Goal: Information Seeking & Learning: Learn about a topic

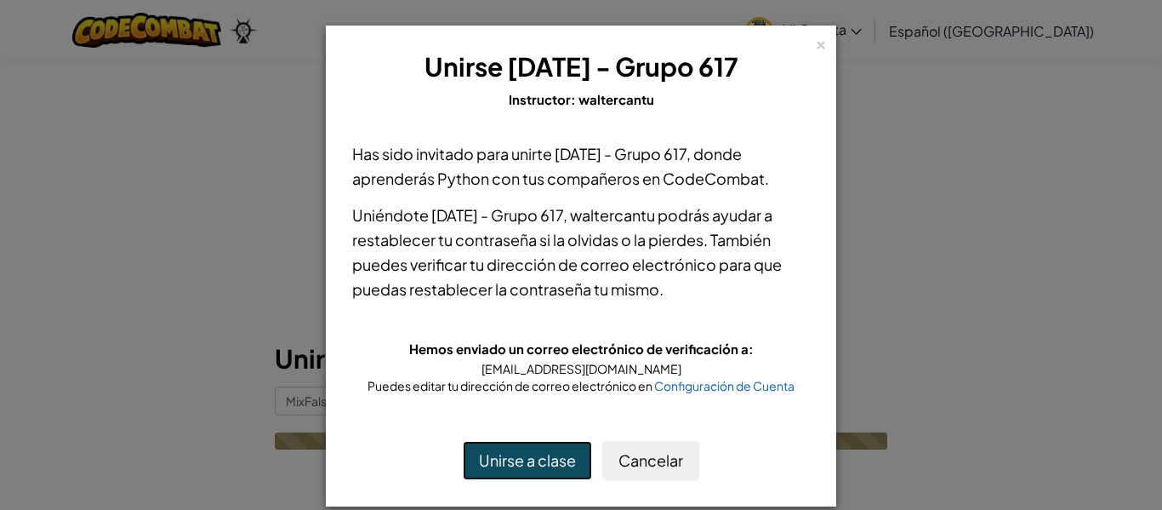
click at [526, 465] on button "Unirse a clase" at bounding box center [527, 460] width 129 height 39
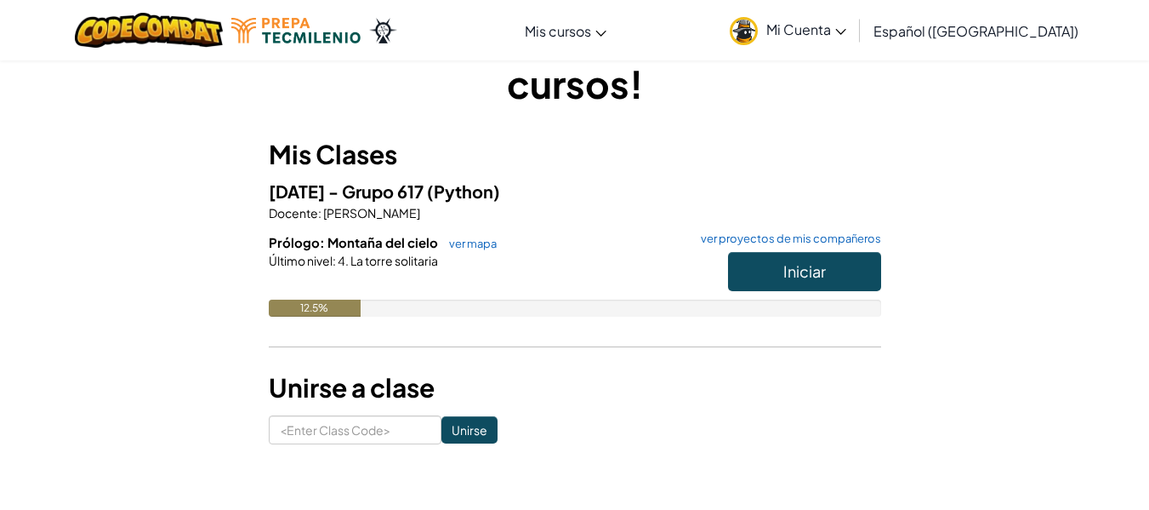
scroll to position [85, 0]
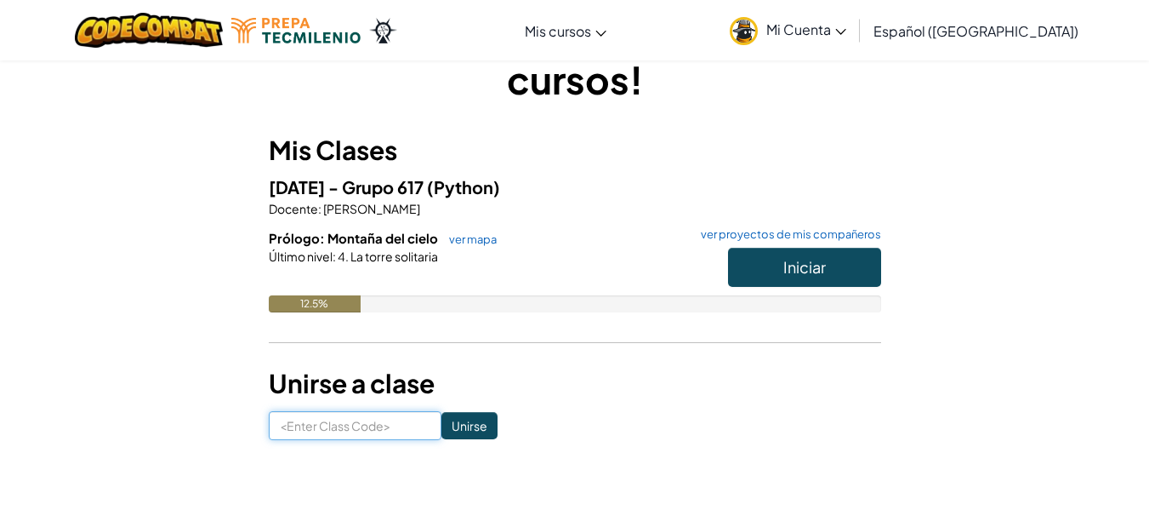
click at [328, 423] on input at bounding box center [355, 425] width 173 height 29
paste input "MixFalseDark"
type input "MixFalseDark"
click at [444, 427] on input "Unirse" at bounding box center [470, 425] width 56 height 27
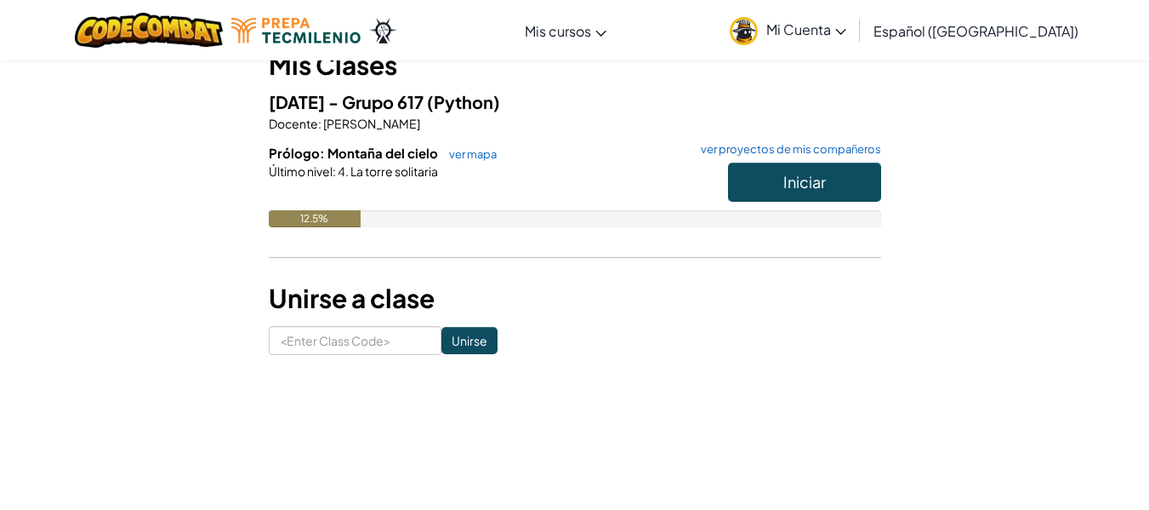
scroll to position [85, 0]
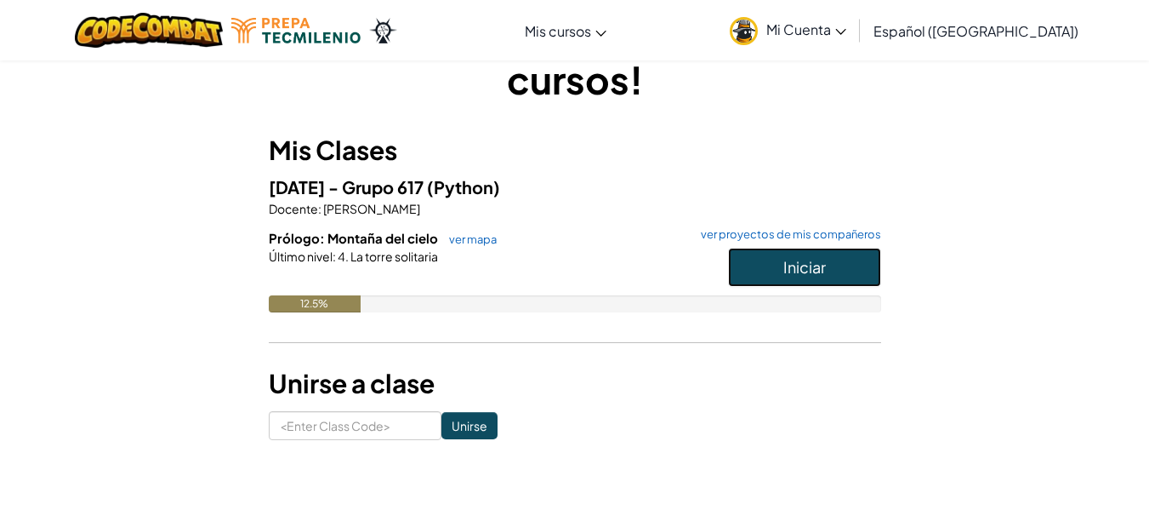
click at [789, 258] on span "Iniciar" at bounding box center [805, 267] width 43 height 20
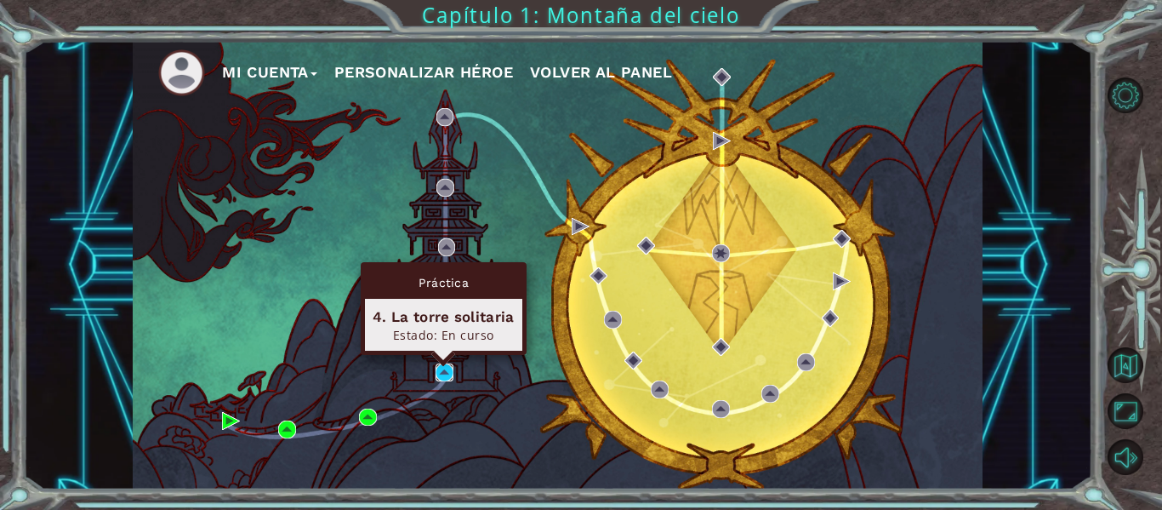
click at [443, 372] on img at bounding box center [445, 372] width 18 height 18
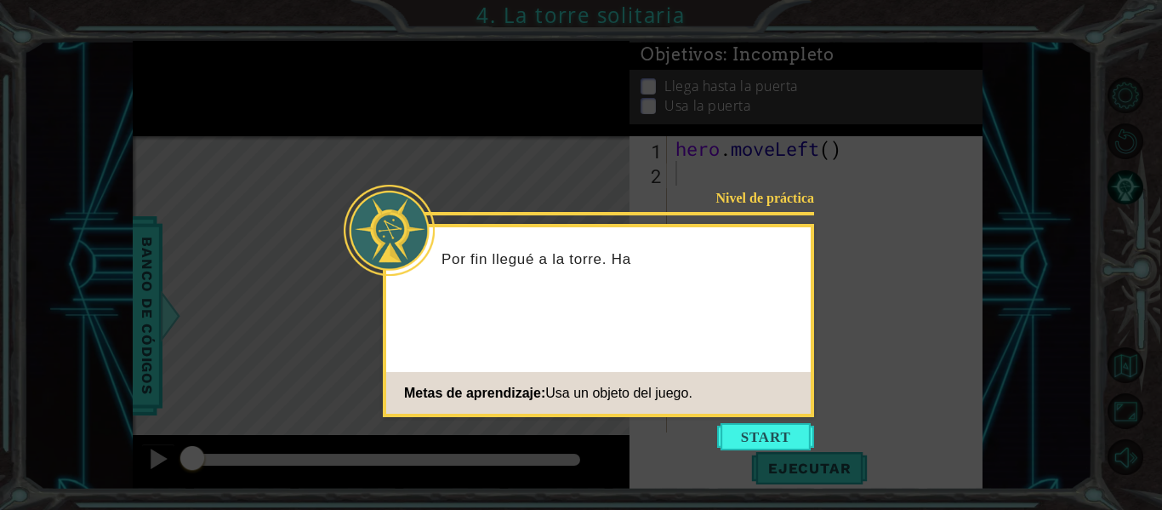
click at [756, 430] on button "Start" at bounding box center [765, 436] width 97 height 27
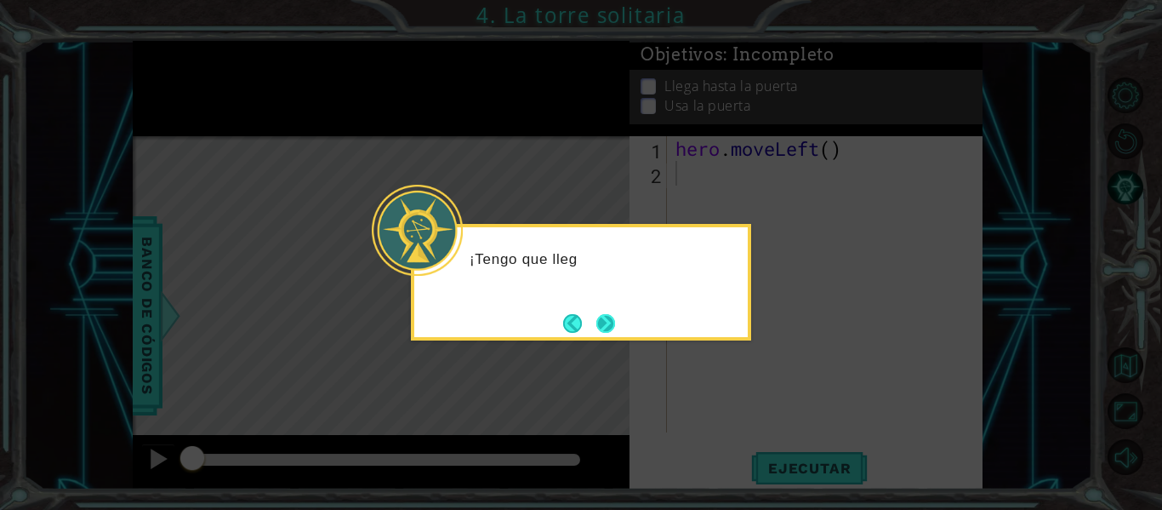
click at [595, 316] on button "Next" at bounding box center [606, 322] width 23 height 23
click at [605, 326] on button "Next" at bounding box center [606, 323] width 28 height 28
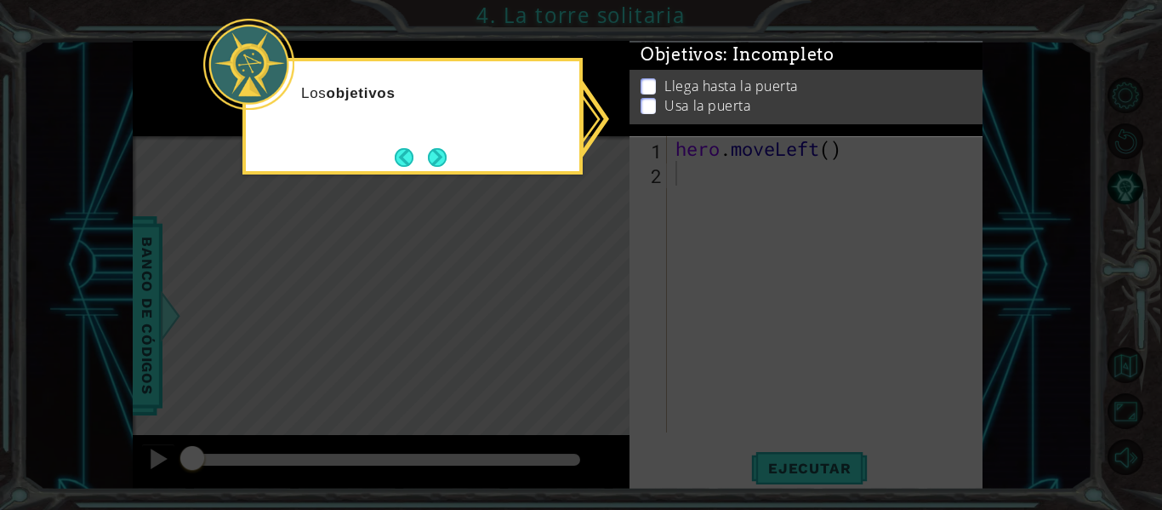
click at [636, 173] on icon at bounding box center [581, 255] width 1162 height 510
click at [432, 142] on div "Los objetivos que se indican aquí arriba me ayudará" at bounding box center [413, 111] width 334 height 86
click at [432, 148] on button "Next" at bounding box center [437, 157] width 30 height 30
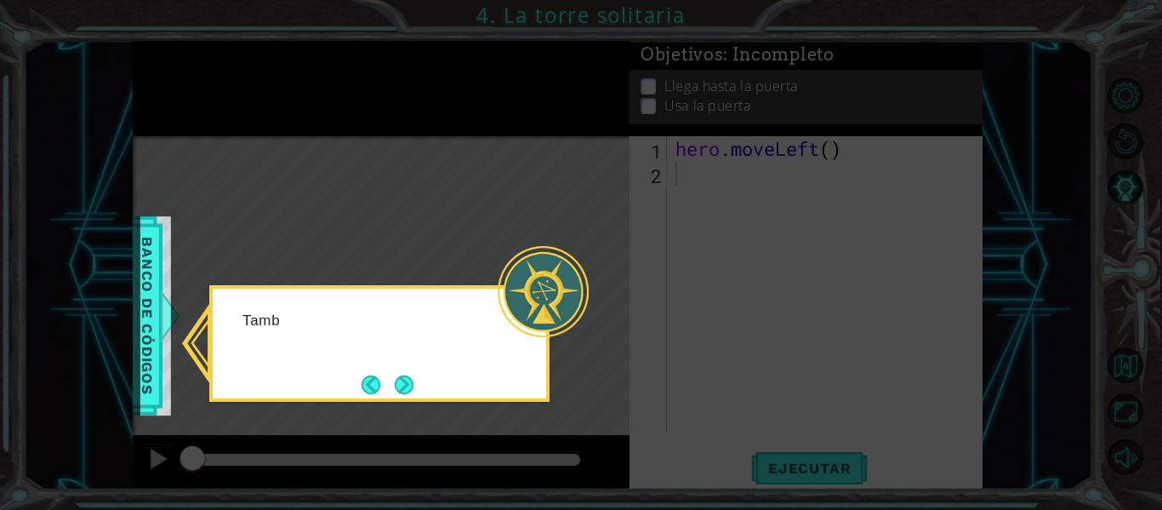
click at [546, 265] on div at bounding box center [543, 291] width 91 height 91
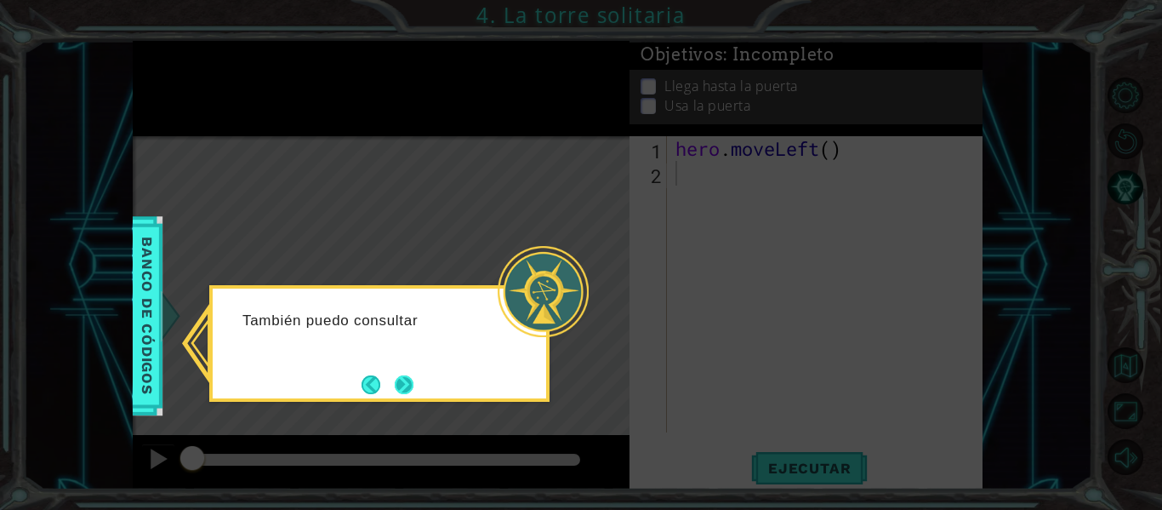
click at [395, 381] on button "Next" at bounding box center [405, 384] width 30 height 30
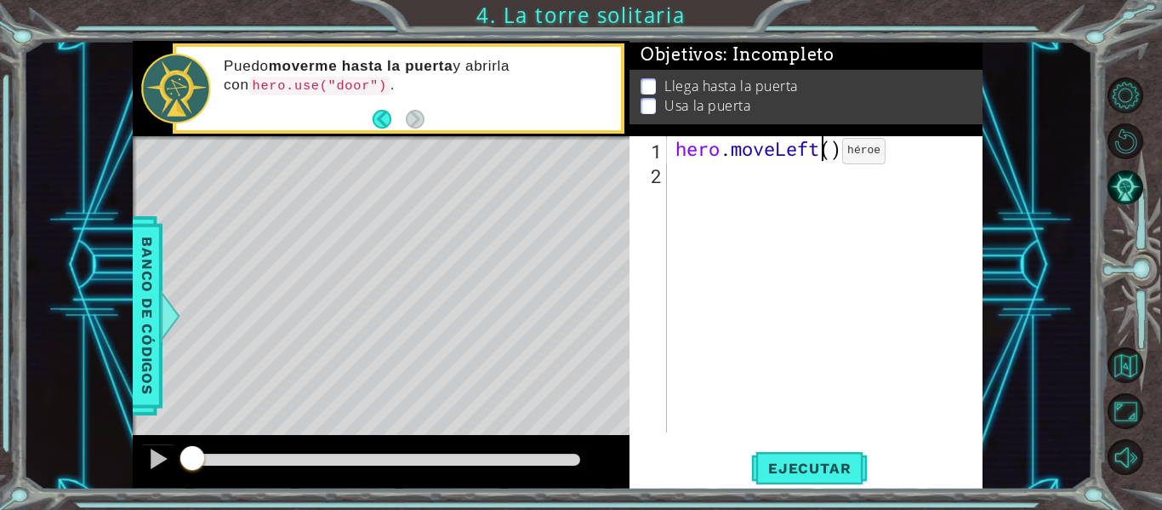
click at [817, 155] on div "hero . moveLeft ( )" at bounding box center [830, 308] width 316 height 345
click at [830, 151] on div "hero . moveLeft ( )" at bounding box center [830, 308] width 316 height 345
type textarea "hero.moveLeft(2)"
click at [707, 194] on div "hero . moveLeft ( 2 )" at bounding box center [830, 308] width 316 height 345
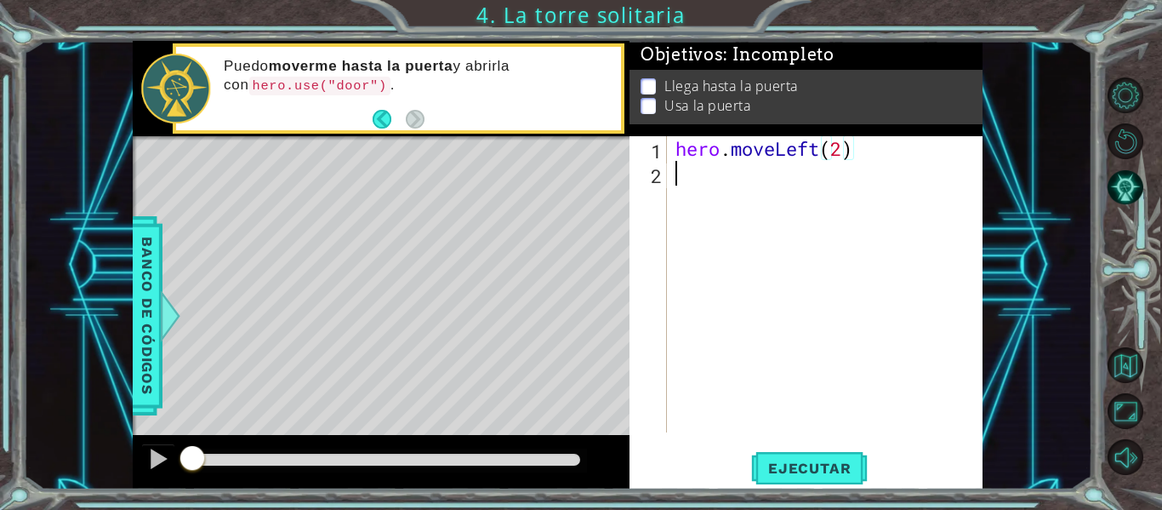
scroll to position [0, 0]
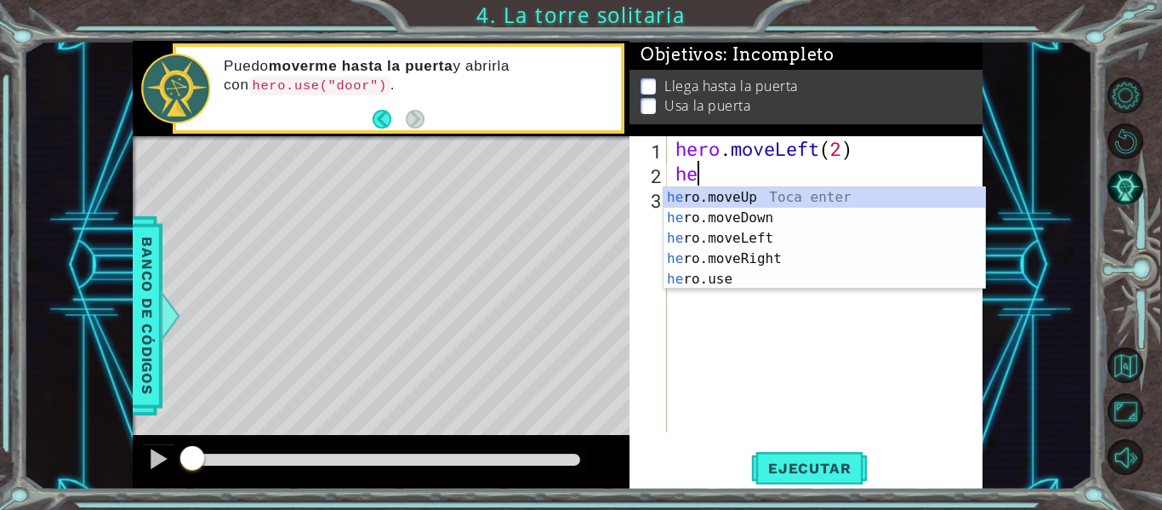
type textarea "her"
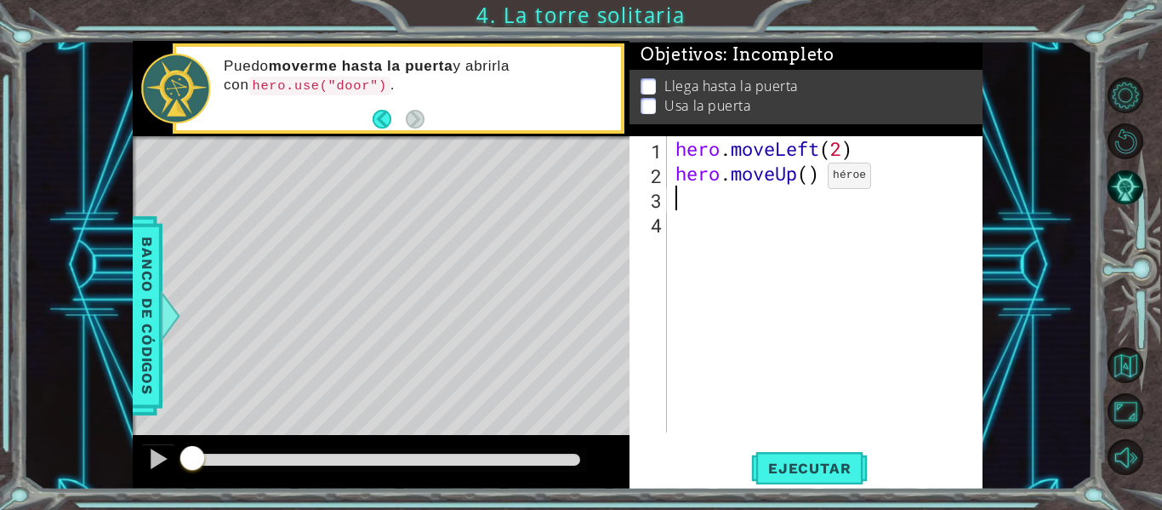
click at [807, 184] on div "hero . moveLeft ( 2 ) hero . moveUp ( )" at bounding box center [830, 308] width 316 height 345
type textarea "hero.moveUp(2)"
click at [715, 226] on div "hero . moveLeft ( 2 ) hero . moveUp ( 2 )" at bounding box center [830, 308] width 316 height 345
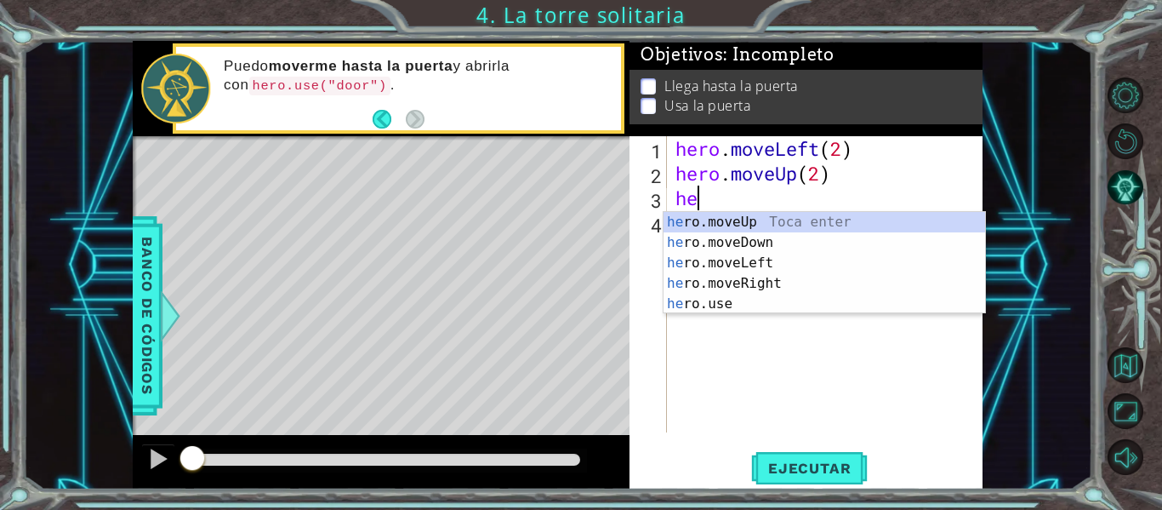
type textarea "her"
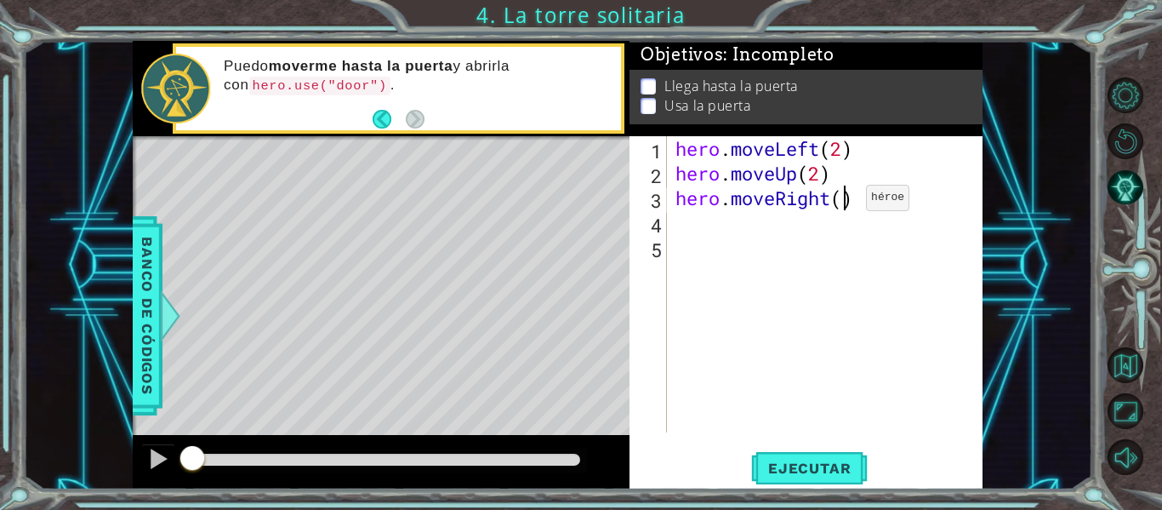
click at [841, 202] on div "hero . moveLeft ( 2 ) hero . moveUp ( 2 ) hero . moveRight ( )" at bounding box center [830, 308] width 316 height 345
type textarea "hero.moveRight(2)"
click at [708, 229] on div "hero . moveLeft ( 2 ) hero . moveUp ( 2 ) hero . moveRight ( 2 )" at bounding box center [830, 308] width 316 height 345
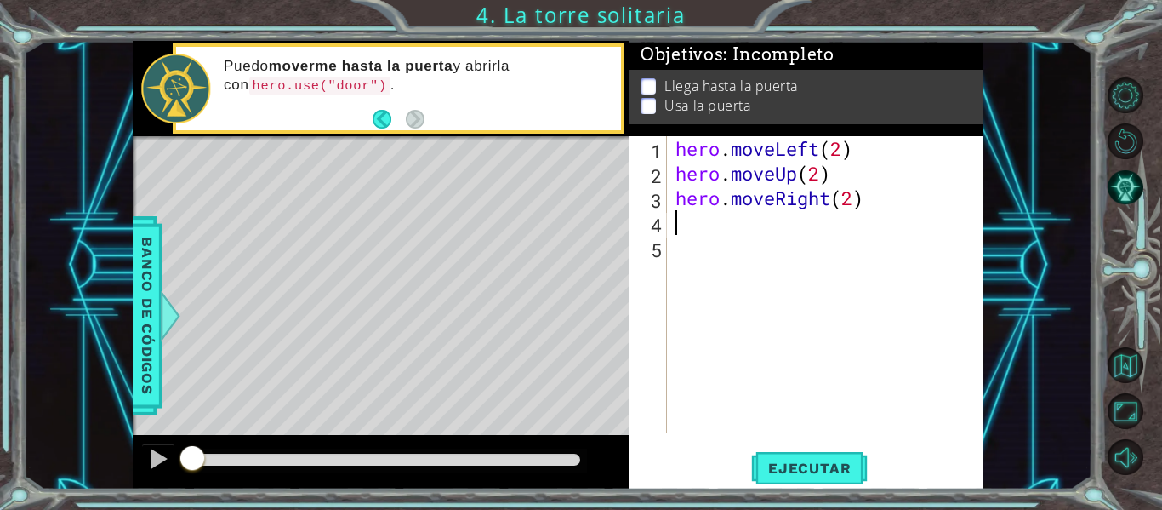
type textarea "he"
click at [710, 222] on div "hero . moveLeft ( 2 ) hero . moveUp ( 2 ) hero . moveRight ( 2 ) he" at bounding box center [830, 308] width 316 height 345
type textarea "hero.use("door")"
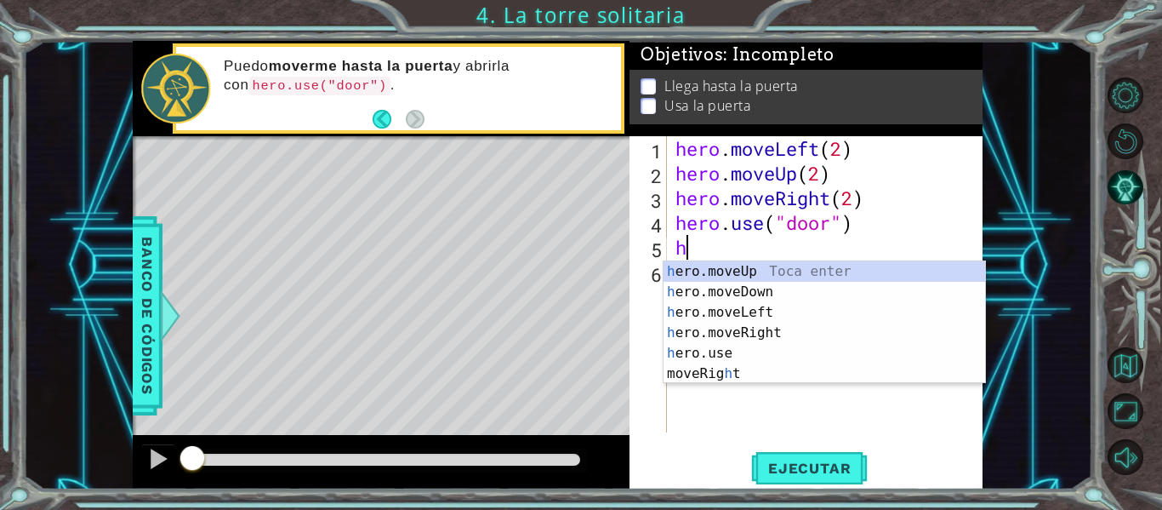
type textarea "he"
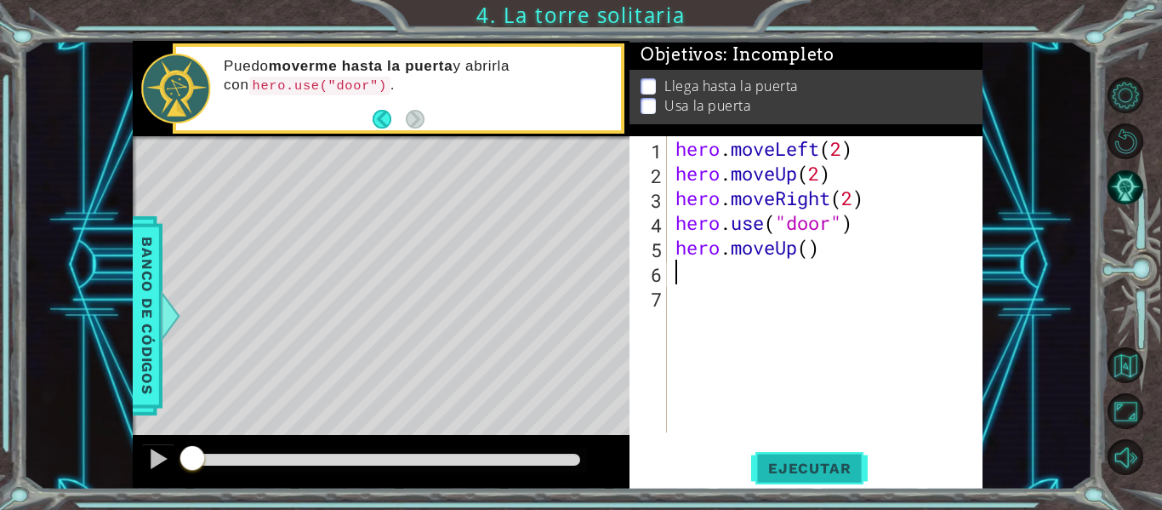
click at [813, 459] on button "Ejecutar" at bounding box center [809, 468] width 117 height 35
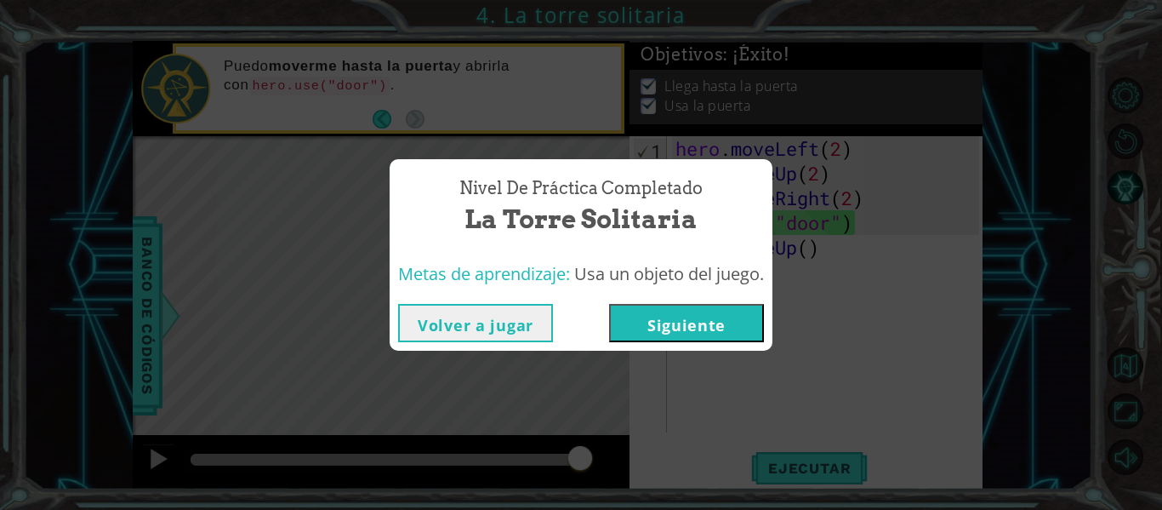
click at [626, 321] on button "Siguiente" at bounding box center [686, 323] width 155 height 38
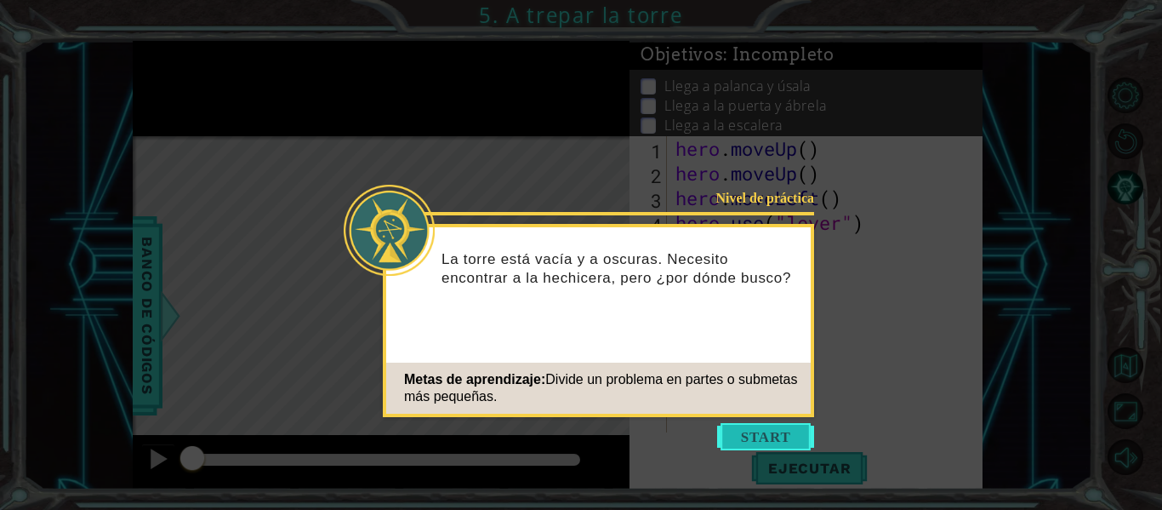
click at [773, 441] on button "Start" at bounding box center [765, 436] width 97 height 27
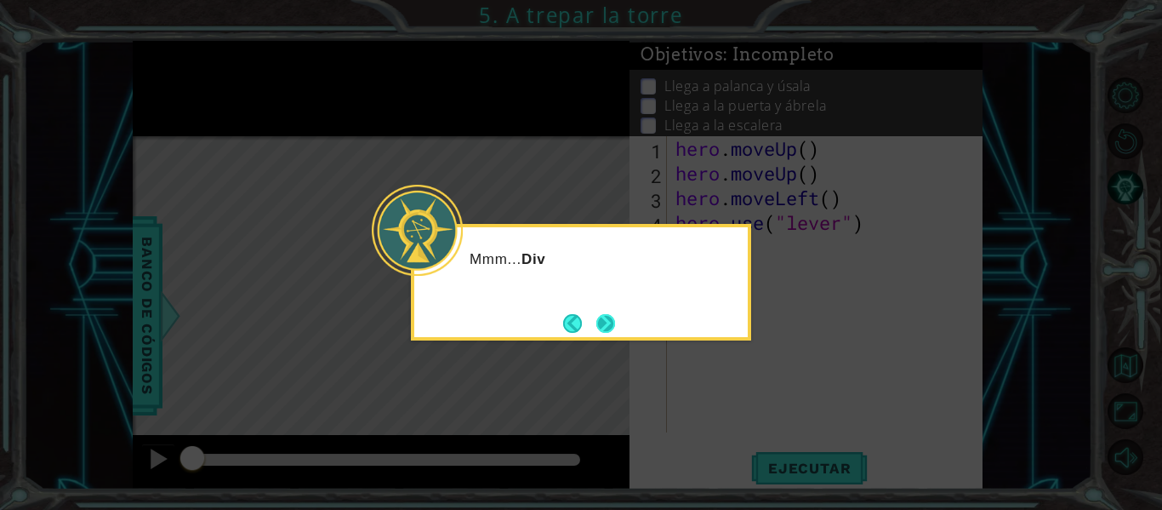
click at [613, 326] on button "Next" at bounding box center [605, 323] width 19 height 19
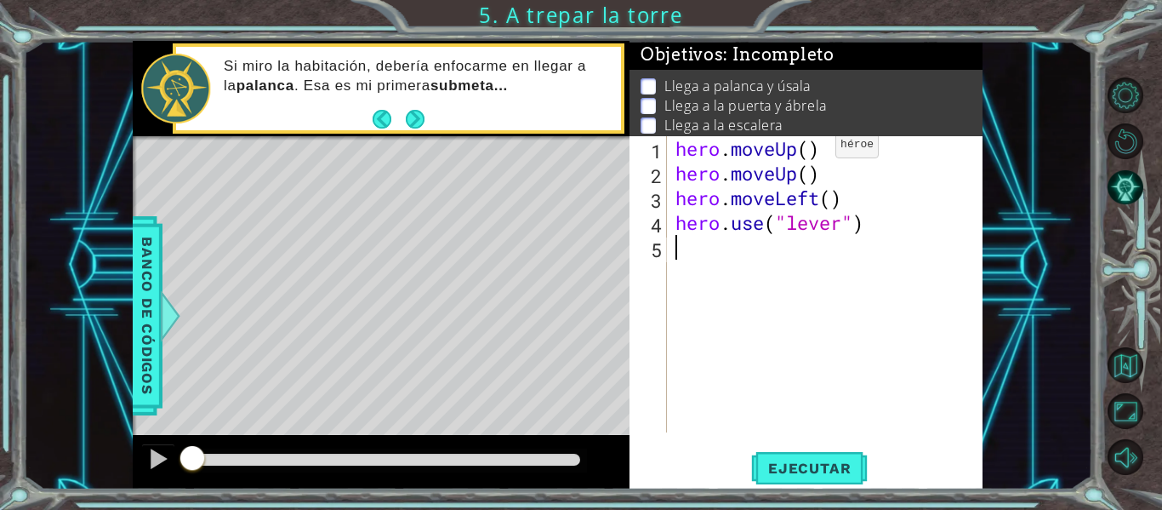
click at [810, 145] on div "hero . moveUp ( ) hero . moveUp ( ) hero . moveLeft ( ) hero . use ( "lever" )" at bounding box center [830, 308] width 316 height 345
drag, startPoint x: 824, startPoint y: 173, endPoint x: 679, endPoint y: 178, distance: 145.6
click at [679, 178] on div "hero . moveUp ( 2 ) hero . moveUp ( ) hero . moveLeft ( ) hero . use ( "lever" )" at bounding box center [830, 308] width 316 height 345
type textarea "hero.moveUp()"
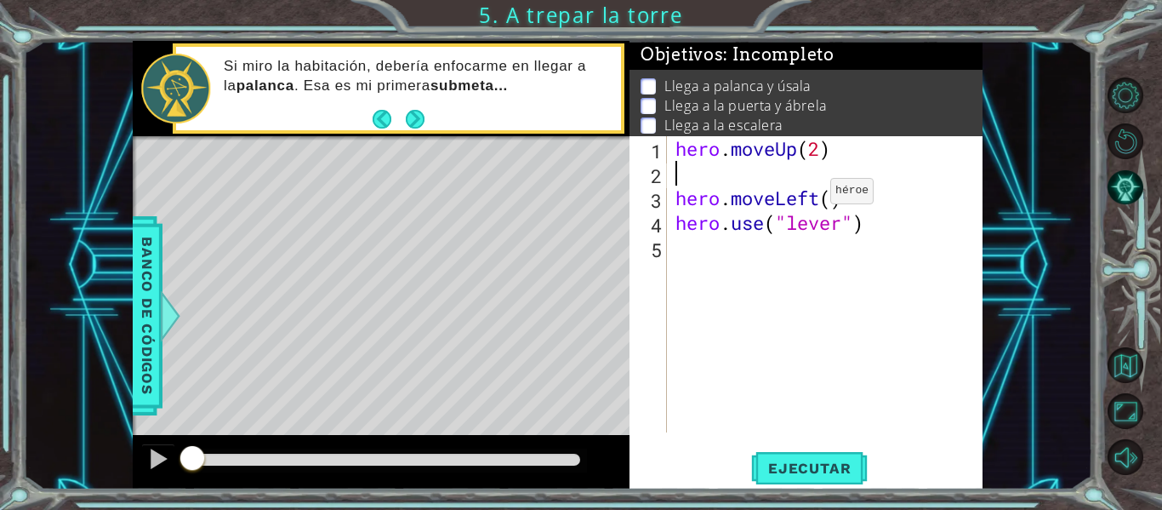
scroll to position [0, 0]
type textarea "hero.moveUp(2)"
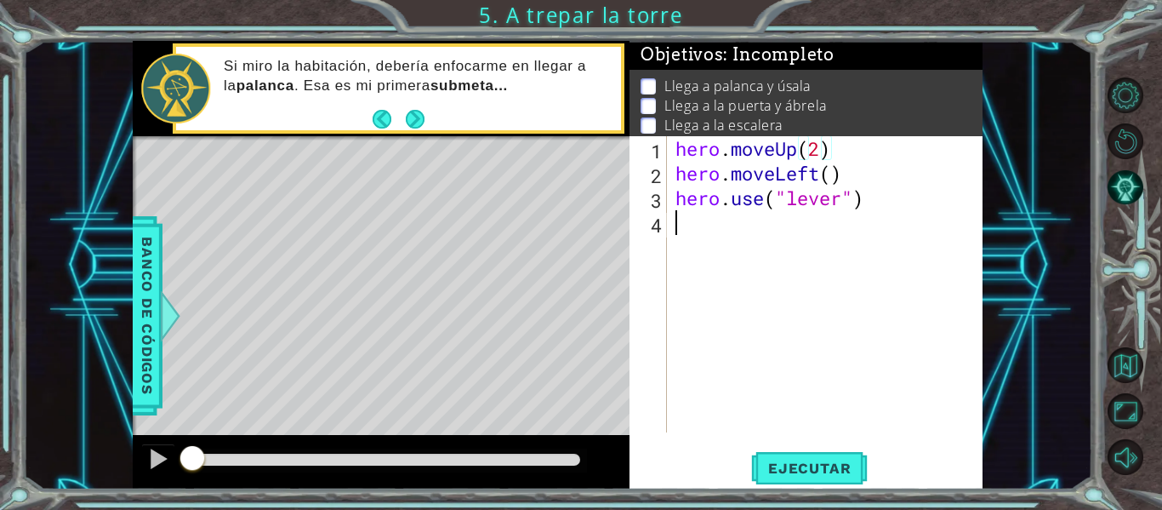
click at [761, 224] on div "hero . moveUp ( 2 ) hero . moveLeft ( ) hero . use ( "lever" )" at bounding box center [830, 308] width 316 height 345
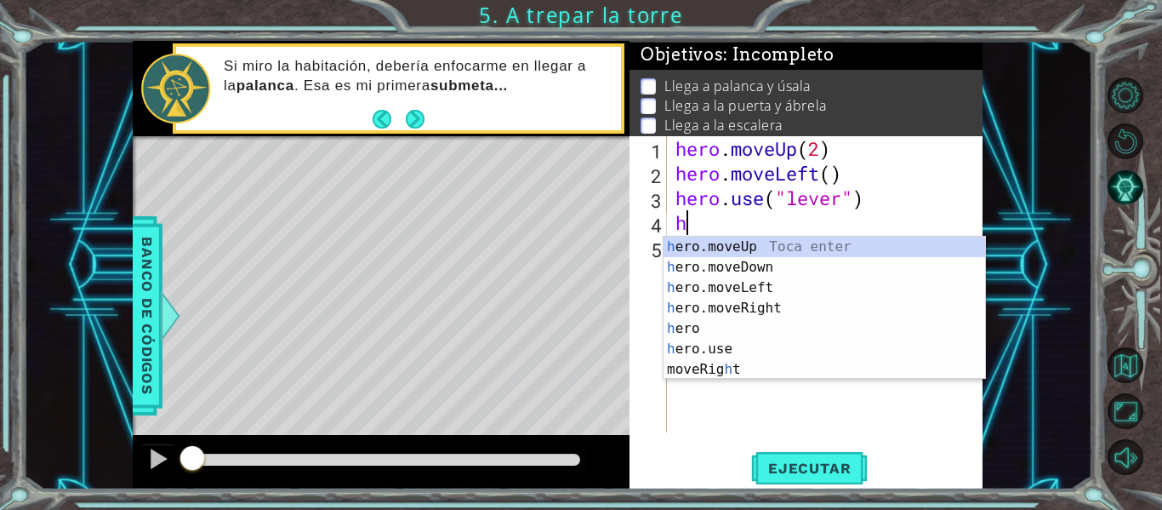
type textarea "he"
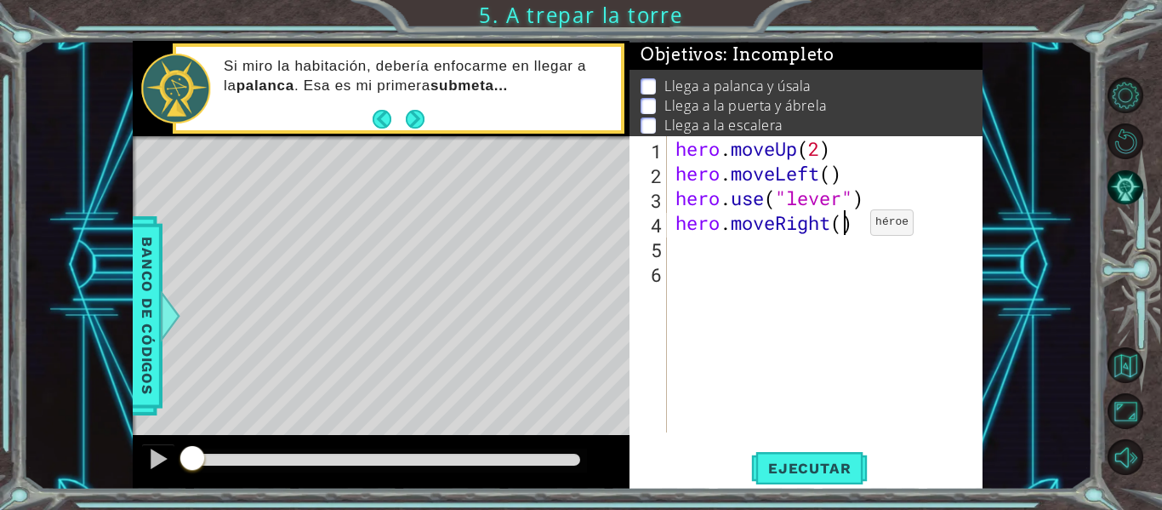
click at [845, 226] on div "hero . moveUp ( 2 ) hero . moveLeft ( ) hero . use ( "lever" ) hero . moveRight…" at bounding box center [830, 308] width 316 height 345
type textarea "hero.moveRight(3)"
click at [935, 215] on div "hero . moveUp ( 2 ) hero . moveLeft ( ) hero . use ( "lever" ) hero . moveRight…" at bounding box center [830, 308] width 316 height 345
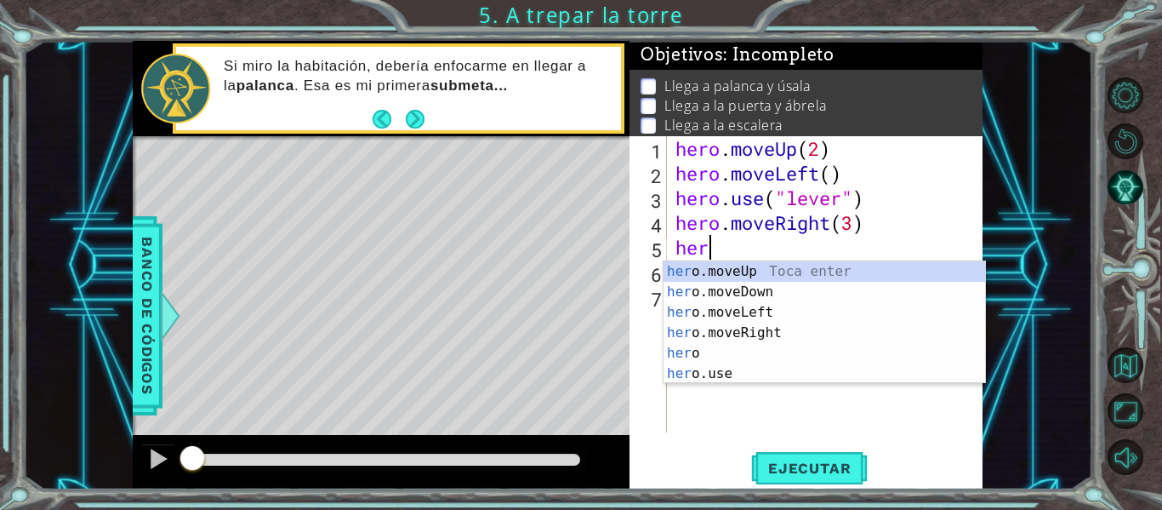
scroll to position [0, 1]
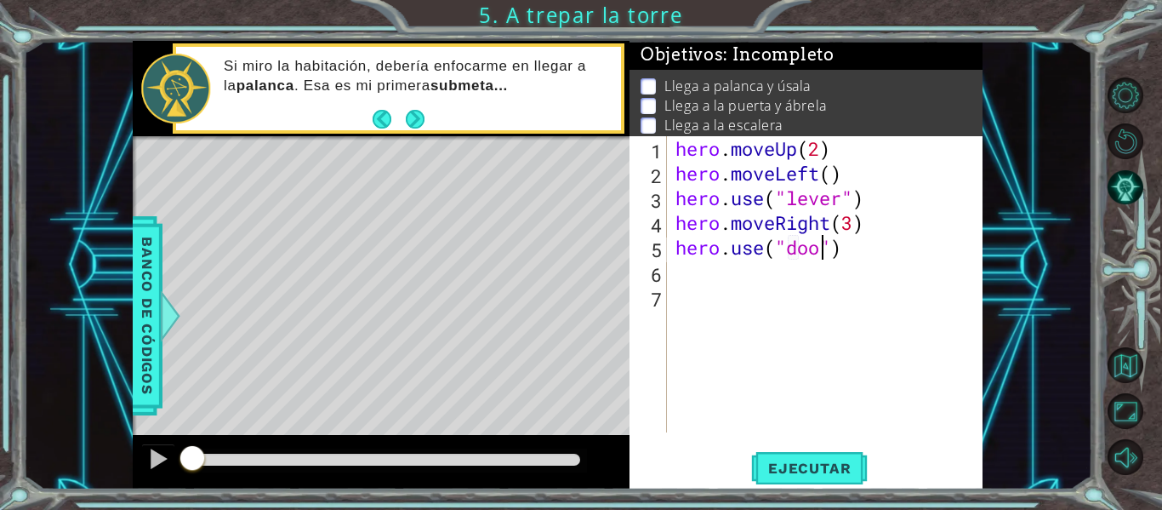
type textarea "hero.use("door")"
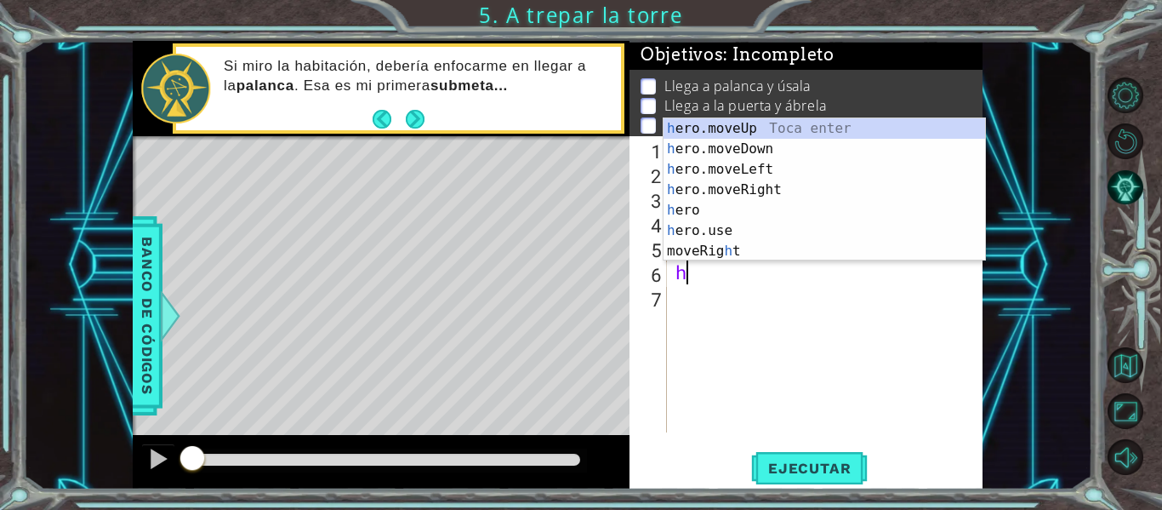
type textarea "he"
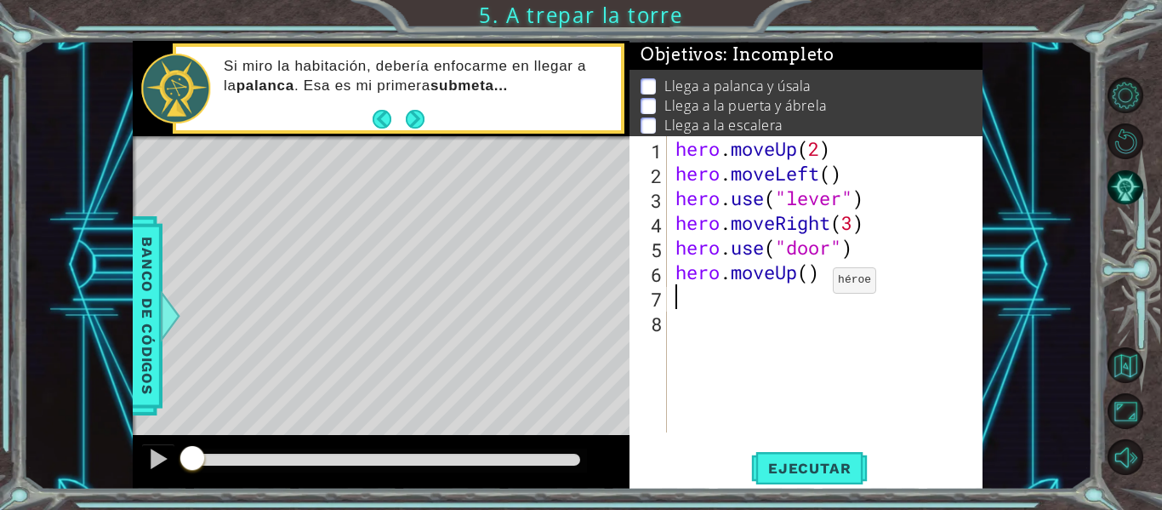
click at [808, 280] on div "hero . moveUp ( 2 ) hero . moveLeft ( ) hero . use ( "lever" ) hero . moveRight…" at bounding box center [830, 308] width 316 height 345
type textarea "hero.moveUp(2)"
click at [804, 289] on div "hero . moveUp ( 2 ) hero . moveLeft ( ) hero . use ( "lever" ) hero . moveRight…" at bounding box center [830, 308] width 316 height 345
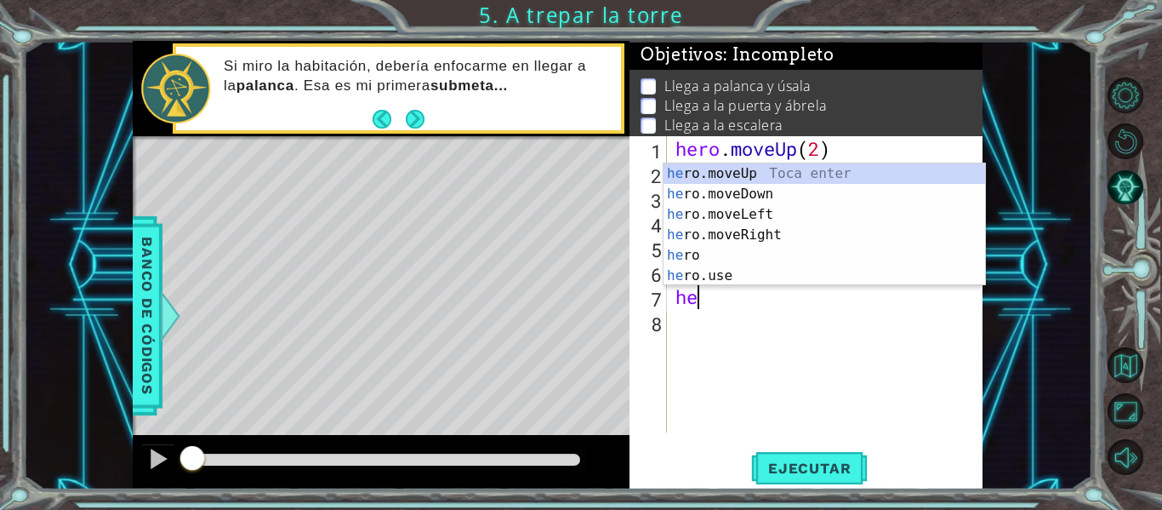
type textarea "her"
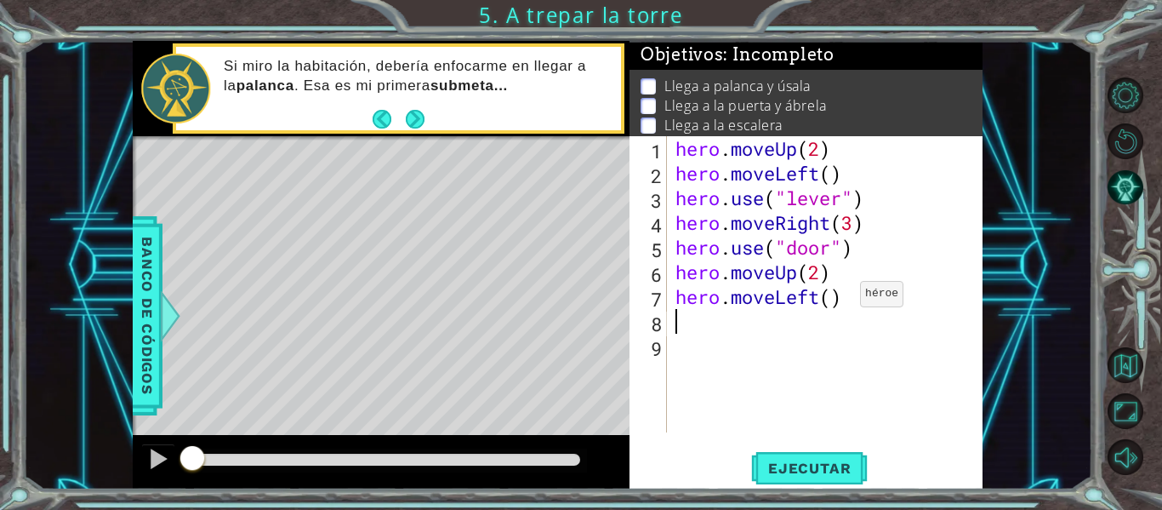
click at [835, 300] on div "hero . moveUp ( 2 ) hero . moveLeft ( ) hero . use ( "lever" ) hero . moveRight…" at bounding box center [830, 308] width 316 height 345
click at [831, 299] on div "hero . moveUp ( 2 ) hero . moveLeft ( ) hero . use ( "lever" ) hero . moveRight…" at bounding box center [830, 308] width 316 height 345
type textarea "hero.moveLeft(3)"
click at [727, 325] on div "hero . moveUp ( 2 ) hero . moveLeft ( ) hero . use ( "lever" ) hero . moveRight…" at bounding box center [830, 308] width 316 height 345
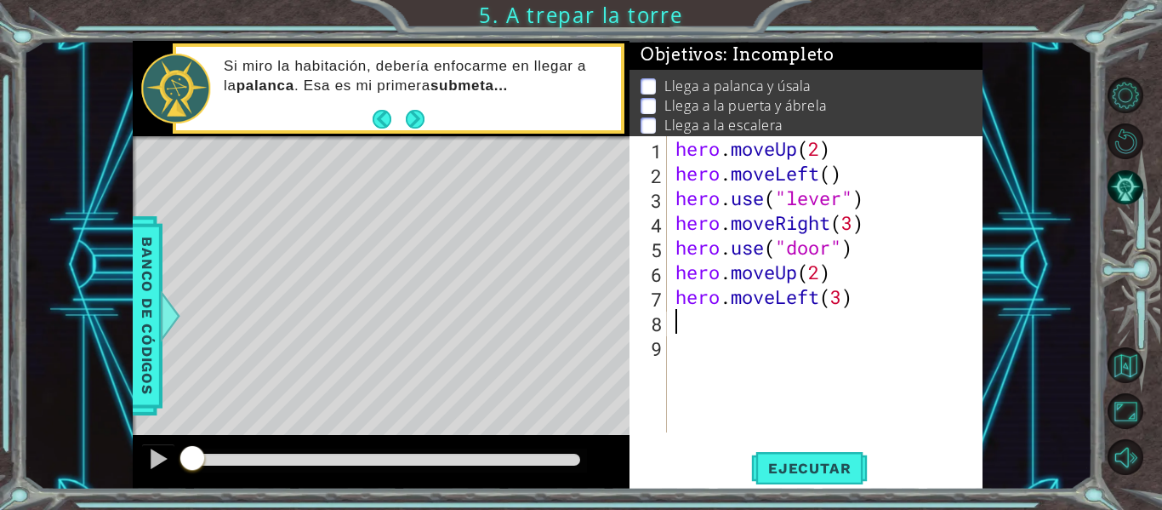
scroll to position [0, 0]
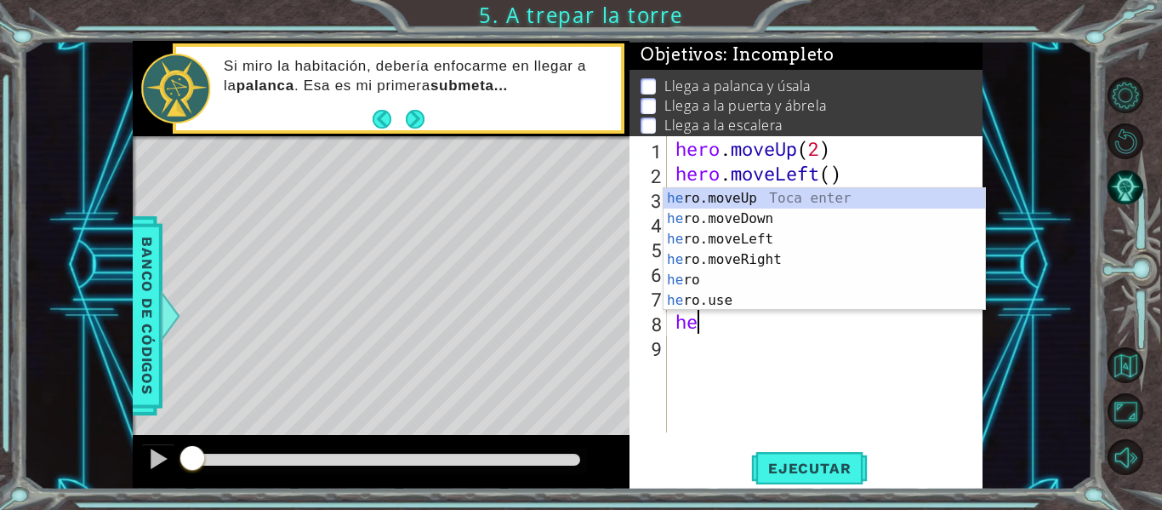
type textarea "her"
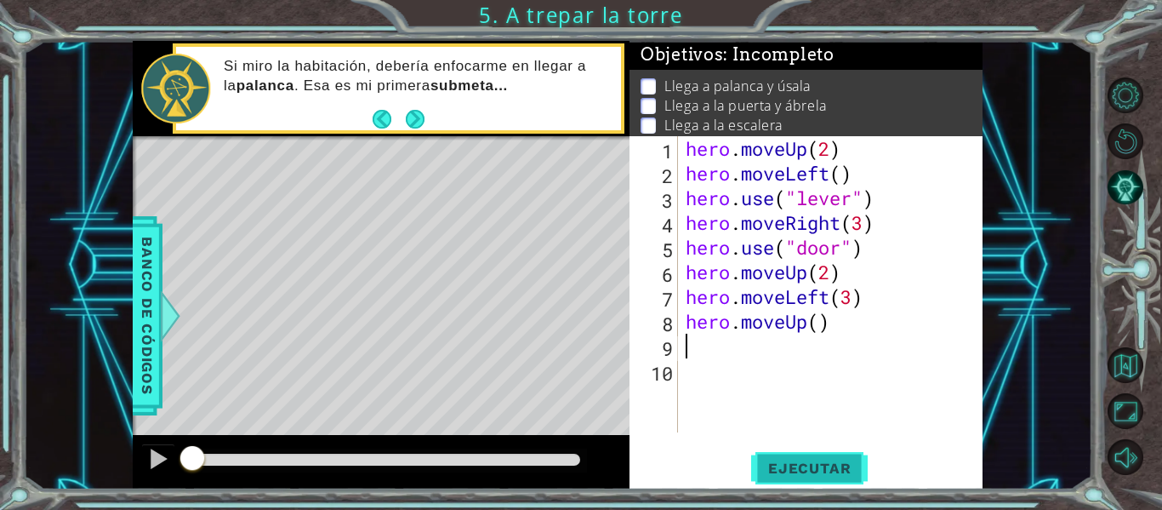
click at [807, 460] on span "Ejecutar" at bounding box center [809, 467] width 117 height 17
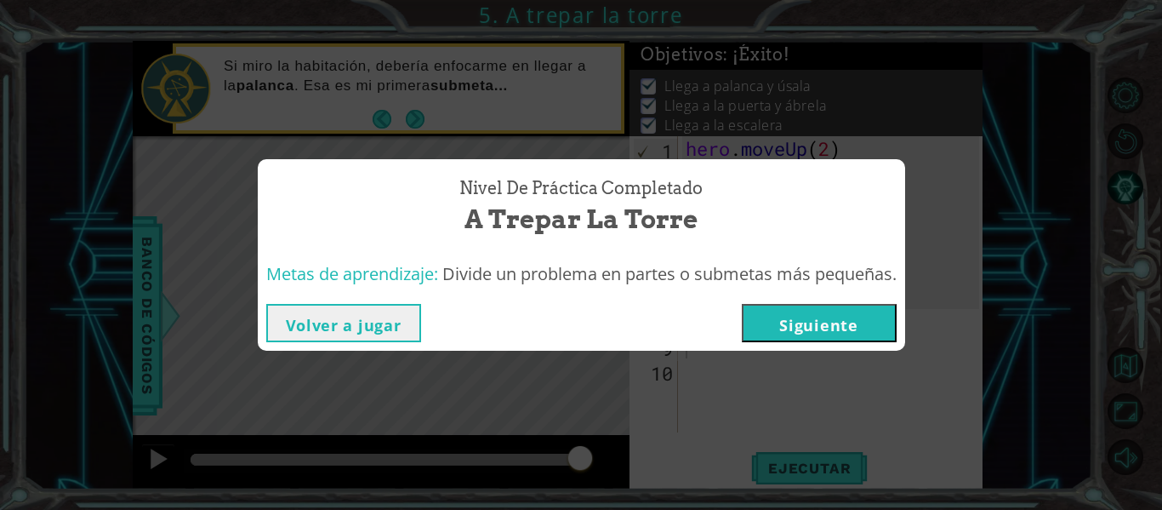
click at [777, 316] on button "Siguiente" at bounding box center [819, 323] width 155 height 38
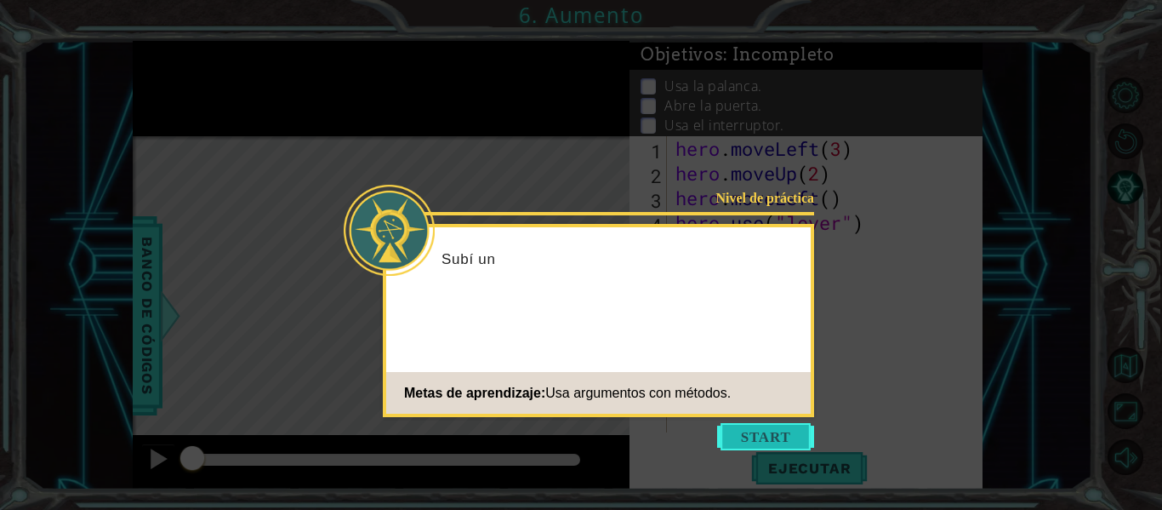
click at [791, 431] on button "Start" at bounding box center [765, 436] width 97 height 27
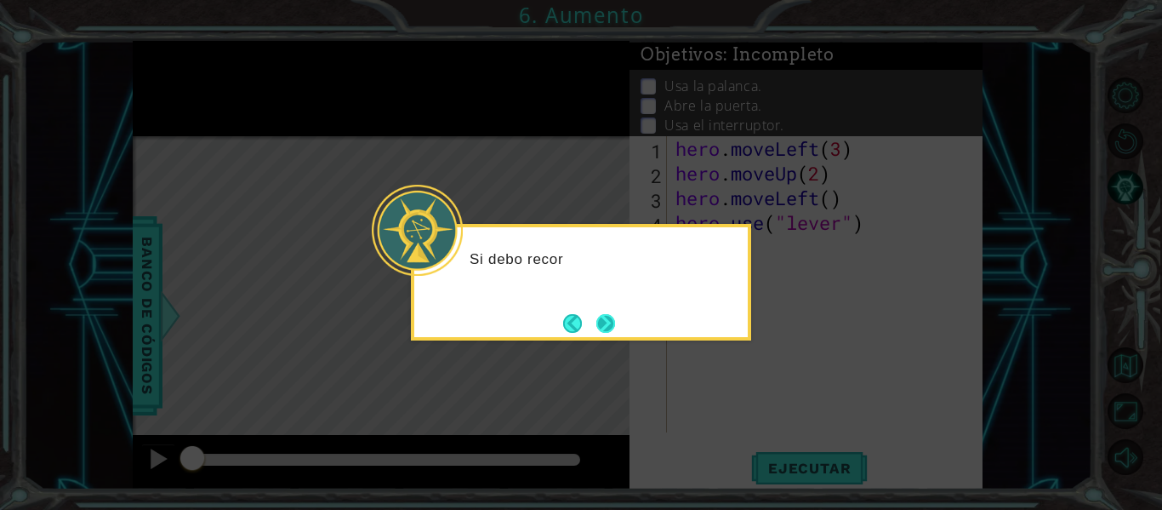
click at [607, 322] on button "Next" at bounding box center [605, 323] width 19 height 19
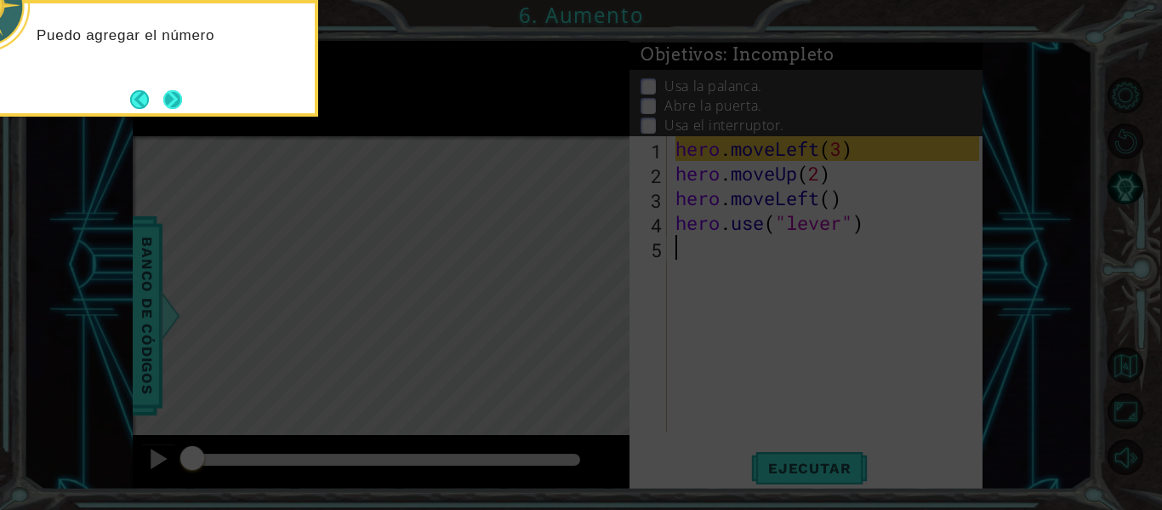
click at [176, 109] on button "Next" at bounding box center [173, 99] width 20 height 20
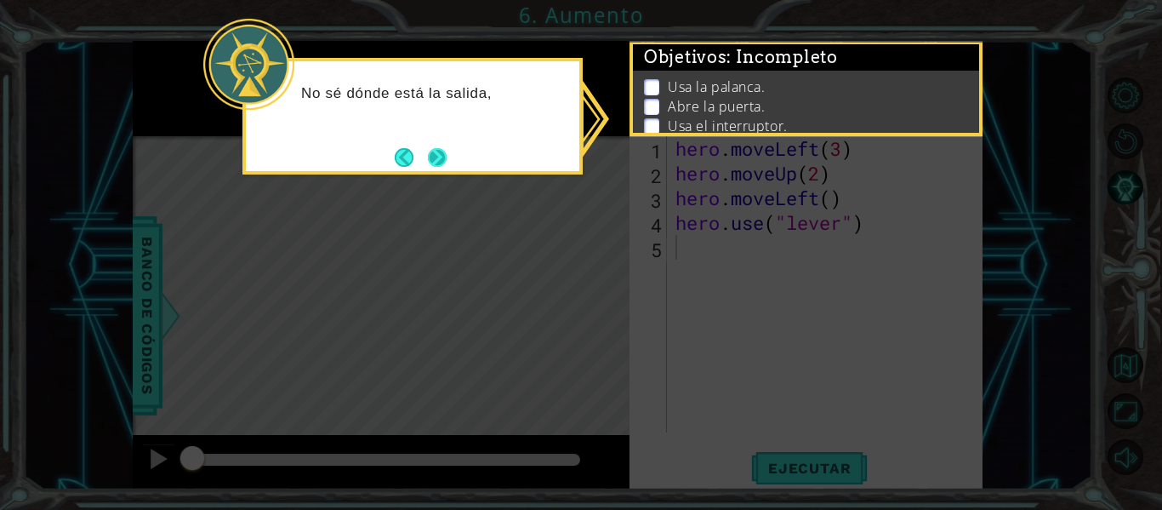
click at [444, 155] on button "Next" at bounding box center [437, 157] width 19 height 19
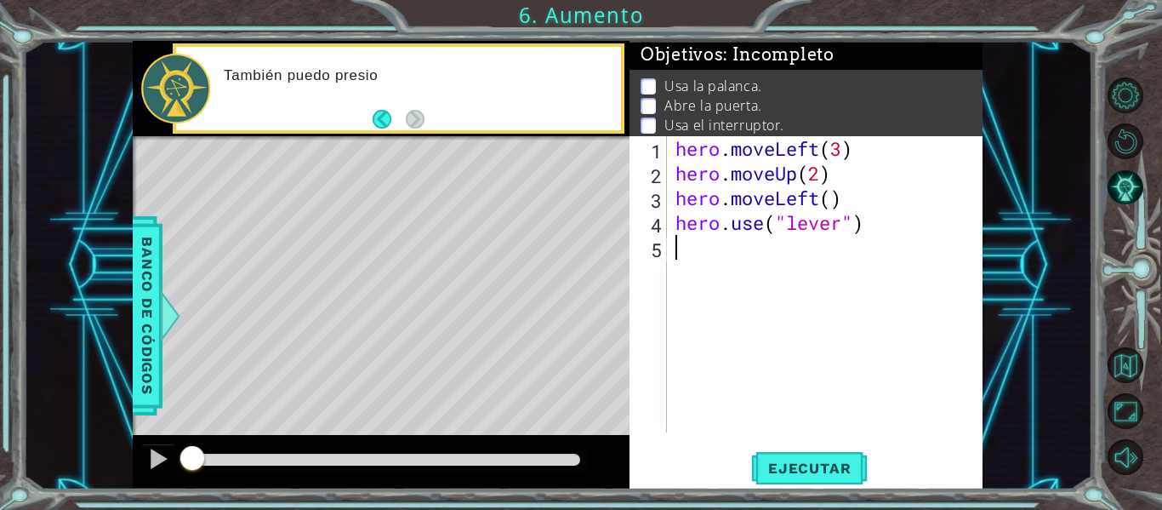
click at [723, 256] on div "hero . moveLeft ( 3 ) hero . moveUp ( 2 ) hero . moveLeft ( ) hero . use ( "lev…" at bounding box center [830, 308] width 316 height 345
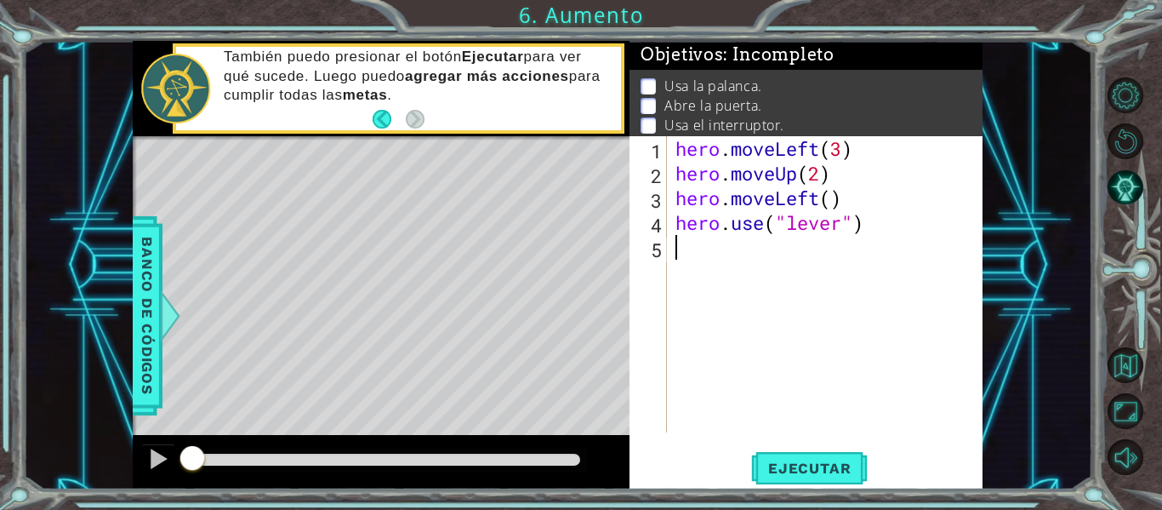
click at [783, 254] on div "hero . moveLeft ( 3 ) hero . moveUp ( 2 ) hero . moveLeft ( ) hero . use ( "lev…" at bounding box center [830, 308] width 316 height 345
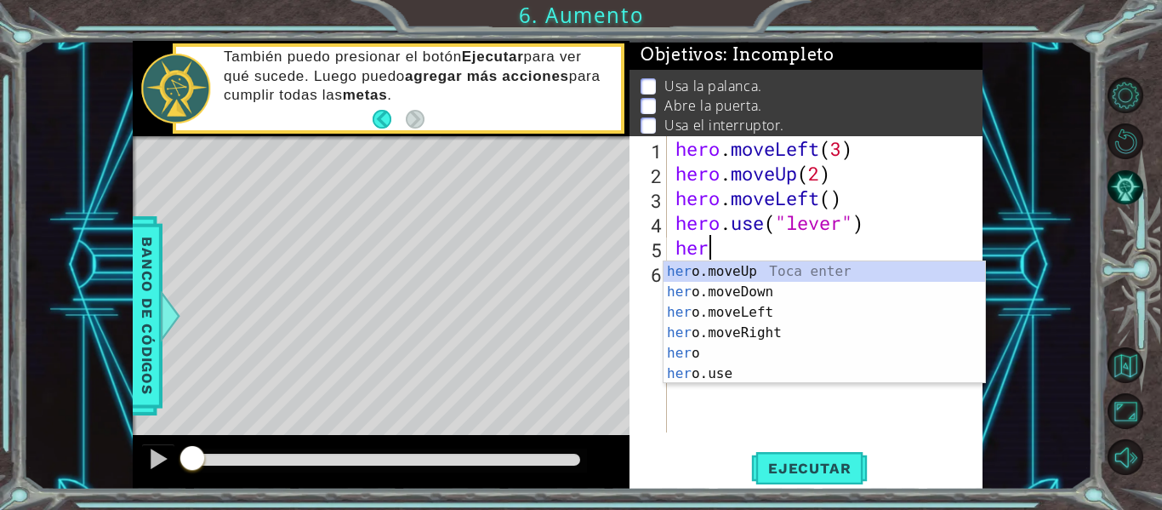
scroll to position [0, 1]
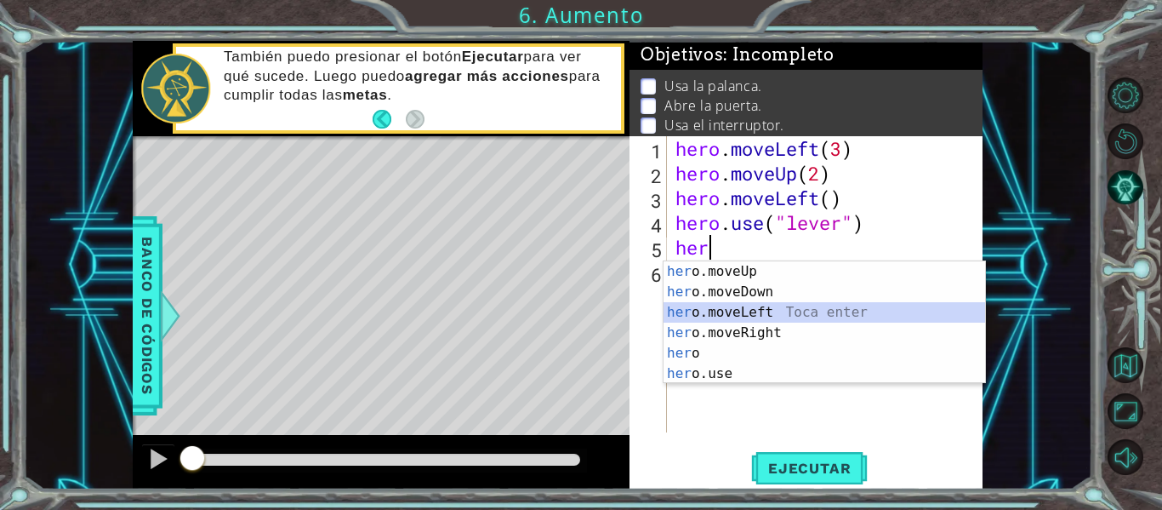
type textarea "hero.moveLeft(1)"
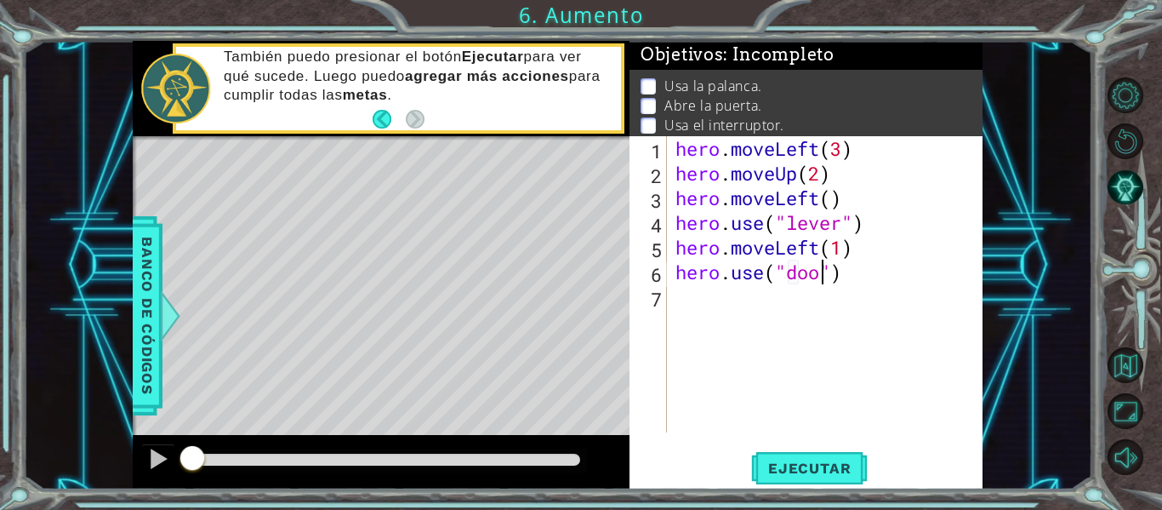
type textarea "hero.use("door")"
type textarea "hero.moveUp(2)"
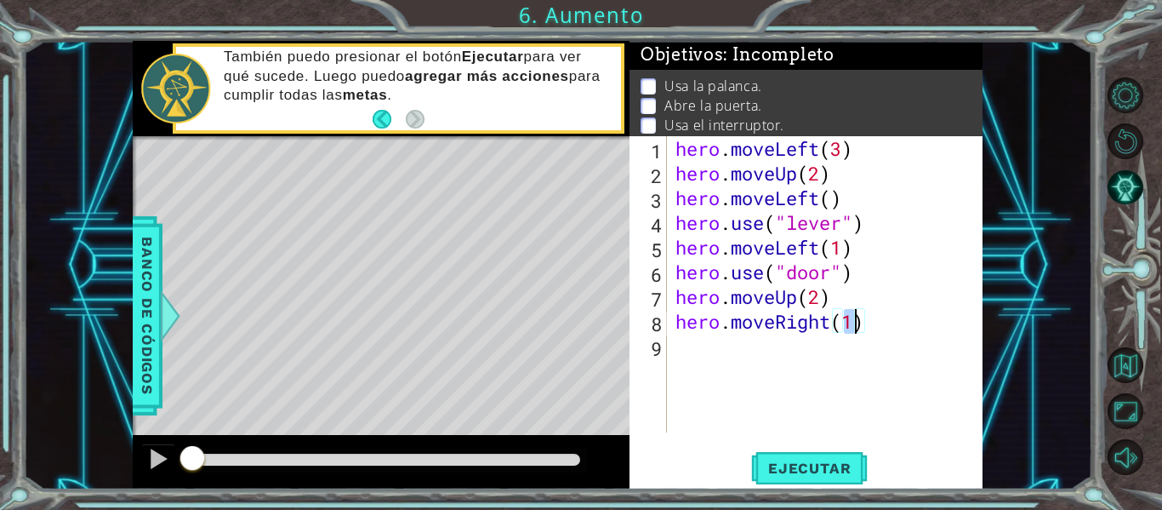
scroll to position [0, 8]
type textarea "hero.moveRight(2)"
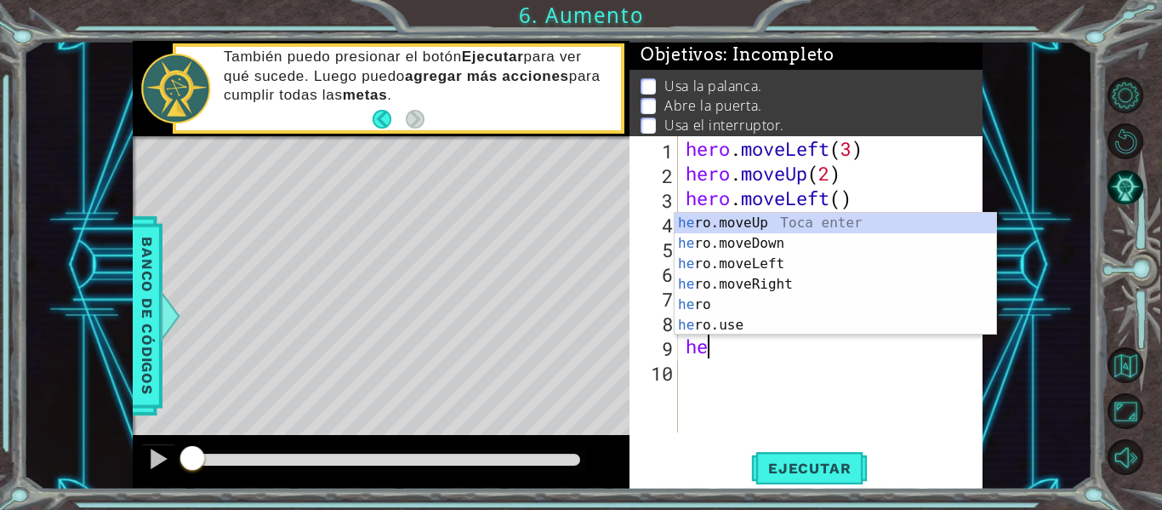
scroll to position [0, 1]
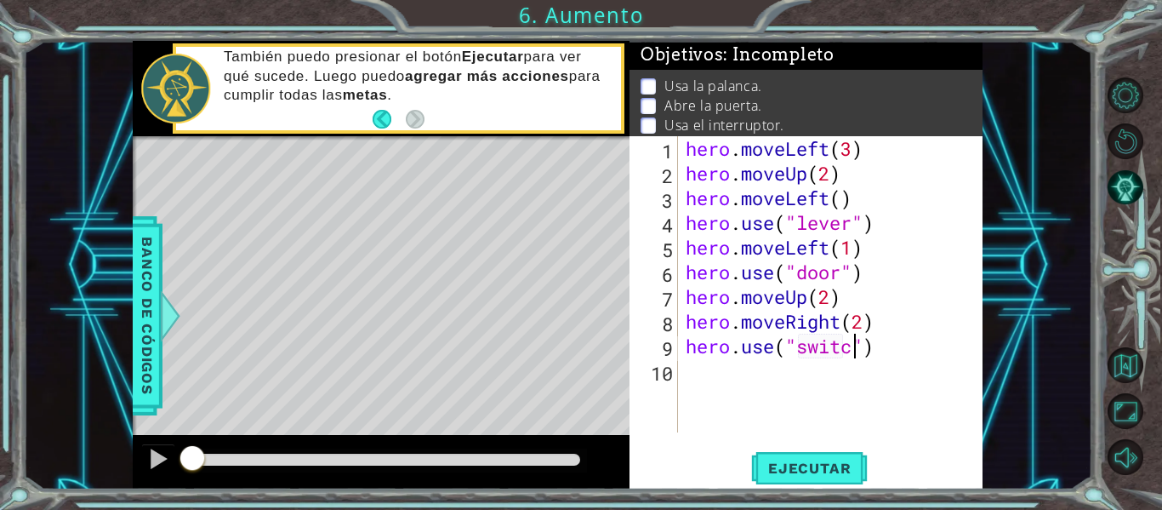
type textarea "hero.use("switch")"
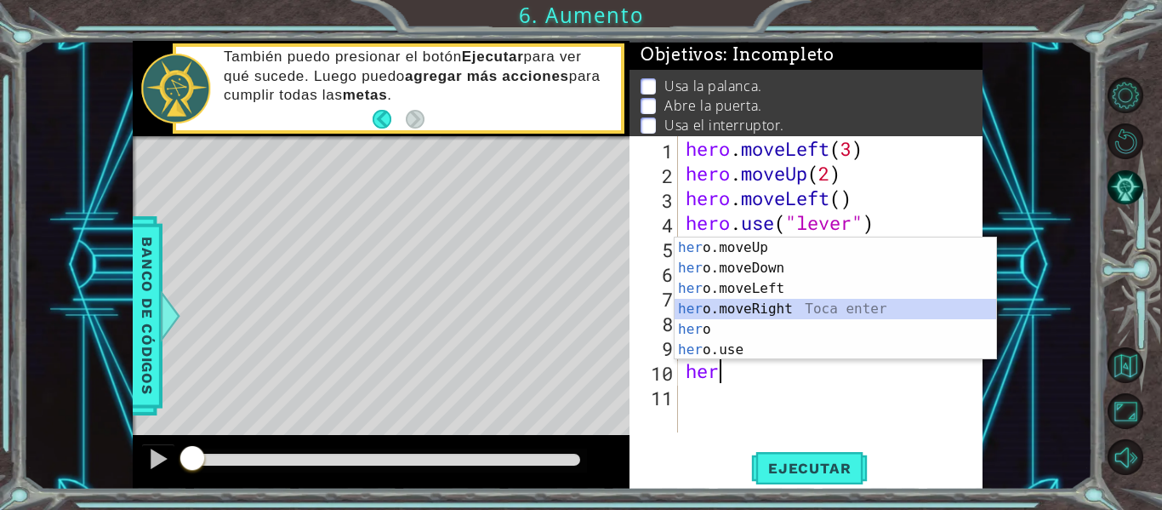
type textarea "hero.moveRight(1)"
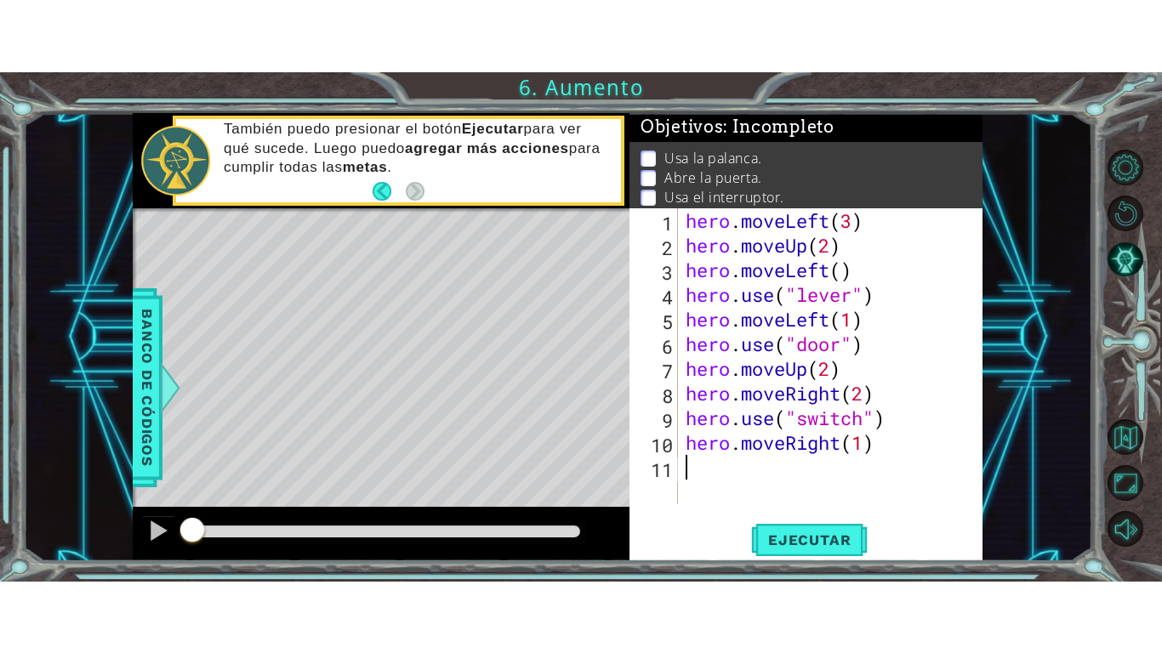
scroll to position [0, 0]
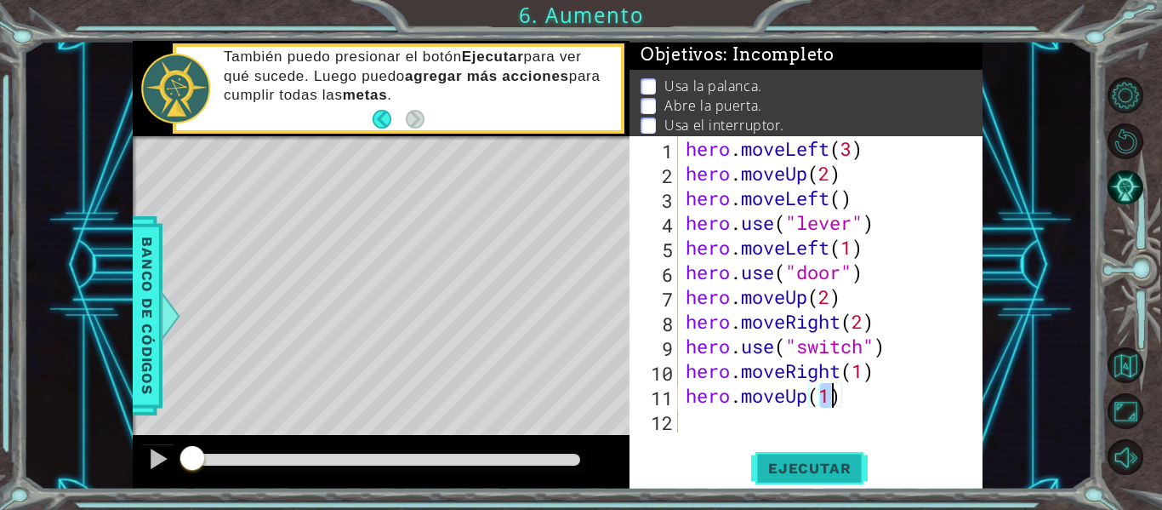
type textarea "hero.moveUp(1)"
click at [839, 470] on span "Ejecutar" at bounding box center [809, 467] width 117 height 17
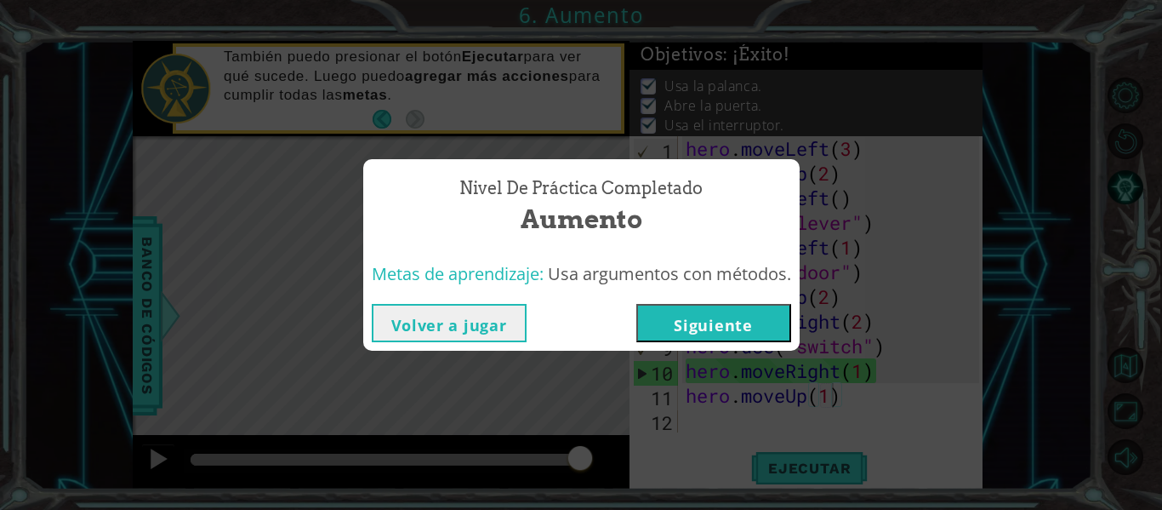
click at [746, 333] on button "Siguiente" at bounding box center [713, 323] width 155 height 38
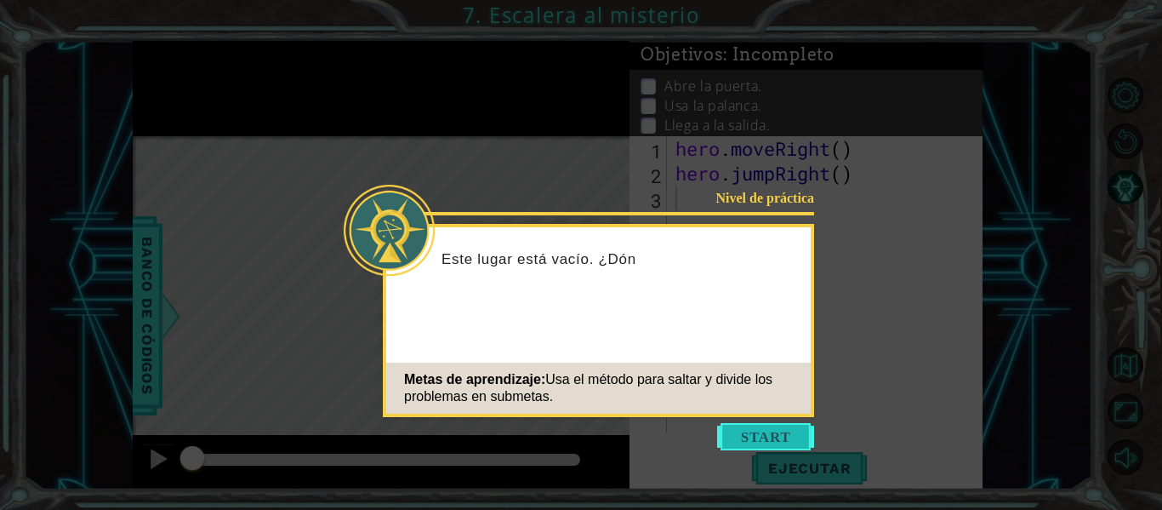
click at [783, 438] on button "Start" at bounding box center [765, 436] width 97 height 27
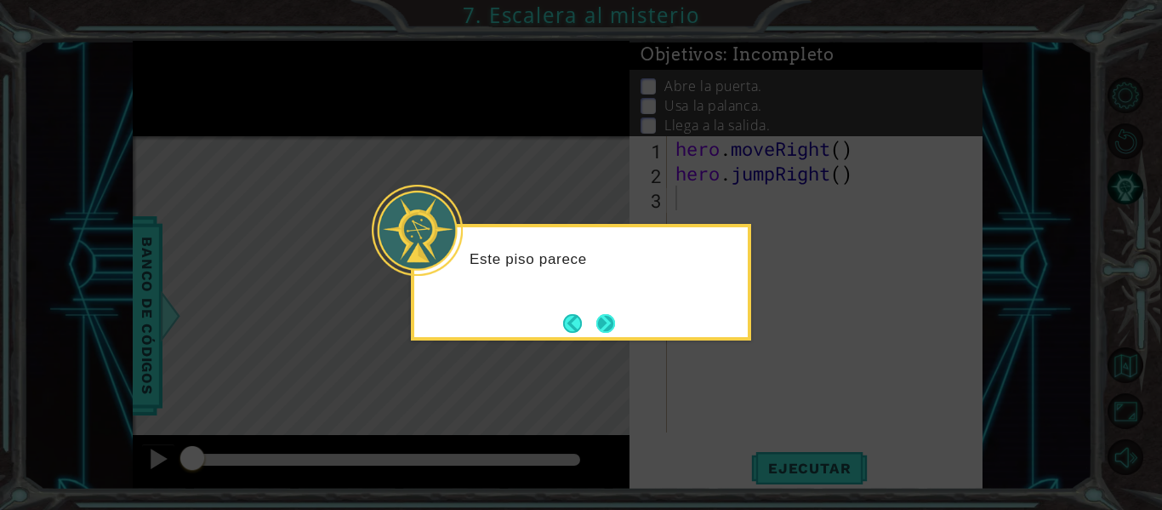
click at [613, 325] on button "Next" at bounding box center [606, 323] width 20 height 20
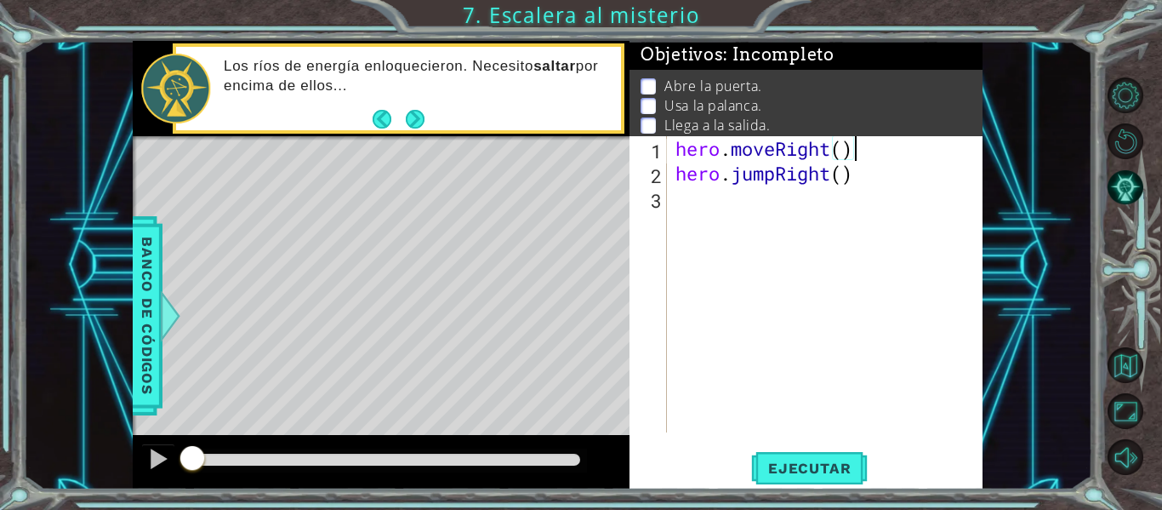
click at [850, 148] on div "hero . moveRight ( ) hero . jumpRight ( )" at bounding box center [830, 308] width 316 height 345
click at [844, 148] on div "hero . moveRight ( ) hero . jumpRight ( )" at bounding box center [830, 308] width 316 height 345
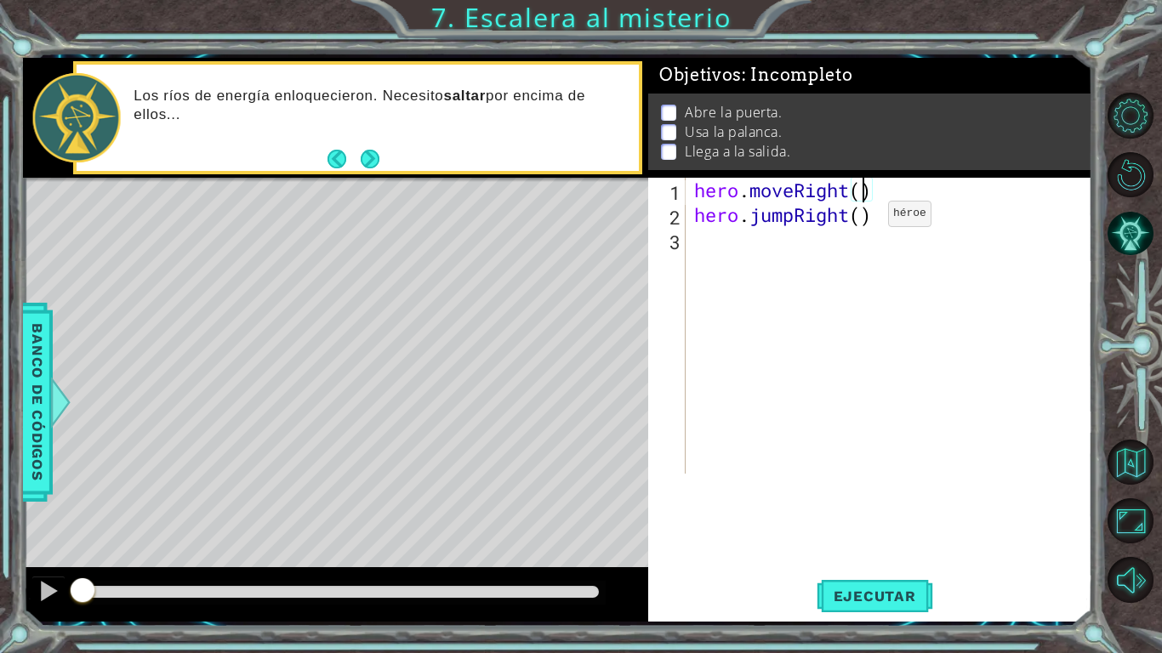
scroll to position [0, 8]
click at [872, 189] on div "hero . moveRight ( 3 ) hero . jumpRight ( )" at bounding box center [894, 350] width 406 height 345
click at [864, 214] on div "hero . moveRight ( ) hero . jumpRight ( )" at bounding box center [894, 350] width 406 height 345
click at [900, 509] on span "Ejecutar" at bounding box center [875, 596] width 117 height 17
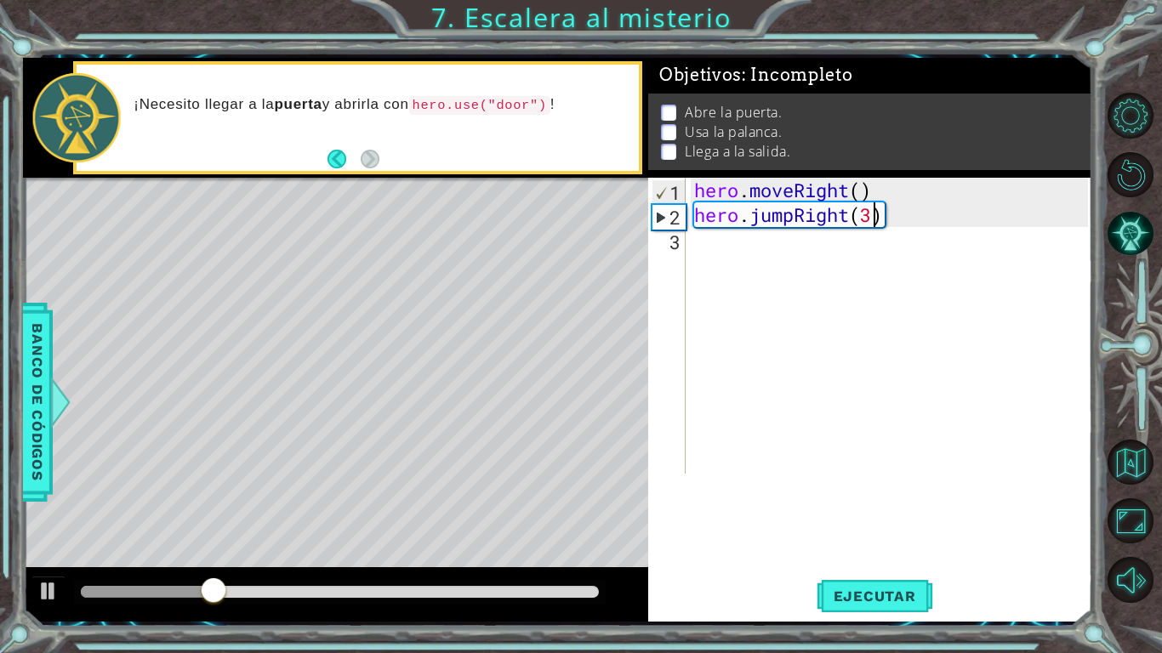
type textarea "hero.jumpRight()"
click at [798, 243] on div "hero . moveRight ( ) hero . jumpRight ( )" at bounding box center [894, 350] width 406 height 345
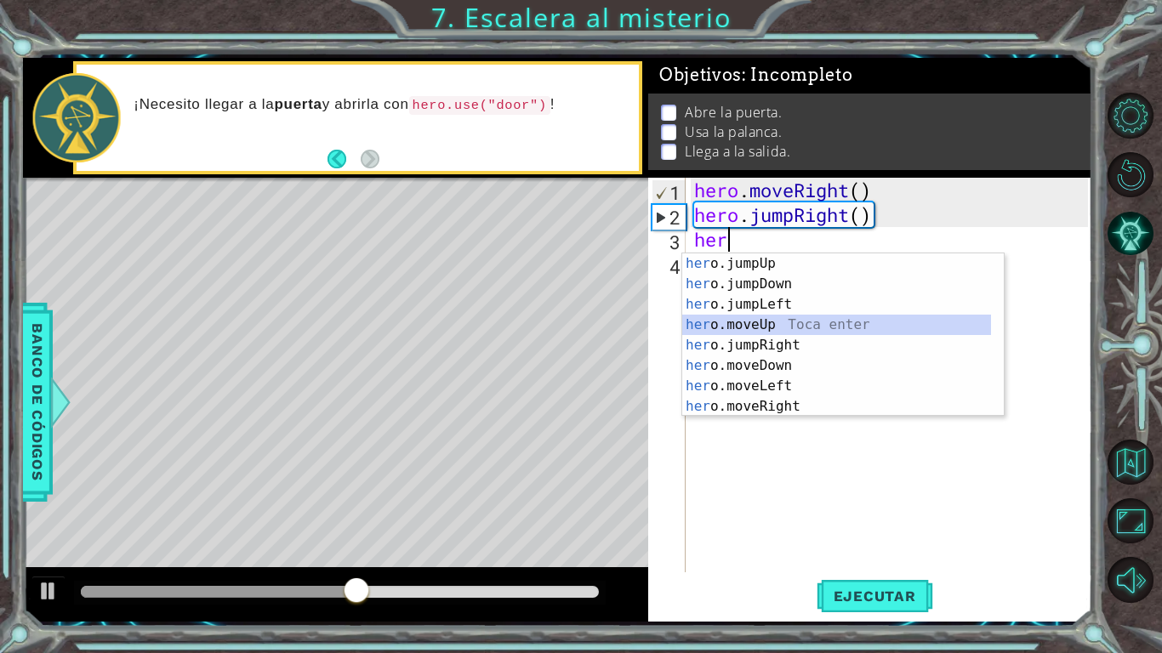
type textarea "hero.moveUp(1)"
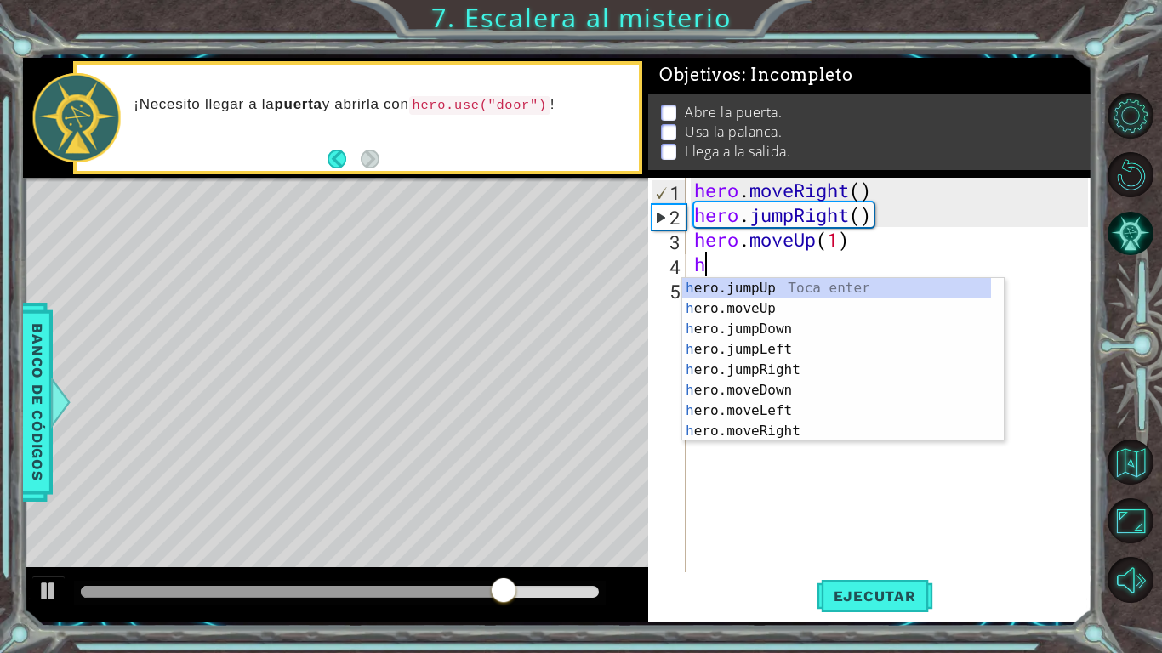
type textarea "he"
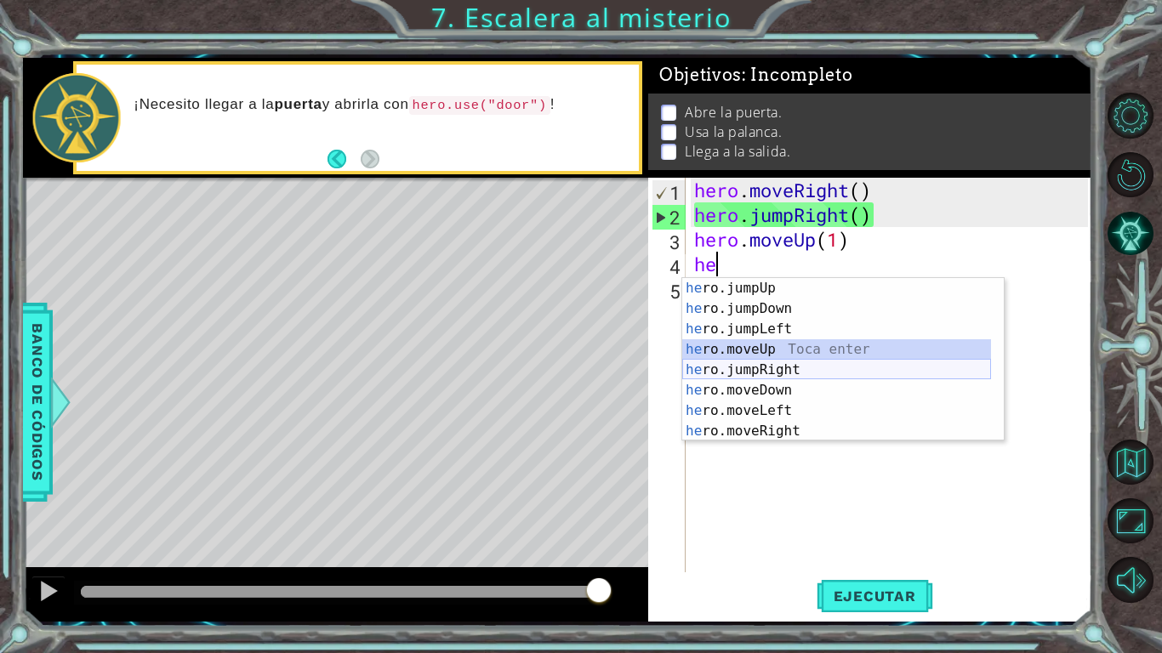
click at [773, 368] on div "he ro.jumpUp Toca enter he ro.jumpDown Toca enter he ro.jumpLeft Toca enter he …" at bounding box center [836, 380] width 309 height 204
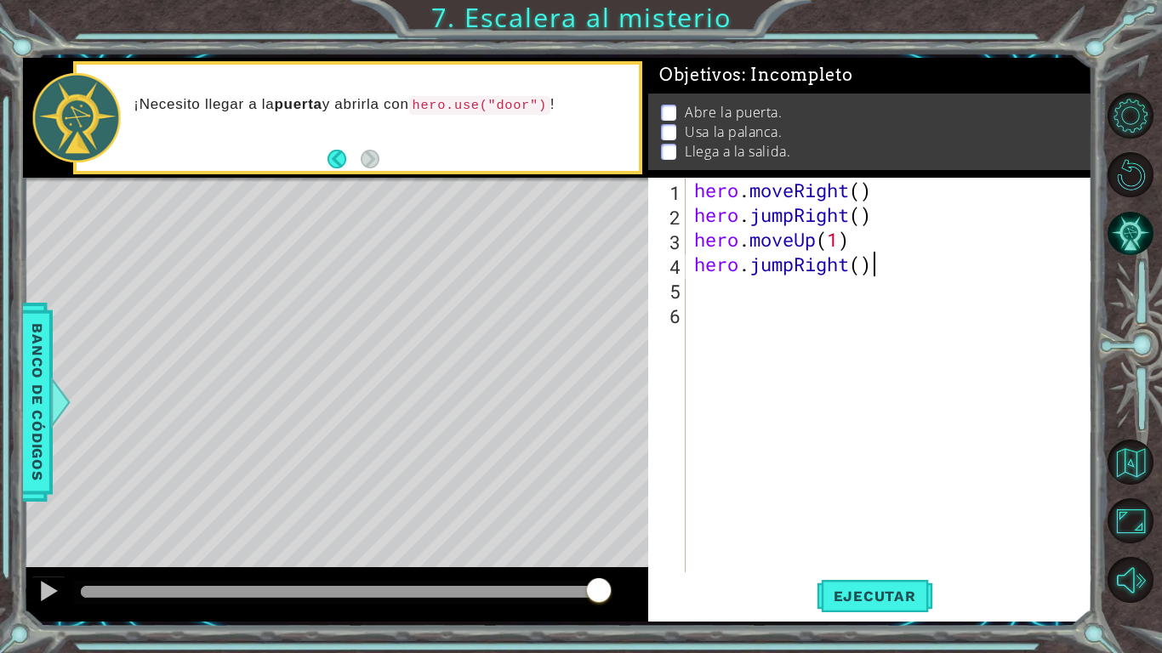
click at [872, 265] on div "hero . moveRight ( ) hero . jumpRight ( ) hero . moveUp ( 1 ) hero . jumpRight …" at bounding box center [894, 400] width 406 height 444
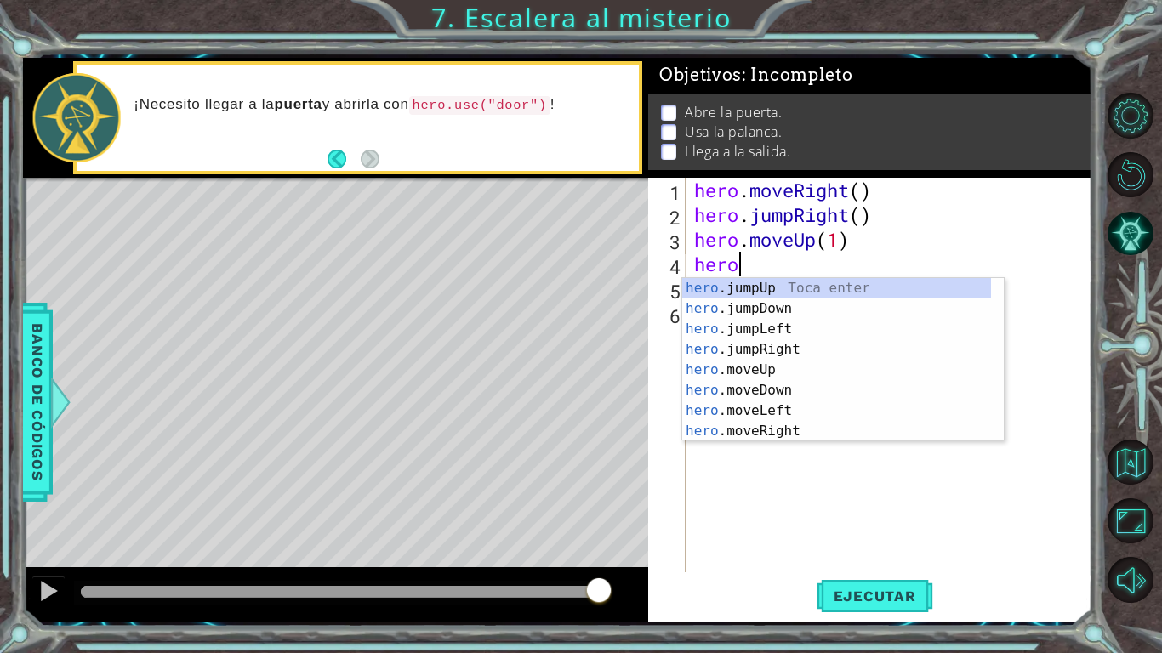
type textarea "hero."
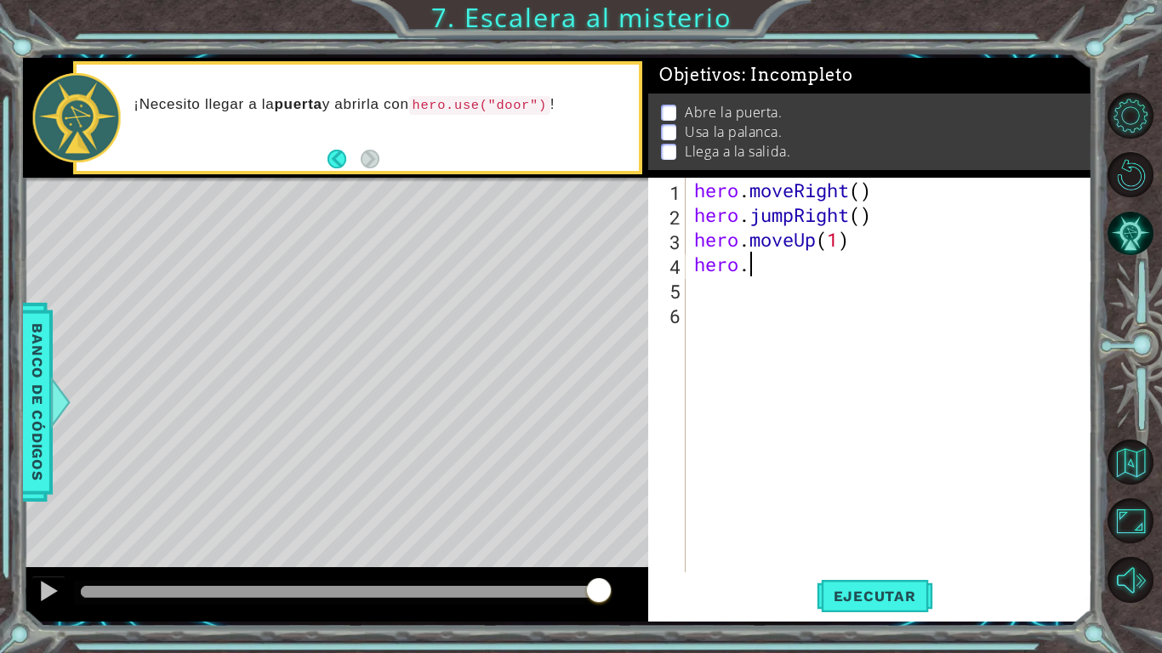
scroll to position [0, 2]
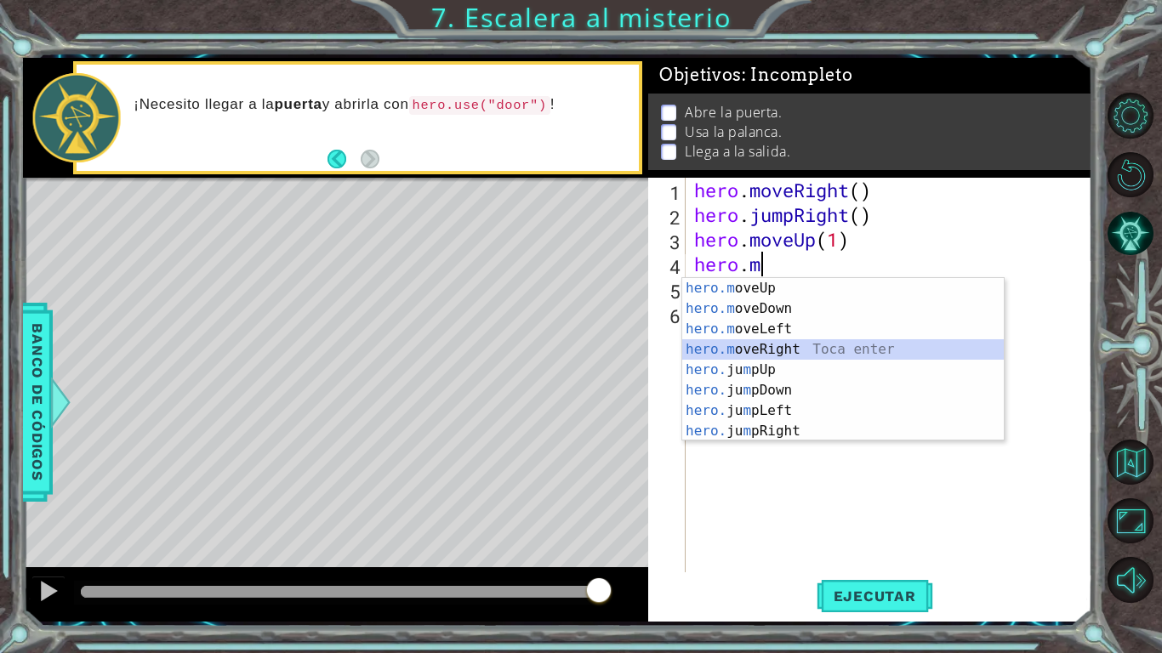
type textarea "hero.moveRight(1)"
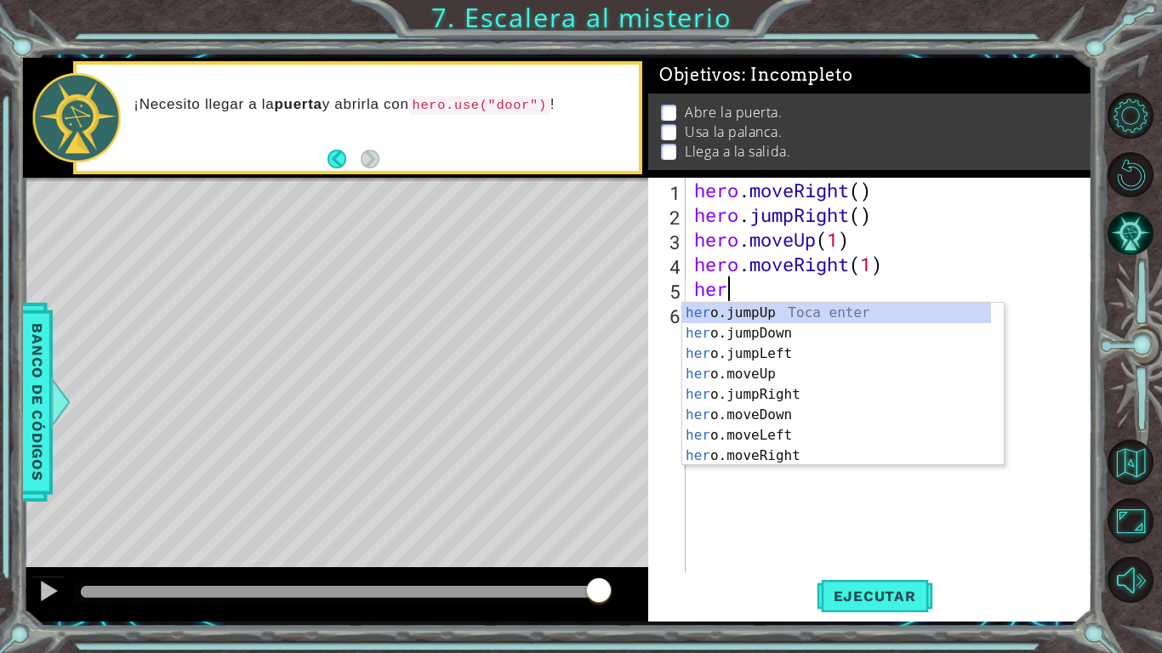
scroll to position [20, 0]
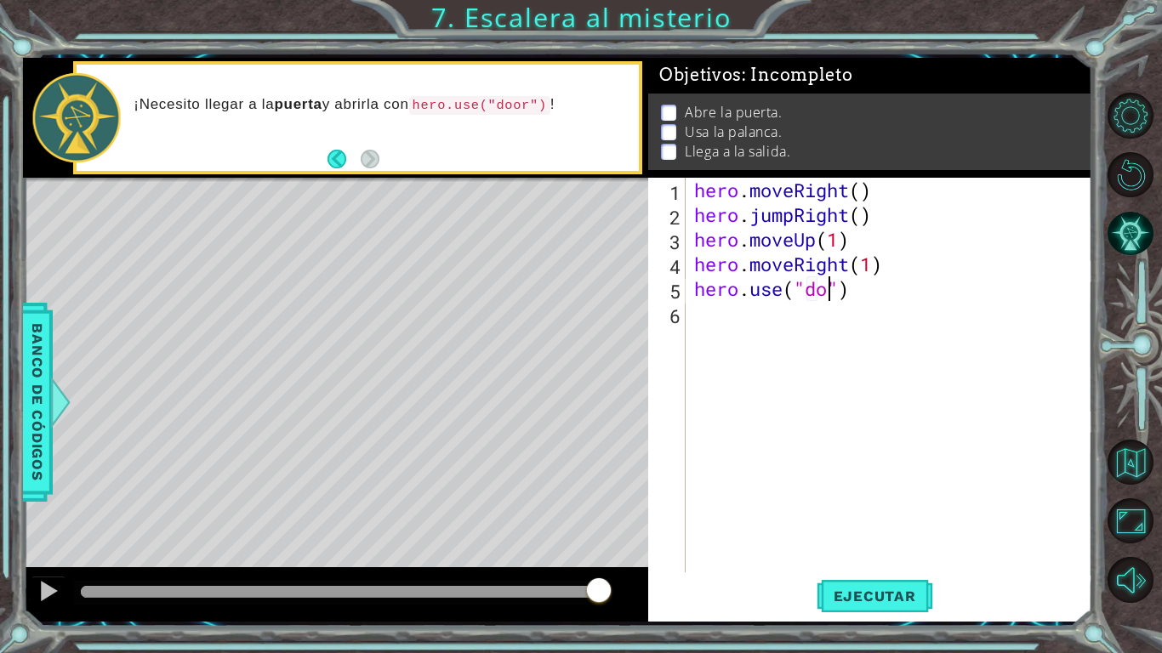
type textarea "hero.use("door")"
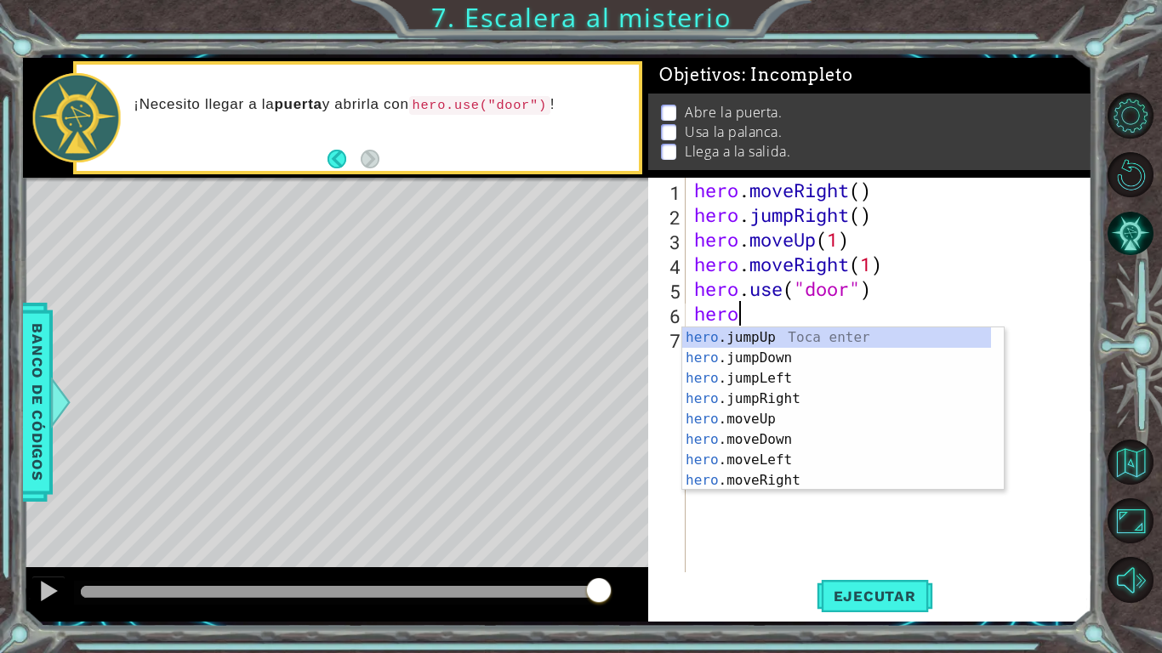
scroll to position [0, 2]
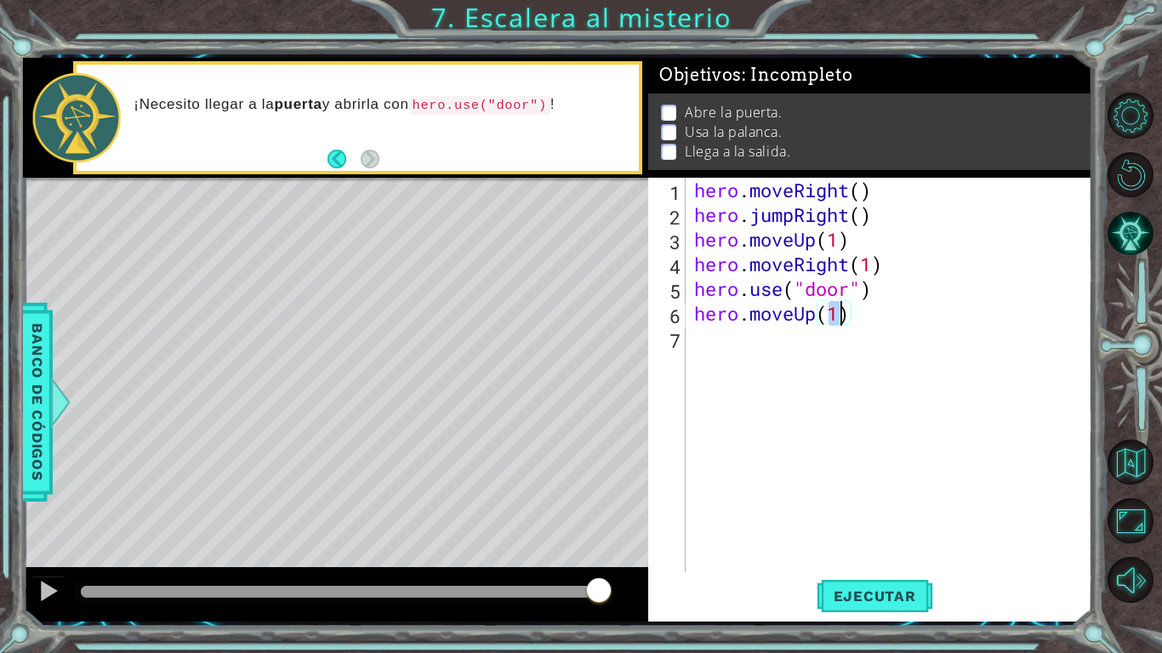
type textarea "hero.moveUp(2)"
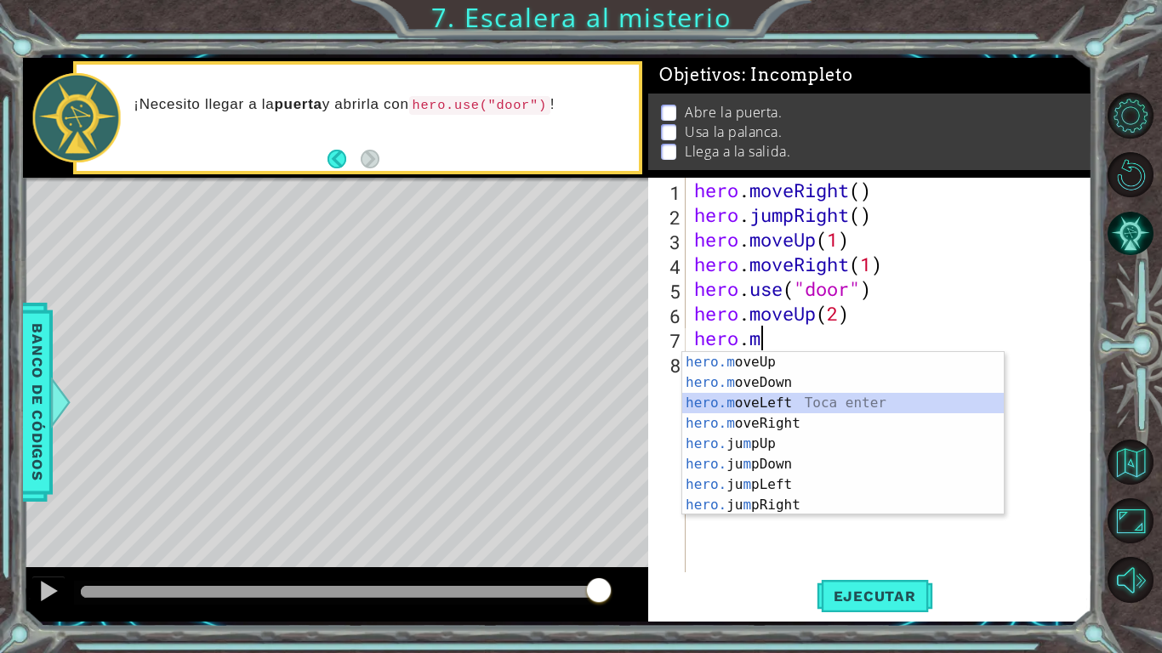
type textarea "hero.moveLeft(1)"
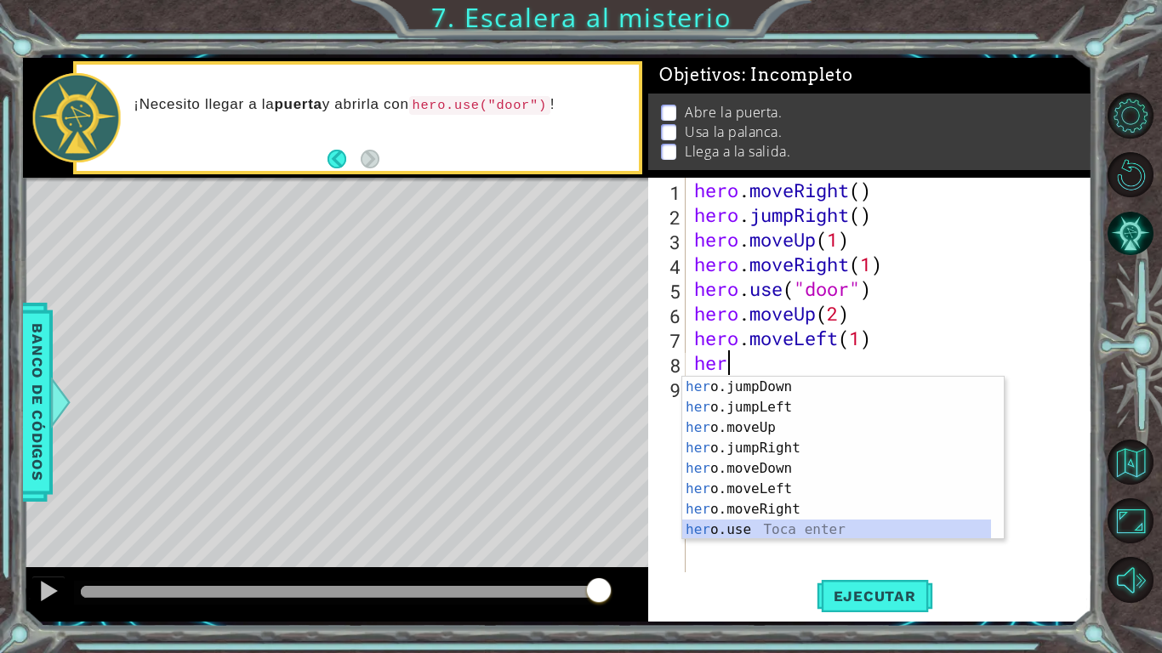
scroll to position [20, 0]
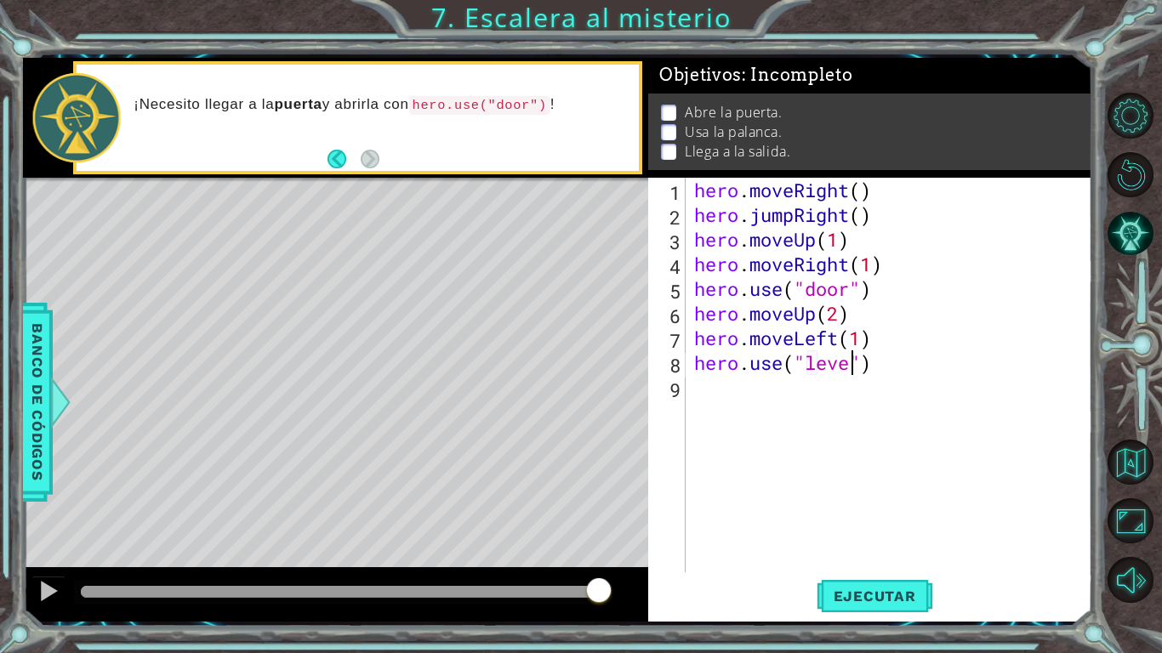
type textarea "hero.use("lever")"
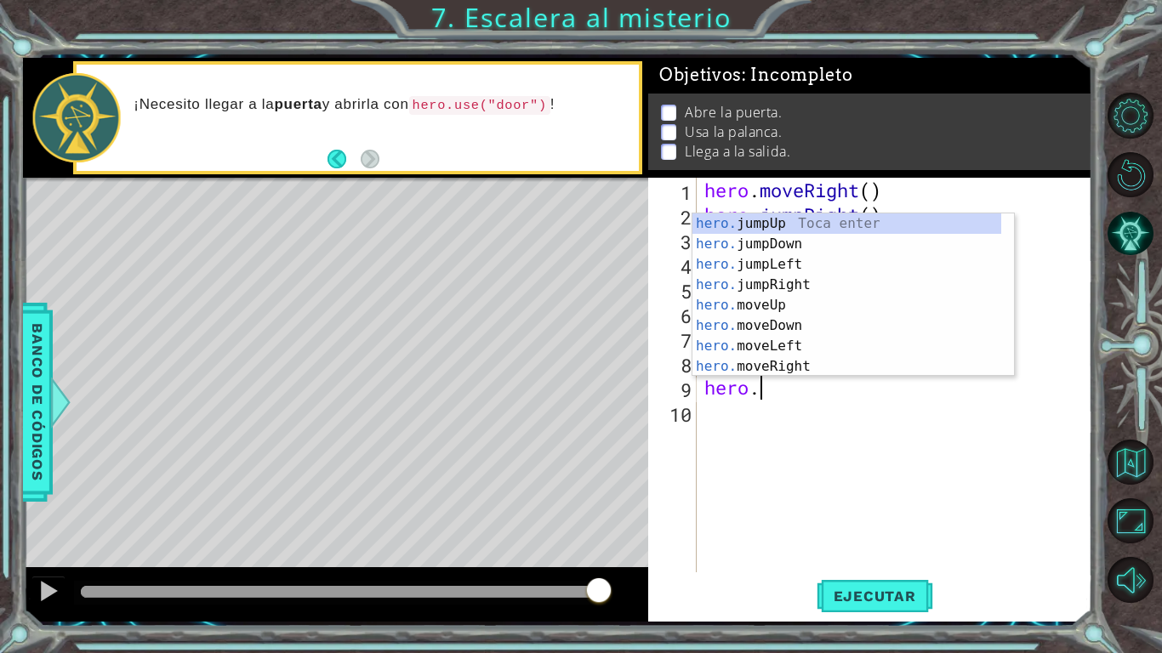
scroll to position [0, 2]
type textarea "hero.m"
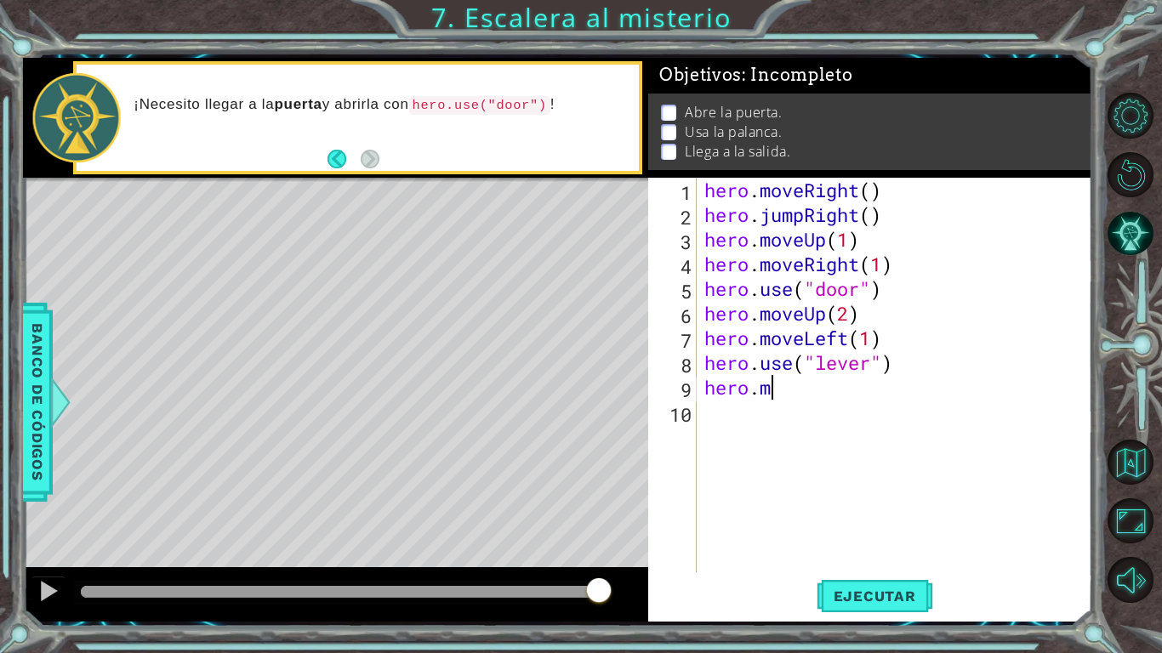
click at [818, 400] on div "hero . moveRight ( ) hero . jumpRight ( ) hero . moveUp ( 1 ) hero . moveRight …" at bounding box center [899, 400] width 396 height 444
type textarea "hero.moveLeft(2)"
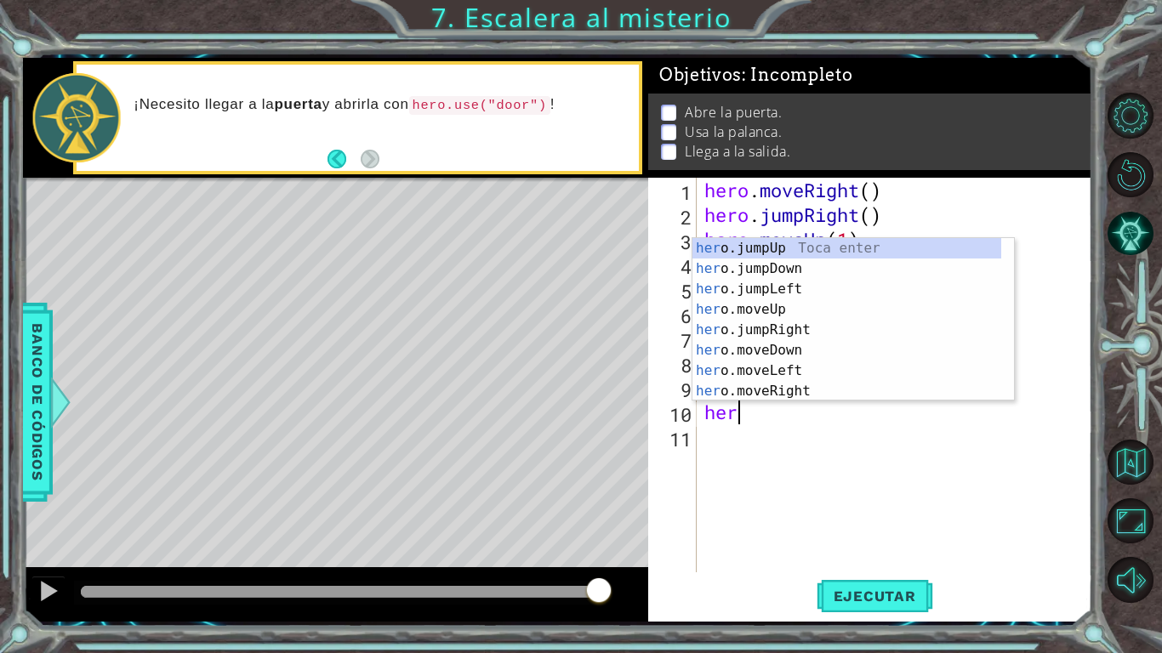
type textarea "her"
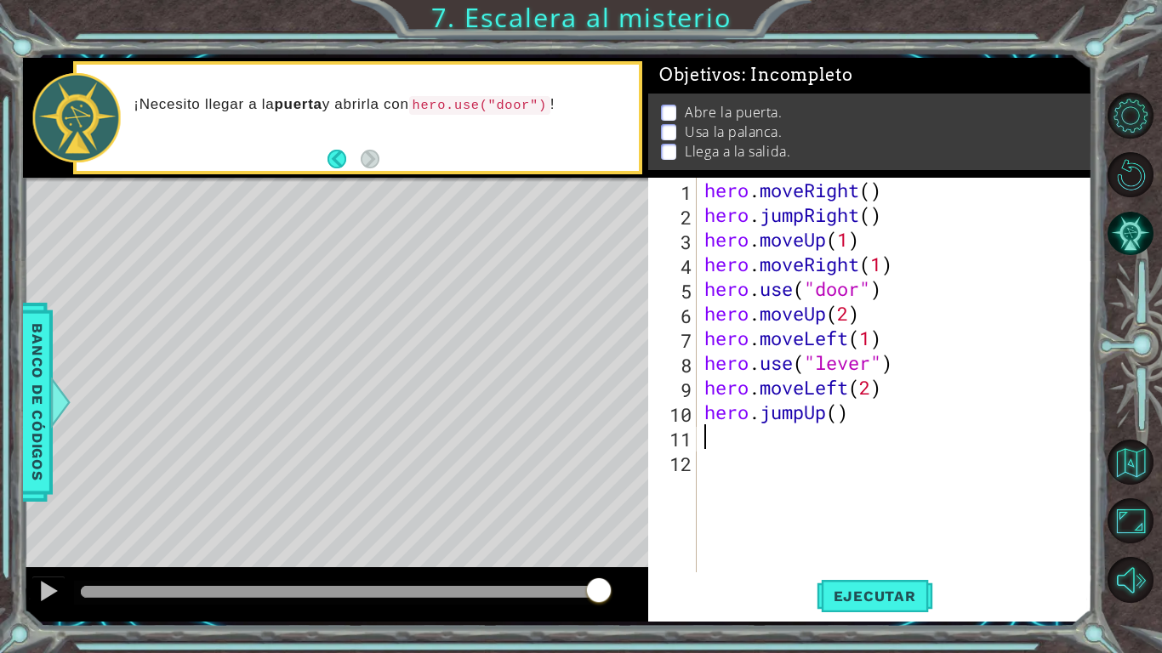
click at [844, 422] on div "hero . moveRight ( ) hero . jumpRight ( ) hero . moveUp ( 1 ) hero . moveRight …" at bounding box center [899, 400] width 396 height 444
type textarea "hero.jumpUp()"
click at [795, 453] on div "hero . moveRight ( ) hero . jumpRight ( ) hero . moveUp ( 1 ) hero . moveRight …" at bounding box center [899, 400] width 396 height 444
click at [775, 445] on div "hero . moveRight ( ) hero . jumpRight ( ) hero . moveUp ( 1 ) hero . moveRight …" at bounding box center [899, 400] width 396 height 444
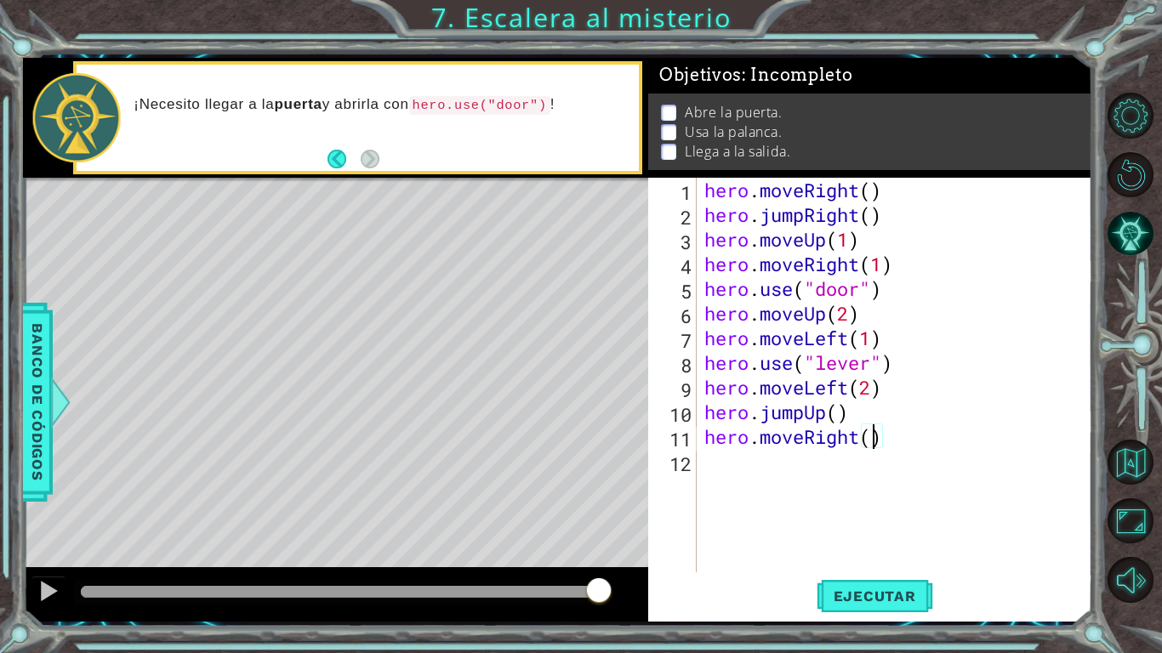
type textarea "hero.moveRight(2)"
click at [762, 465] on div "hero . moveRight ( ) hero . jumpRight ( ) hero . moveUp ( 1 ) hero . moveRight …" at bounding box center [899, 400] width 396 height 444
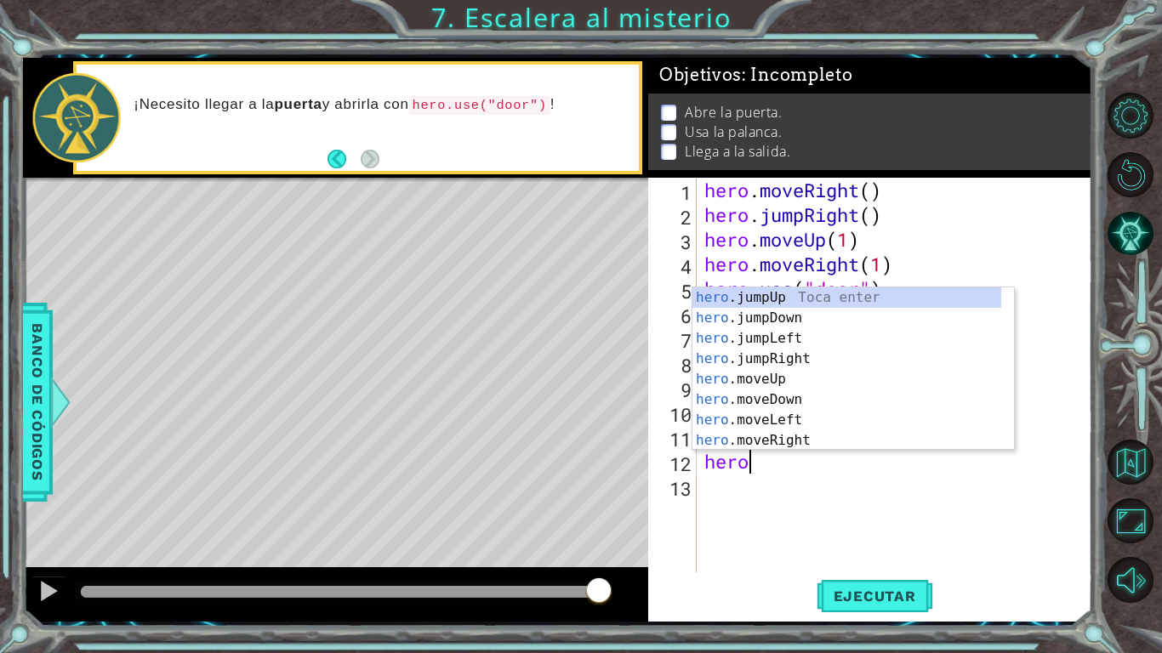
scroll to position [0, 2]
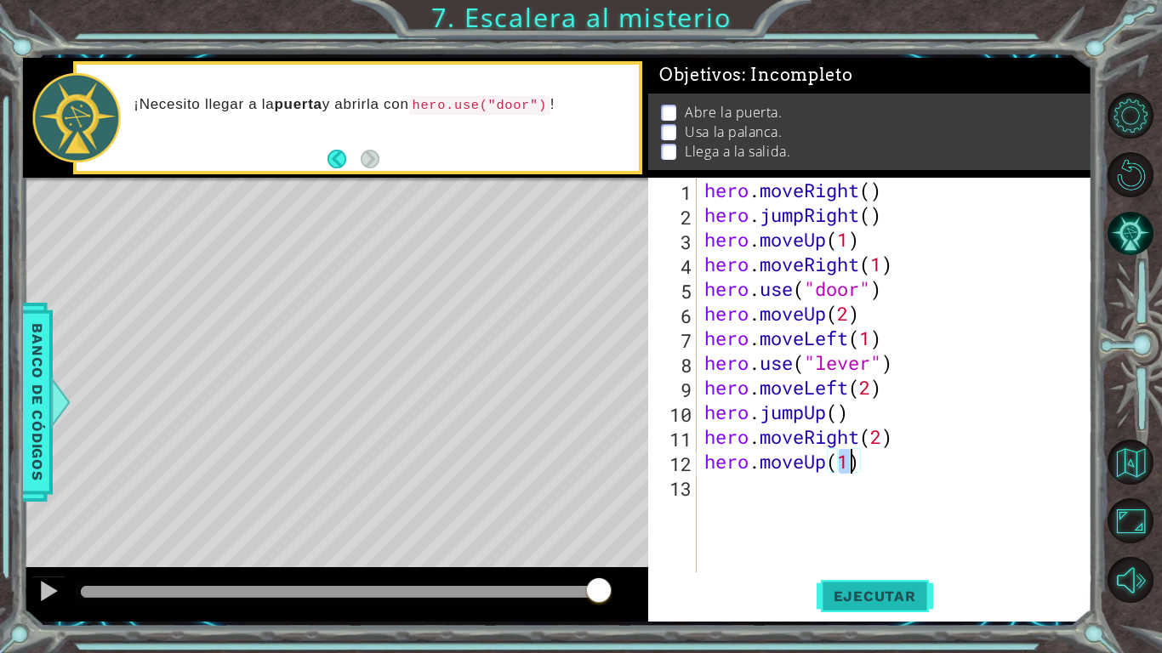
type textarea "hero.moveUp(1)"
click at [864, 509] on span "Ejecutar" at bounding box center [875, 596] width 117 height 17
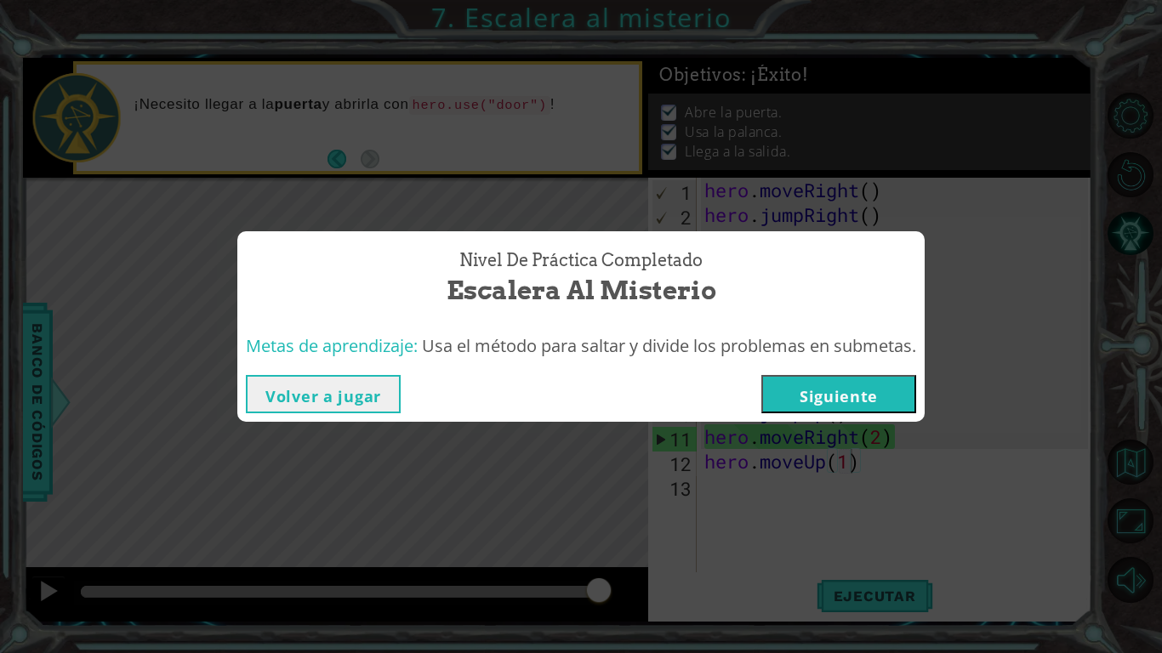
click at [857, 397] on button "Siguiente" at bounding box center [838, 394] width 155 height 38
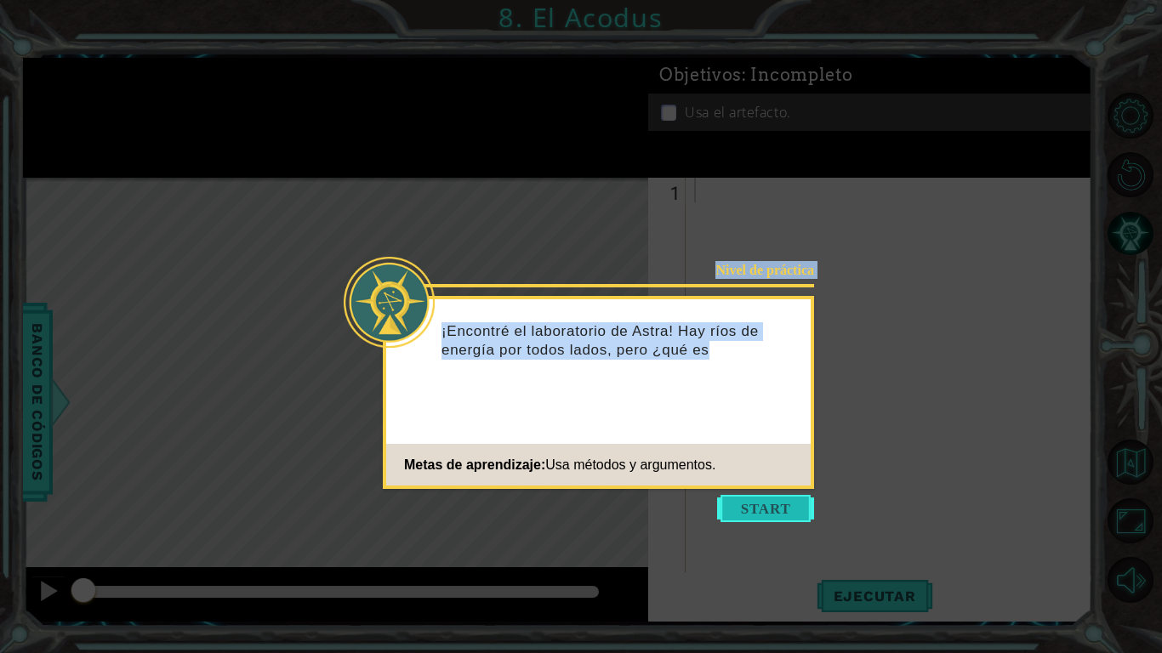
click at [772, 496] on body "1 ההההההההההההההההההההההההההההההההההההההההההההההההההההההההההההההההההההההההההההה…" at bounding box center [581, 326] width 1162 height 653
click at [765, 498] on button "Start" at bounding box center [765, 508] width 97 height 27
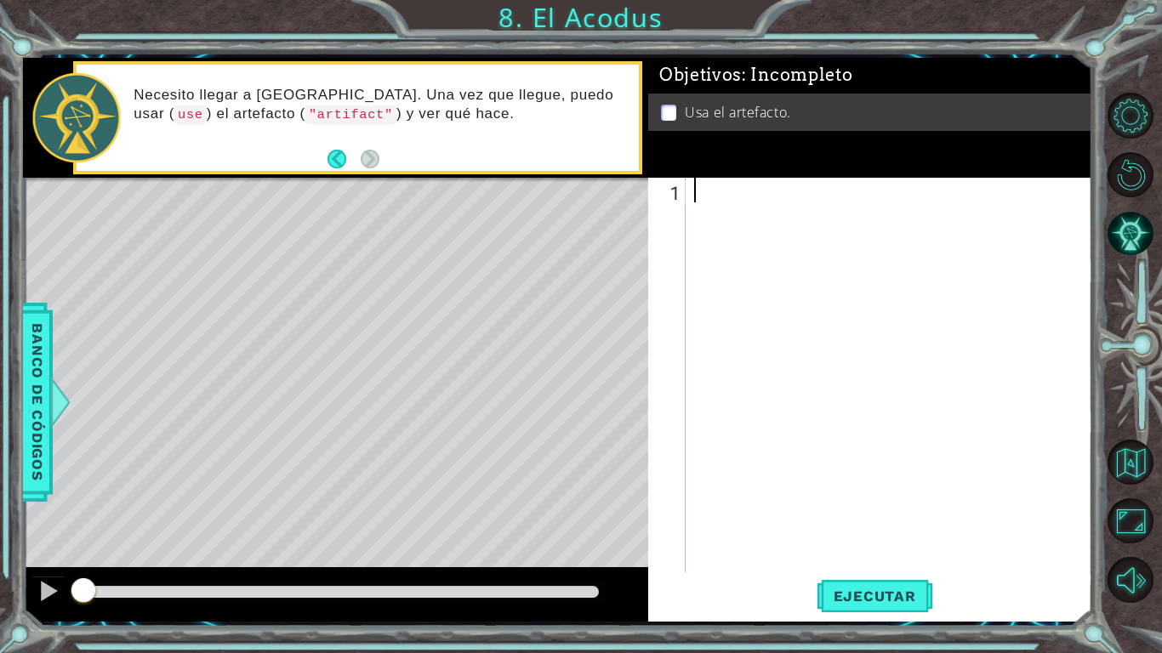
click at [722, 212] on div at bounding box center [894, 400] width 406 height 444
click at [713, 202] on div at bounding box center [894, 400] width 406 height 444
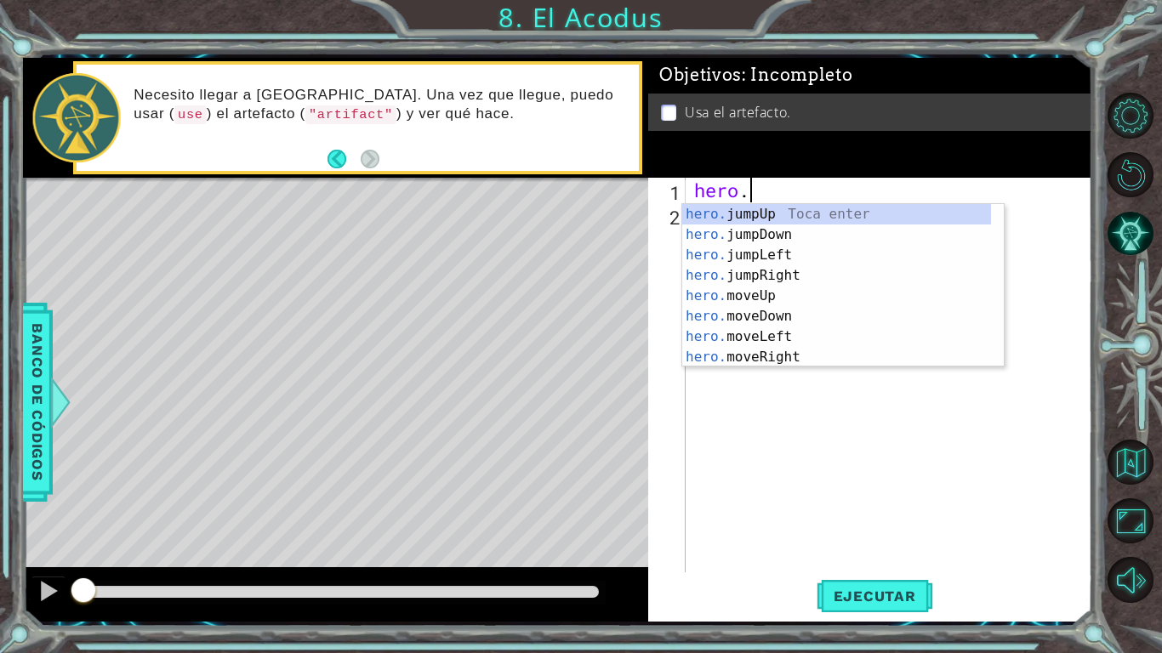
scroll to position [0, 2]
type textarea "hero.moveUp(2)"
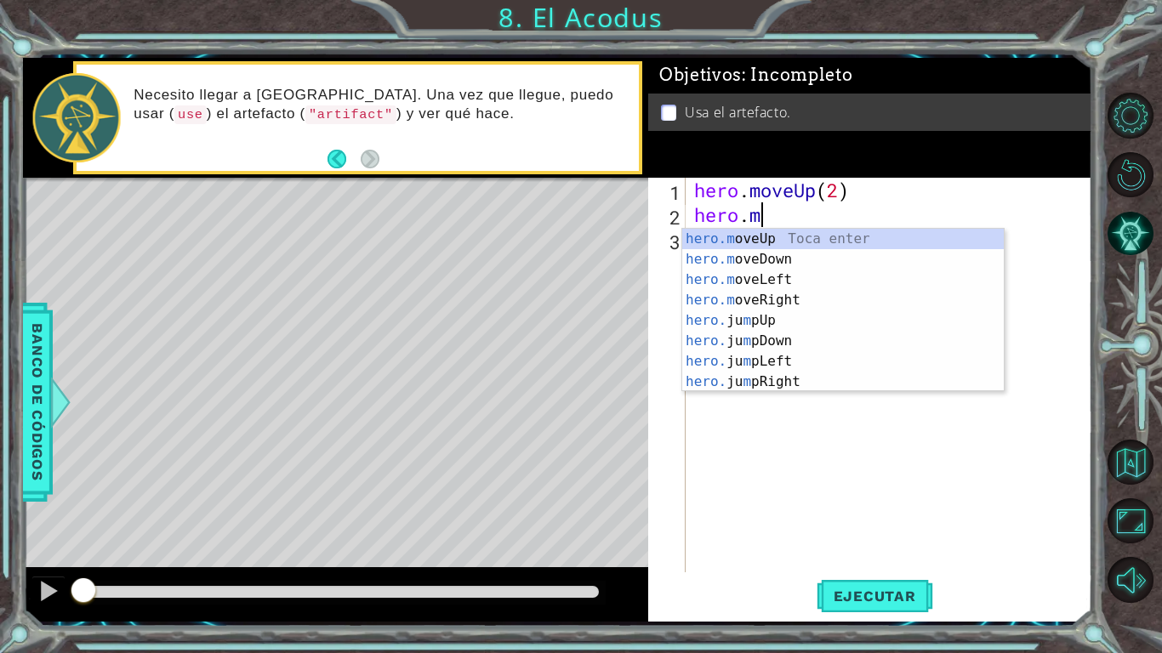
scroll to position [0, 3]
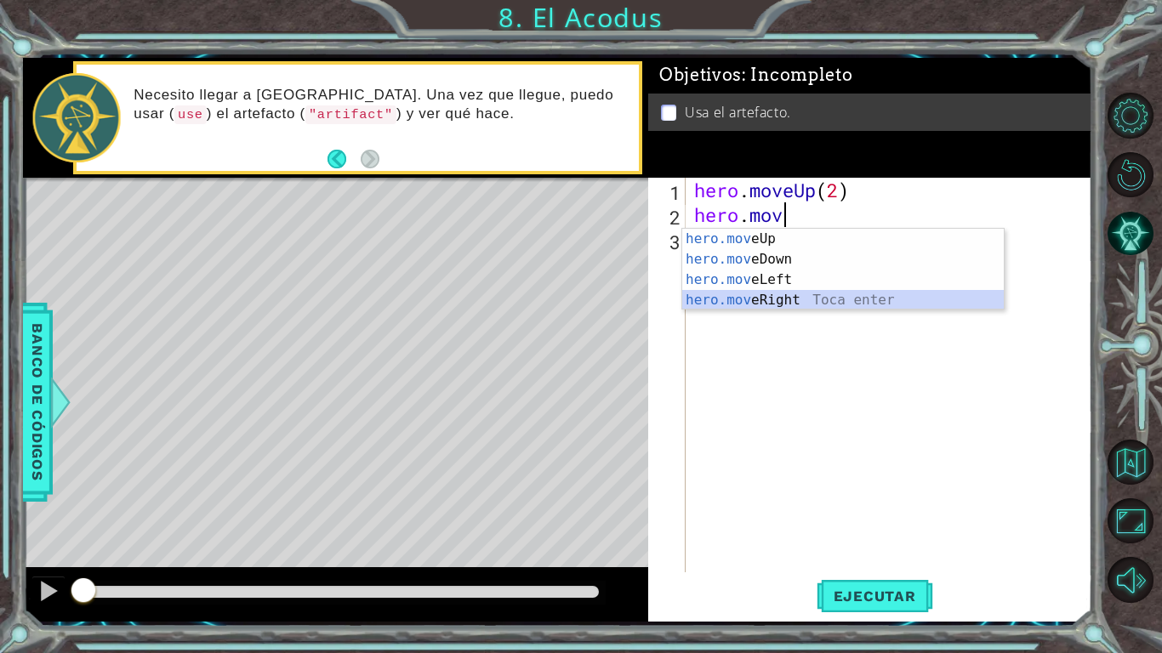
type textarea "hero.moveRight(1)"
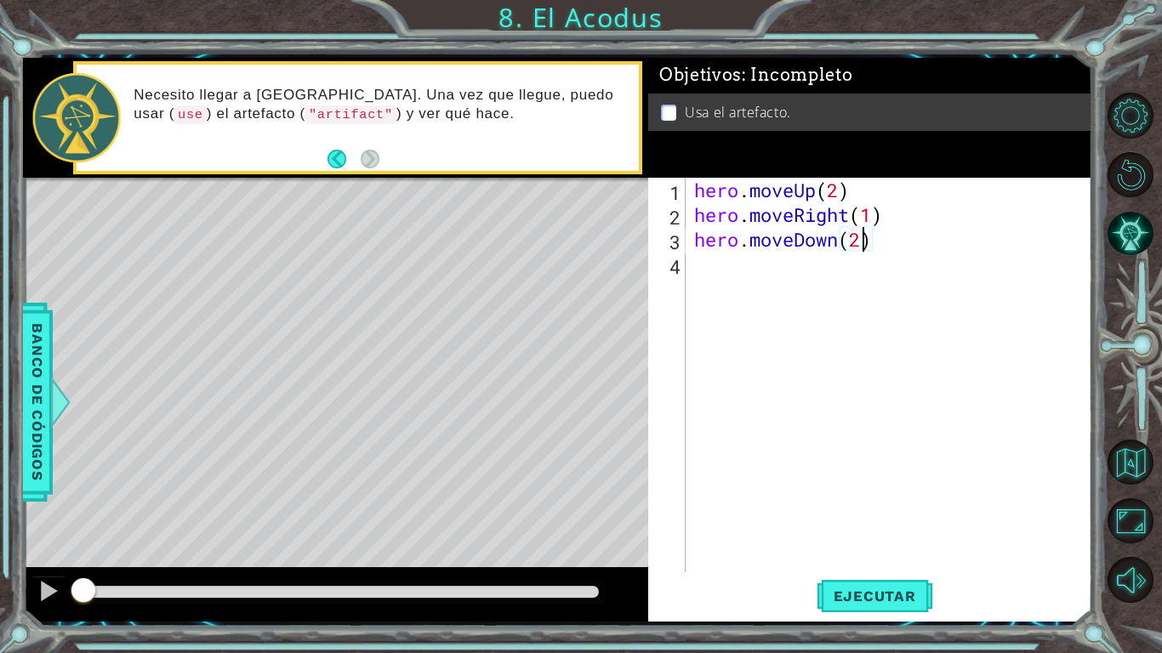
type textarea "hero.moveDown(2)"
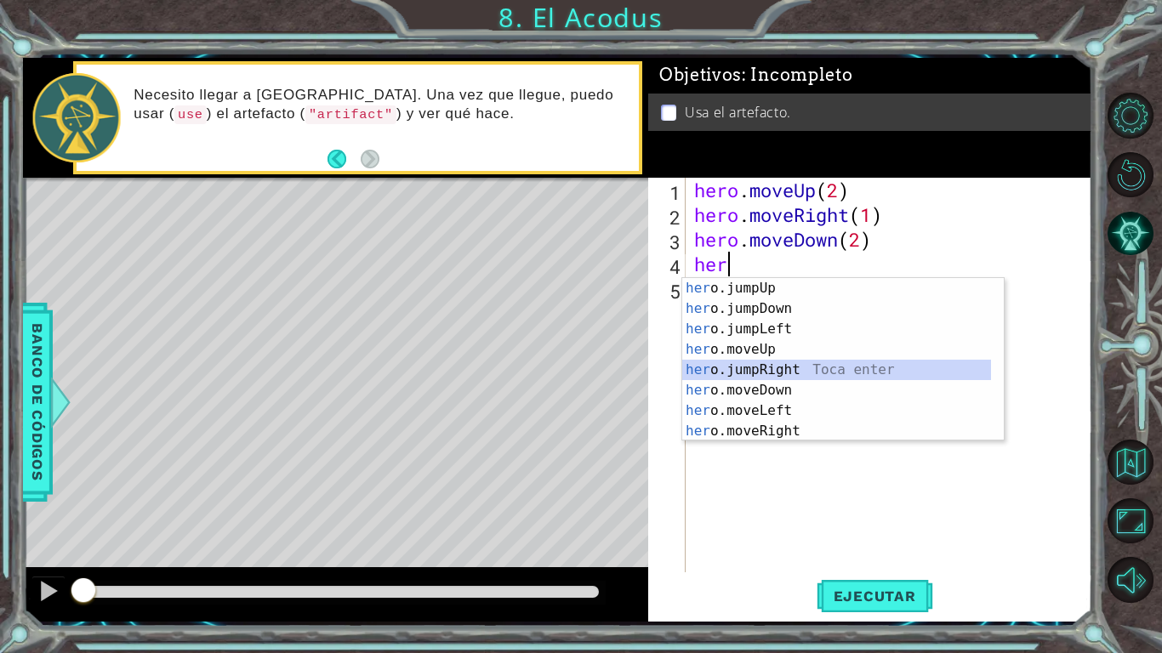
scroll to position [0, 0]
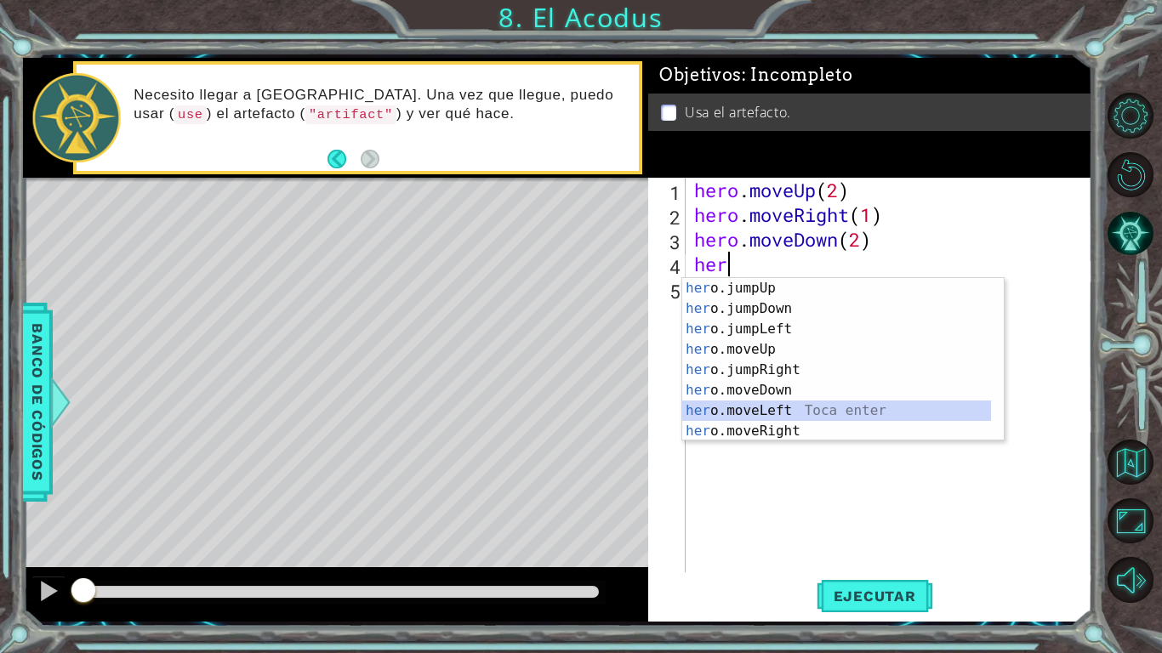
type textarea "hero.moveLeft(1)"
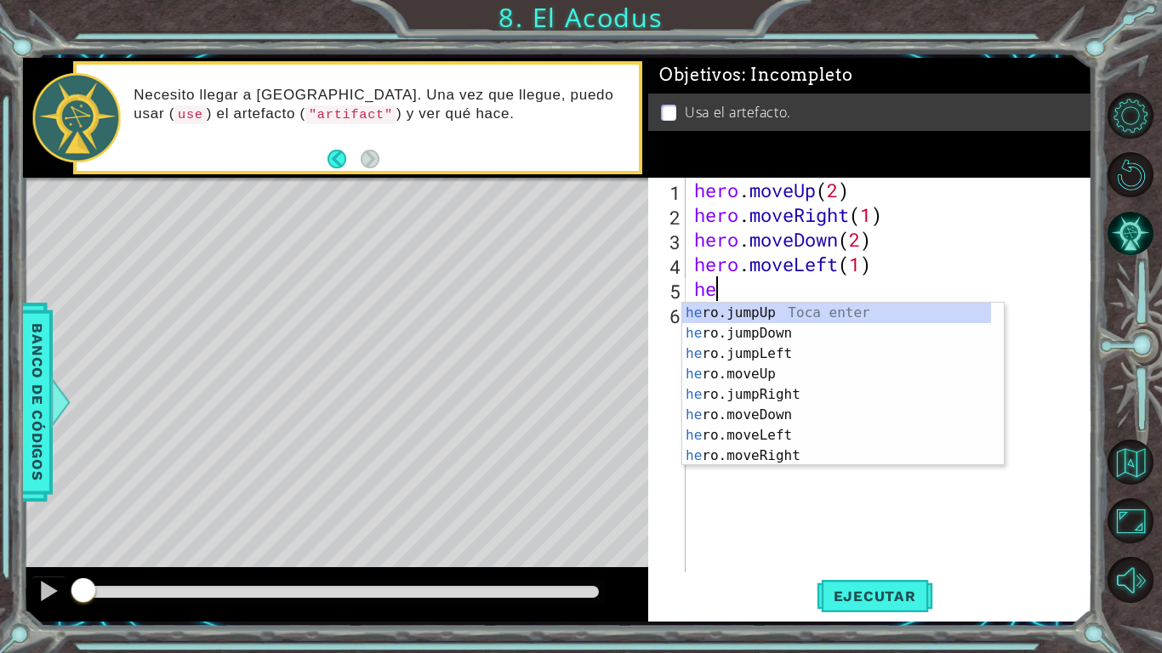
type textarea "her"
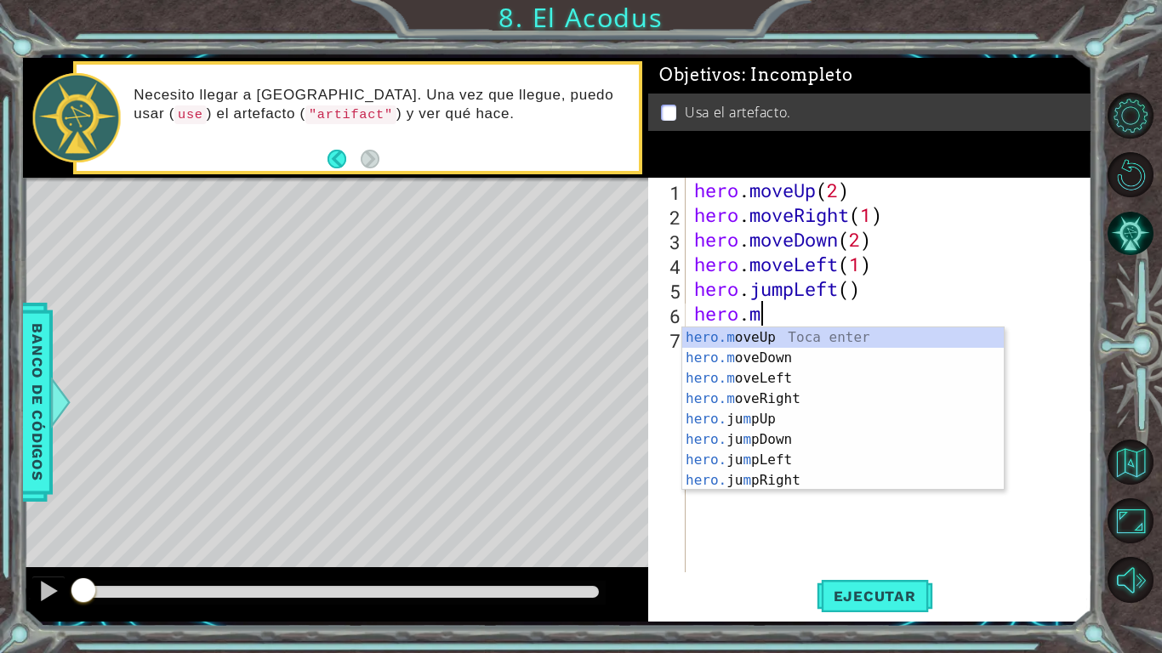
scroll to position [0, 3]
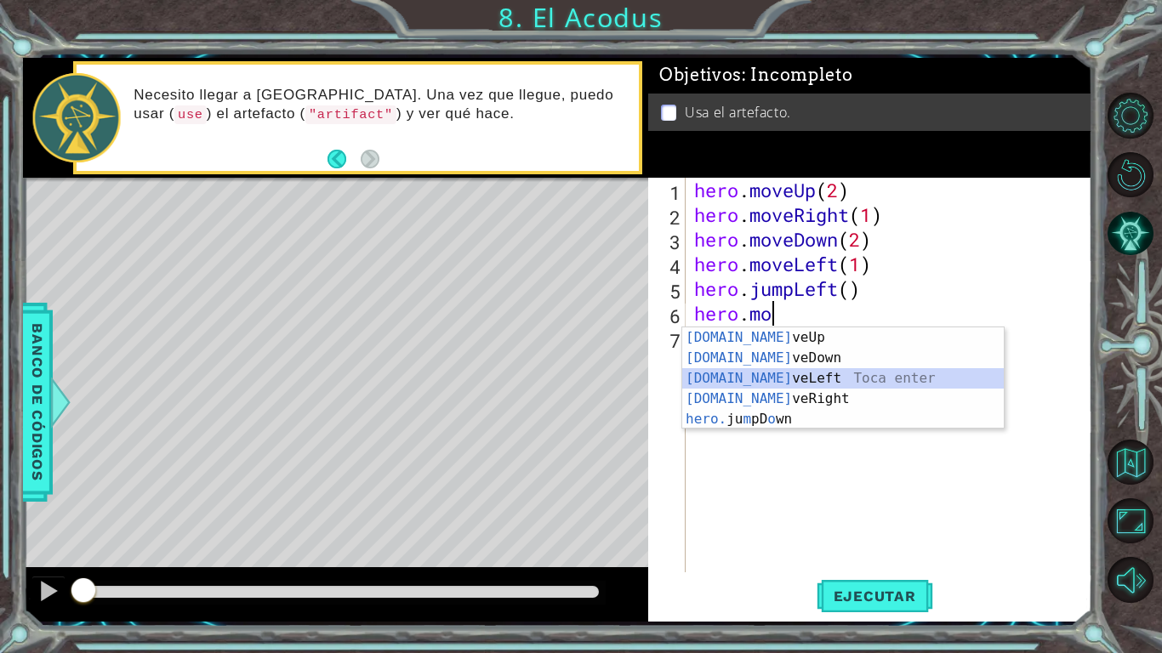
type textarea "hero.moveLeft(1)"
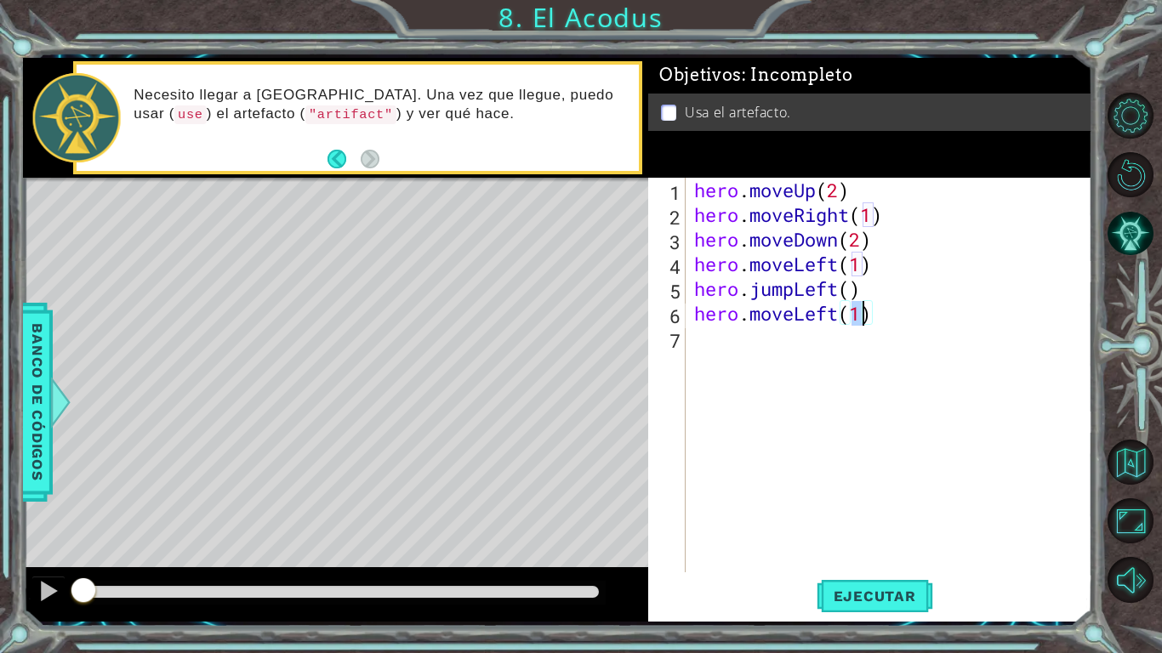
scroll to position [0, 0]
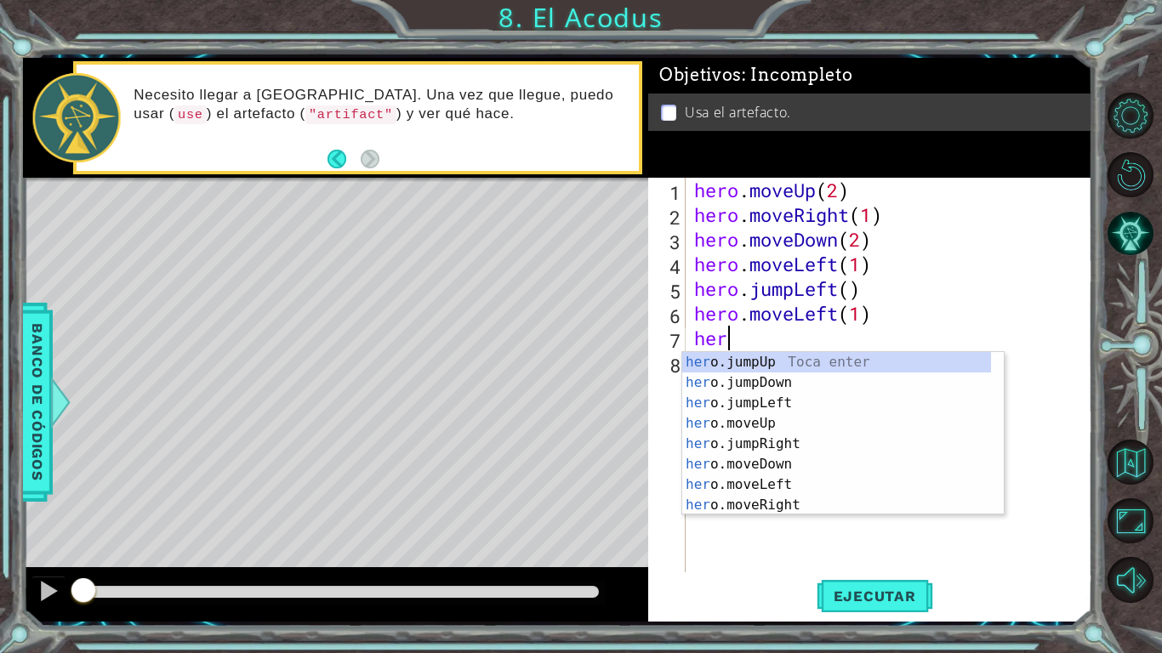
type textarea "hero"
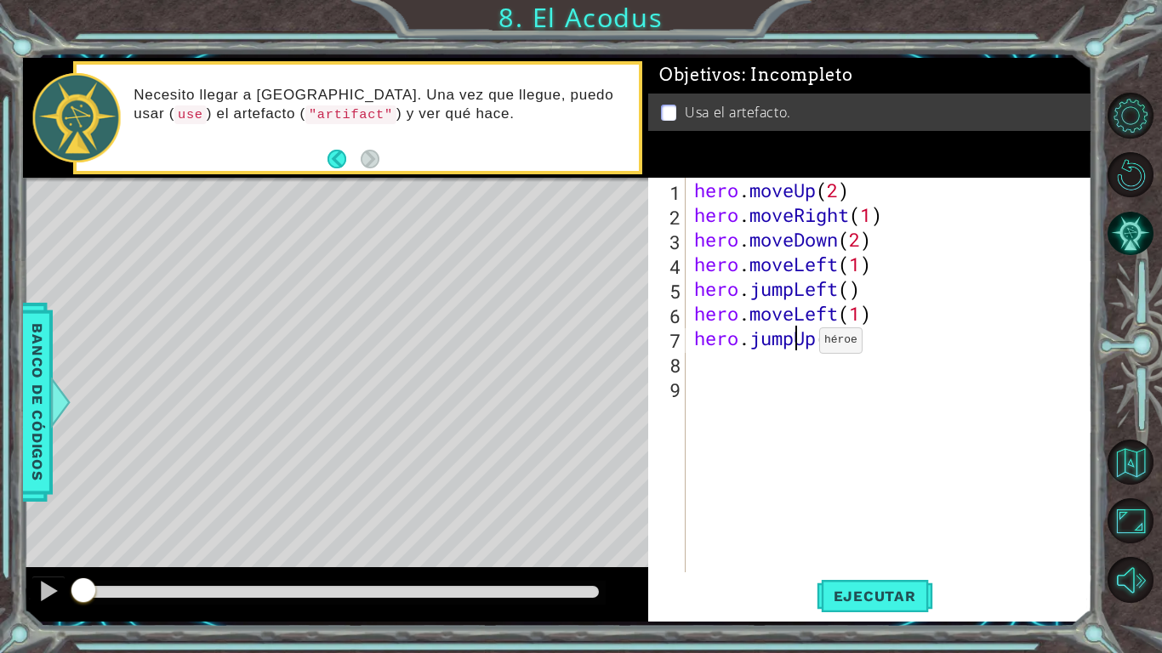
click at [794, 345] on div "hero . moveUp ( 2 ) hero . moveRight ( 1 ) hero . moveDown ( 2 ) hero . moveLef…" at bounding box center [894, 400] width 406 height 444
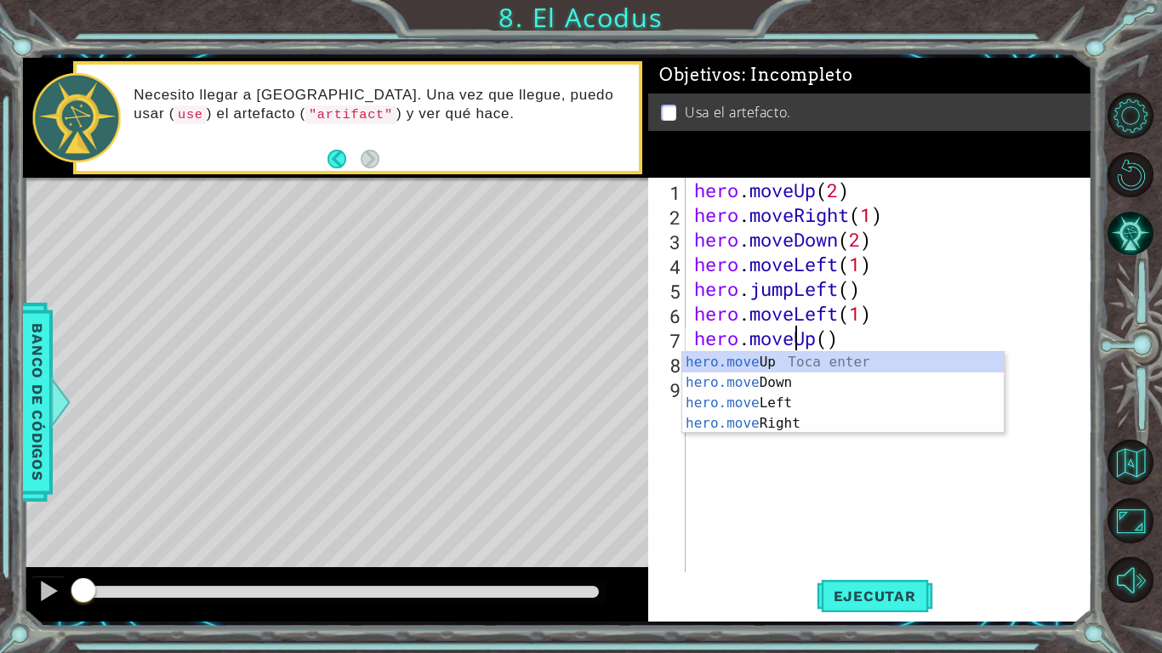
scroll to position [0, 4]
click at [828, 346] on div "hero . moveUp ( 2 ) hero . moveRight ( 1 ) hero . moveDown ( 2 ) hero . moveLef…" at bounding box center [894, 400] width 406 height 444
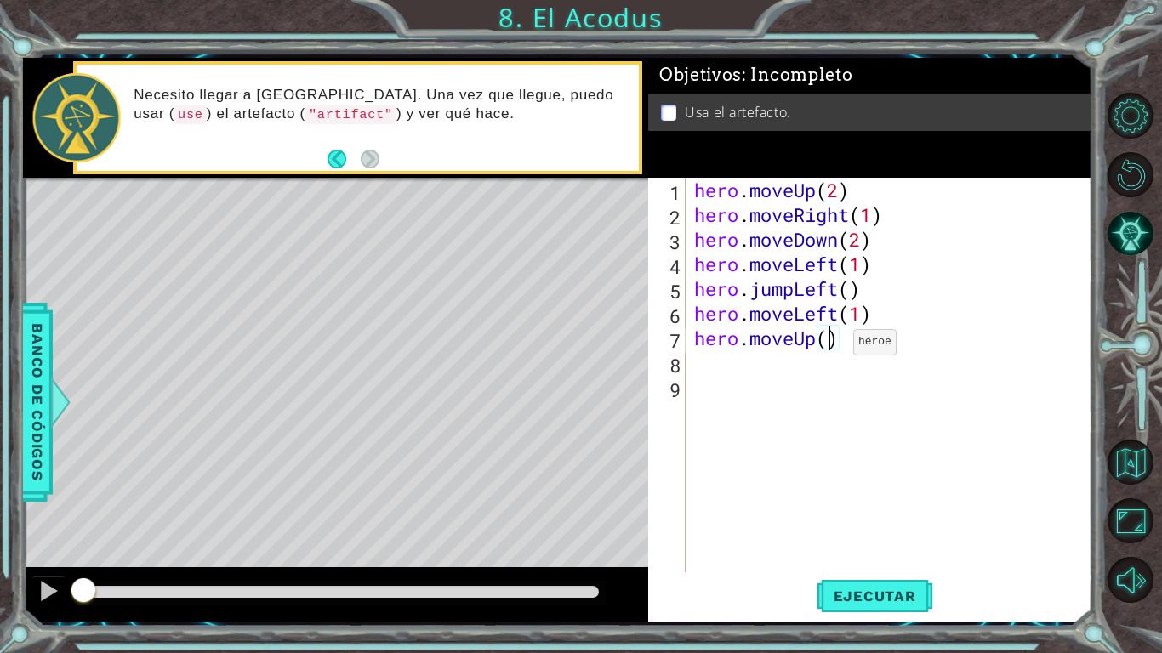
type textarea "hero.moveUp(3)"
click at [772, 356] on div "hero . moveUp ( 2 ) hero . moveRight ( 1 ) hero . moveDown ( 2 ) hero . moveLef…" at bounding box center [894, 400] width 406 height 444
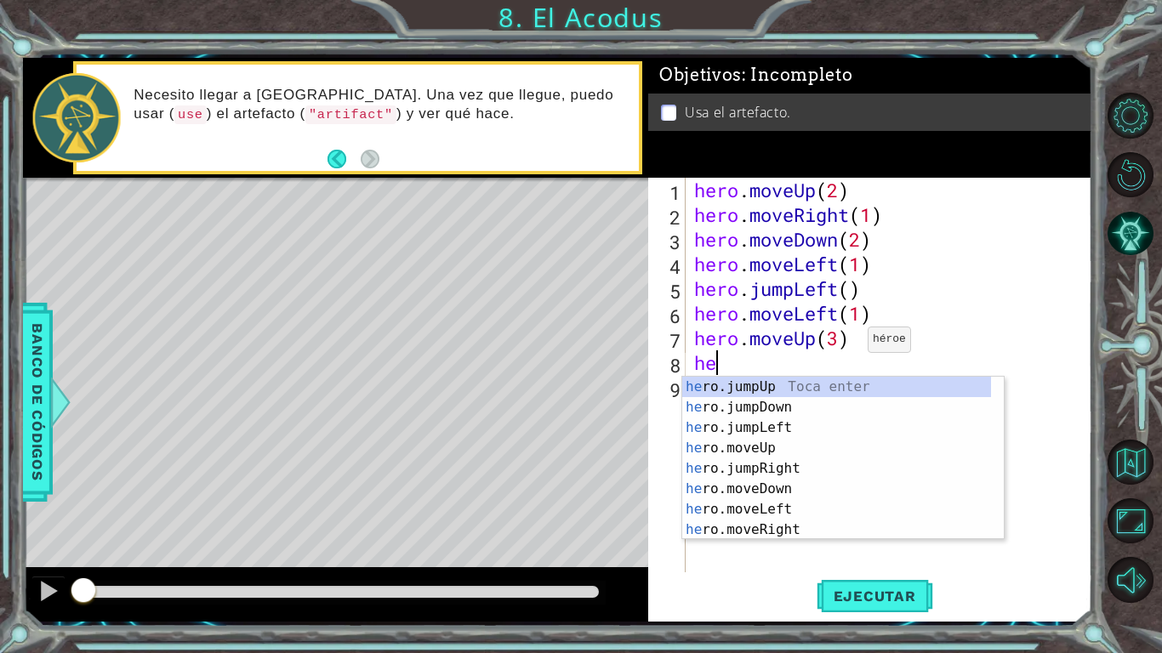
click at [842, 343] on div "hero . moveUp ( 2 ) hero . moveRight ( 1 ) hero . moveDown ( 2 ) hero . moveLef…" at bounding box center [894, 400] width 406 height 444
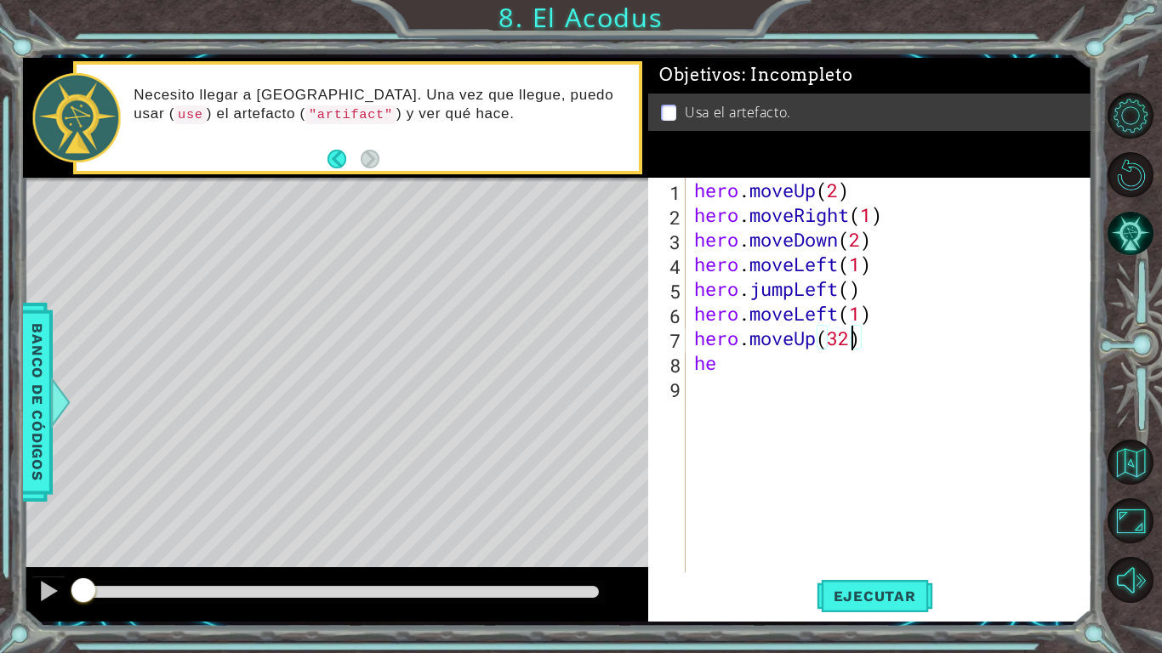
scroll to position [0, 6]
click at [731, 362] on div "hero . moveUp ( 2 ) hero . moveRight ( 1 ) hero . moveDown ( 2 ) hero . moveLef…" at bounding box center [894, 400] width 406 height 444
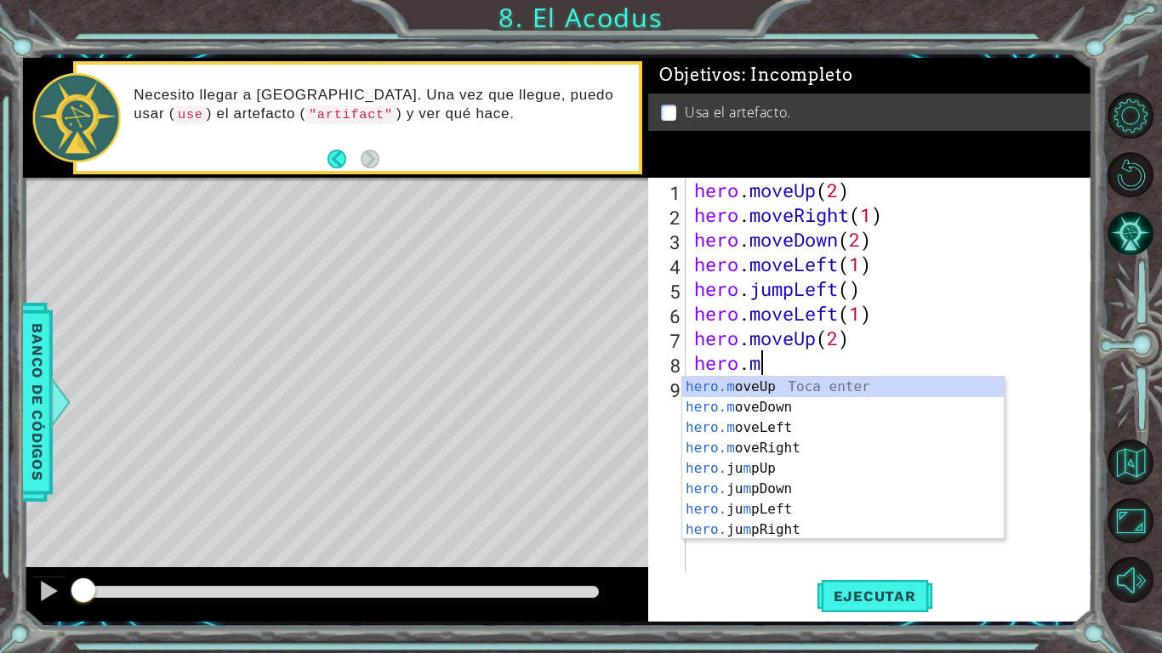
scroll to position [0, 3]
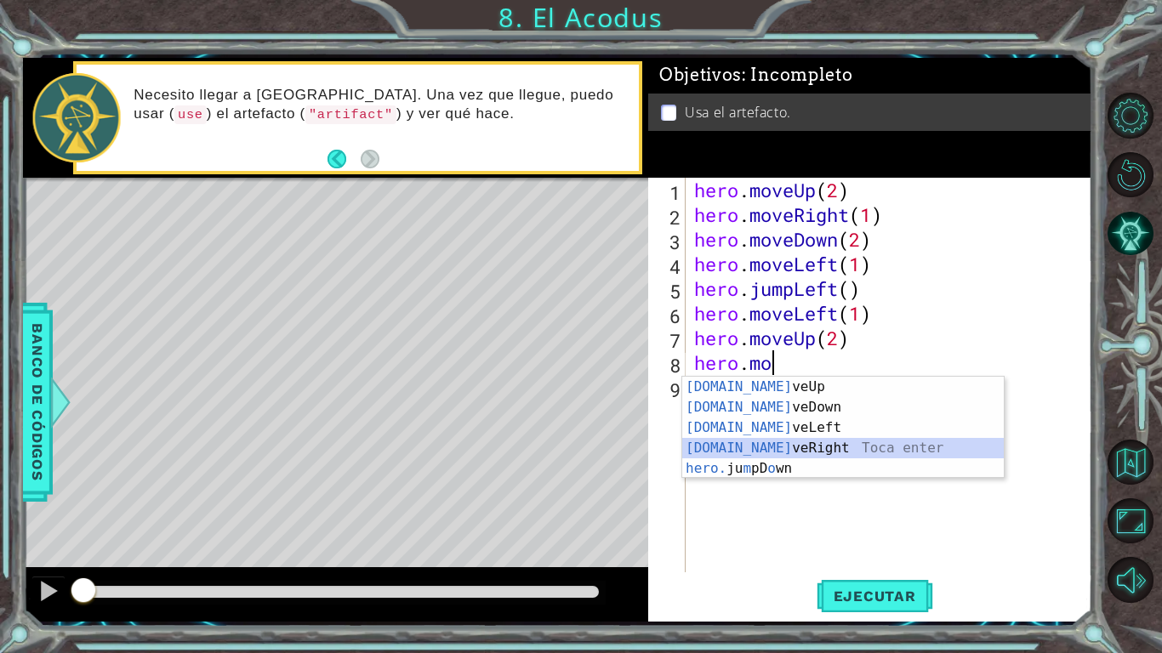
type textarea "hero.moveRight(1)"
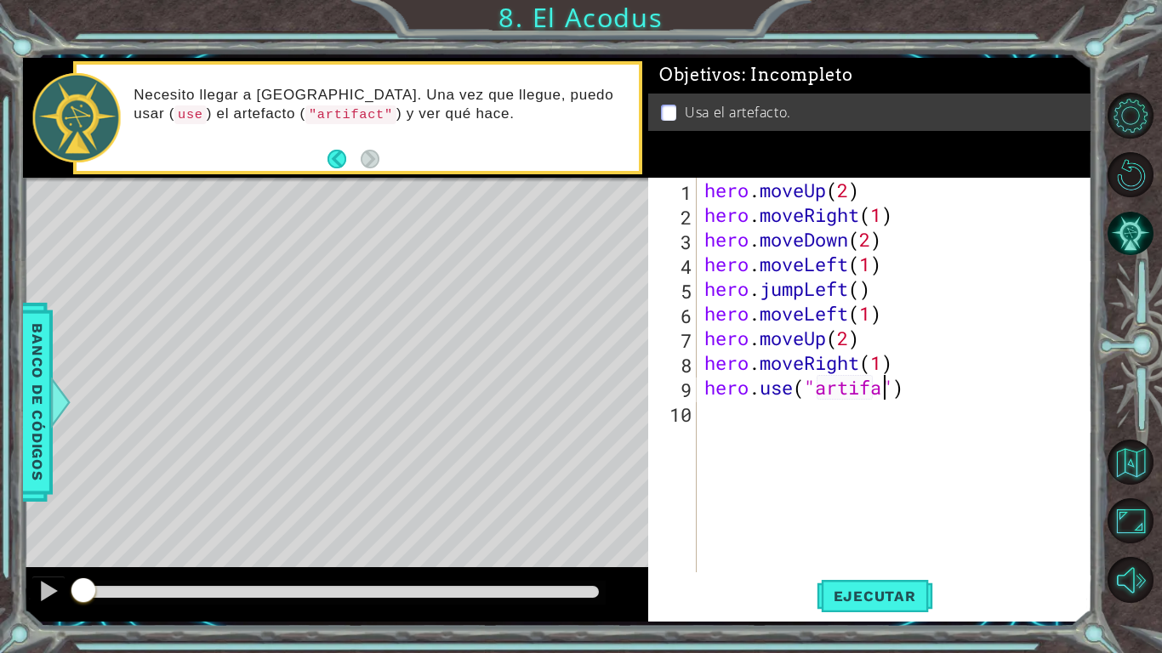
scroll to position [0, 9]
click at [877, 509] on button "Ejecutar" at bounding box center [875, 596] width 117 height 44
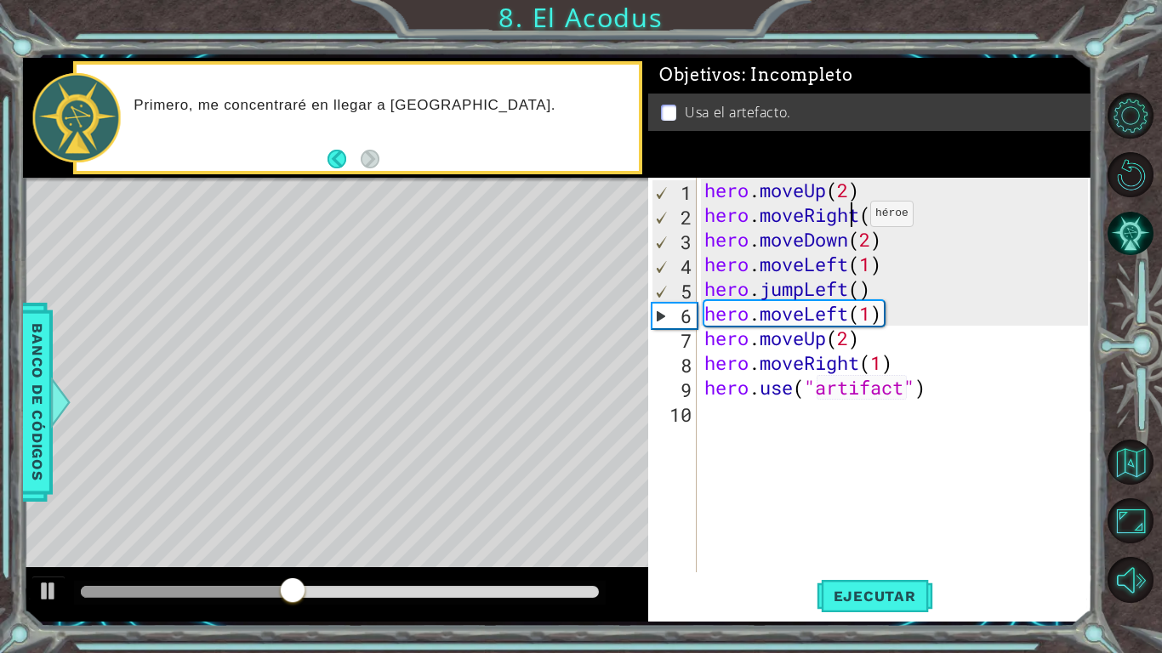
click at [855, 218] on div "hero . moveUp ( 2 ) hero . moveRight ( 1 ) hero . moveDown ( 2 ) hero . moveLef…" at bounding box center [899, 400] width 396 height 444
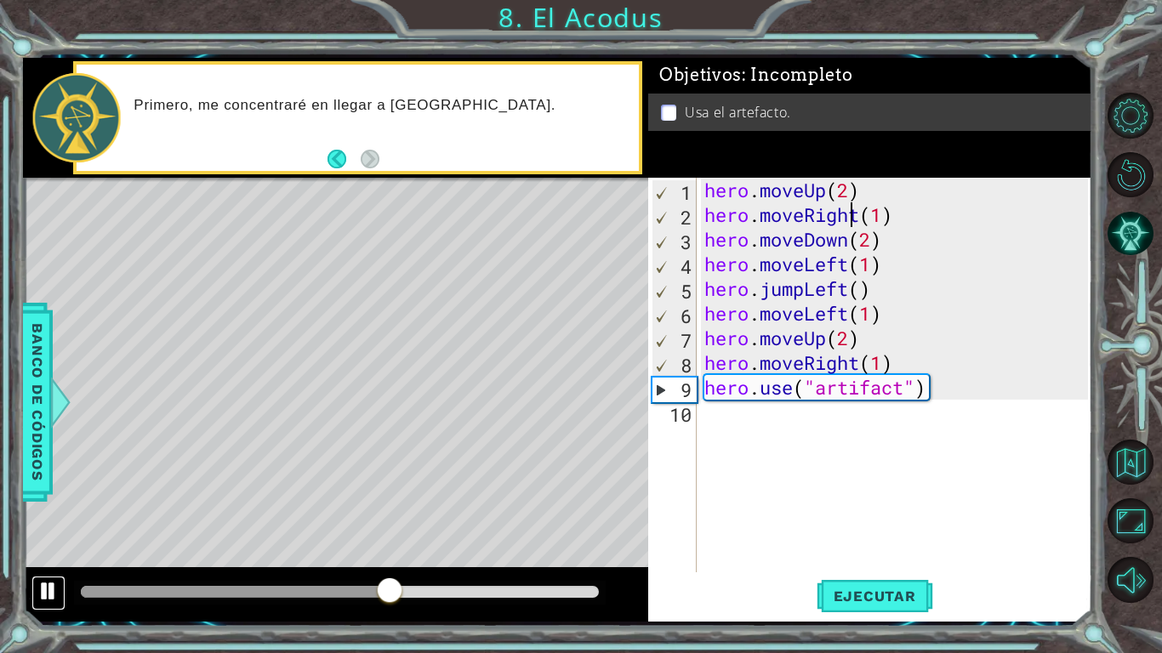
click at [50, 509] on div at bounding box center [48, 591] width 22 height 22
drag, startPoint x: 860, startPoint y: 368, endPoint x: 812, endPoint y: 363, distance: 48.7
click at [812, 363] on div "hero . moveUp ( 2 ) hero . moveRight ( 1 ) hero . moveDown ( 2 ) hero . moveLef…" at bounding box center [899, 400] width 396 height 444
drag, startPoint x: 861, startPoint y: 221, endPoint x: 806, endPoint y: 220, distance: 55.3
click at [806, 220] on div "hero . moveUp ( 2 ) hero . moveRight ( 1 ) hero . moveDown ( 2 ) hero . moveLef…" at bounding box center [899, 400] width 396 height 444
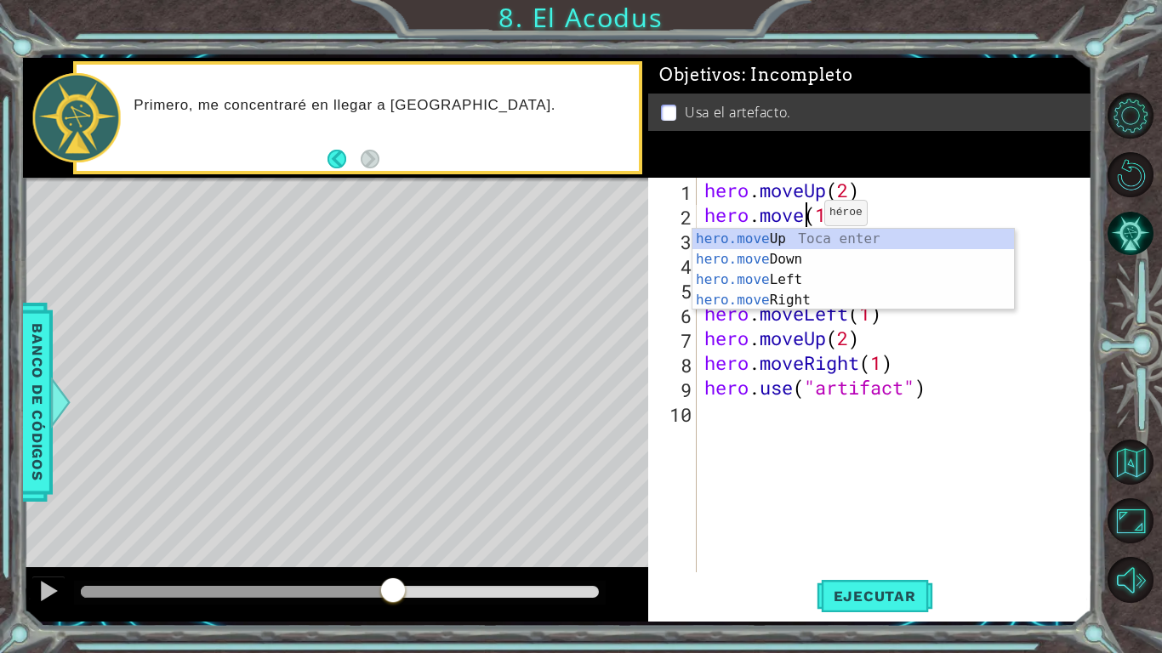
scroll to position [0, 5]
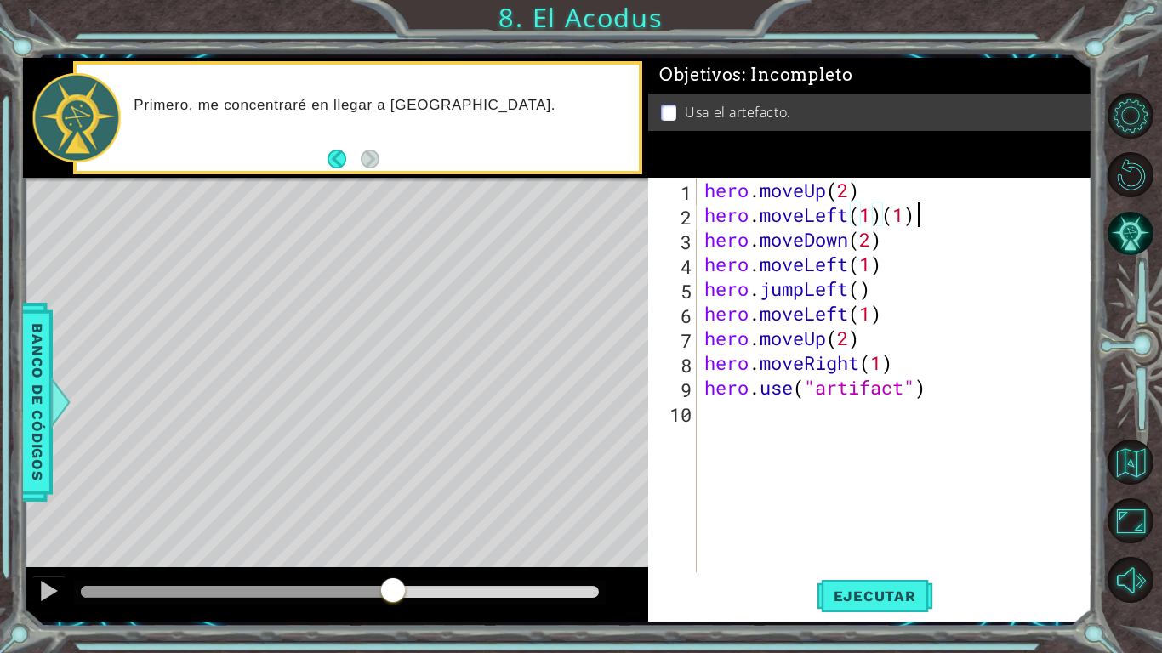
click at [915, 214] on div "hero . moveUp ( 2 ) hero . moveLeft ( 1 ) ( 1 ) hero . moveDown ( 2 ) hero . mo…" at bounding box center [899, 400] width 396 height 444
click at [873, 509] on span "Ejecutar" at bounding box center [875, 596] width 117 height 17
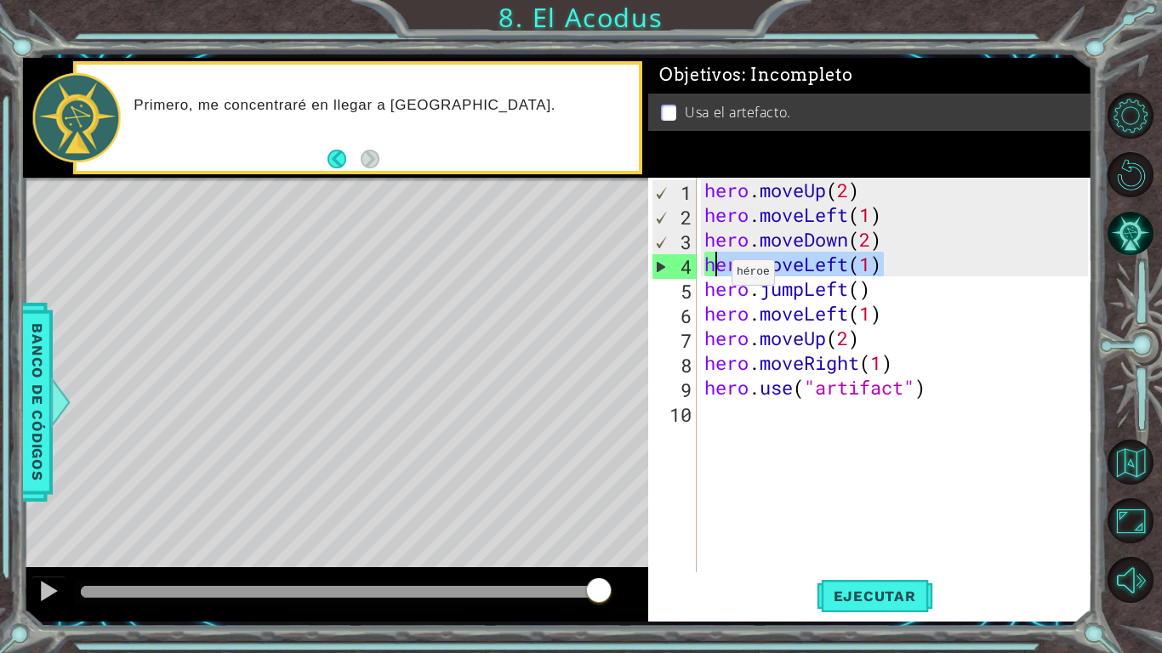
drag, startPoint x: 891, startPoint y: 271, endPoint x: 716, endPoint y: 277, distance: 174.5
click at [716, 277] on div "hero . moveUp ( 2 ) hero . moveLeft ( 1 ) hero . moveDown ( 2 ) hero . moveLeft…" at bounding box center [899, 400] width 396 height 444
type textarea "h"
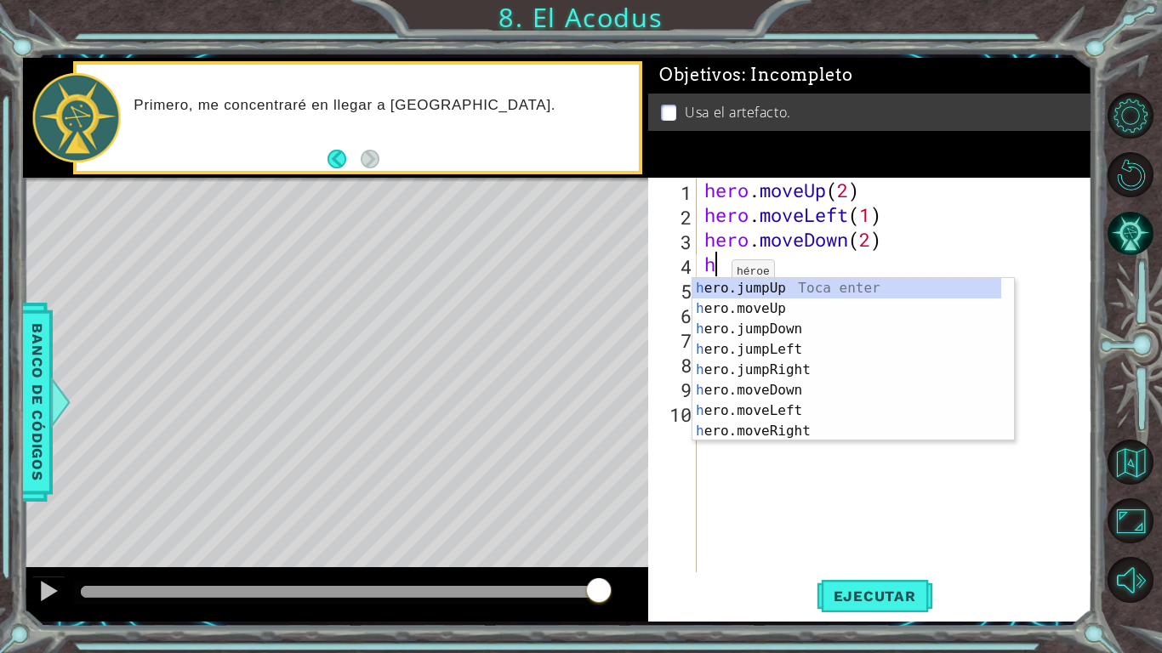
scroll to position [0, 0]
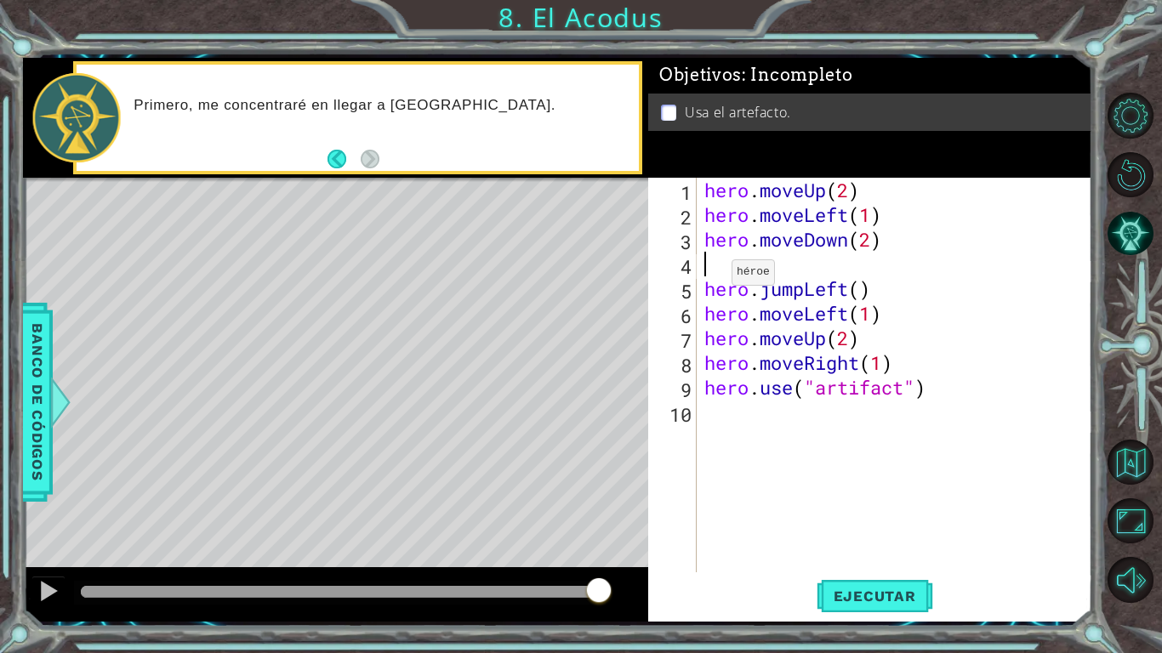
type textarea "hero.moveDown(2)"
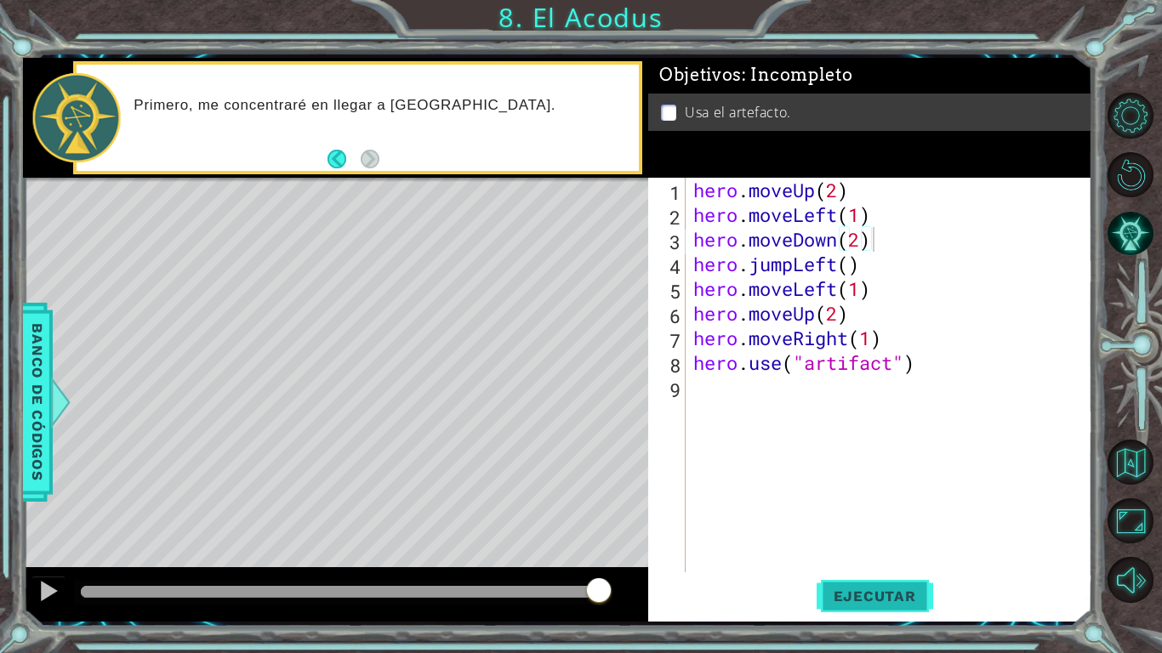
click at [887, 509] on button "Ejecutar" at bounding box center [875, 596] width 117 height 44
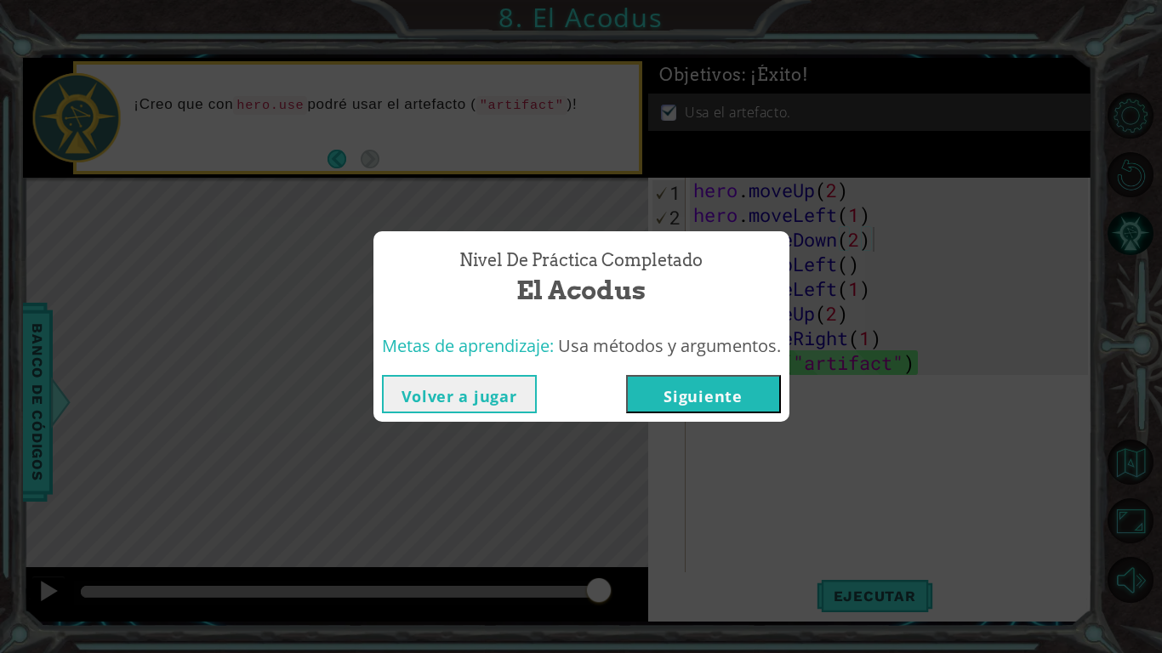
click at [655, 389] on button "Siguiente" at bounding box center [703, 394] width 155 height 38
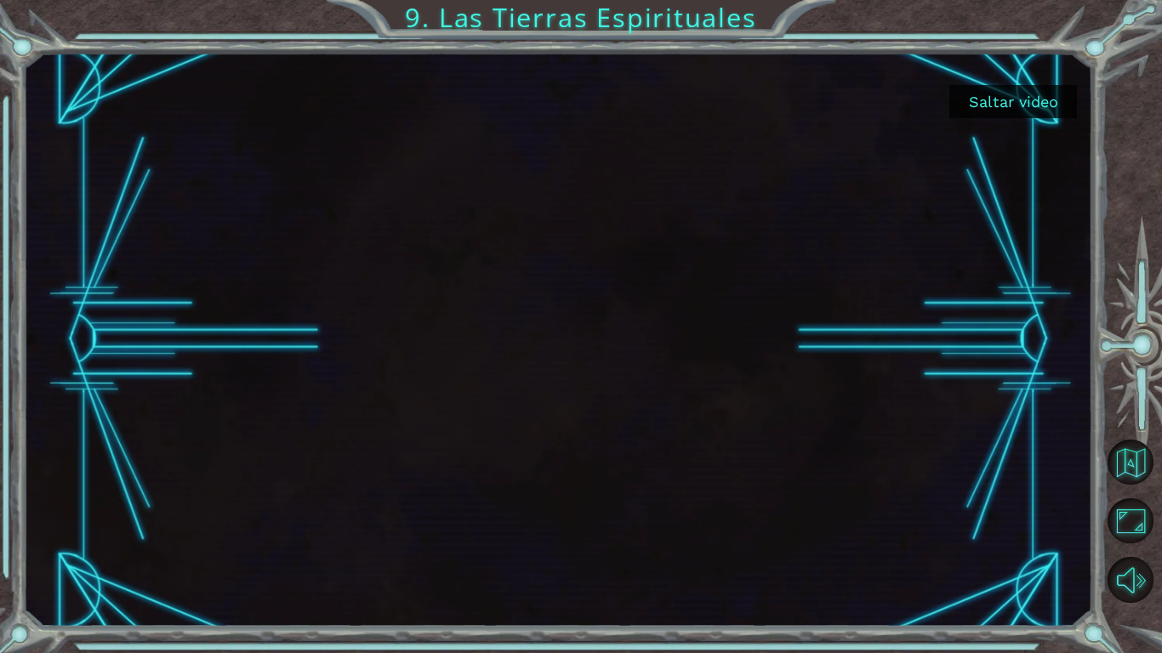
click at [1006, 106] on button "Saltar video" at bounding box center [1013, 101] width 128 height 33
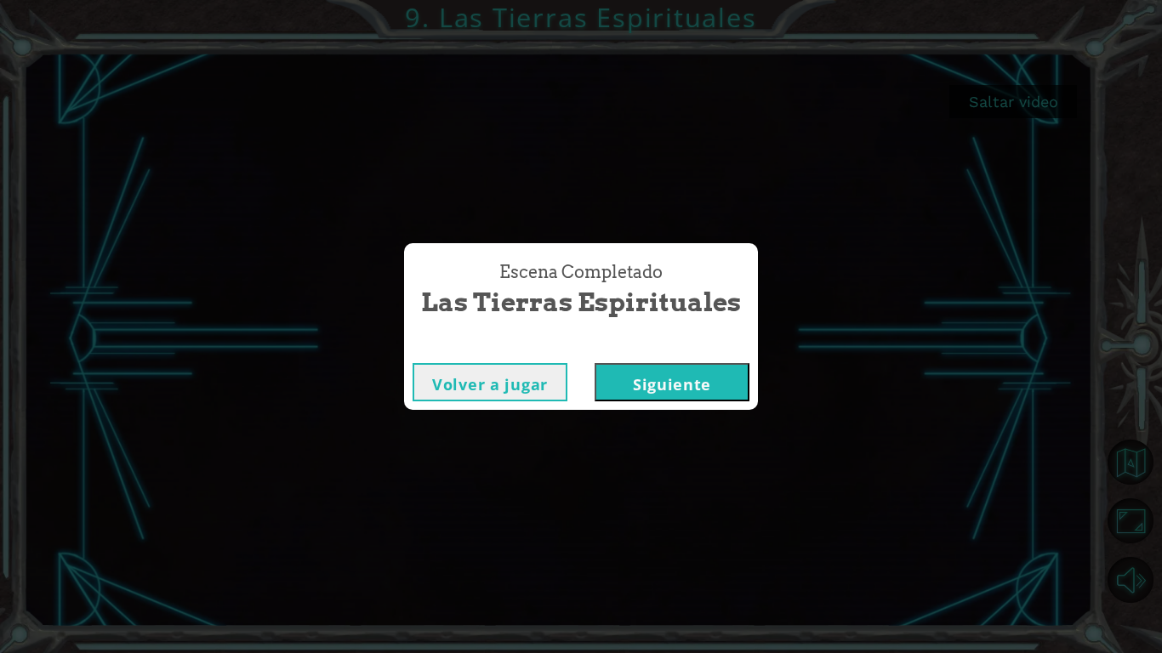
click at [676, 386] on button "Siguiente" at bounding box center [672, 382] width 155 height 38
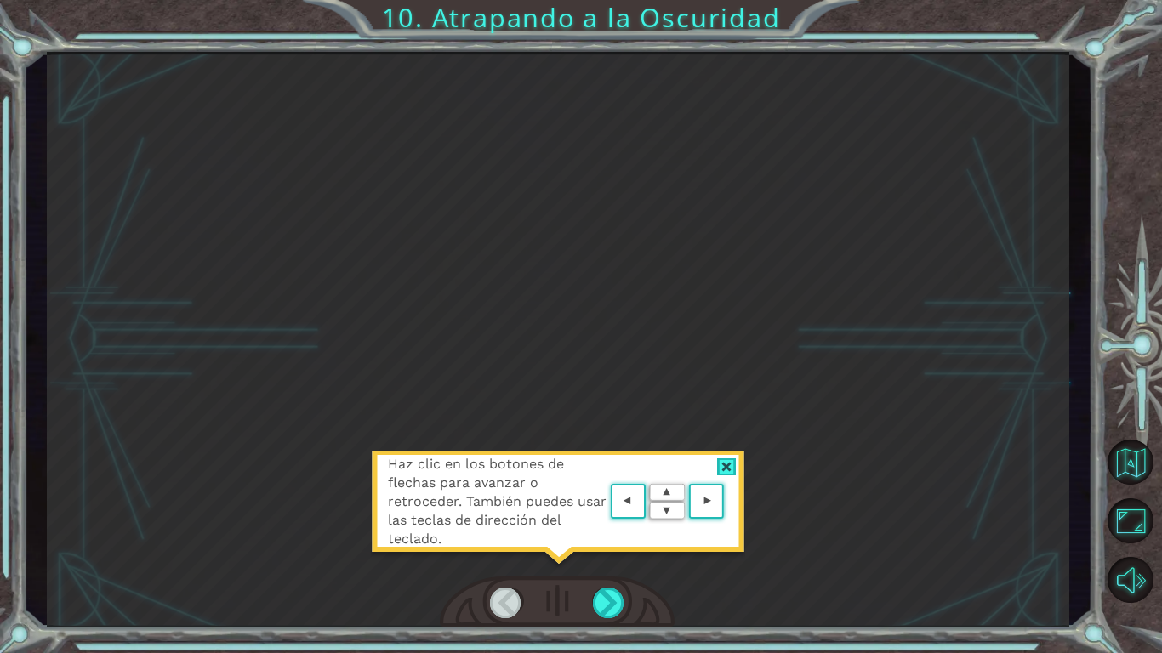
click at [723, 462] on div at bounding box center [727, 468] width 20 height 18
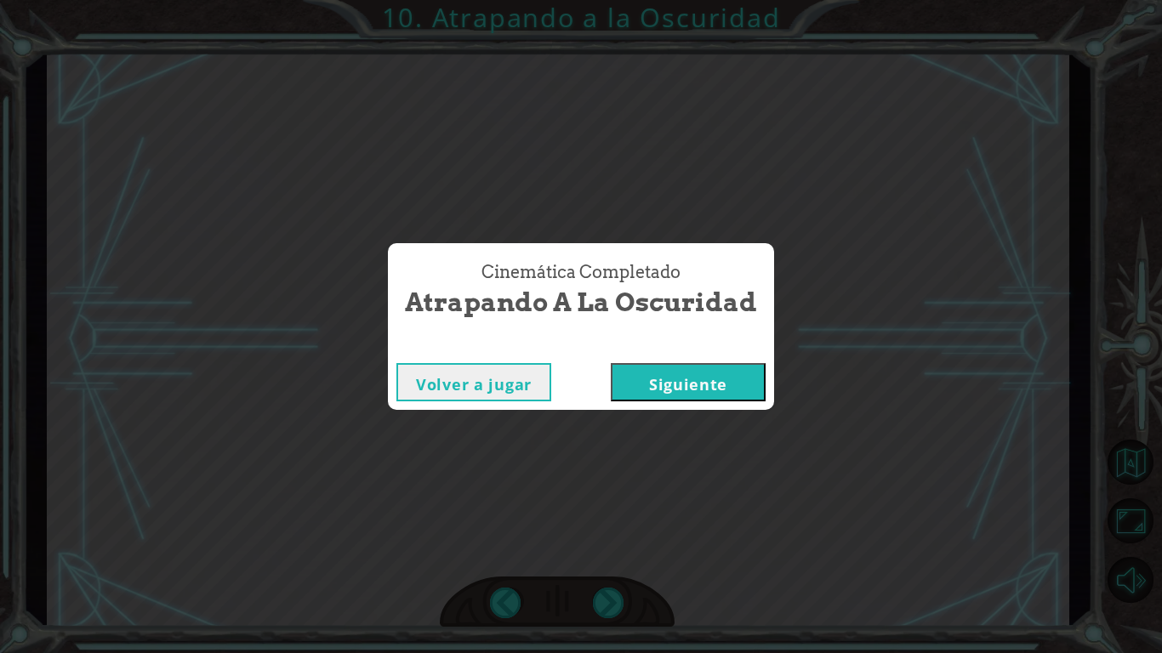
click at [671, 387] on button "Siguiente" at bounding box center [688, 382] width 155 height 38
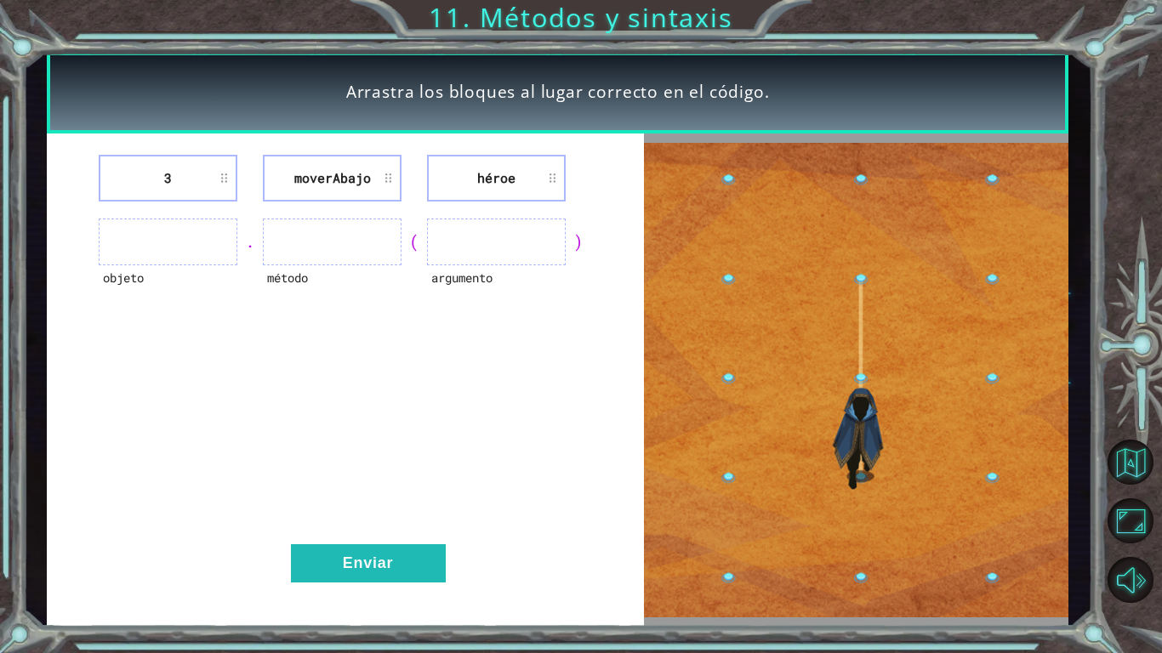
click at [192, 191] on li "3" at bounding box center [168, 178] width 139 height 47
click at [224, 255] on ul at bounding box center [168, 242] width 139 height 47
click at [203, 249] on ul at bounding box center [168, 242] width 139 height 47
click at [475, 185] on li "héroe" at bounding box center [496, 178] width 139 height 47
click at [508, 175] on li "héroe" at bounding box center [496, 178] width 139 height 47
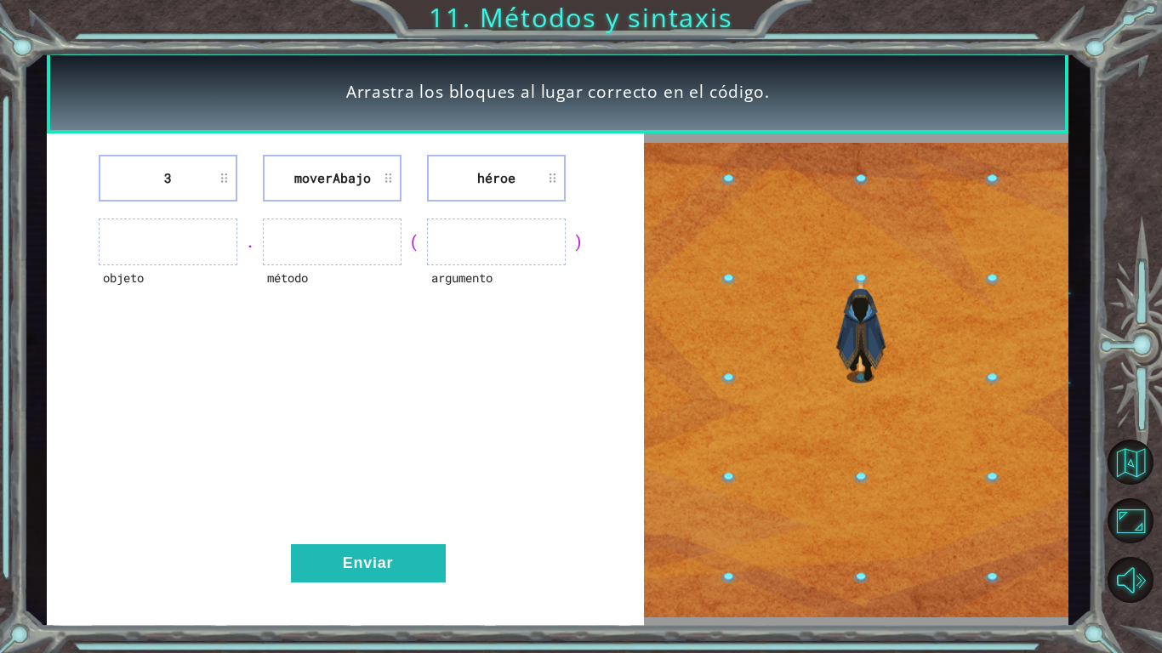
click at [510, 178] on li "héroe" at bounding box center [496, 178] width 139 height 47
click at [518, 244] on ul at bounding box center [496, 242] width 139 height 47
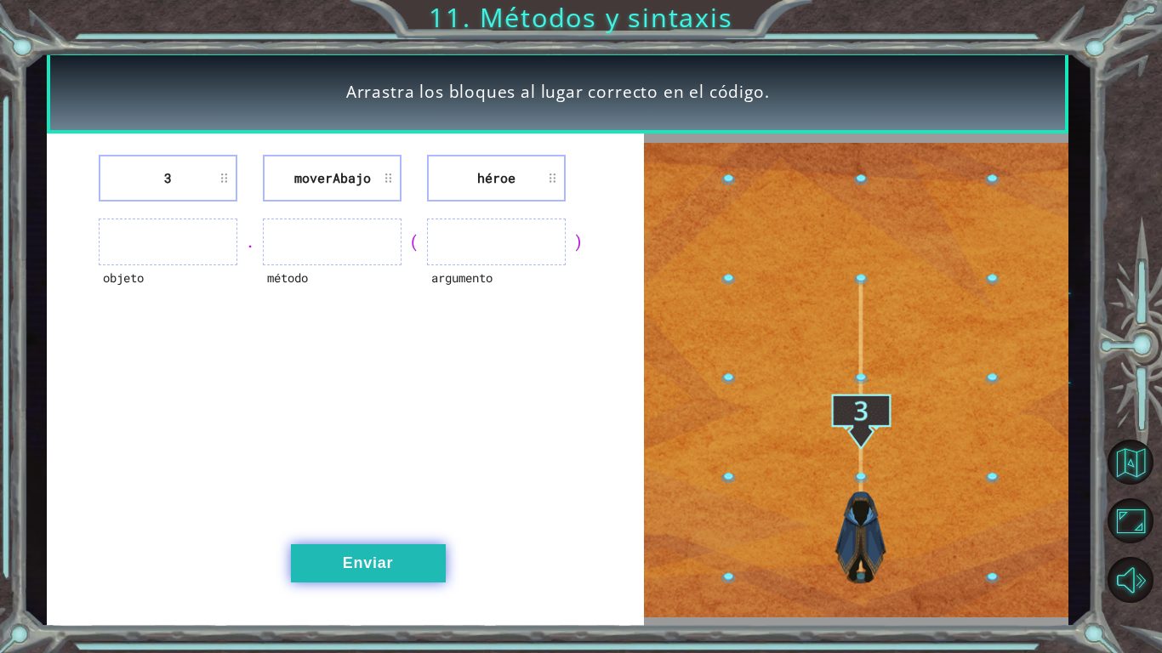
click at [379, 509] on button "Enviar" at bounding box center [368, 564] width 155 height 38
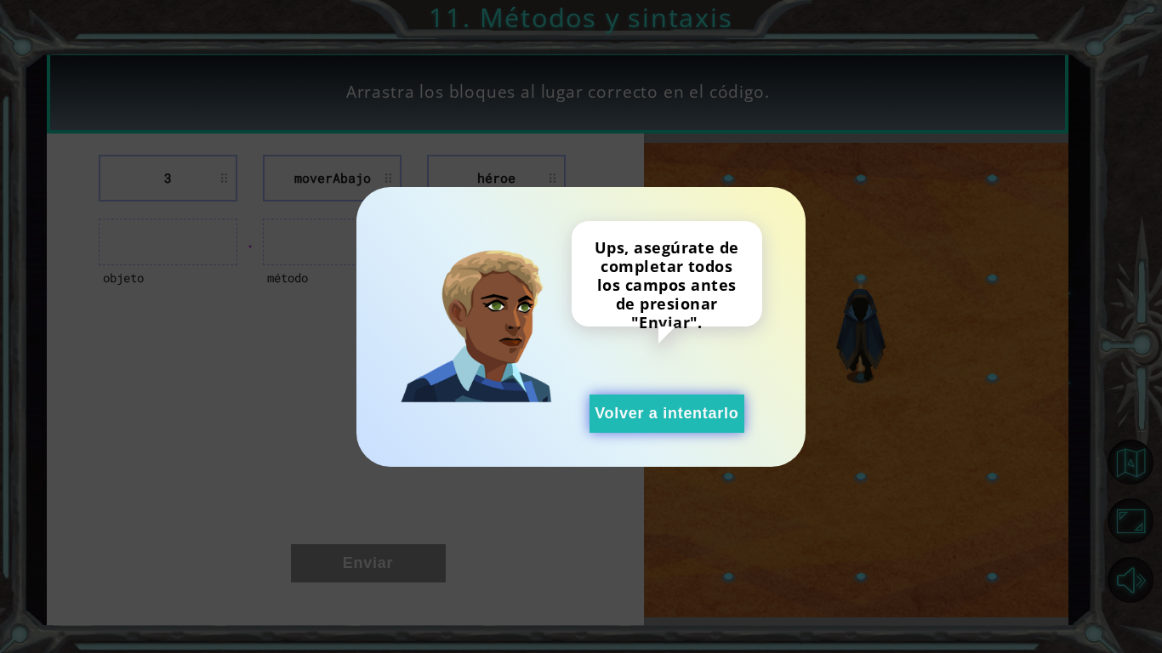
click at [613, 423] on button "Volver a intentarlo" at bounding box center [667, 414] width 155 height 38
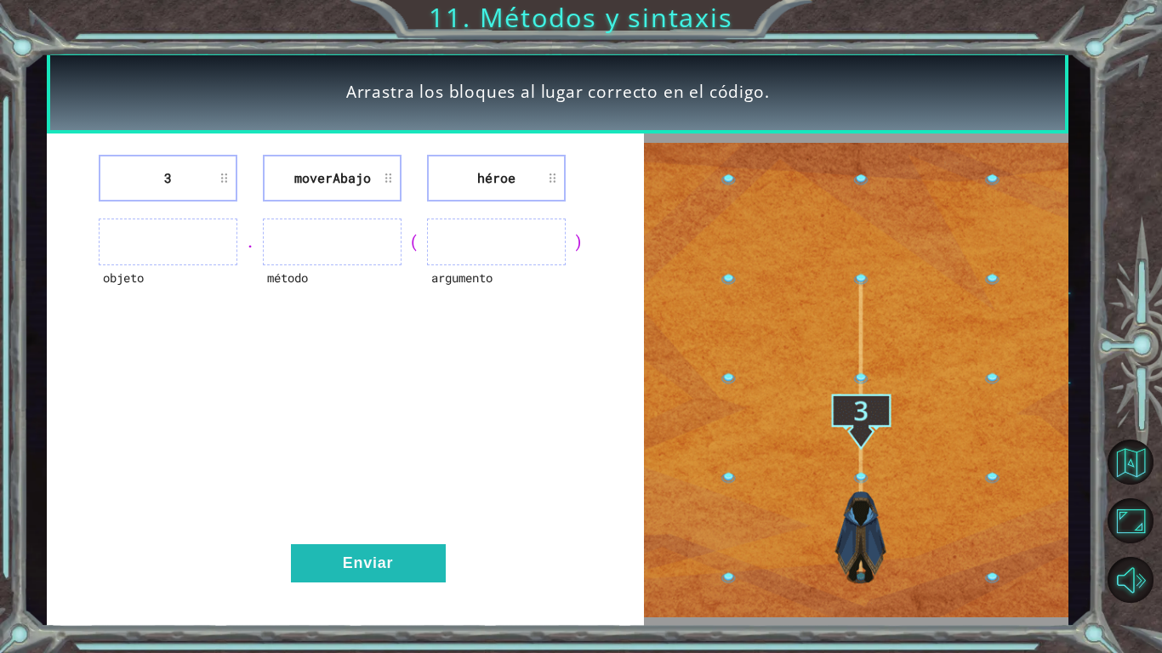
drag, startPoint x: 484, startPoint y: 244, endPoint x: 379, endPoint y: 267, distance: 108.0
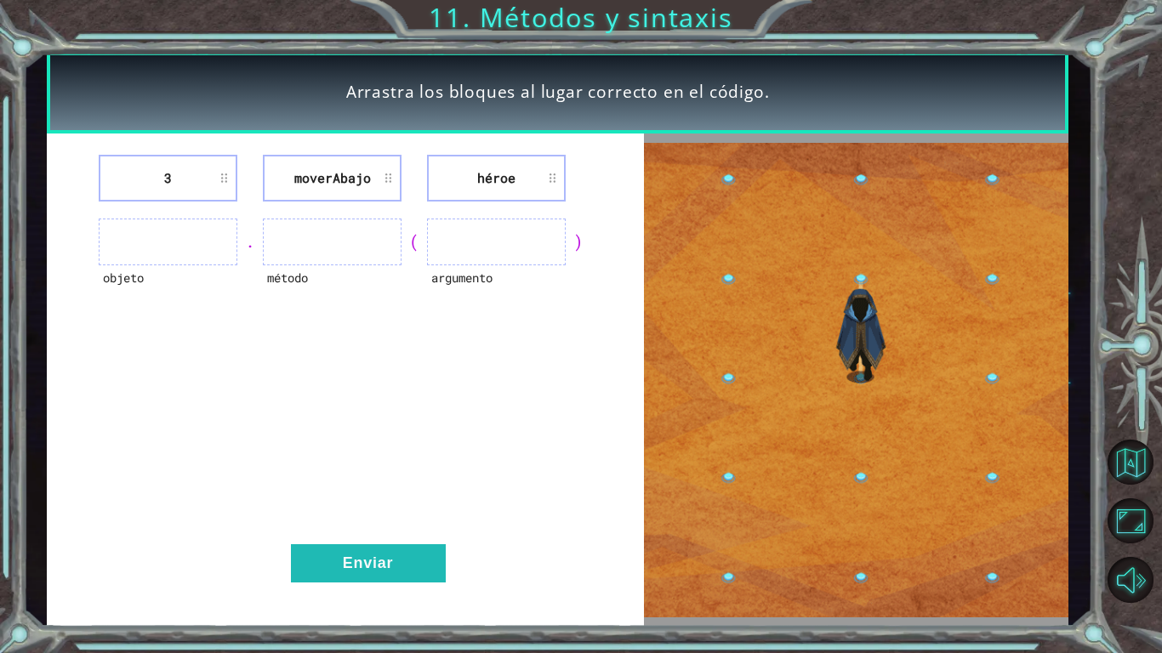
click at [402, 288] on div "3 moverAbajo héroe objeto . método ( argumento ) Enviar" at bounding box center [345, 381] width 597 height 494
click at [303, 229] on ul at bounding box center [332, 242] width 139 height 47
click at [183, 236] on ul at bounding box center [168, 242] width 139 height 47
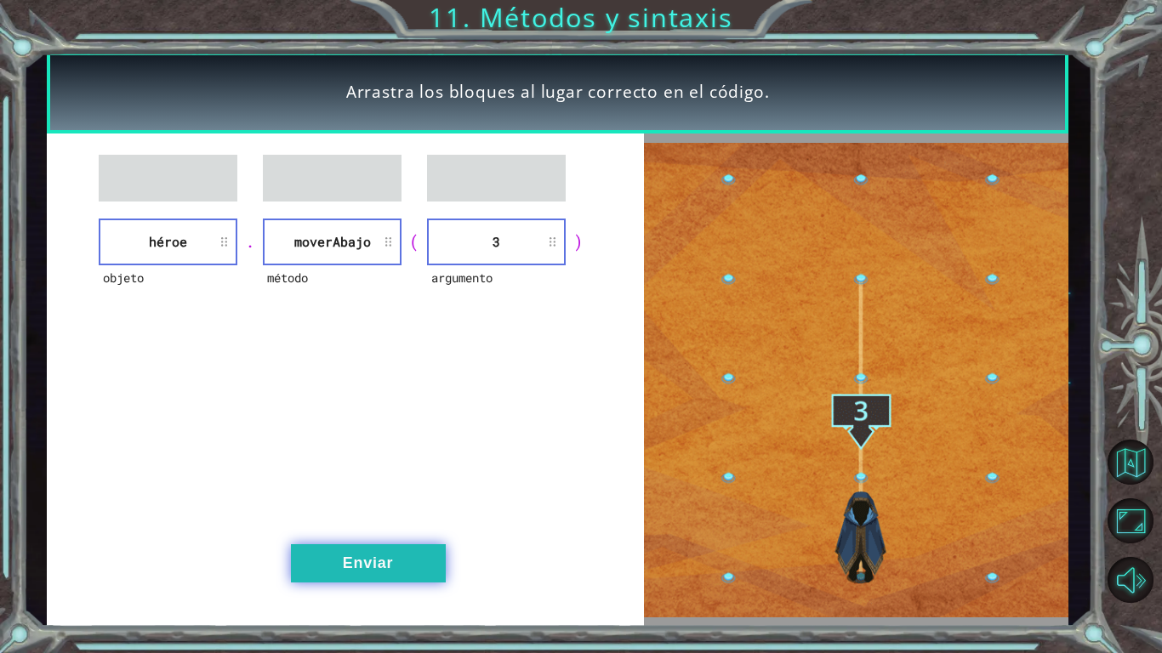
click at [387, 509] on button "Enviar" at bounding box center [368, 564] width 155 height 38
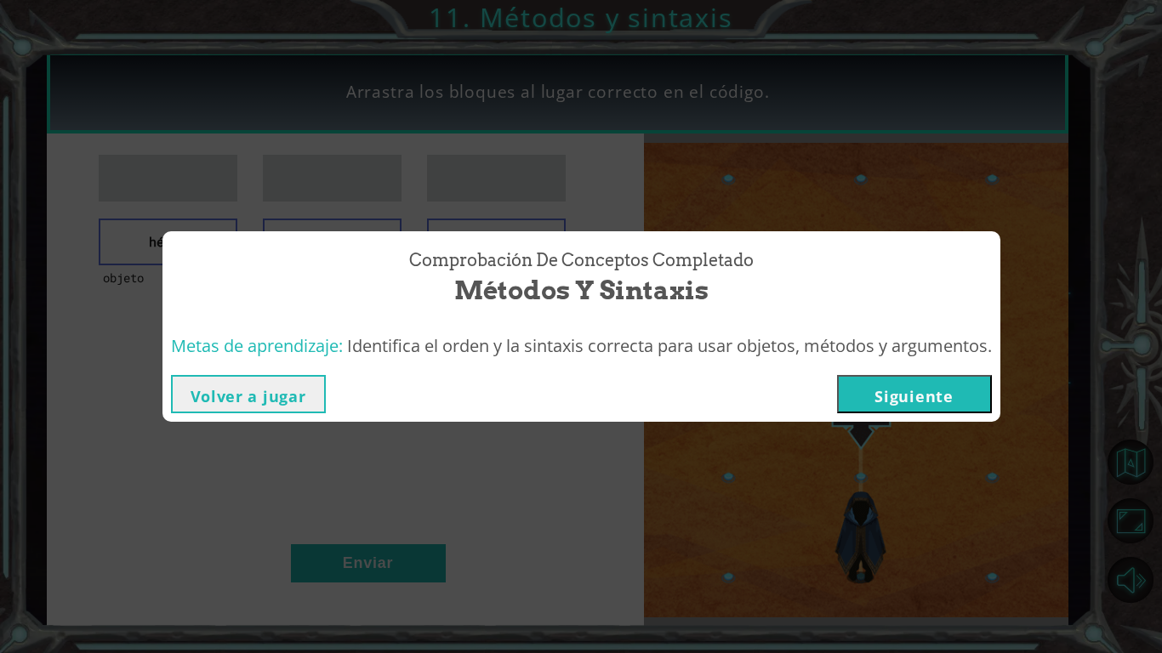
click at [875, 390] on button "Siguiente" at bounding box center [914, 394] width 155 height 38
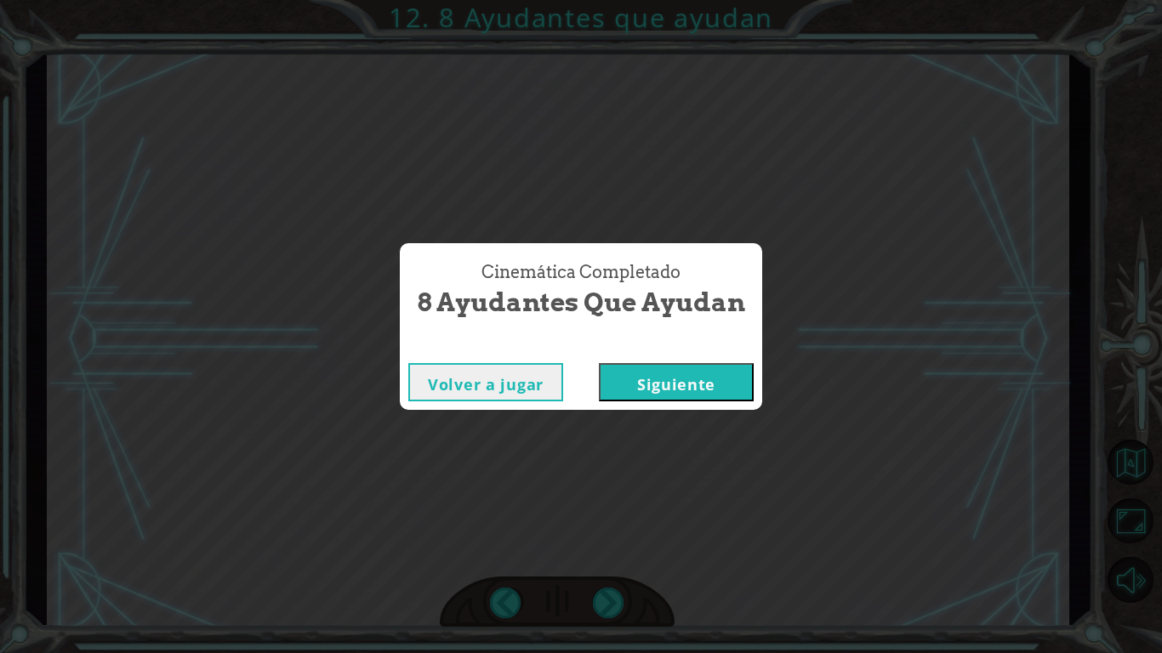
click at [693, 390] on button "Siguiente" at bounding box center [676, 382] width 155 height 38
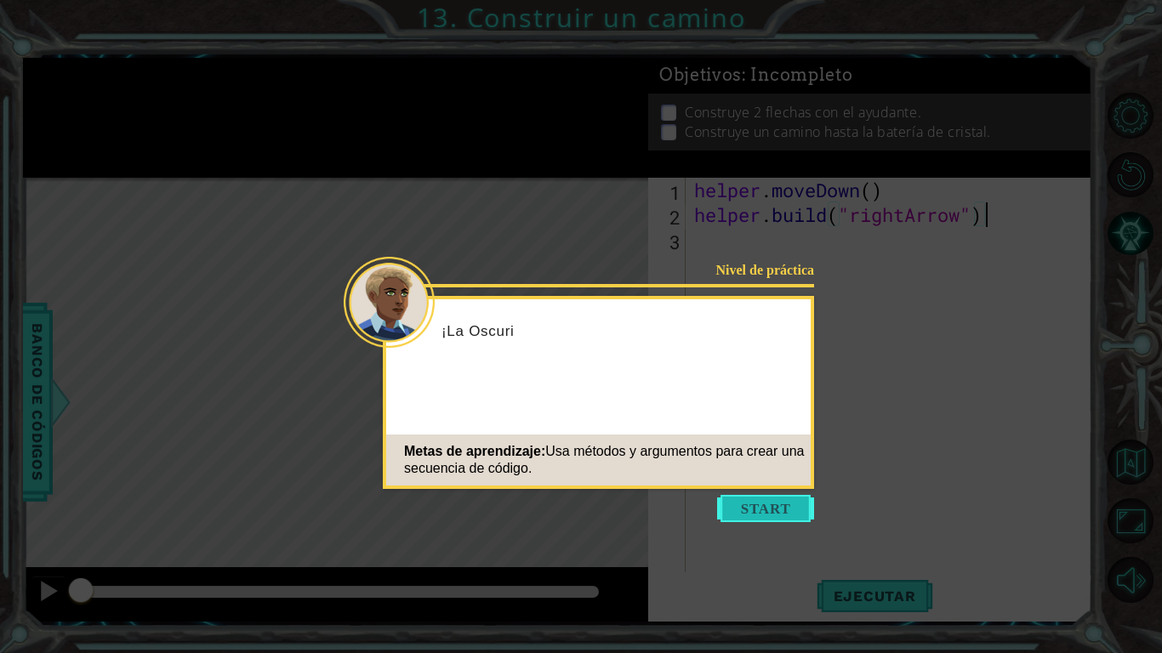
click at [767, 495] on body "1 ההההההההההההההההההההההההההההההההההההההההההההההההההההההההההההההההההההההההההההה…" at bounding box center [581, 326] width 1162 height 653
click at [767, 505] on button "Start" at bounding box center [765, 508] width 97 height 27
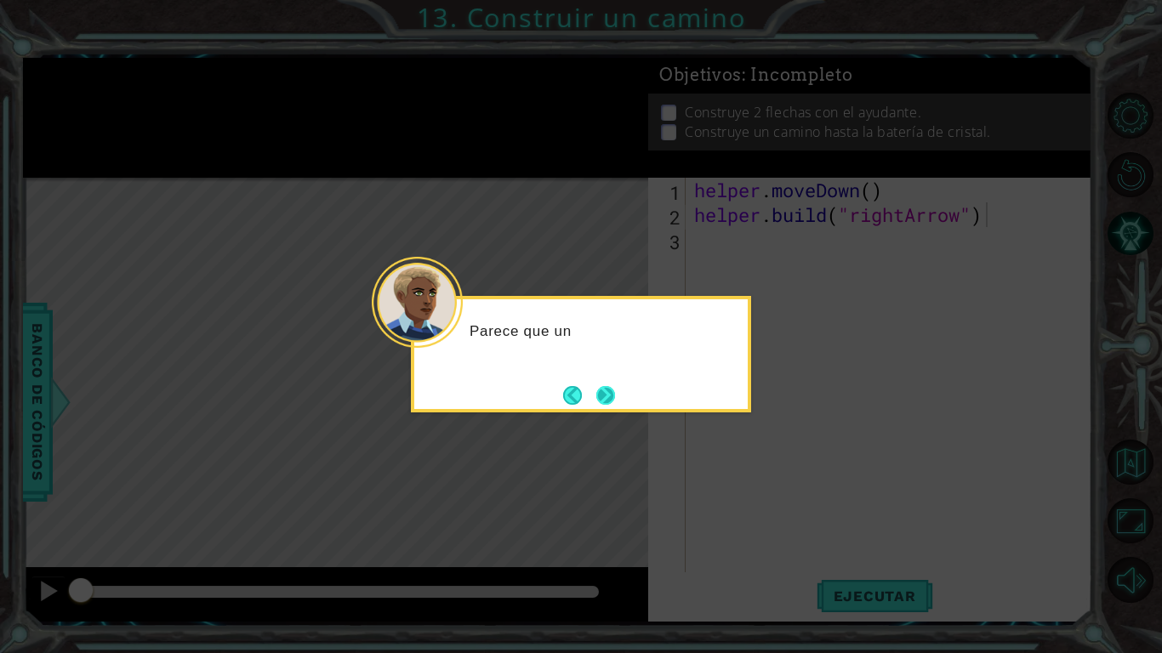
click at [608, 396] on button "Next" at bounding box center [606, 395] width 20 height 20
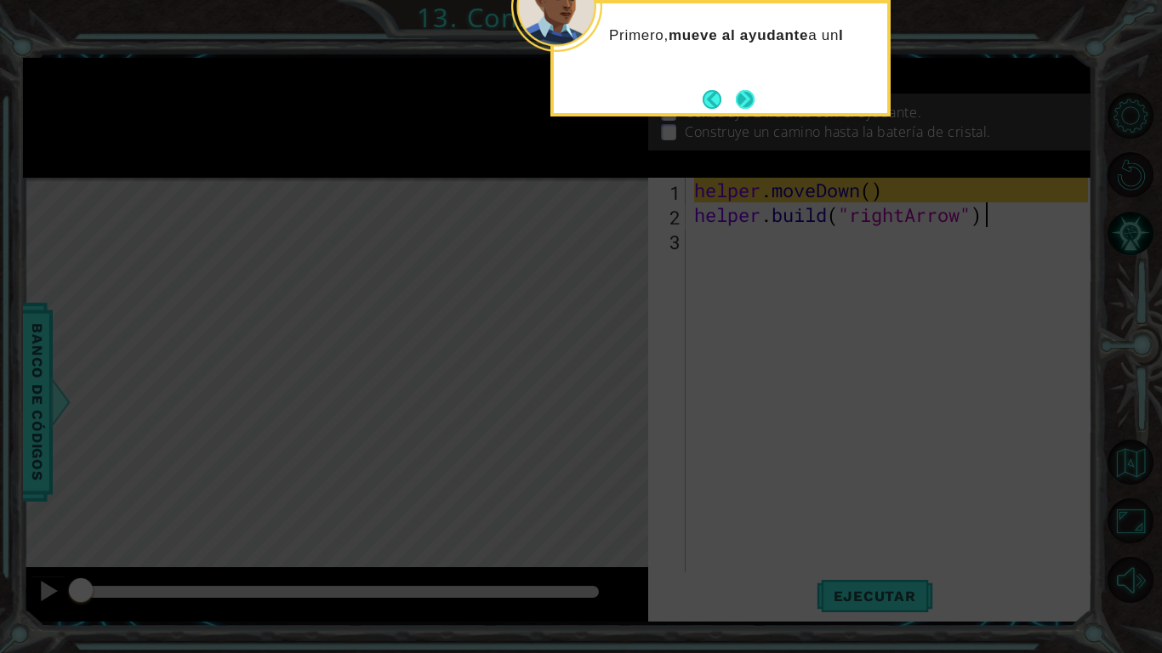
click at [741, 106] on button "Next" at bounding box center [745, 99] width 19 height 19
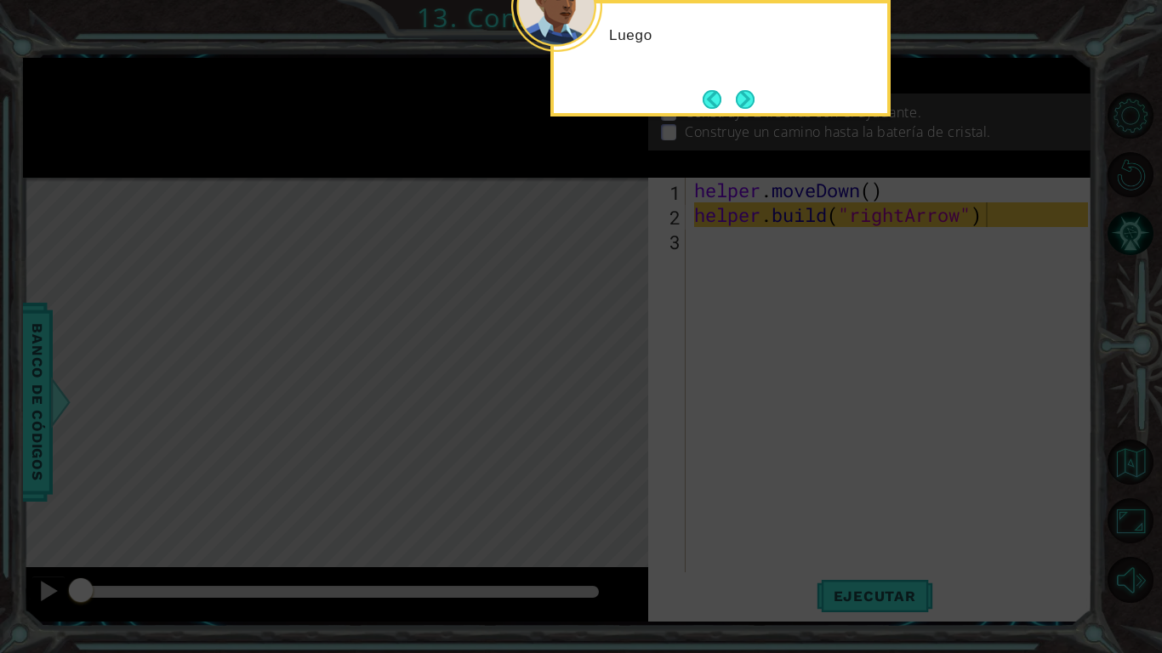
click at [741, 106] on button "Next" at bounding box center [746, 99] width 20 height 20
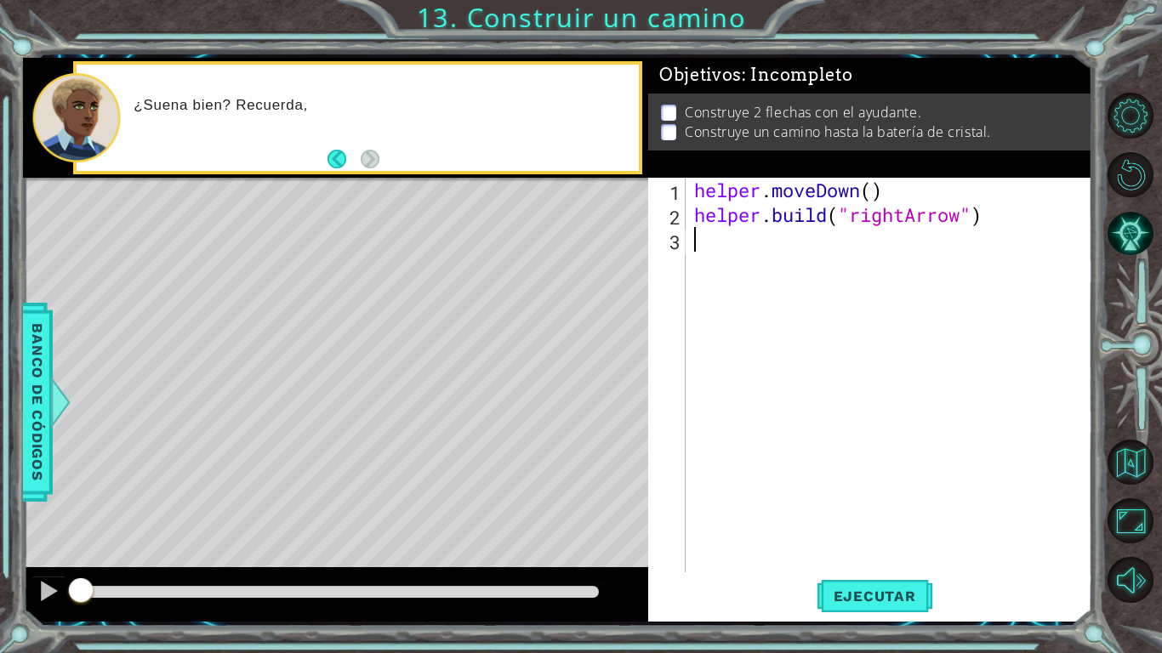
click at [733, 240] on div "helper . moveDown ( ) helper . build ( "rightArrow" )" at bounding box center [894, 400] width 406 height 444
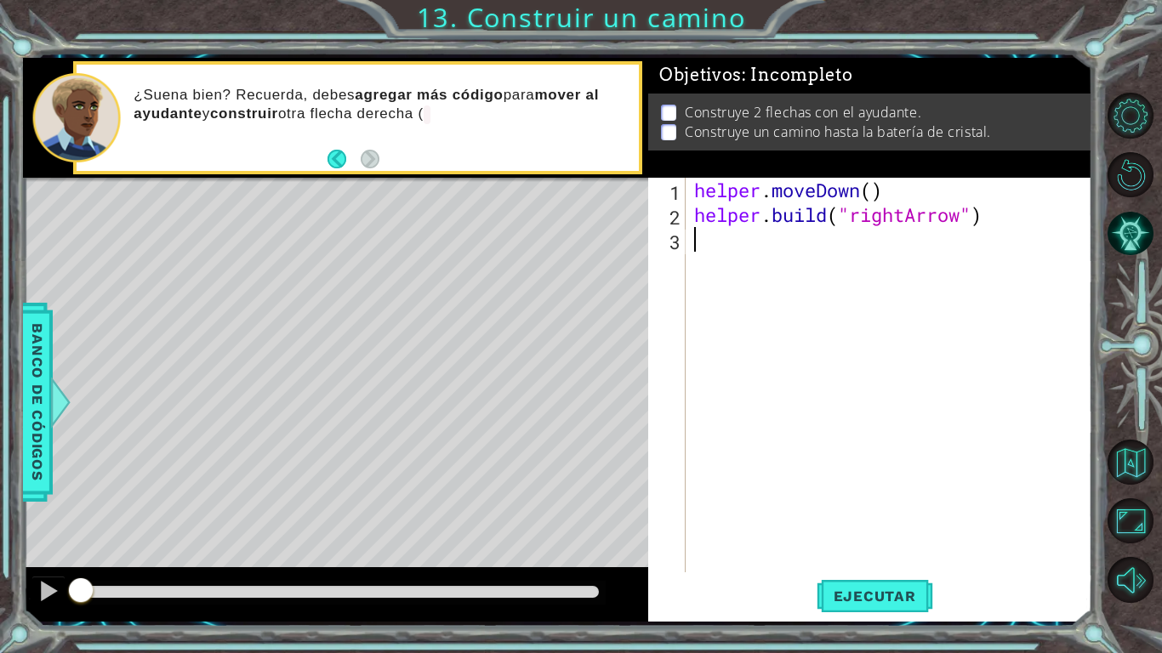
click at [791, 246] on div "helper . moveDown ( ) helper . build ( "rightArrow" )" at bounding box center [894, 400] width 406 height 444
click at [904, 509] on span "Ejecutar" at bounding box center [875, 596] width 117 height 17
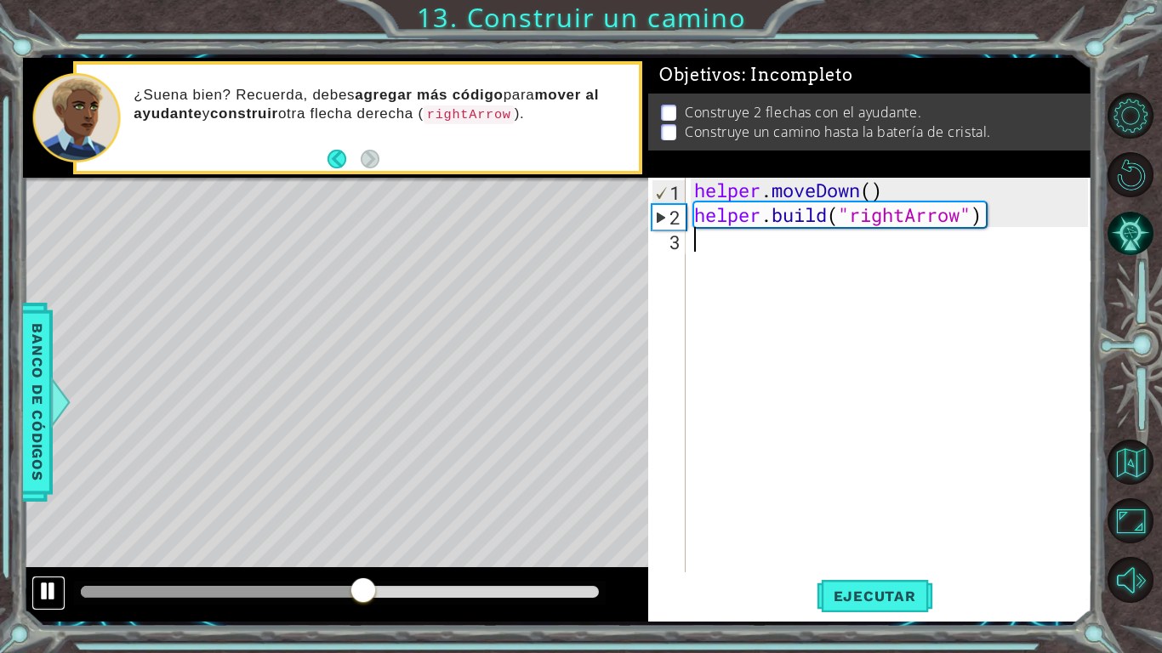
click at [45, 509] on div at bounding box center [48, 591] width 22 height 22
click at [239, 509] on div at bounding box center [340, 593] width 532 height 24
click at [220, 509] on div at bounding box center [224, 592] width 287 height 12
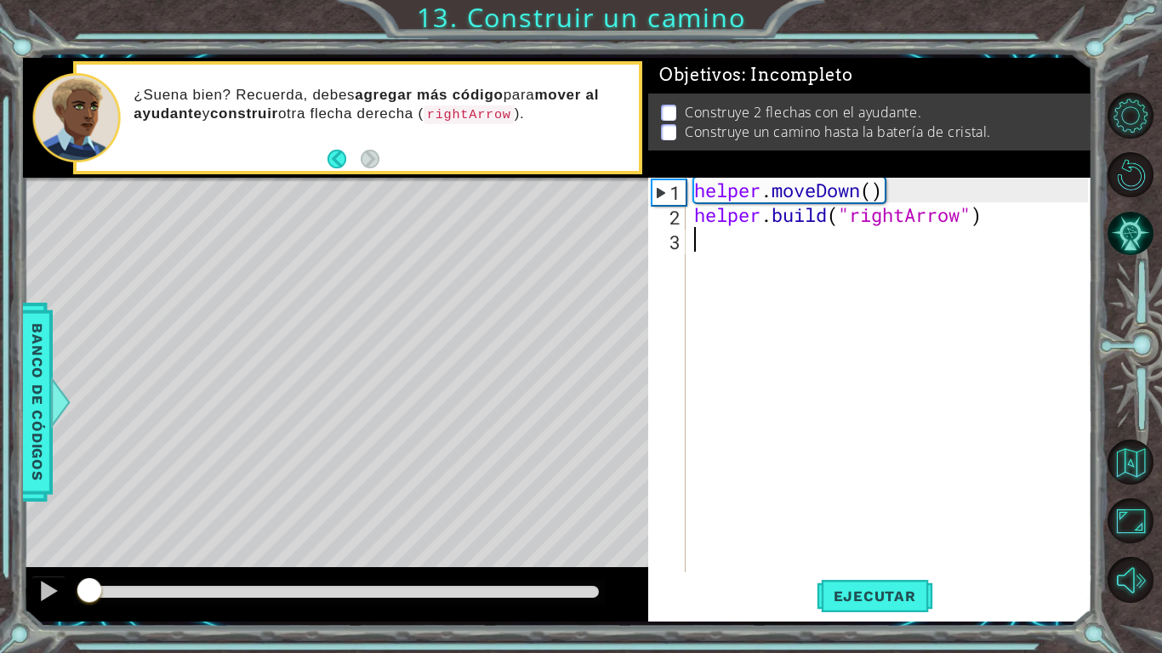
drag, startPoint x: 220, startPoint y: 591, endPoint x: 84, endPoint y: 584, distance: 135.4
click at [84, 509] on div at bounding box center [89, 592] width 31 height 31
drag, startPoint x: 101, startPoint y: 587, endPoint x: 66, endPoint y: 572, distance: 38.1
click at [66, 509] on div at bounding box center [335, 594] width 625 height 54
click at [739, 242] on div "helper . moveDown ( ) helper . build ( "rightArrow" )" at bounding box center [894, 400] width 406 height 444
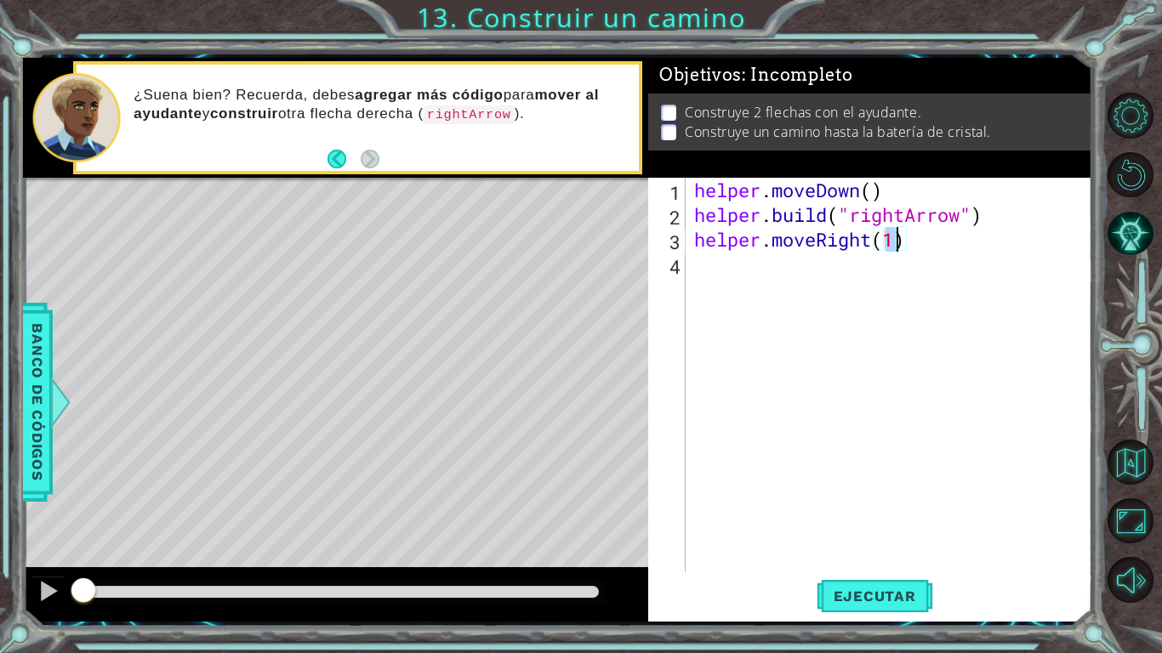
type textarea "helper.moveRight(3)"
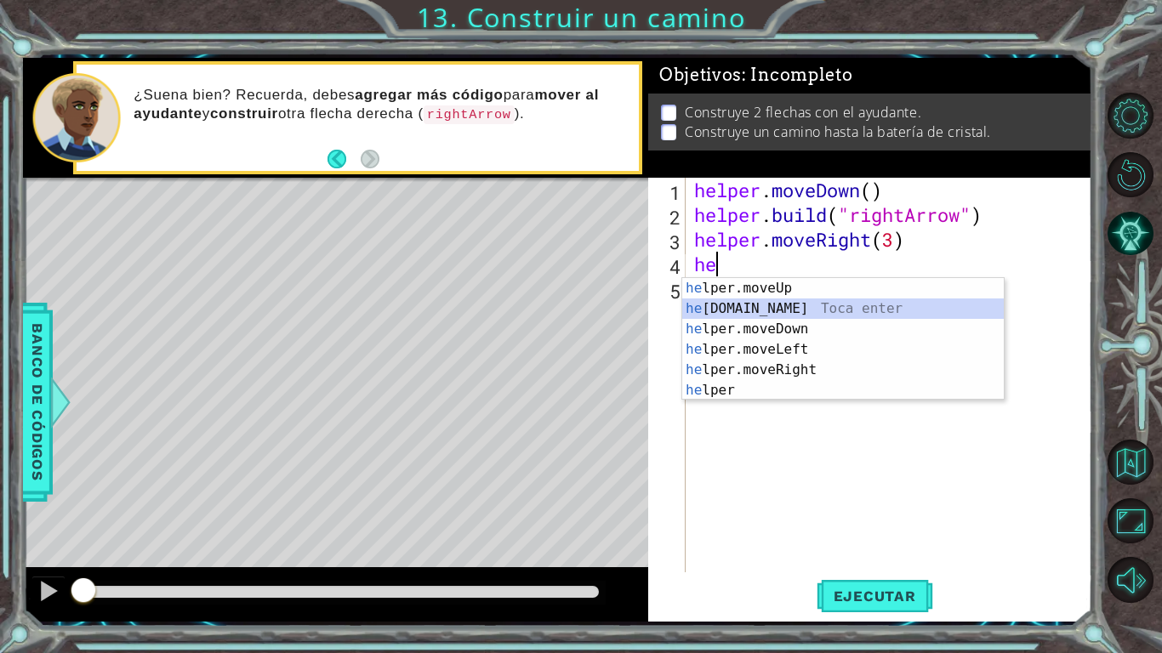
type textarea "[DOMAIN_NAME]("rightArrow")"
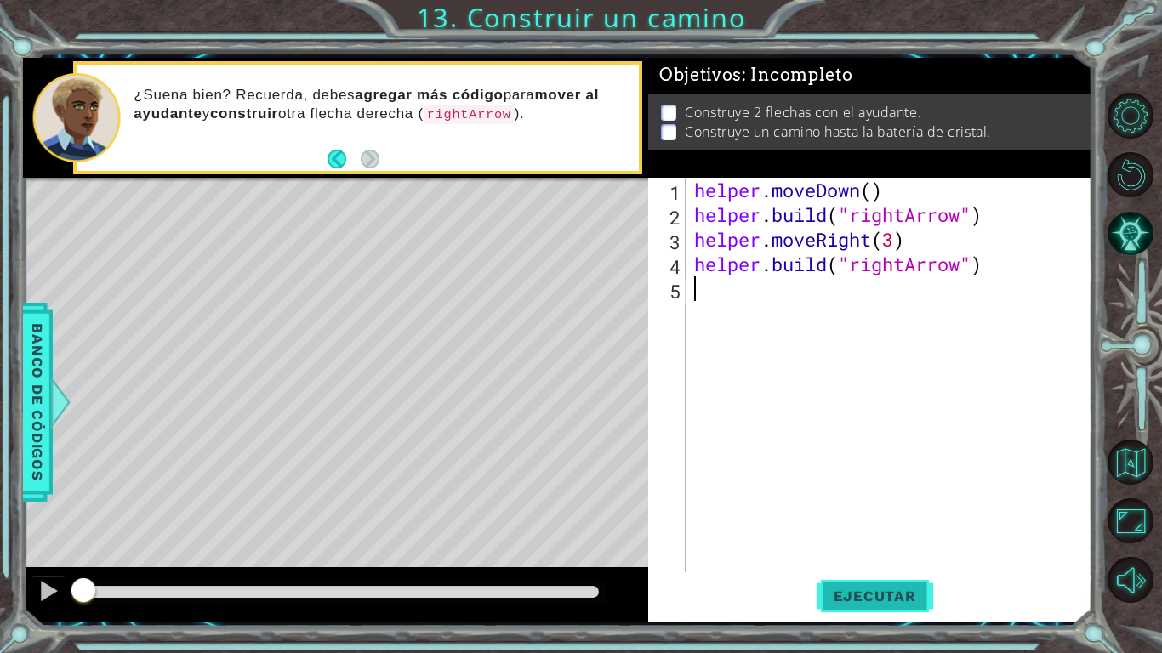
click at [863, 509] on span "Ejecutar" at bounding box center [875, 596] width 117 height 17
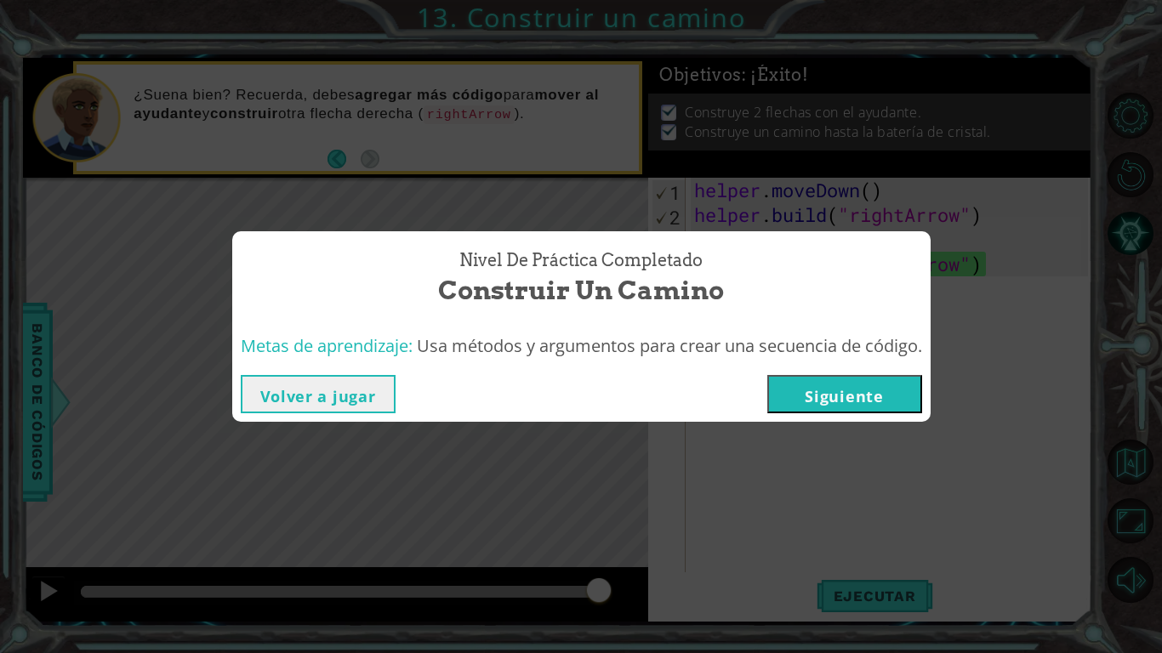
click at [809, 397] on button "Siguiente" at bounding box center [844, 394] width 155 height 38
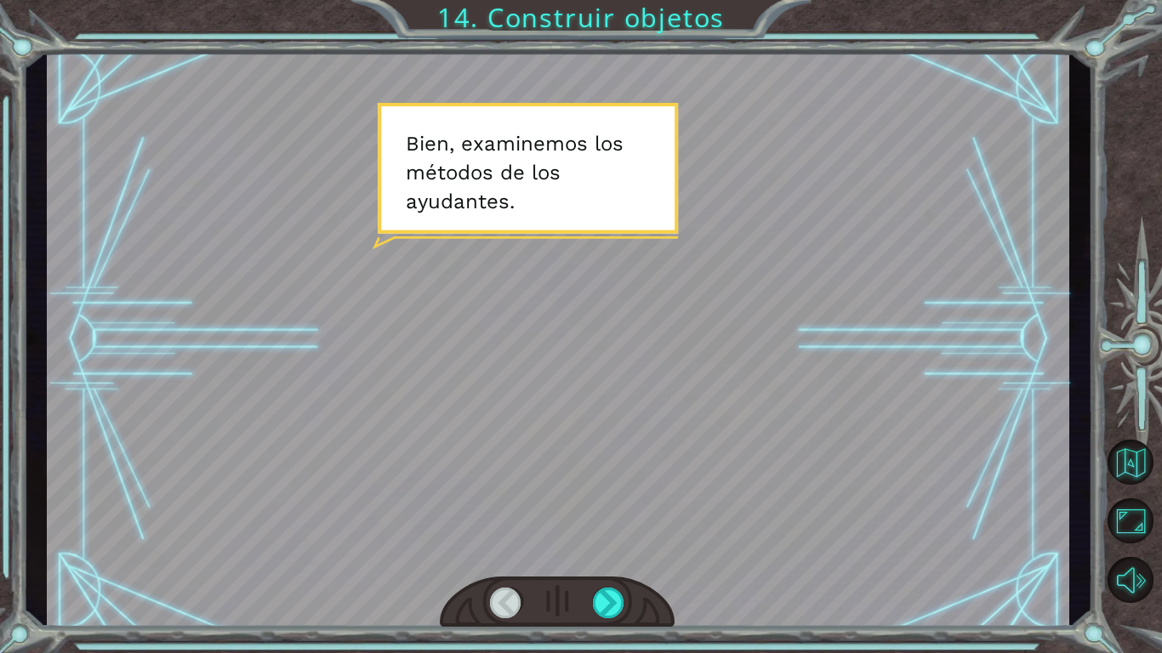
drag, startPoint x: 619, startPoint y: 564, endPoint x: 623, endPoint y: 581, distance: 17.4
click at [623, 509] on div at bounding box center [558, 339] width 1023 height 575
click at [620, 509] on div at bounding box center [609, 603] width 32 height 31
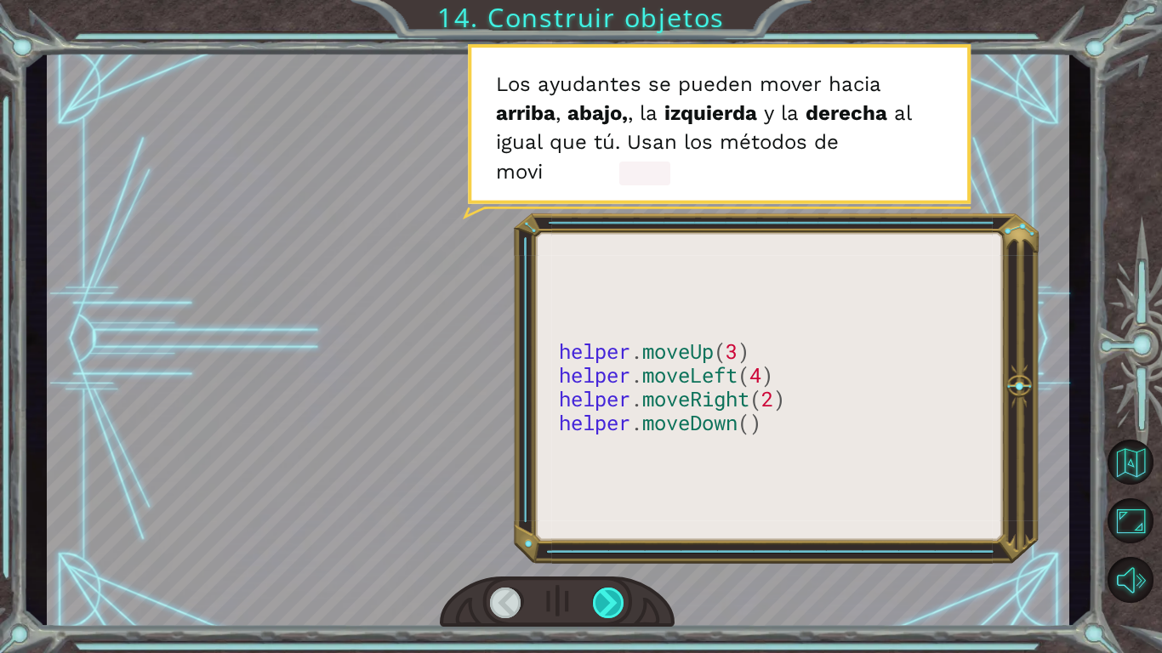
click at [616, 509] on div at bounding box center [609, 603] width 32 height 31
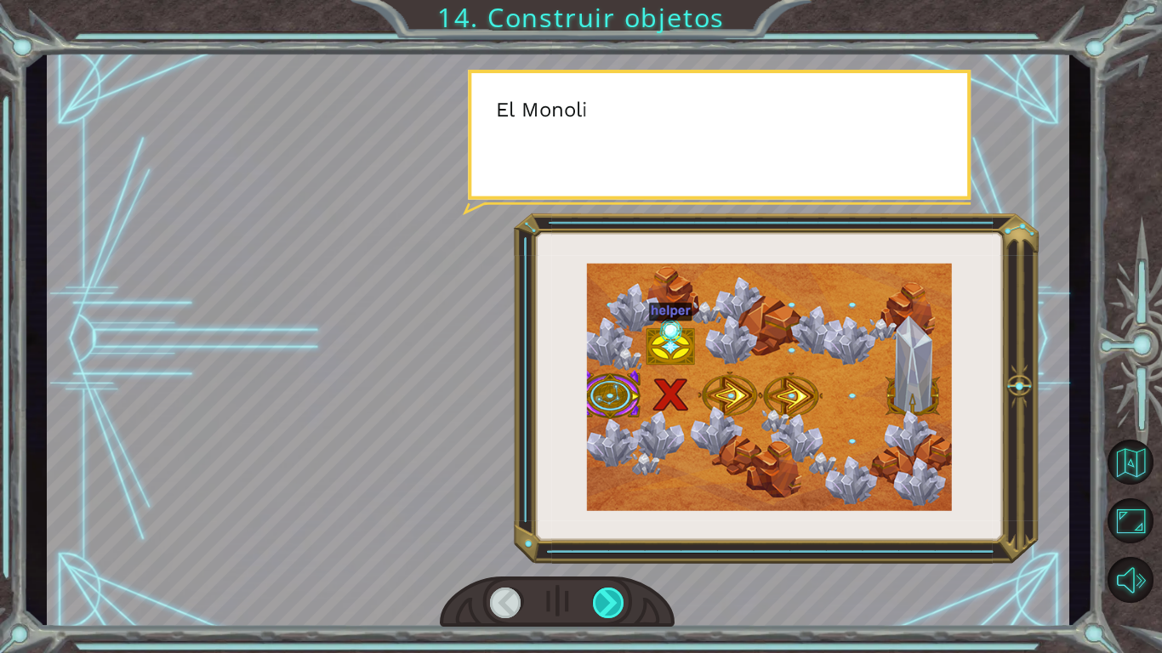
click at [605, 509] on div at bounding box center [609, 603] width 32 height 31
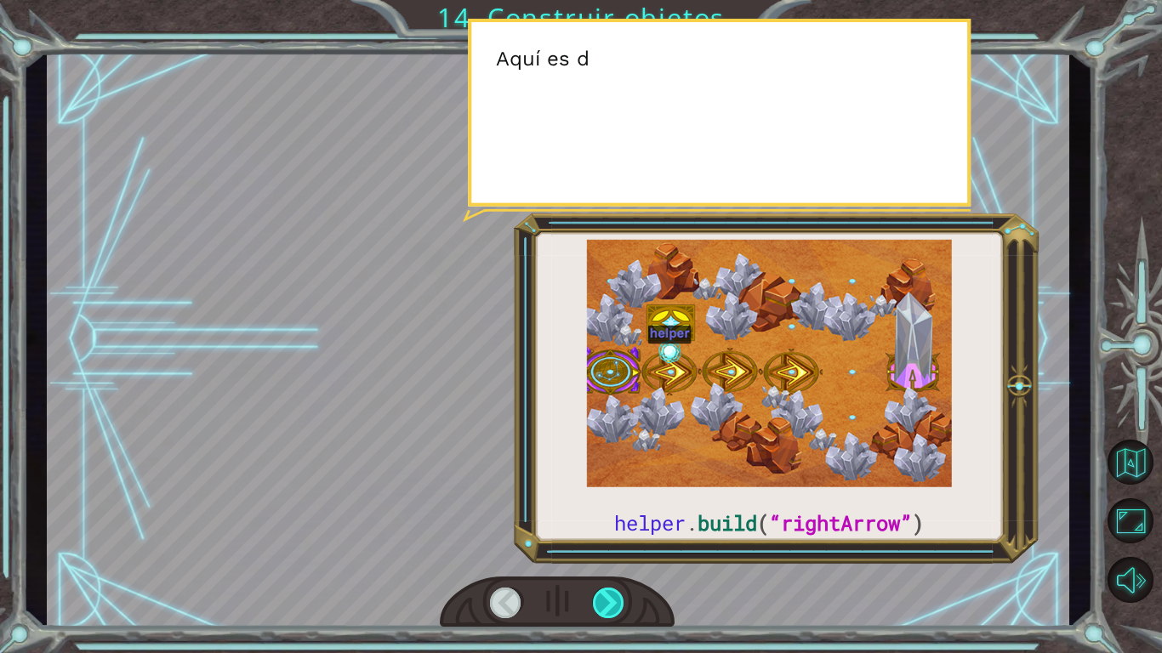
click at [607, 509] on div at bounding box center [609, 603] width 32 height 31
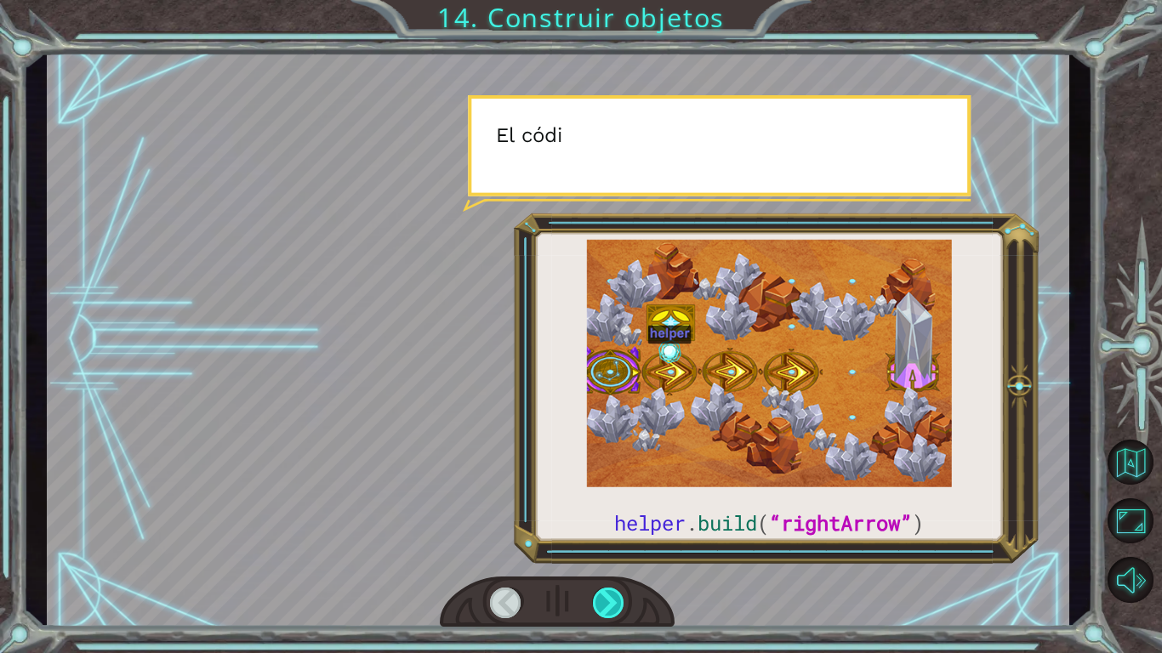
click at [607, 509] on div at bounding box center [609, 603] width 32 height 31
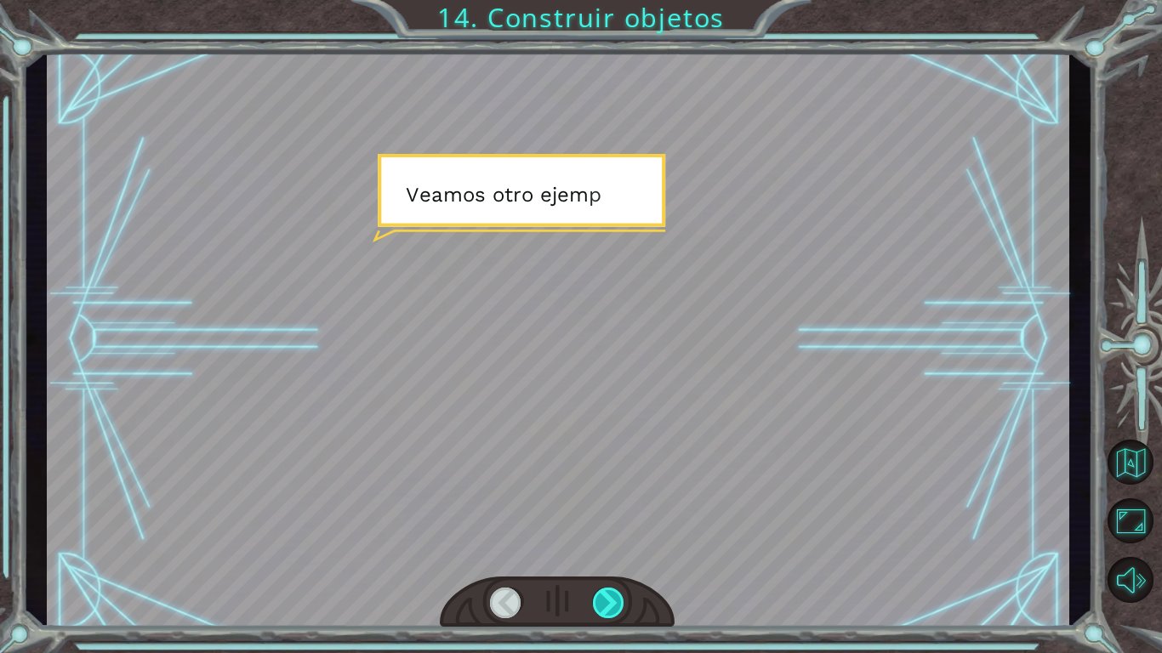
click at [607, 509] on div at bounding box center [609, 603] width 32 height 31
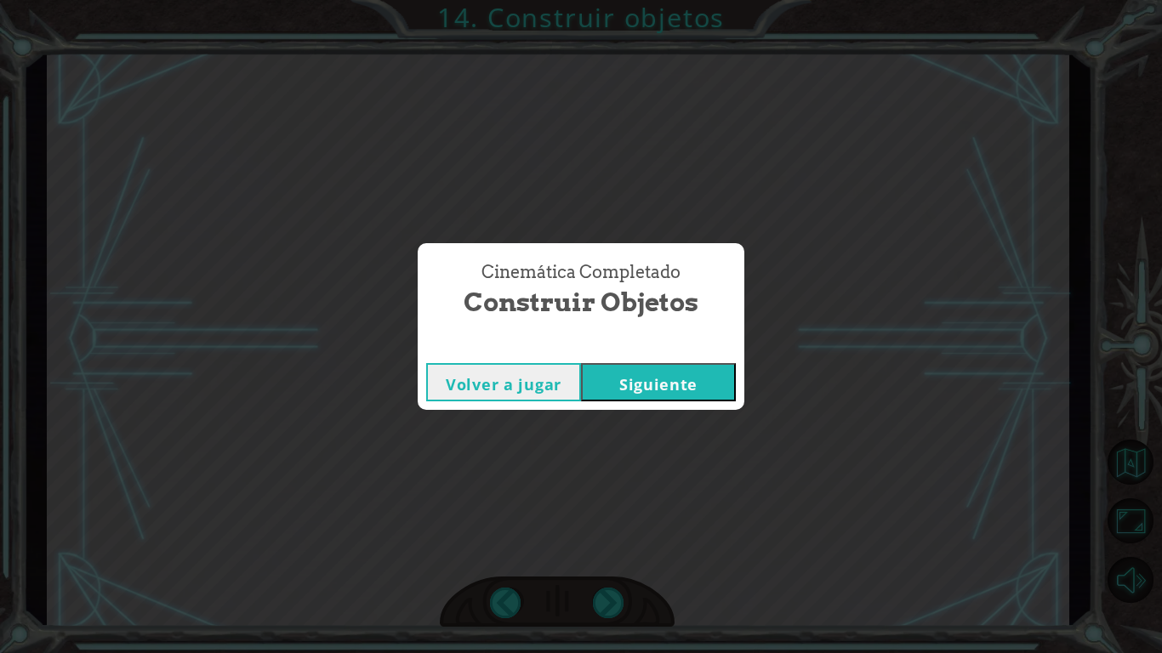
click at [634, 368] on button "Siguiente" at bounding box center [658, 382] width 155 height 38
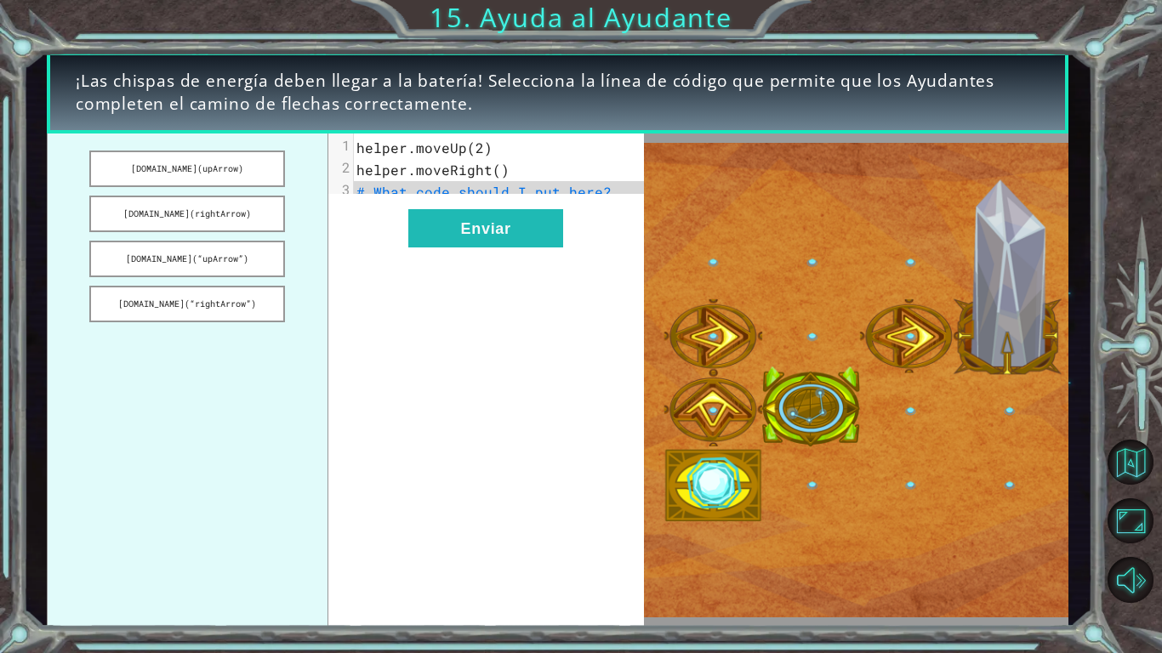
click at [516, 187] on span "# What code should I put here?" at bounding box center [483, 192] width 255 height 18
click at [604, 201] on pre "# What code should I put here?" at bounding box center [505, 192] width 303 height 22
click at [534, 199] on span "# What code should I put here?" at bounding box center [483, 192] width 255 height 18
click at [401, 207] on div "xxxxxxxxxx 3 1 helper.moveUp(2) 2 helper.moveRight() 3 # What code should I put…" at bounding box center [486, 381] width 316 height 494
click at [406, 202] on pre "# What code should I put here?" at bounding box center [505, 192] width 303 height 22
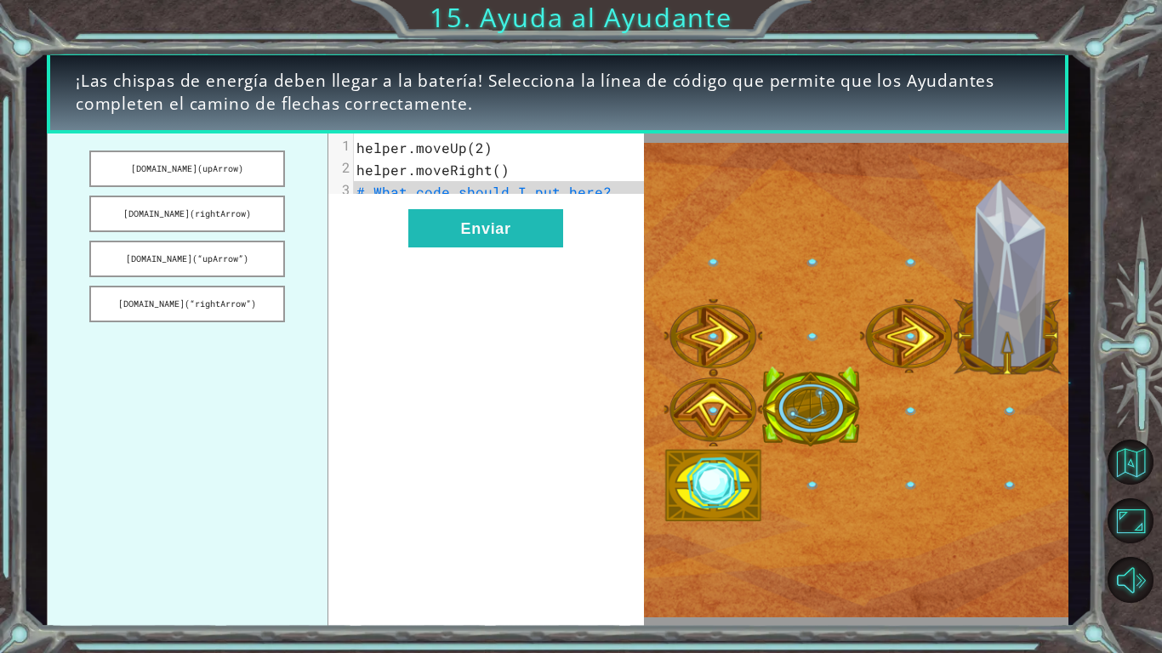
click at [413, 195] on span "# What code should I put here?" at bounding box center [483, 192] width 255 height 18
click at [349, 217] on div "xxxxxxxxxx 3 1 helper.moveUp(2) 2 helper.moveRight() 3 # What code should I put…" at bounding box center [486, 381] width 316 height 494
click at [159, 296] on button "[DOMAIN_NAME](“rightArrow”)" at bounding box center [187, 304] width 196 height 37
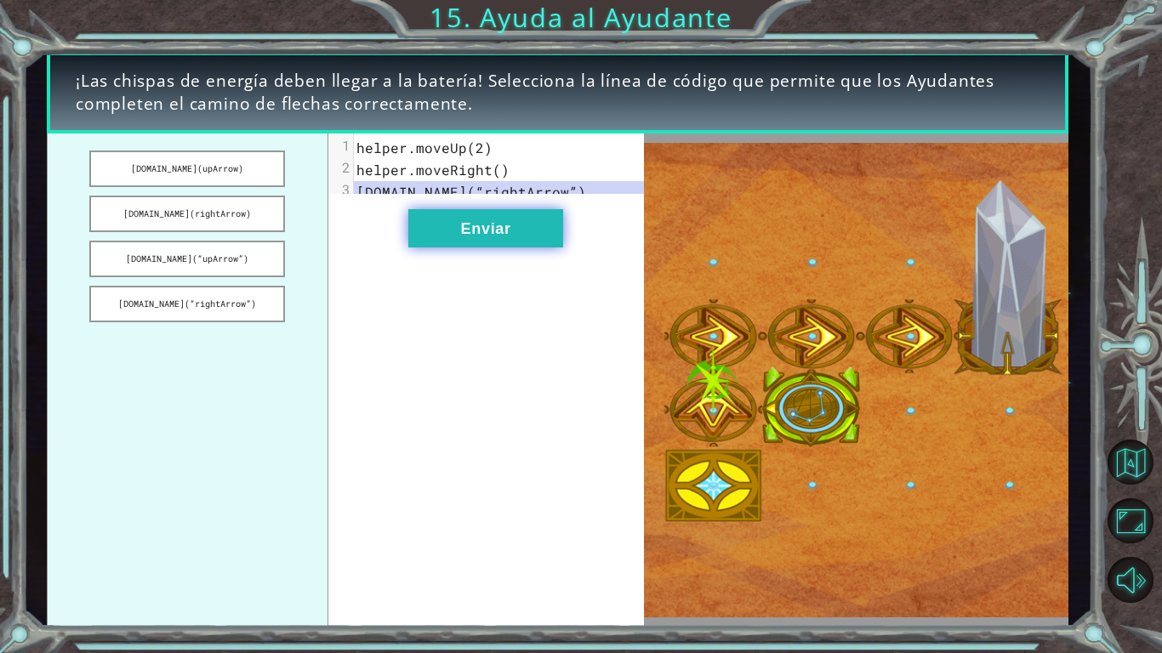
click at [440, 242] on button "Enviar" at bounding box center [485, 228] width 155 height 38
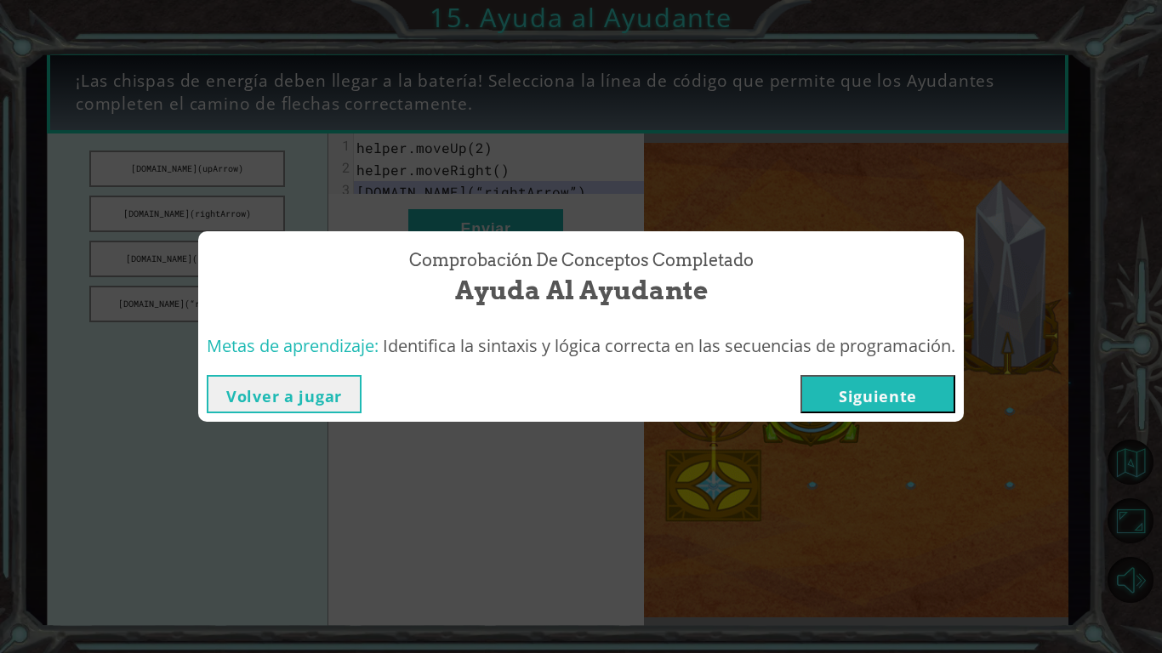
click at [810, 377] on button "Siguiente" at bounding box center [878, 394] width 155 height 38
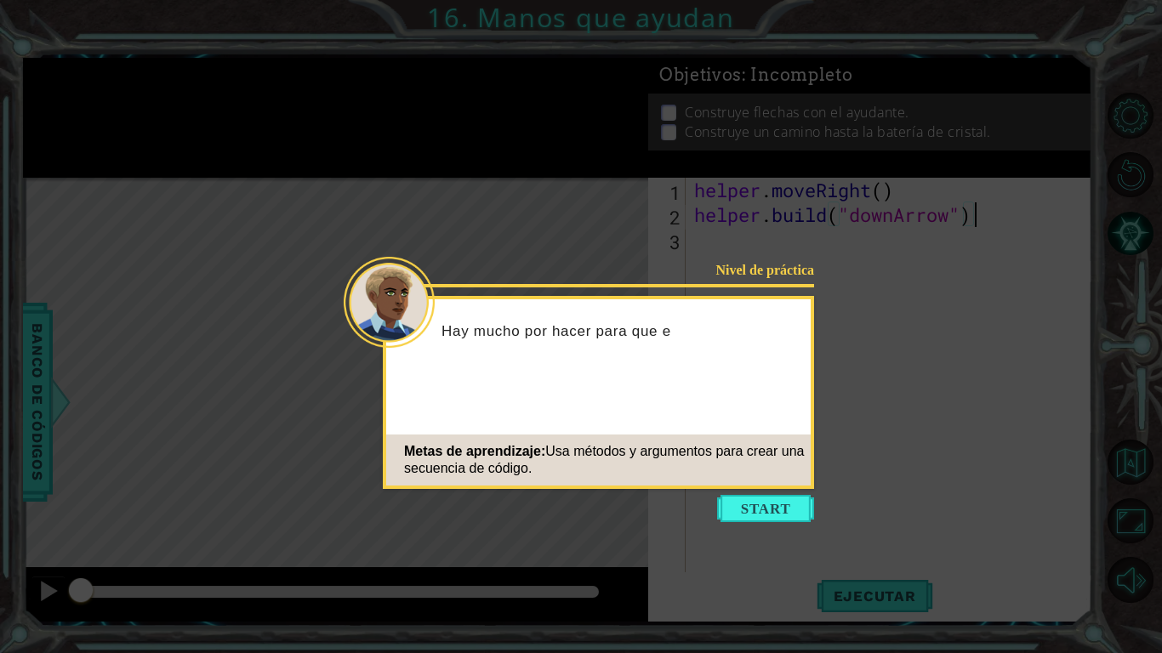
click at [776, 509] on button "Start" at bounding box center [765, 508] width 97 height 27
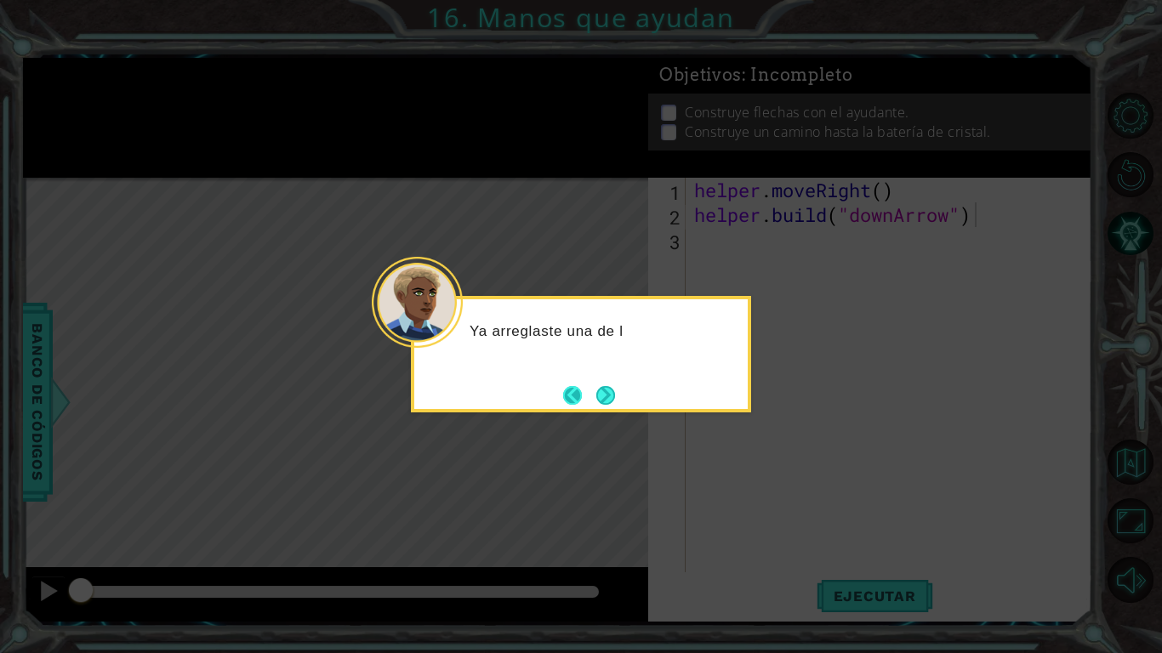
click at [587, 386] on button "Back" at bounding box center [579, 395] width 33 height 19
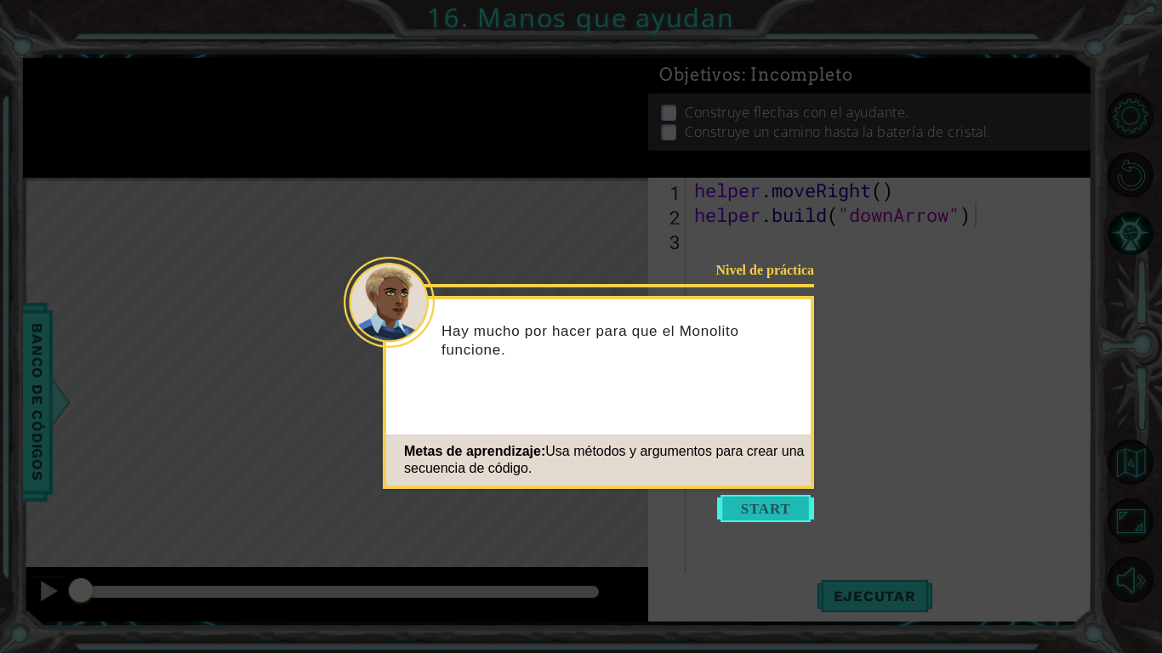
click at [727, 505] on button "Start" at bounding box center [765, 508] width 97 height 27
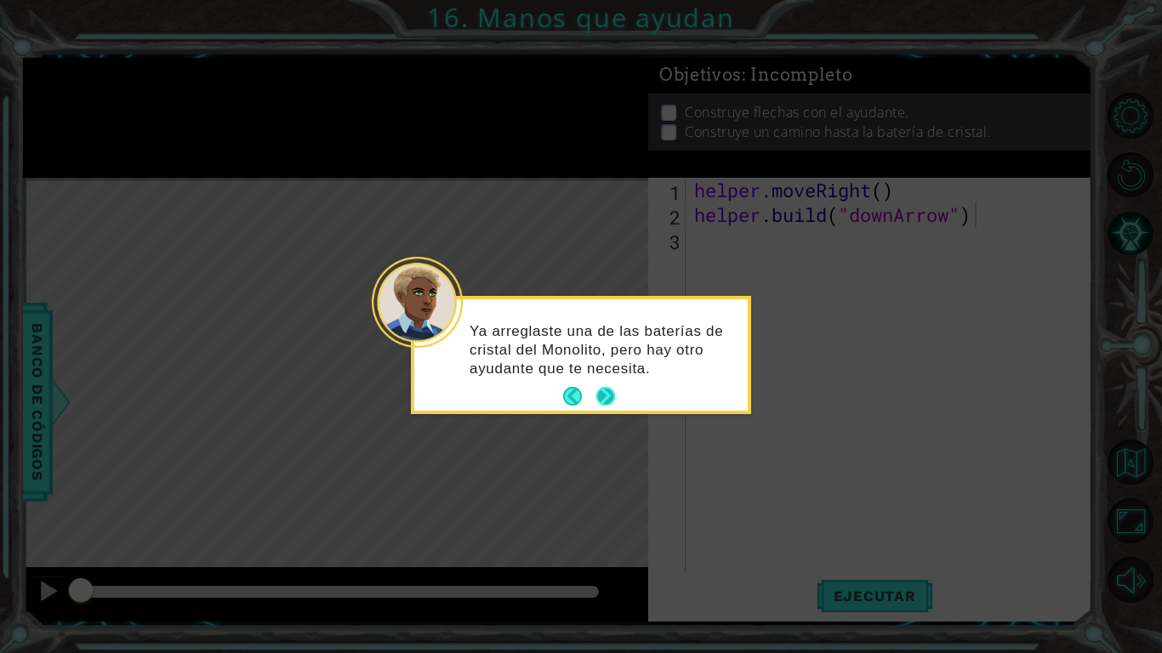
click at [596, 391] on button "Next" at bounding box center [606, 397] width 20 height 20
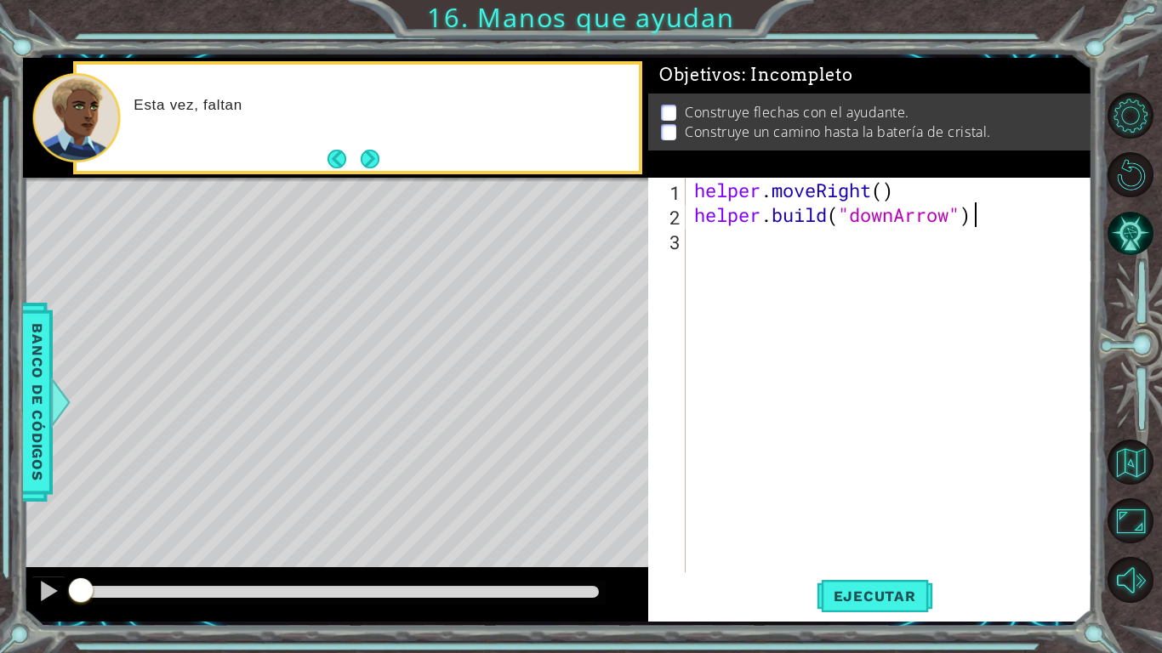
click at [778, 253] on div "helper . moveRight ( ) helper . build ( "downArrow" )" at bounding box center [894, 400] width 406 height 444
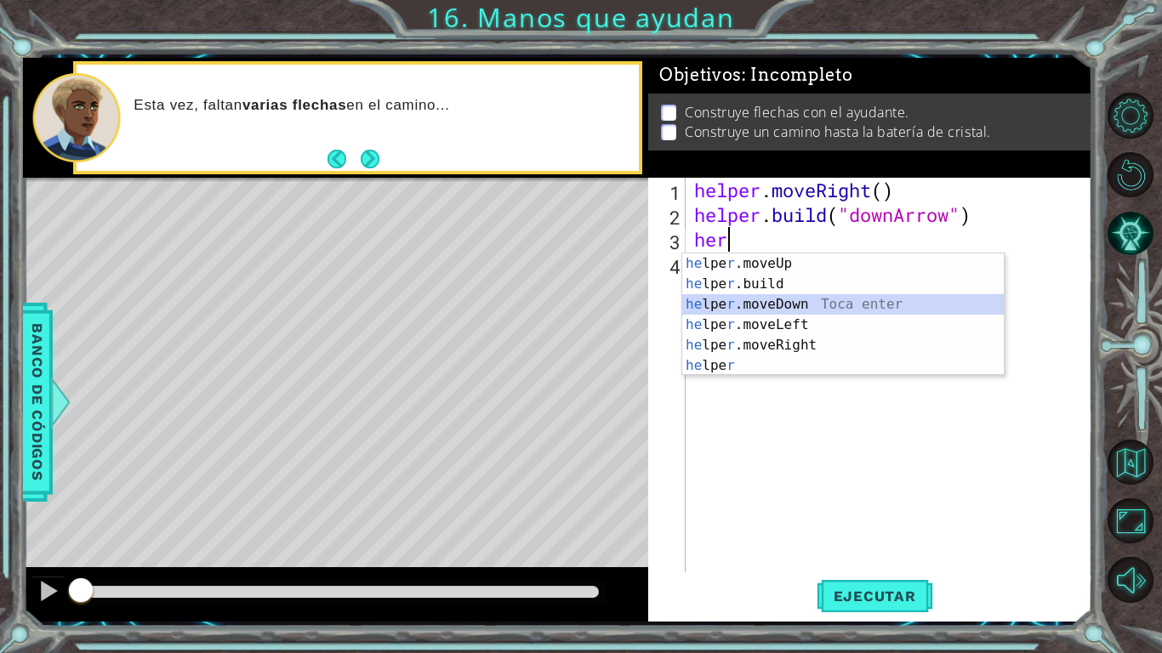
type textarea "helper.moveDown(1)"
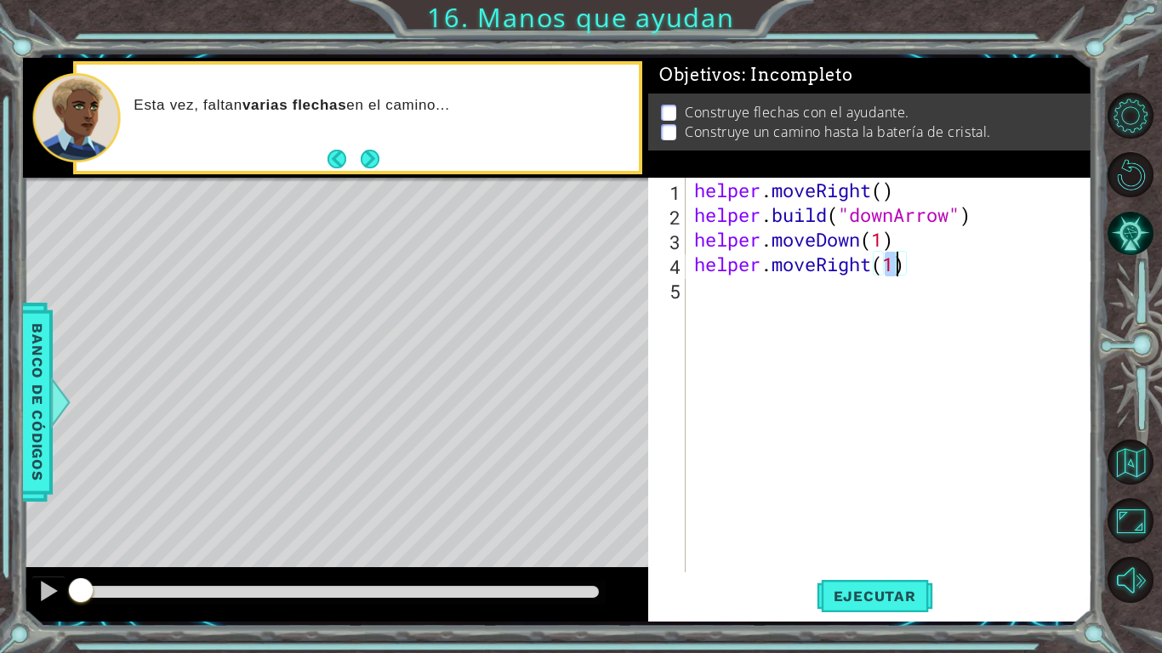
type textarea "helper.moveRight(2)"
click at [52, 509] on div at bounding box center [48, 591] width 22 height 22
click at [60, 509] on button at bounding box center [48, 593] width 34 height 35
click at [864, 509] on span "Ejecutar" at bounding box center [875, 596] width 117 height 17
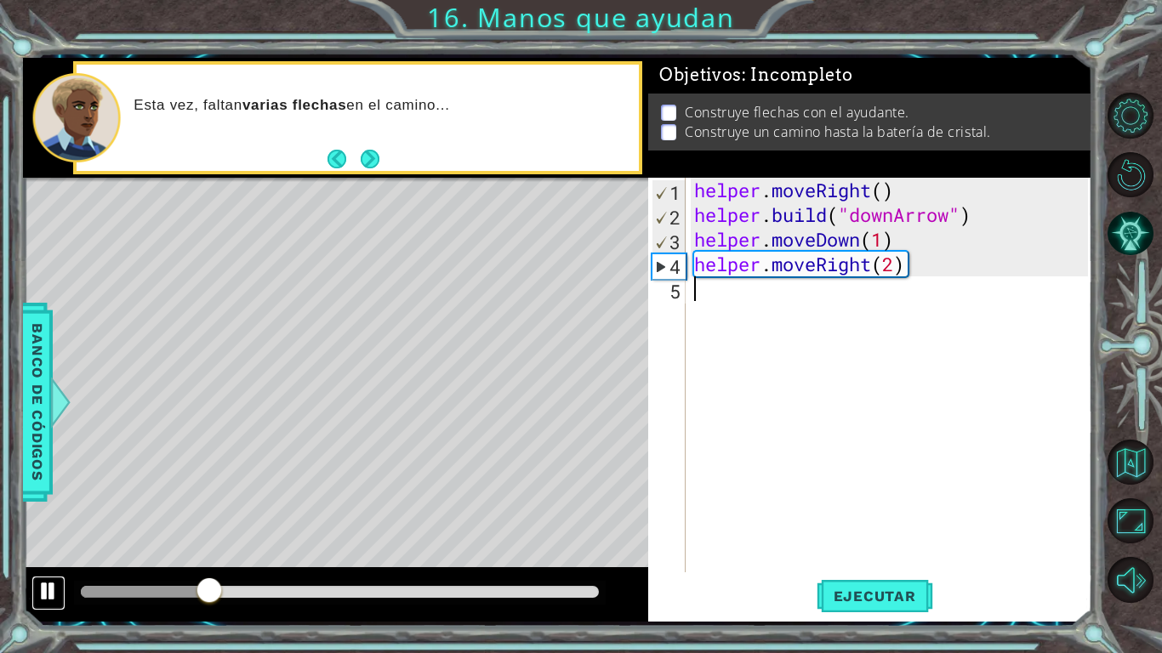
click at [51, 509] on div at bounding box center [48, 591] width 22 height 22
click at [874, 271] on div "helper . moveRight ( ) helper . build ( "downArrow" ) helper . moveDown ( 1 ) h…" at bounding box center [894, 400] width 406 height 444
click at [912, 271] on div "helper . moveRight ( ) helper . build ( "downArrow" ) helper . moveDown ( 1 ) h…" at bounding box center [894, 400] width 406 height 444
click at [900, 275] on div "helper . moveRight ( ) helper . build ( "downArrow" ) helper . moveDown ( 1 ) h…" at bounding box center [894, 400] width 406 height 444
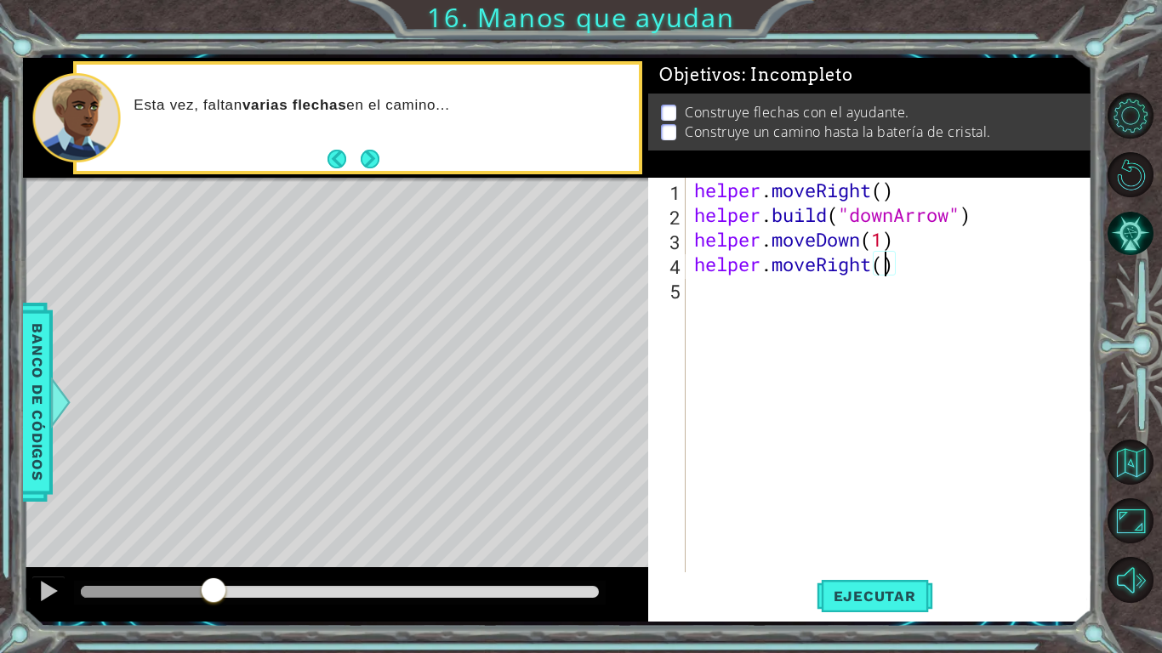
click at [941, 271] on div "helper . moveRight ( ) helper . build ( "downArrow" ) helper . moveDown ( 1 ) h…" at bounding box center [894, 400] width 406 height 444
click at [882, 271] on div "helper . moveRight ( ) helper . build ( "downArrow" ) helper . moveDown ( 1 ) h…" at bounding box center [894, 400] width 406 height 444
type textarea "helper.moveRight(1)"
click at [948, 274] on div "helper . moveRight ( ) helper . build ( "downArrow" ) helper . moveDown ( 1 ) h…" at bounding box center [894, 400] width 406 height 444
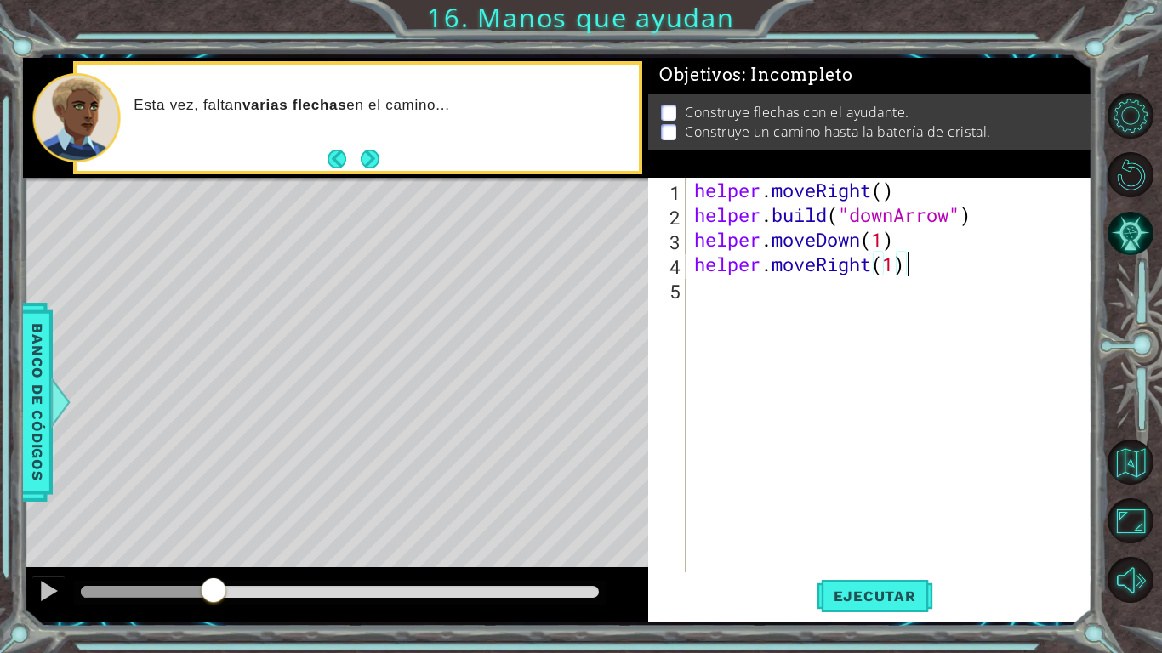
scroll to position [0, 0]
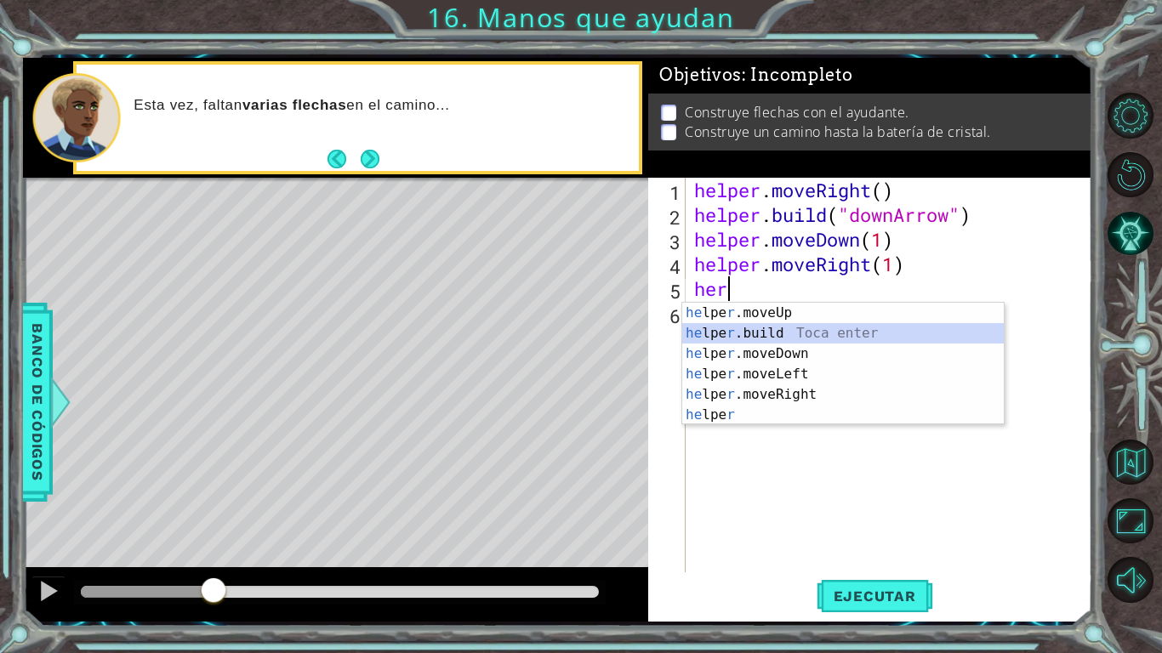
type textarea "[DOMAIN_NAME]("rightArrow")"
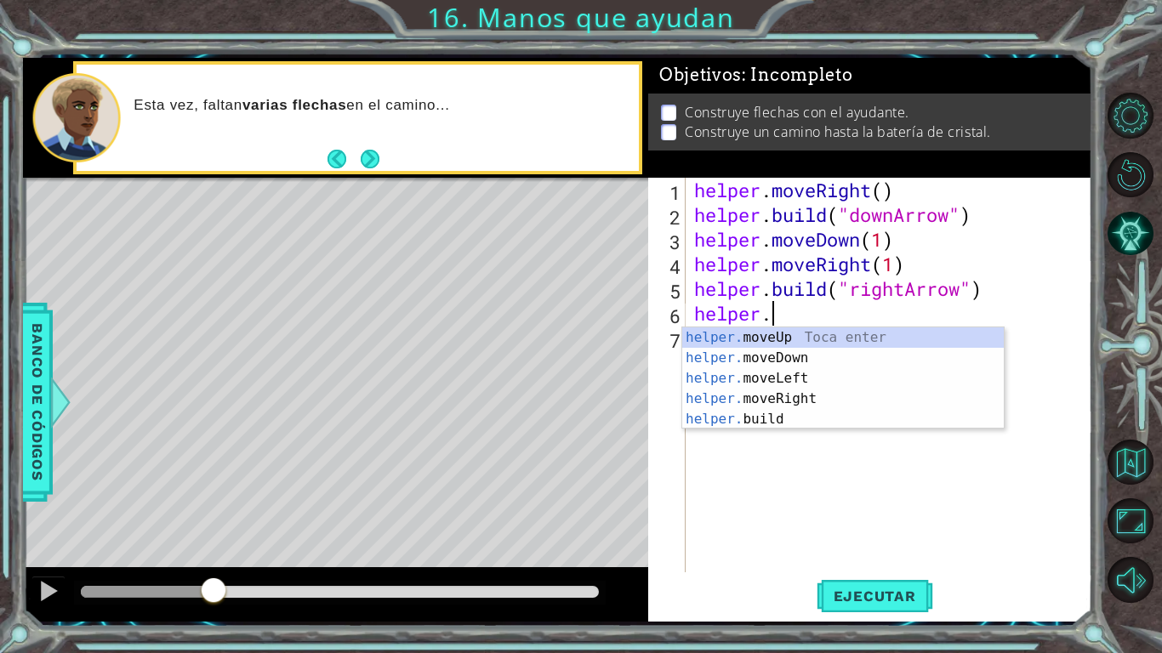
scroll to position [0, 3]
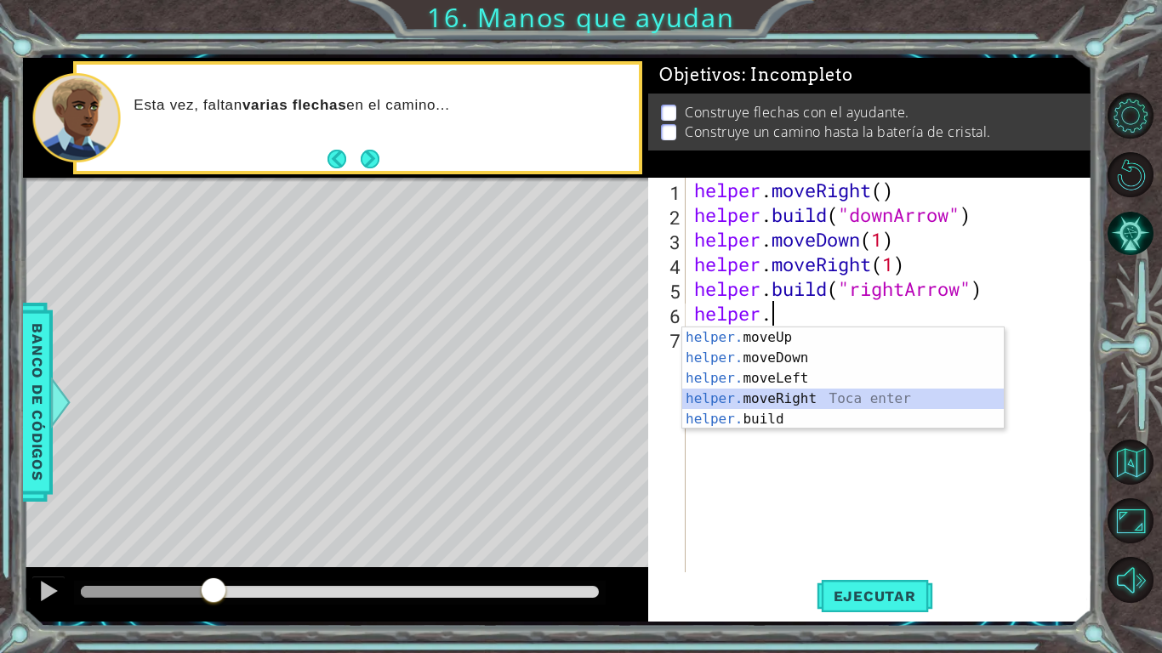
type textarea "helper.moveRight(1)"
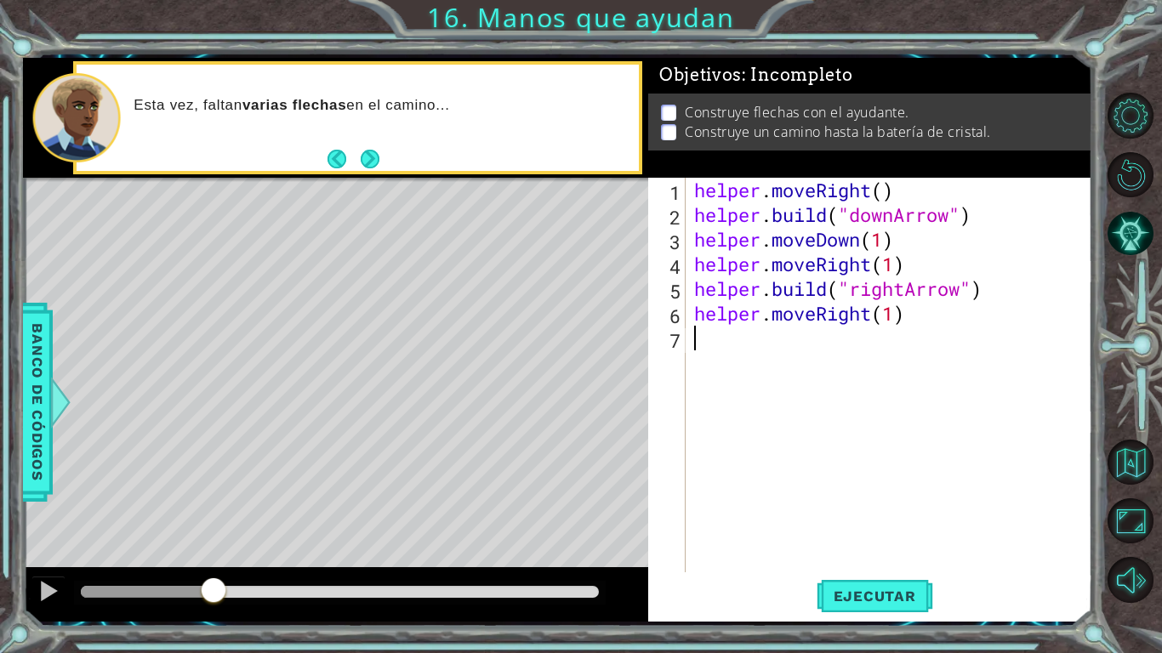
scroll to position [0, 0]
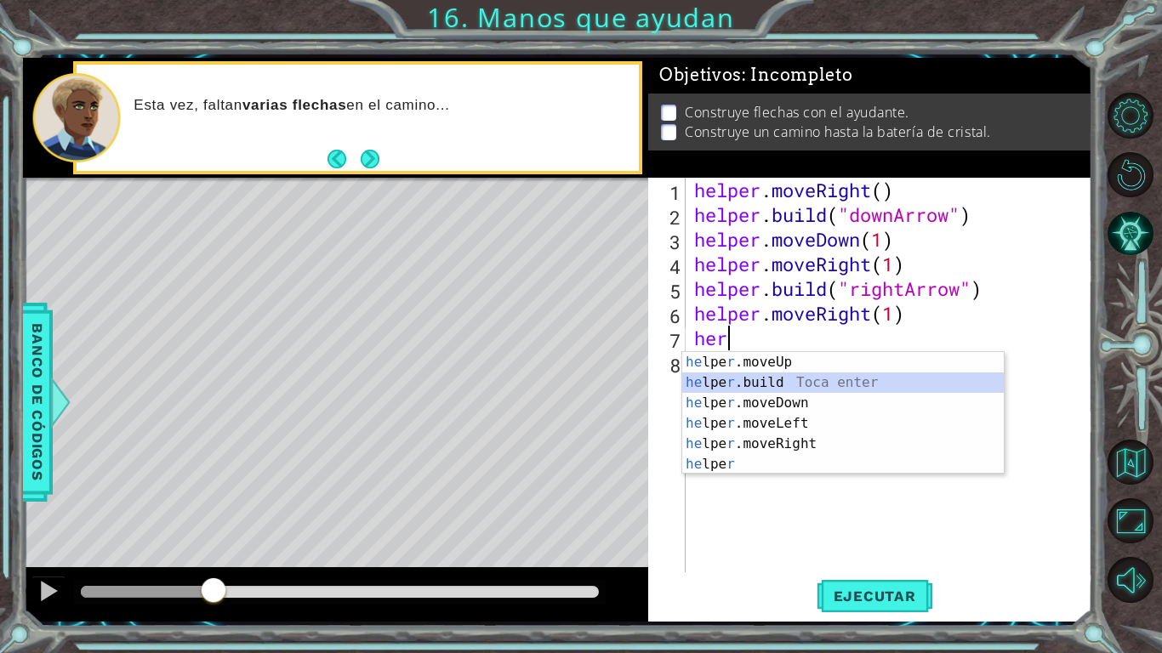
type textarea "[DOMAIN_NAME]("rightArrow")"
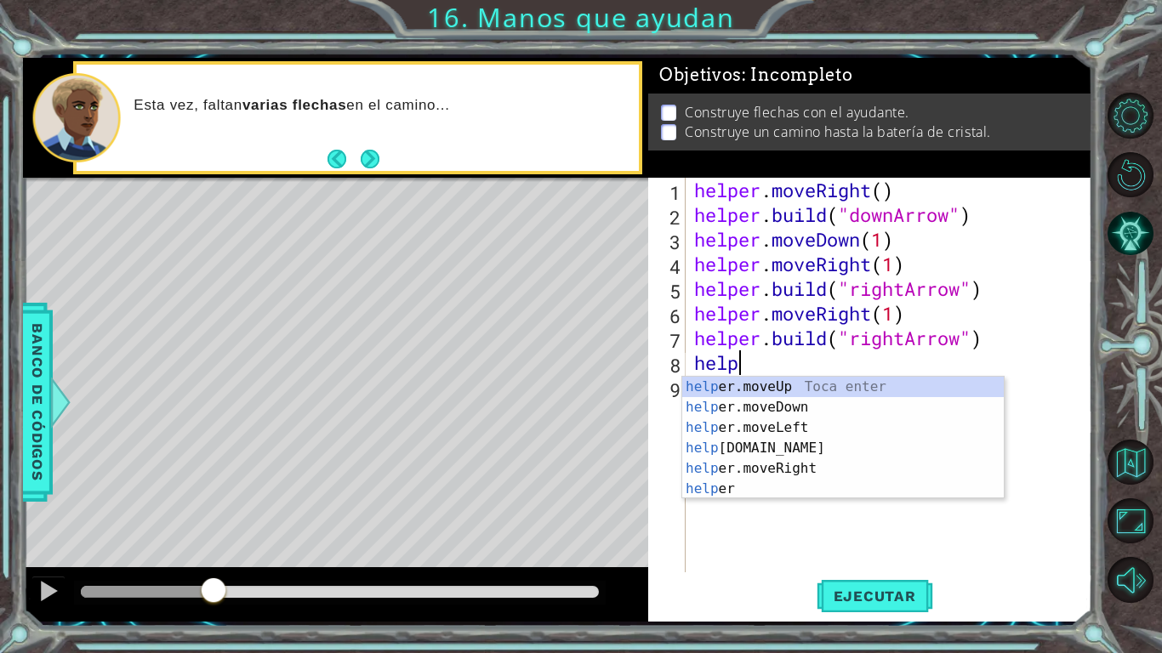
scroll to position [0, 2]
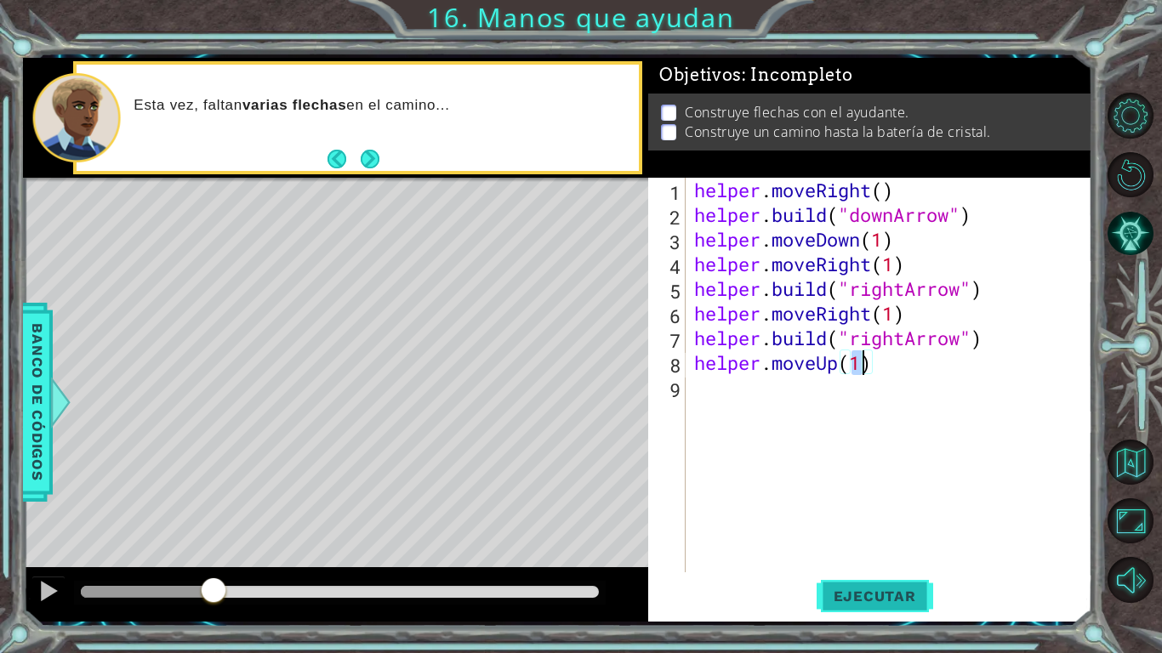
click at [874, 509] on span "Ejecutar" at bounding box center [875, 596] width 117 height 17
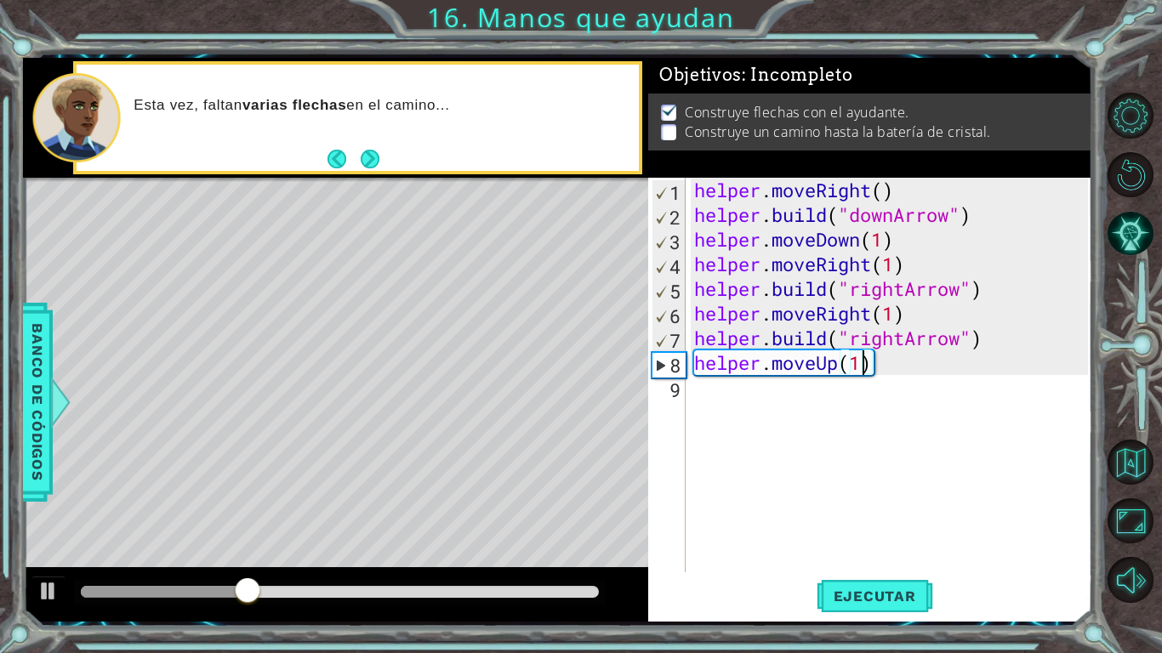
click at [914, 256] on div "helper . moveRight ( ) helper . build ( "downArrow" ) helper . moveDown ( 1 ) h…" at bounding box center [894, 400] width 406 height 444
click at [908, 240] on div "helper . moveRight ( ) helper . build ( "downArrow" ) helper . moveDown ( 1 ) h…" at bounding box center [894, 400] width 406 height 444
type textarea "helper.moveDown(1)"
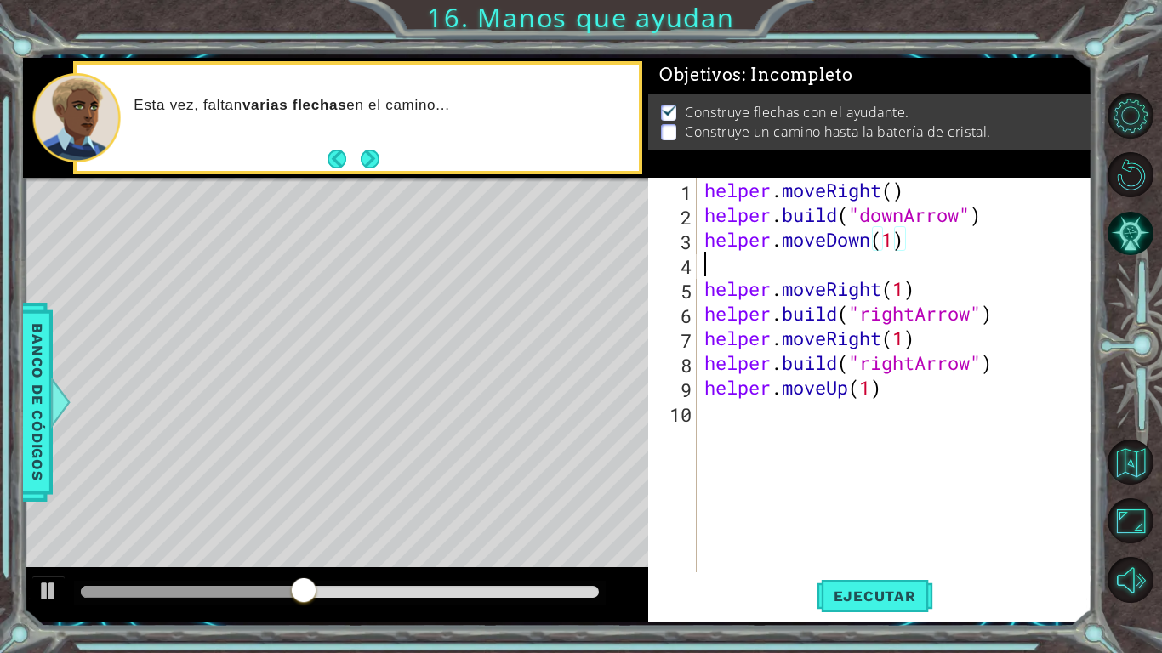
scroll to position [0, 0]
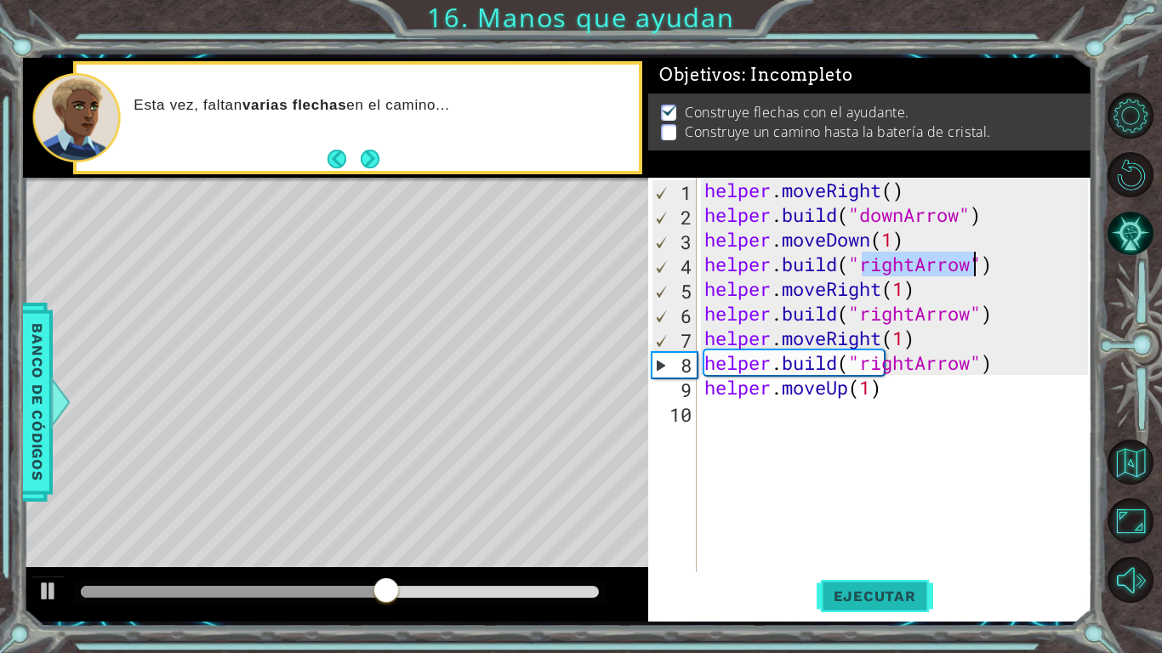
click at [887, 509] on button "Ejecutar" at bounding box center [875, 596] width 117 height 44
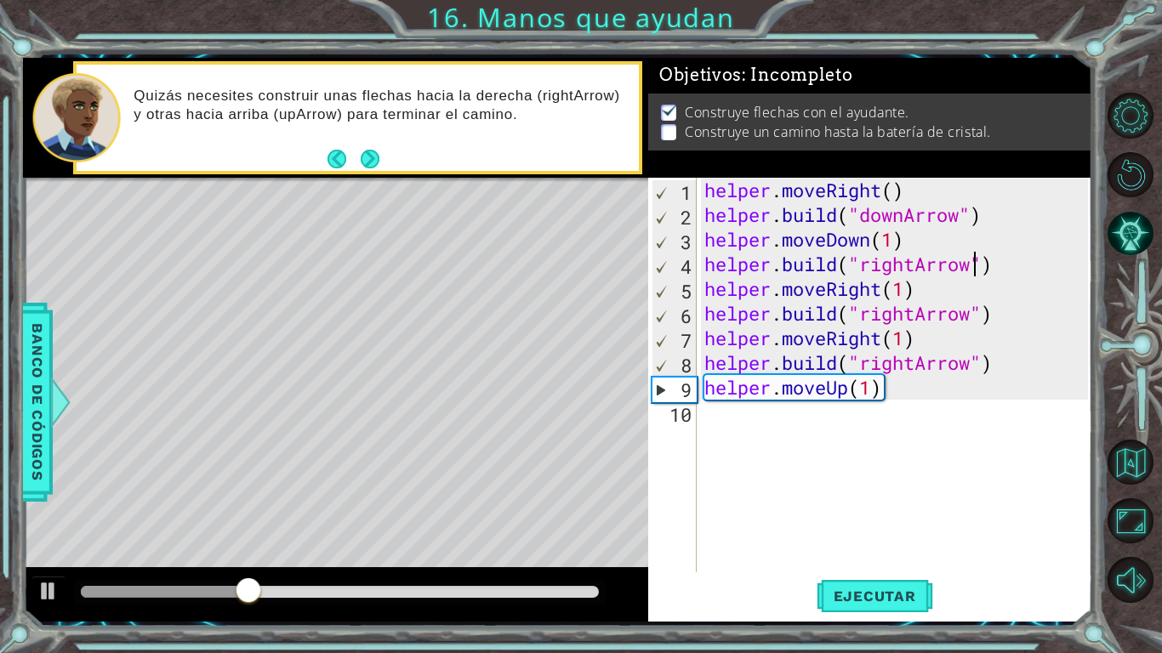
click at [915, 367] on div "helper . moveRight ( ) helper . build ( "downArrow" ) helper . moveDown ( 1 ) h…" at bounding box center [899, 400] width 396 height 444
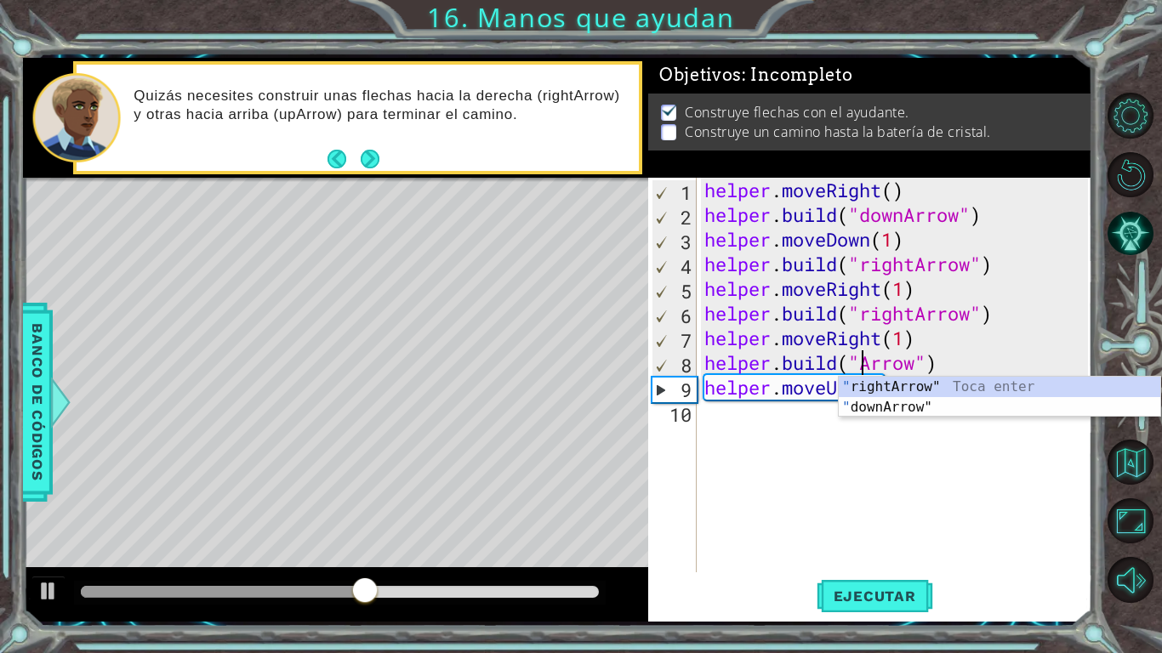
scroll to position [0, 8]
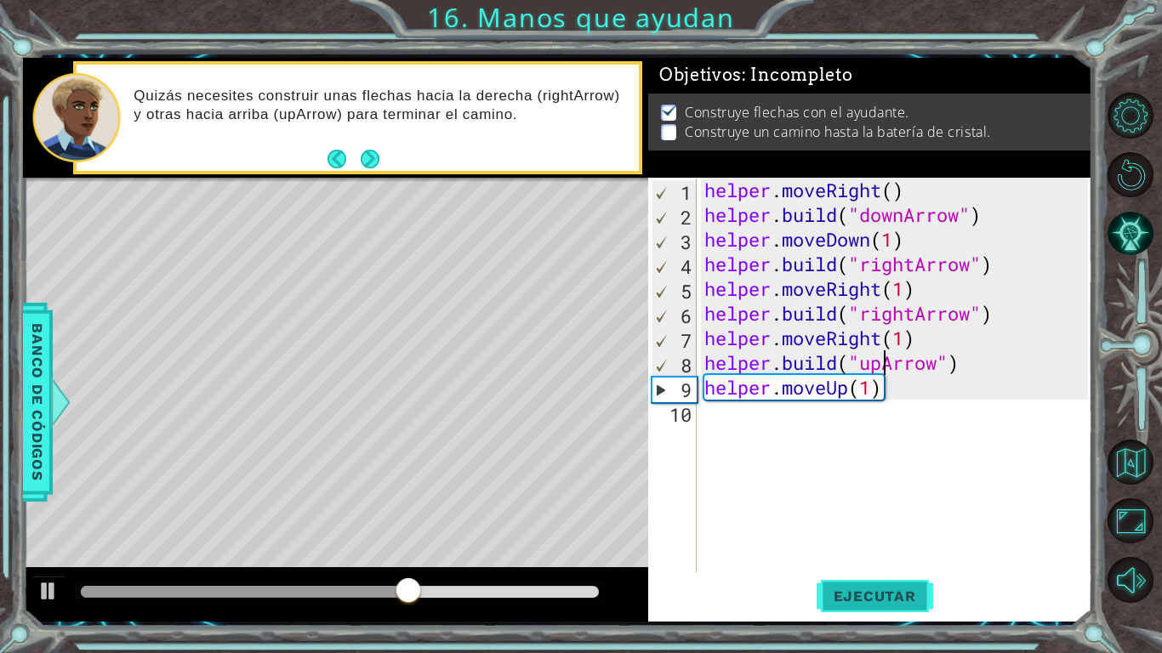
type textarea "[DOMAIN_NAME]("upArrow")"
click at [853, 509] on span "Ejecutar" at bounding box center [875, 596] width 117 height 17
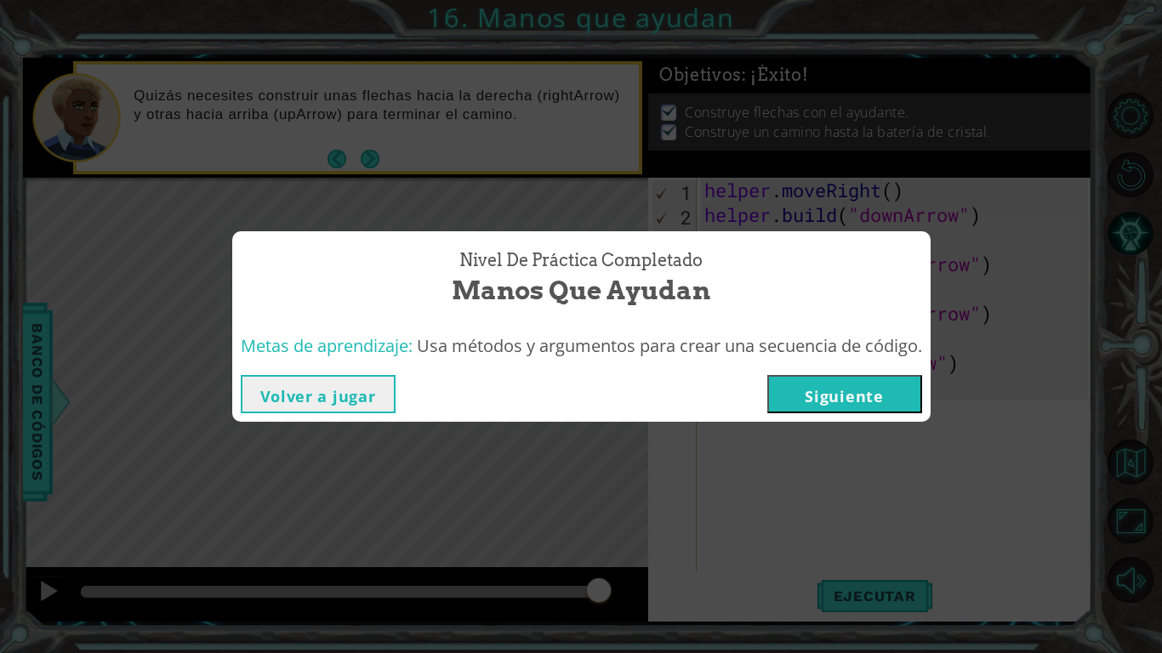
click at [835, 405] on button "Siguiente" at bounding box center [844, 394] width 155 height 38
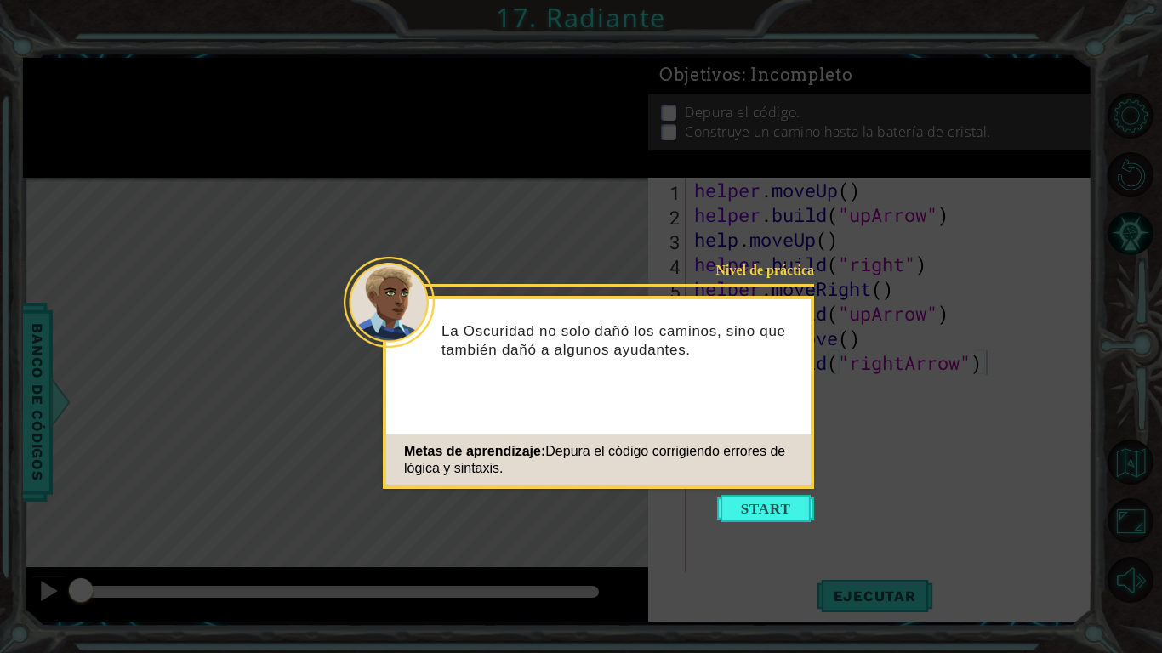
click at [776, 509] on button "Start" at bounding box center [765, 508] width 97 height 27
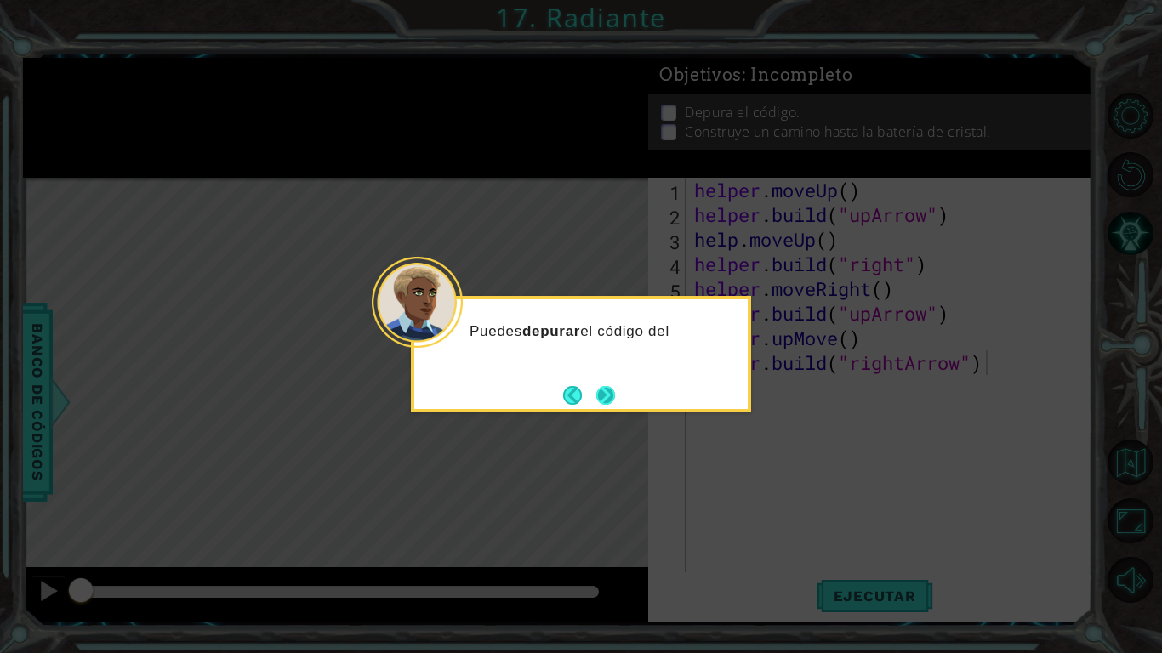
click at [607, 402] on button "Next" at bounding box center [606, 395] width 21 height 21
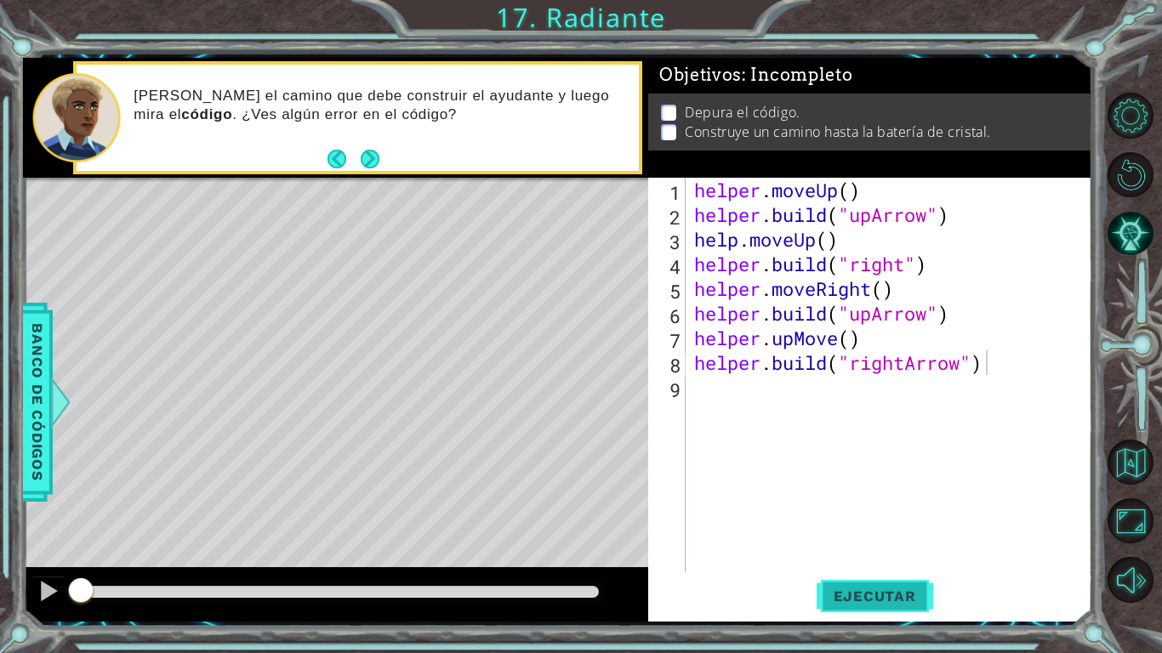
click at [895, 509] on span "Ejecutar" at bounding box center [875, 596] width 117 height 17
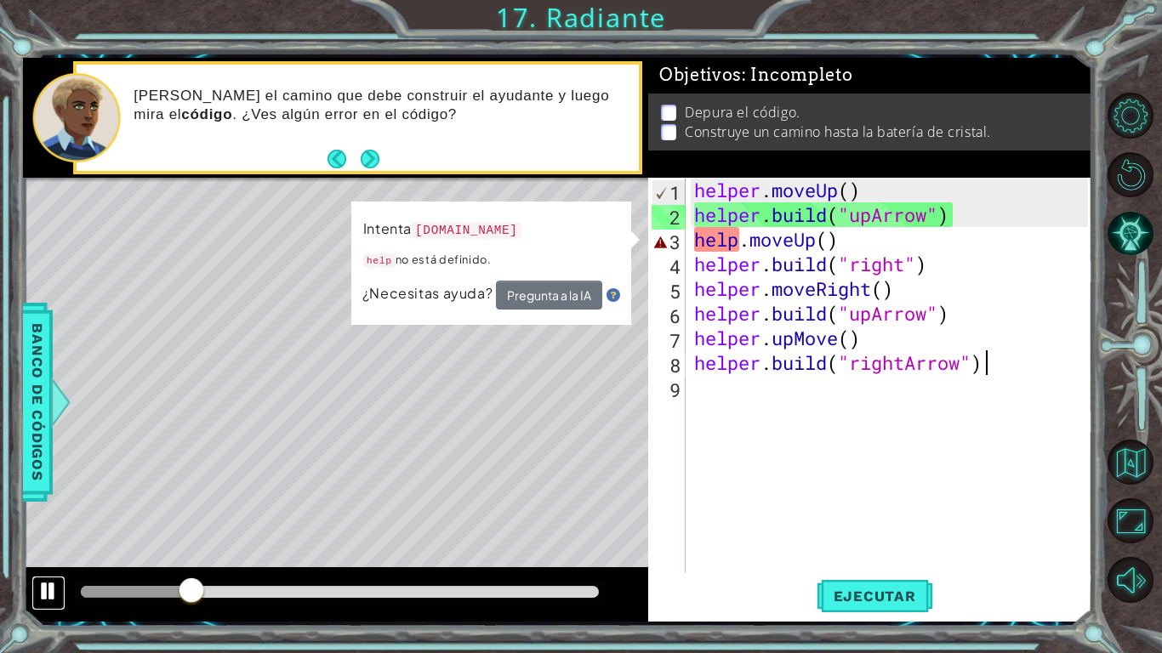
click at [57, 509] on div at bounding box center [48, 591] width 22 height 22
drag, startPoint x: 199, startPoint y: 593, endPoint x: 4, endPoint y: 593, distance: 194.8
click at [4, 509] on div "1 ההההההההההההההההההההההההההההההההההההההההההההההההההההההההההההההההההההההההההההה…" at bounding box center [581, 326] width 1162 height 653
click at [741, 250] on div "helper . moveUp ( ) helper . build ( "upArrow" ) help . moveUp ( ) helper . bui…" at bounding box center [894, 400] width 406 height 444
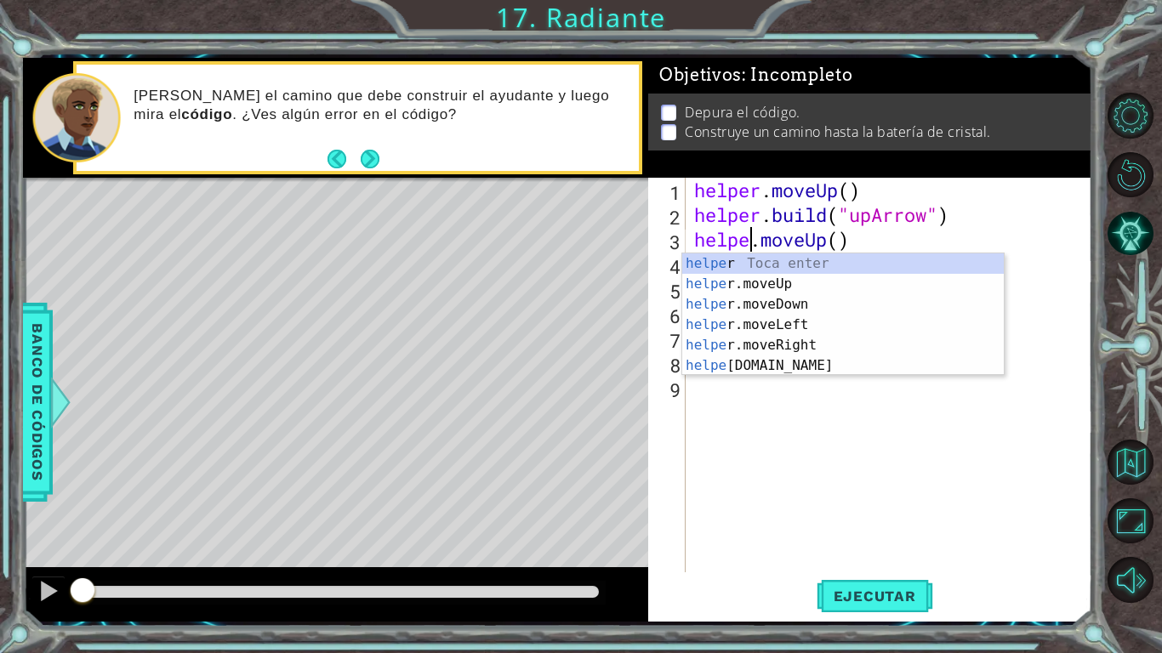
scroll to position [0, 3]
type textarea "helper.moveUp()"
click at [824, 509] on div "helper . moveUp ( ) helper . build ( "upArrow" ) helper . moveUp ( ) helper . b…" at bounding box center [894, 400] width 406 height 444
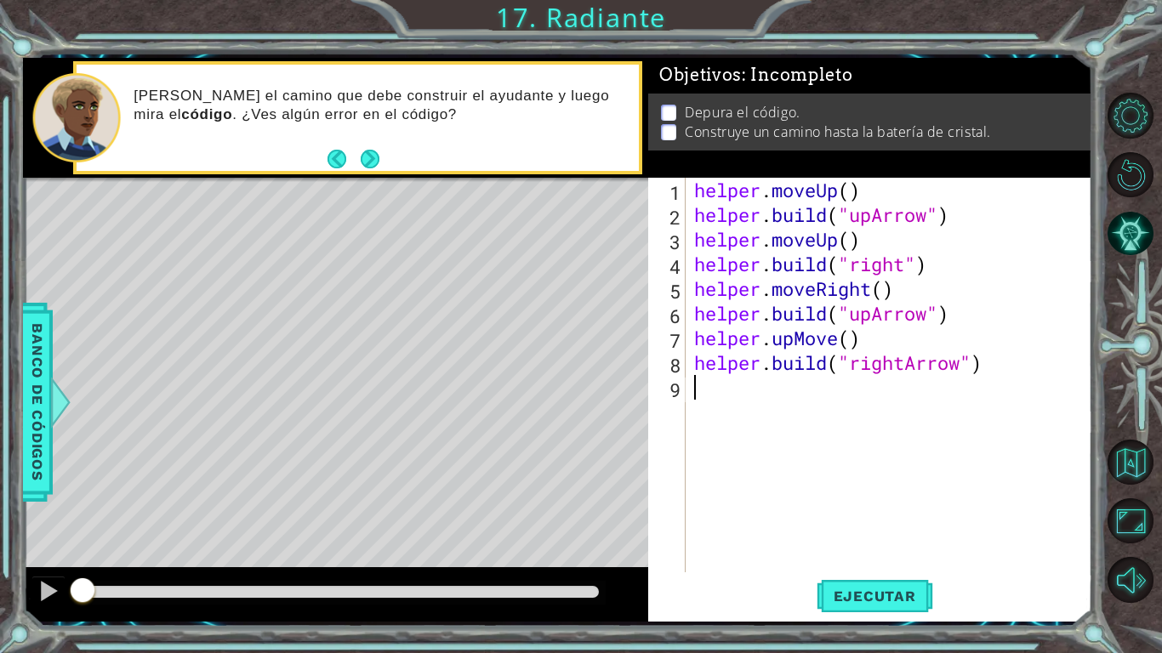
scroll to position [0, 0]
click at [861, 509] on button "Ejecutar" at bounding box center [875, 596] width 117 height 44
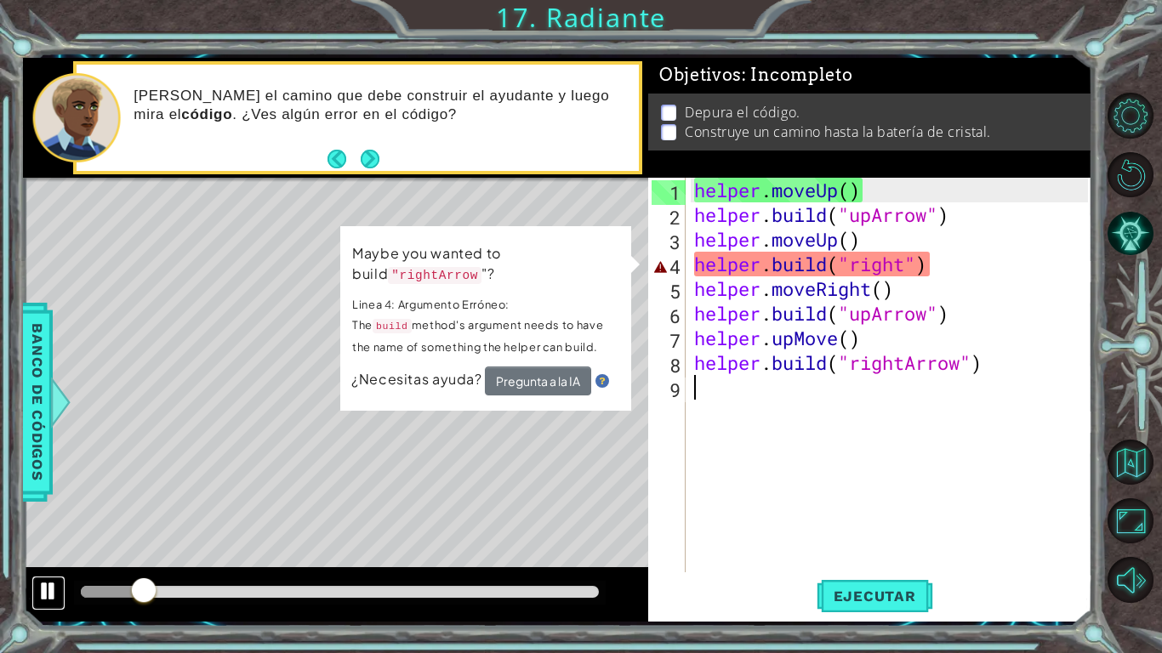
click at [38, 509] on div at bounding box center [48, 591] width 22 height 22
click at [915, 270] on div "helper . moveUp ( ) helper . build ( "upArrow" ) helper . moveUp ( ) helper . b…" at bounding box center [894, 400] width 406 height 444
click at [910, 269] on div "helper . moveUp ( ) helper . build ( "upArrow" ) helper . moveUp ( ) helper . b…" at bounding box center [894, 400] width 406 height 444
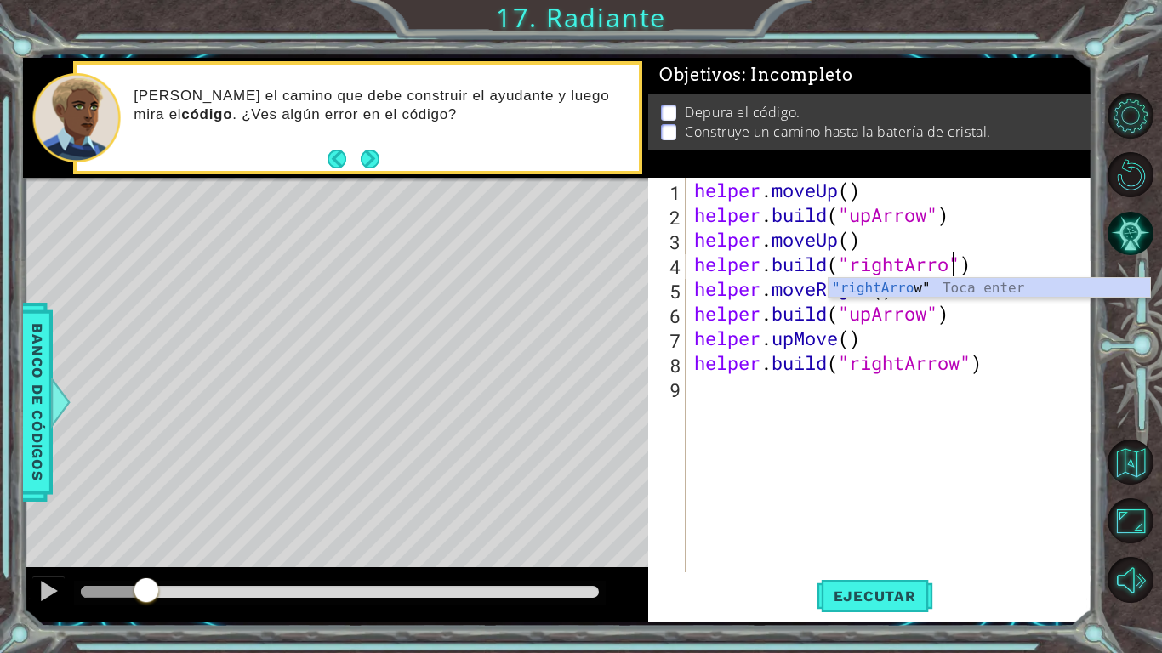
scroll to position [0, 12]
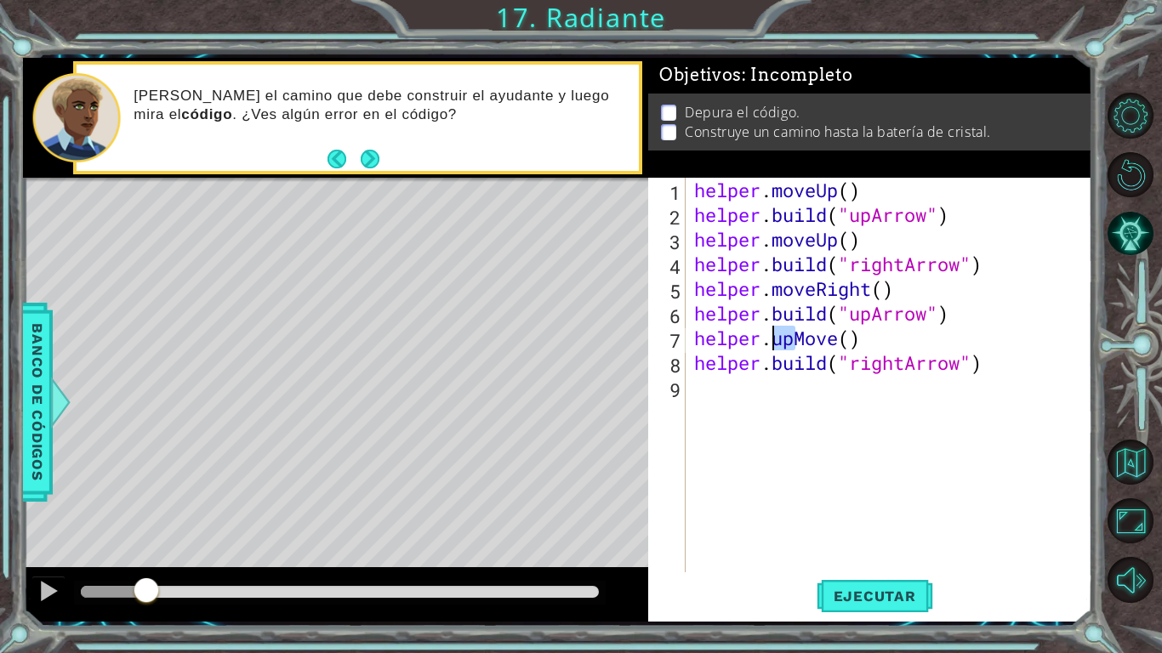
drag, startPoint x: 791, startPoint y: 344, endPoint x: 771, endPoint y: 340, distance: 20.7
click at [771, 340] on div "helper . moveUp ( ) helper . build ( "upArrow" ) helper . moveUp ( ) helper . b…" at bounding box center [894, 400] width 406 height 444
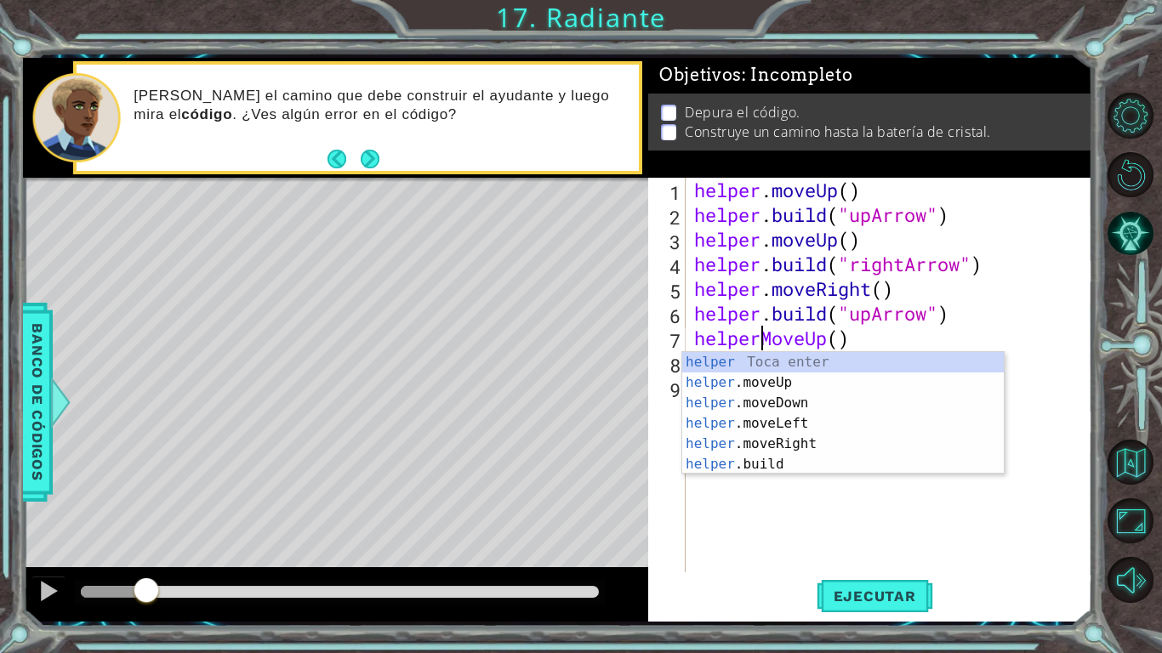
scroll to position [0, 3]
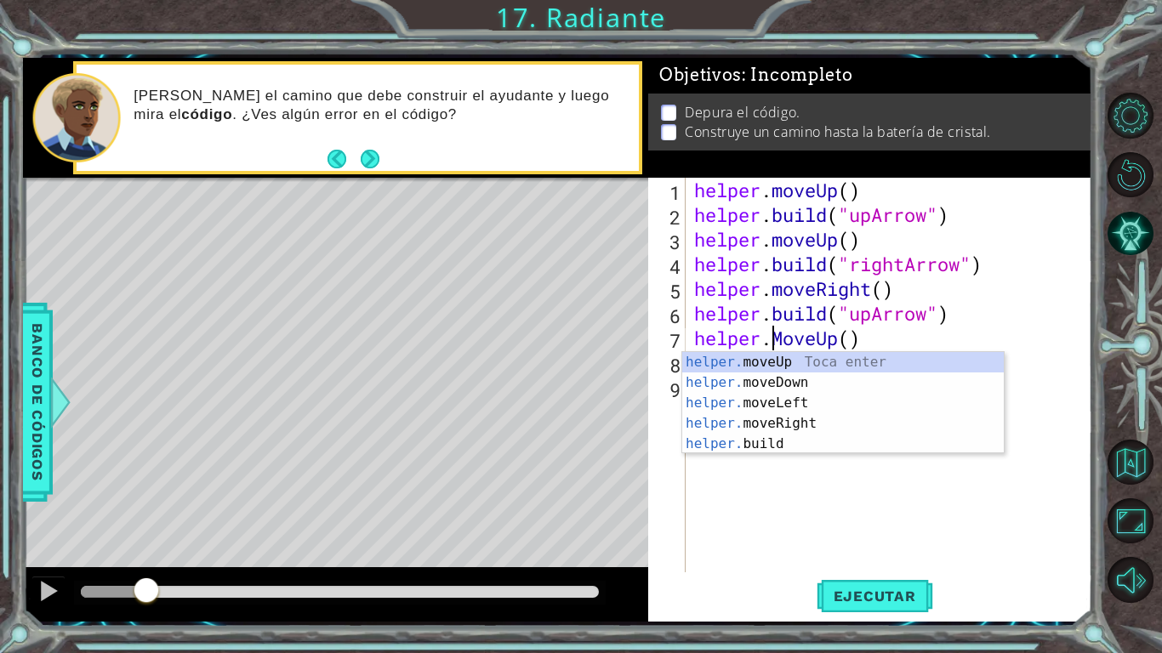
click at [771, 340] on div "helper . moveUp ( ) helper . build ( "upArrow" ) helper . moveUp ( ) helper . b…" at bounding box center [894, 400] width 406 height 444
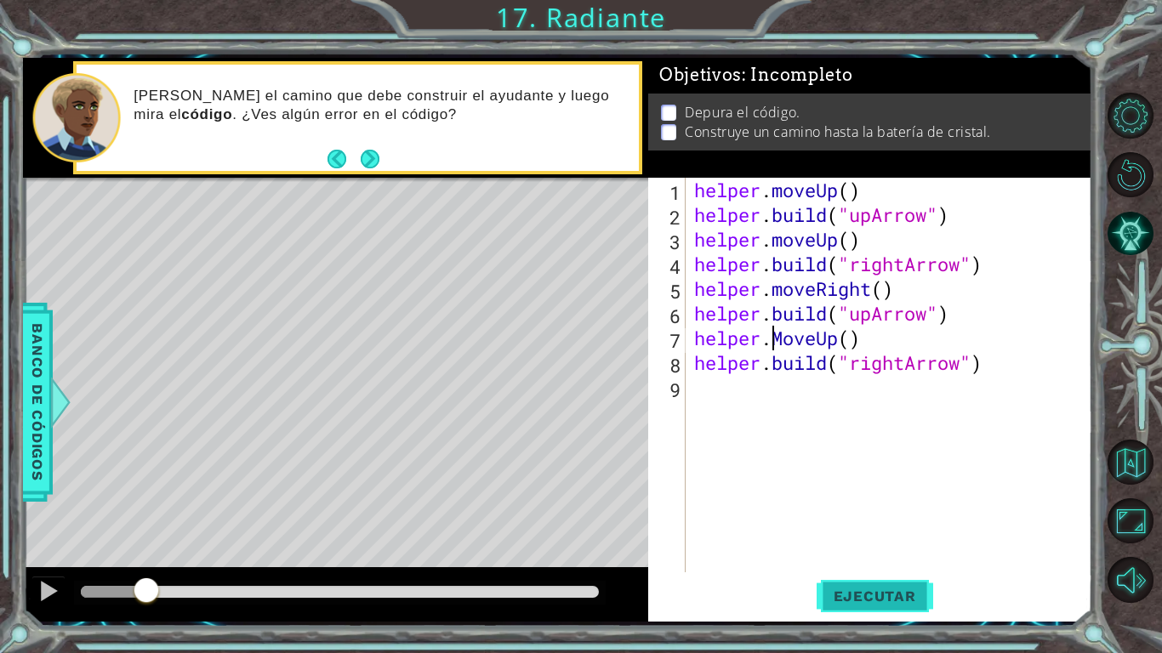
click at [869, 509] on span "Ejecutar" at bounding box center [875, 596] width 117 height 17
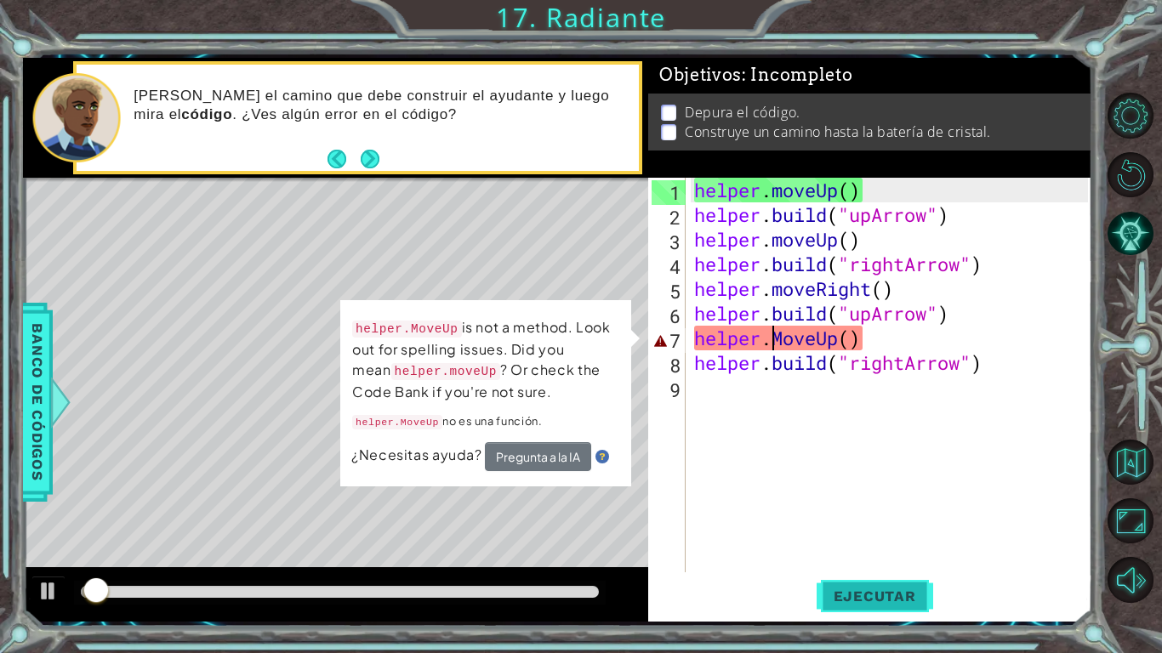
click at [869, 509] on span "Ejecutar" at bounding box center [875, 596] width 117 height 17
click at [54, 509] on div at bounding box center [48, 591] width 22 height 22
click at [790, 351] on div "helper . moveUp ( ) helper . build ( "upArrow" ) helper . moveUp ( ) helper . b…" at bounding box center [894, 400] width 406 height 444
click at [787, 349] on div "helper . moveUp ( ) helper . build ( "upArrow" ) helper . moveUp ( ) helper . b…" at bounding box center [894, 400] width 406 height 444
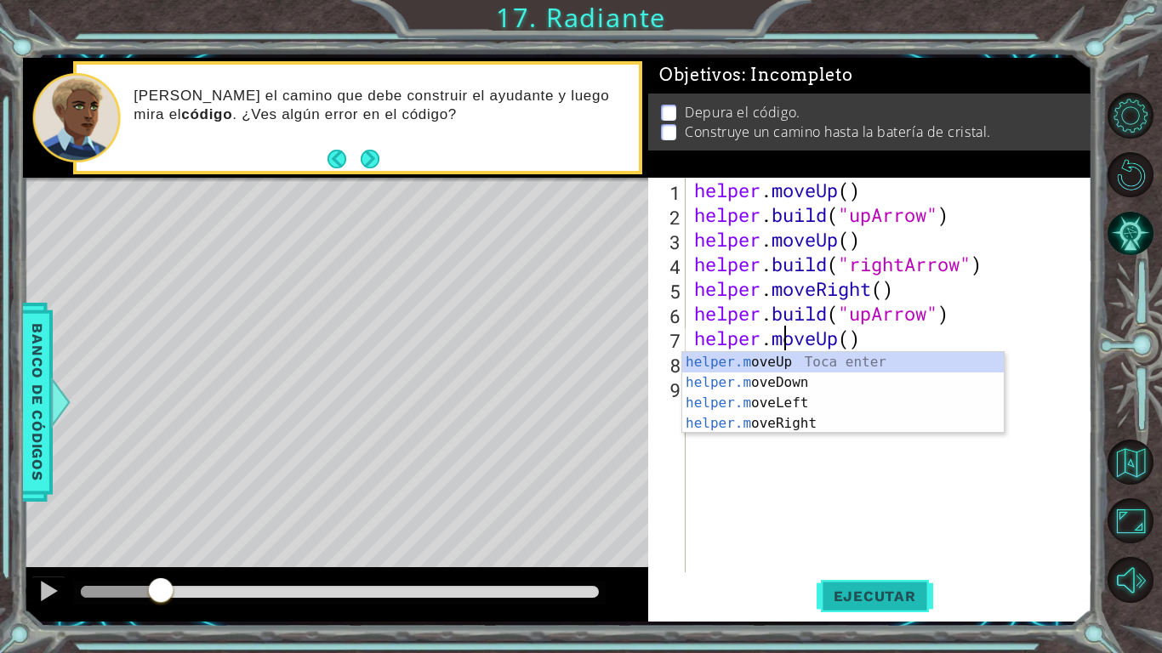
type textarea "helper.moveUp()"
click at [882, 509] on span "Ejecutar" at bounding box center [875, 596] width 117 height 17
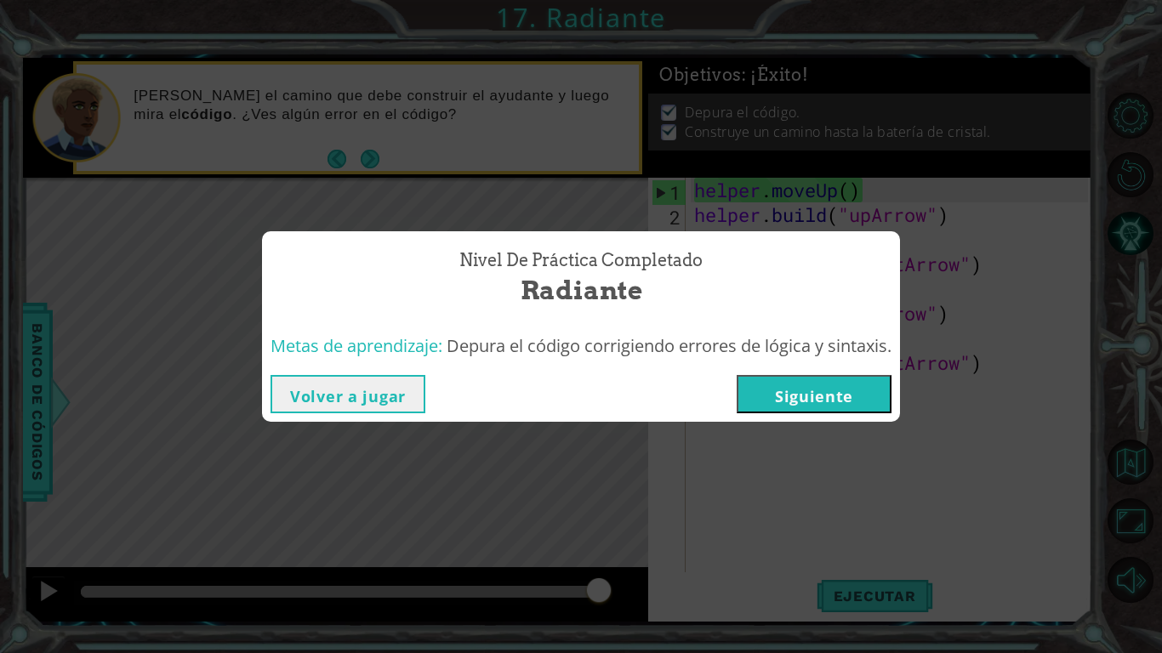
click at [770, 389] on button "Siguiente" at bounding box center [814, 394] width 155 height 38
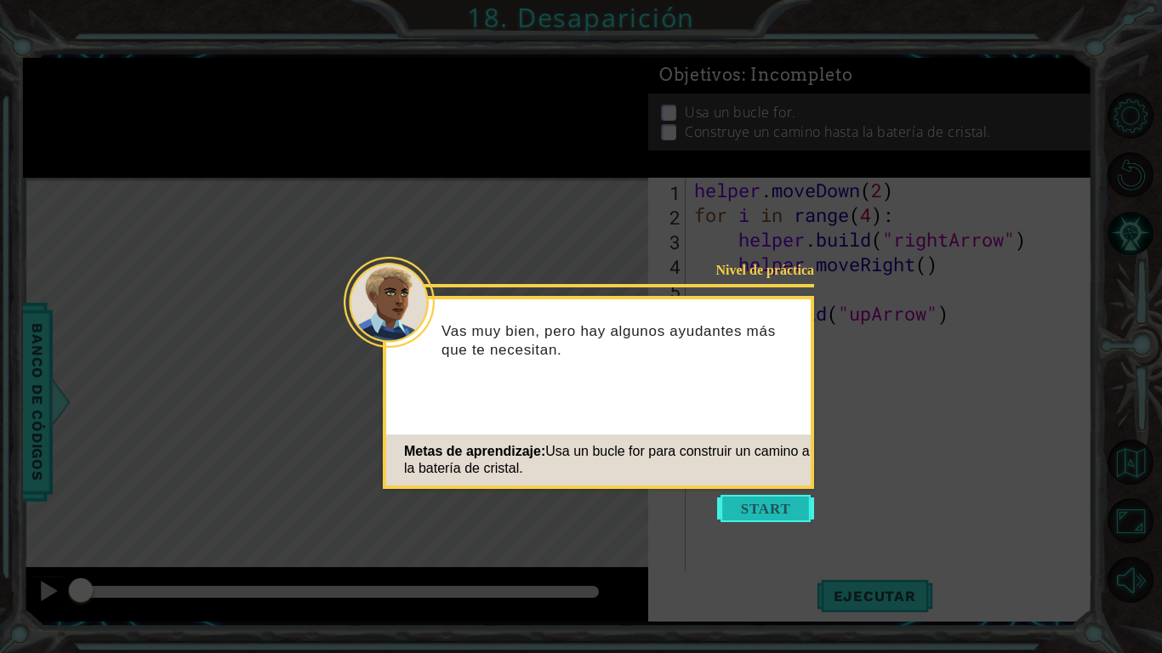
click at [750, 509] on button "Start" at bounding box center [765, 508] width 97 height 27
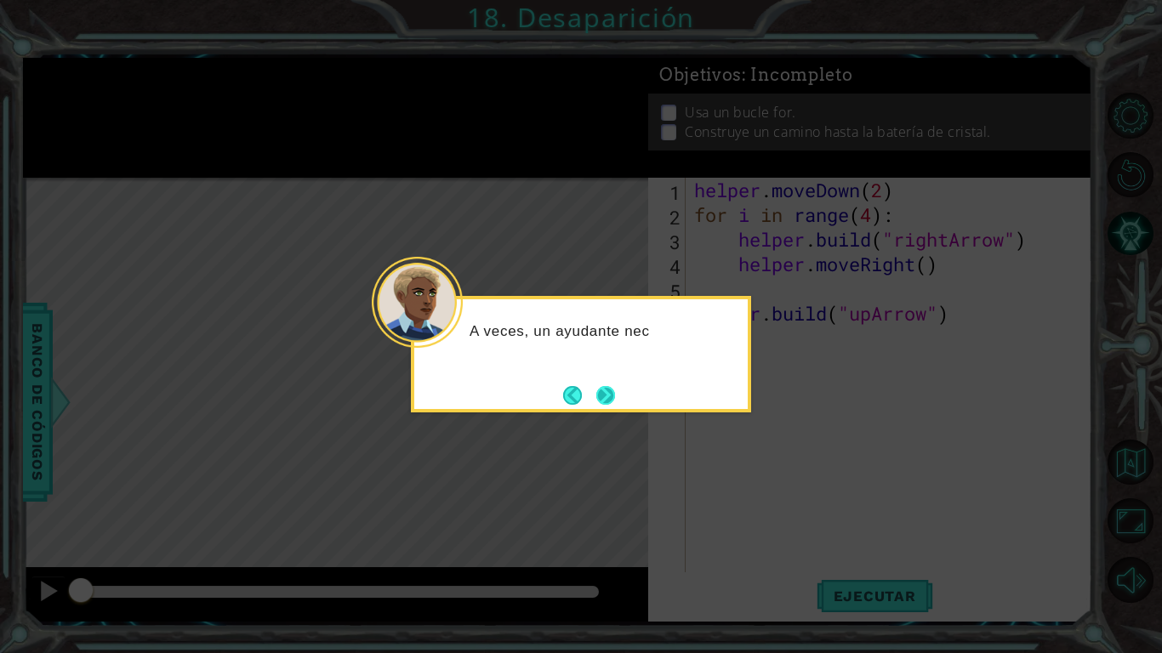
click at [602, 396] on button "Next" at bounding box center [606, 395] width 20 height 20
click at [602, 396] on div "Level Map" at bounding box center [416, 428] width 786 height 501
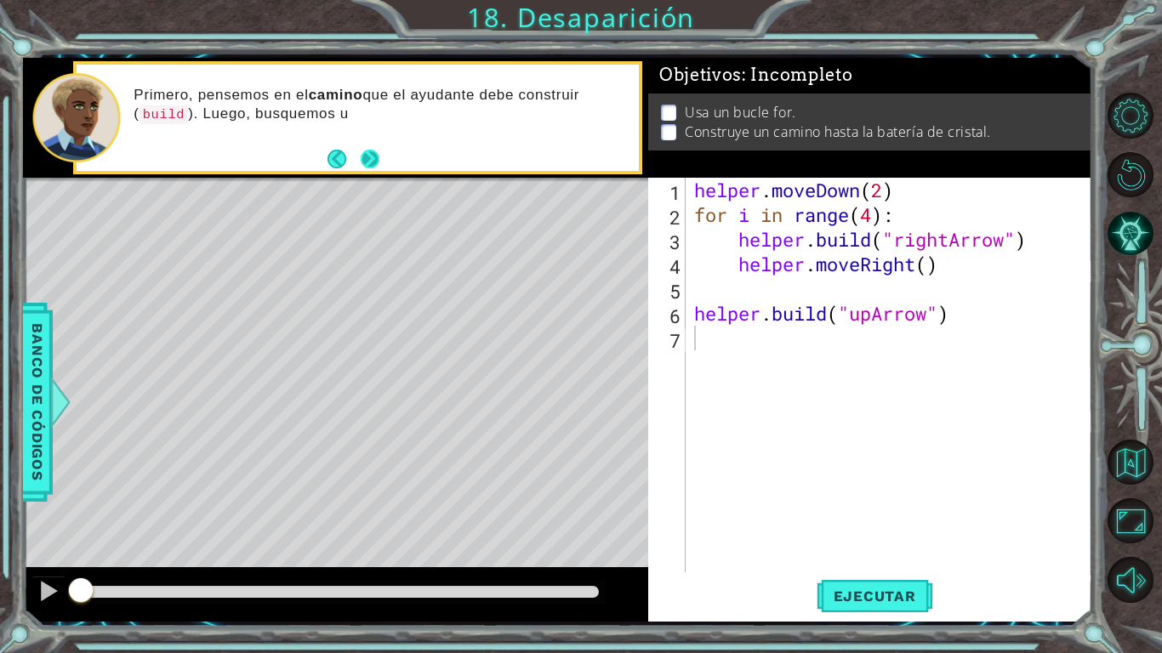
click at [380, 156] on div "Primero, pensemos en el camino que el ayudante debe construir ( build ). Luego,…" at bounding box center [358, 118] width 562 height 106
click at [377, 155] on button "Next" at bounding box center [370, 160] width 20 height 20
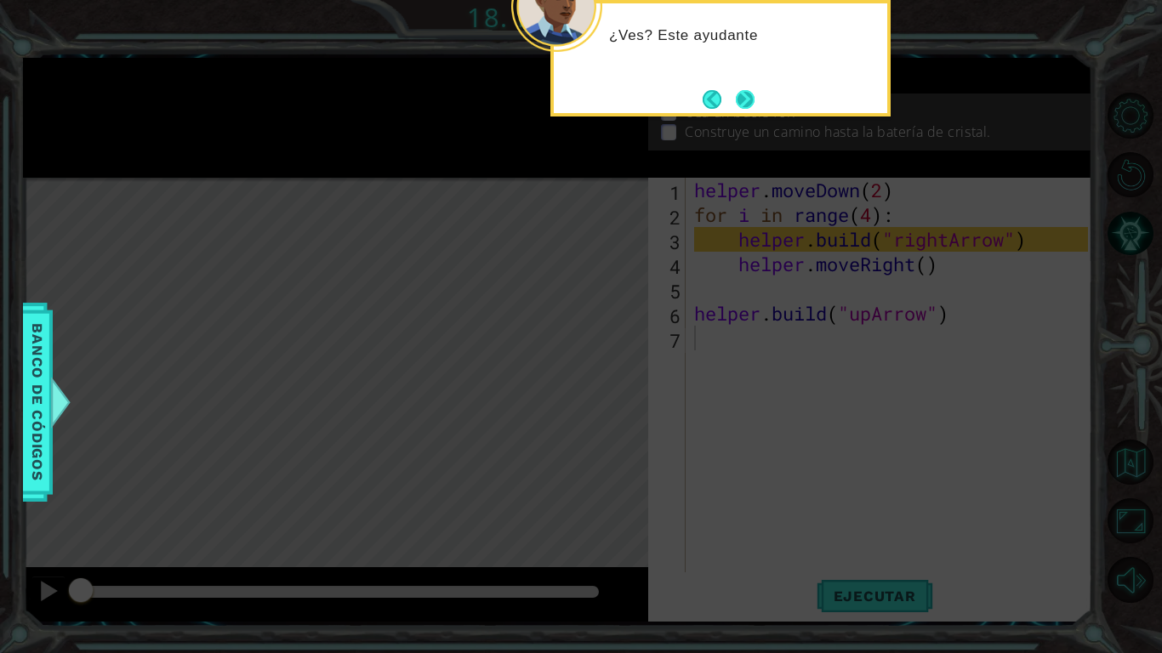
click at [738, 104] on button "Next" at bounding box center [746, 99] width 20 height 20
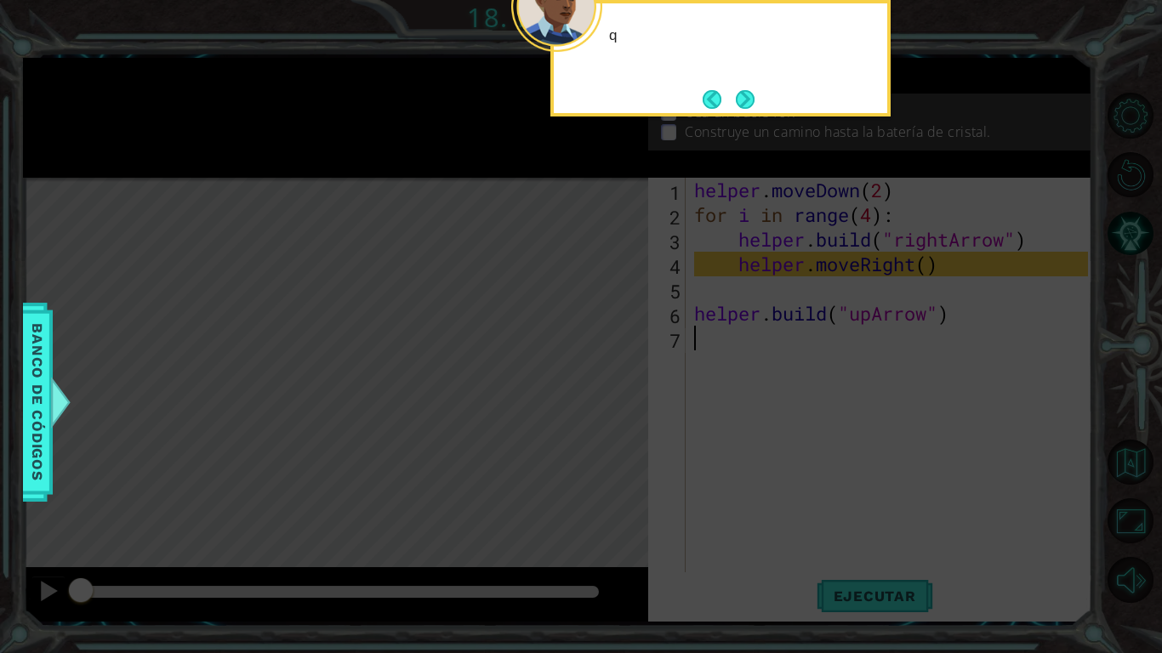
click at [738, 104] on button "Next" at bounding box center [746, 99] width 20 height 20
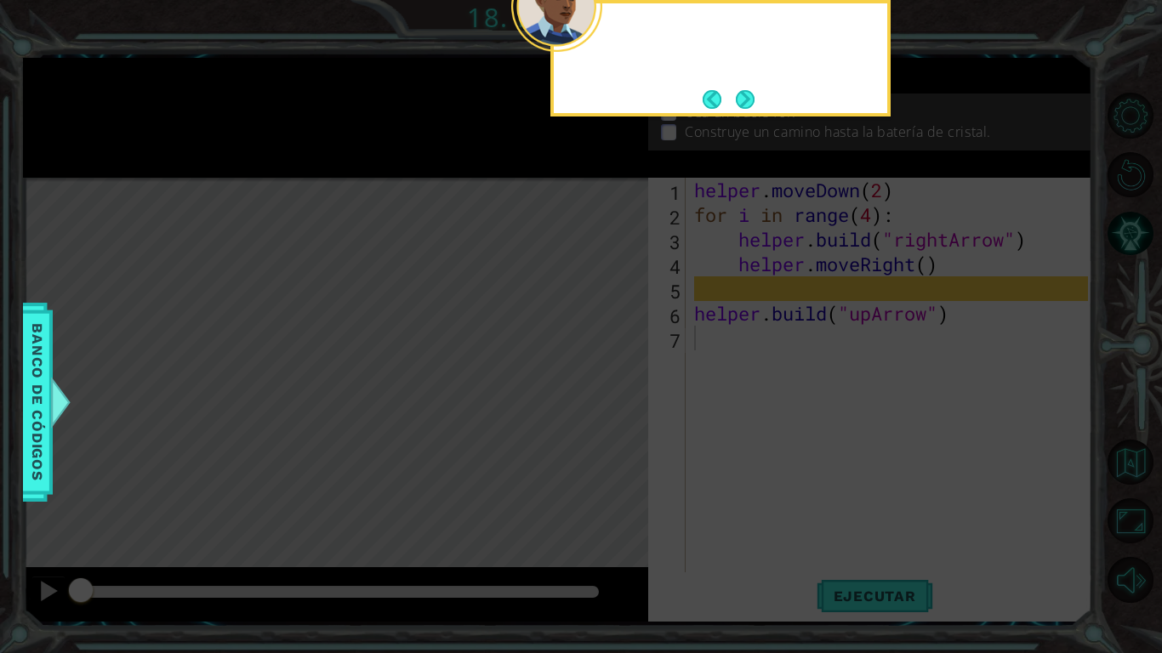
click at [738, 104] on button "Next" at bounding box center [746, 99] width 26 height 26
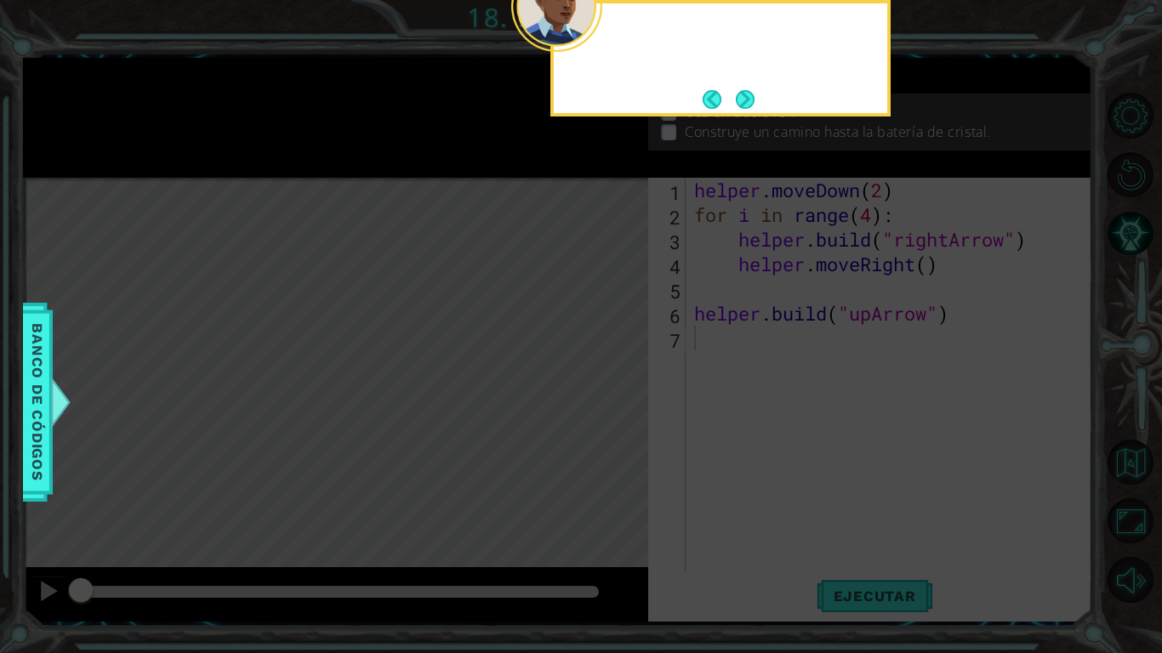
click at [738, 104] on button "Next" at bounding box center [745, 99] width 19 height 19
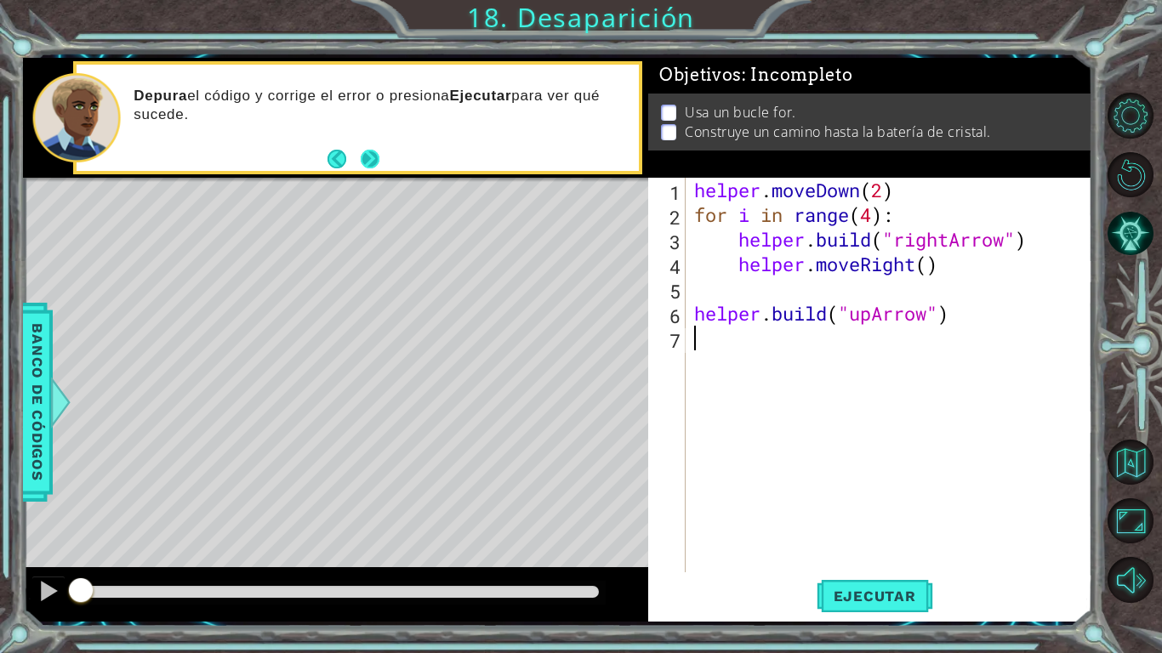
click at [374, 158] on button "Next" at bounding box center [370, 160] width 20 height 20
click at [722, 329] on div "helper . moveDown ( 2 ) for i in range ( 4 ) : helper . build ( "rightArrow" ) …" at bounding box center [894, 400] width 406 height 444
click at [711, 345] on div "helper . moveDown ( 2 ) for i in range ( 4 ) : helper . build ( "rightArrow" ) …" at bounding box center [894, 400] width 406 height 444
click at [750, 286] on div "helper . moveDown ( 2 ) for i in range ( 4 ) : helper . build ( "rightArrow" ) …" at bounding box center [894, 400] width 406 height 444
type textarea "helper.moveRight()"
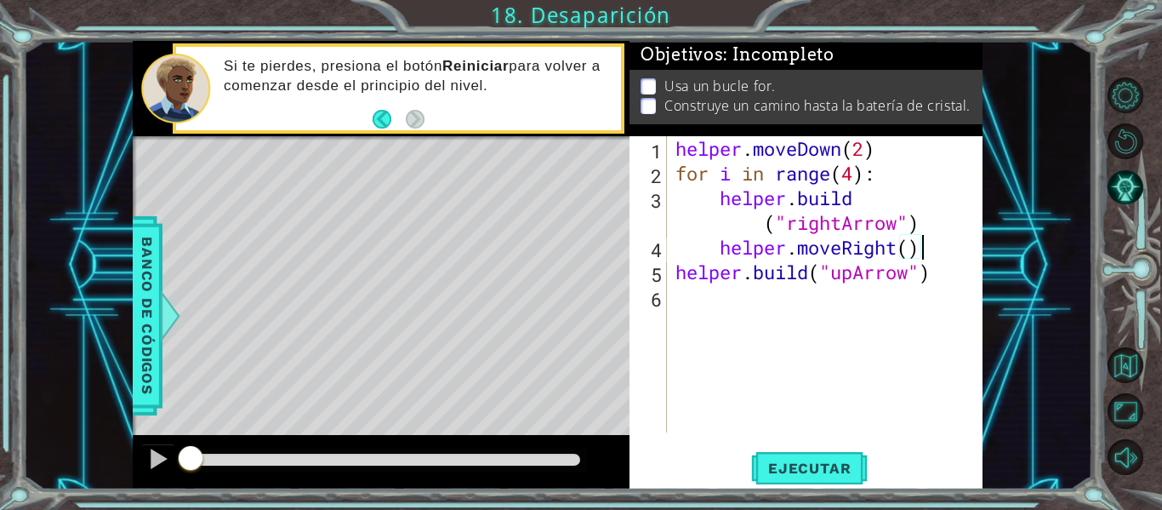
drag, startPoint x: 938, startPoint y: 100, endPoint x: 952, endPoint y: 101, distance: 14.6
click at [952, 103] on p "Construye un camino hasta la batería de cristal." at bounding box center [816, 105] width 305 height 19
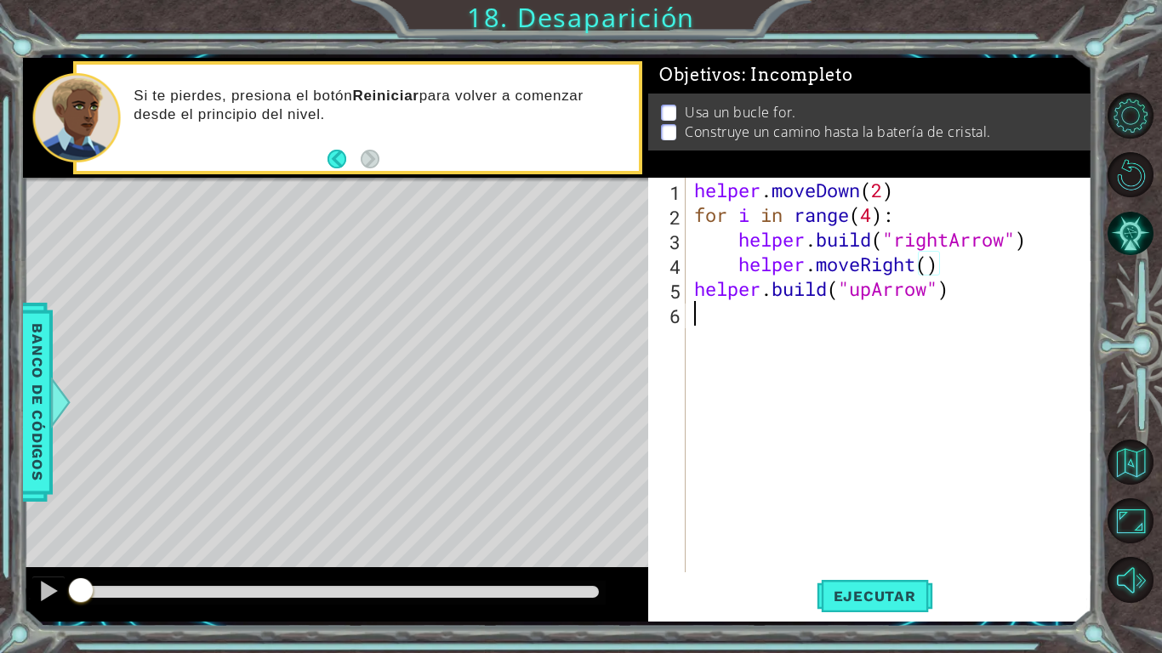
click at [783, 313] on div "helper . moveDown ( 2 ) for i in range ( 4 ) : helper . build ( "rightArrow" ) …" at bounding box center [894, 400] width 406 height 444
click at [890, 509] on span "Ejecutar" at bounding box center [875, 596] width 117 height 17
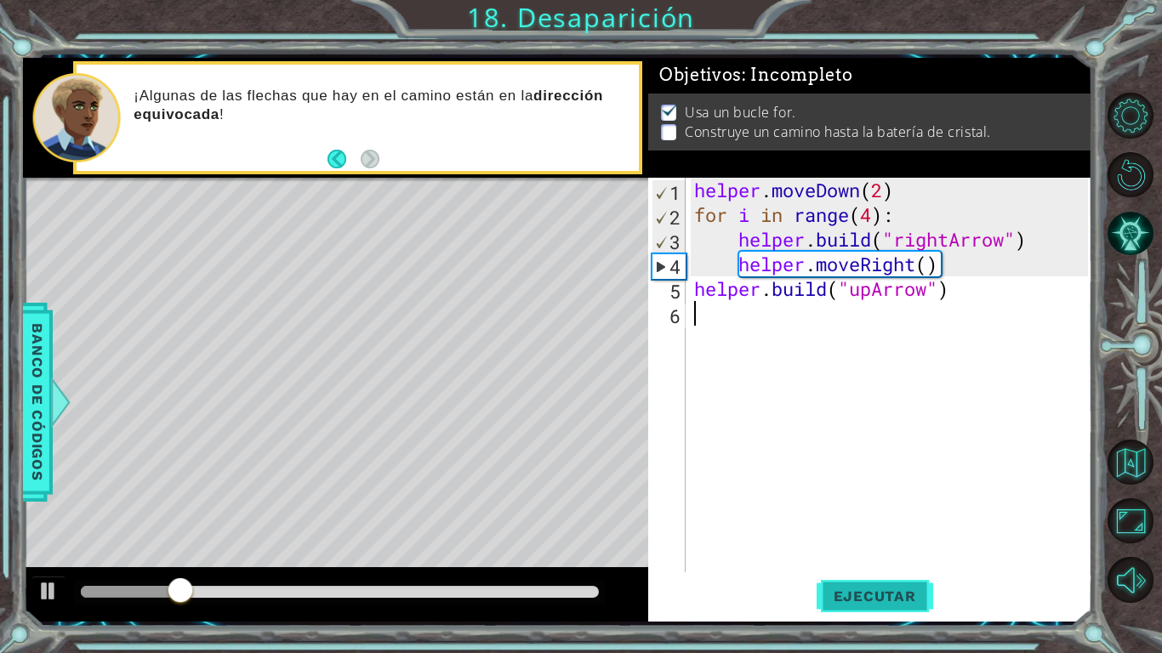
click at [858, 509] on span "Ejecutar" at bounding box center [875, 596] width 117 height 17
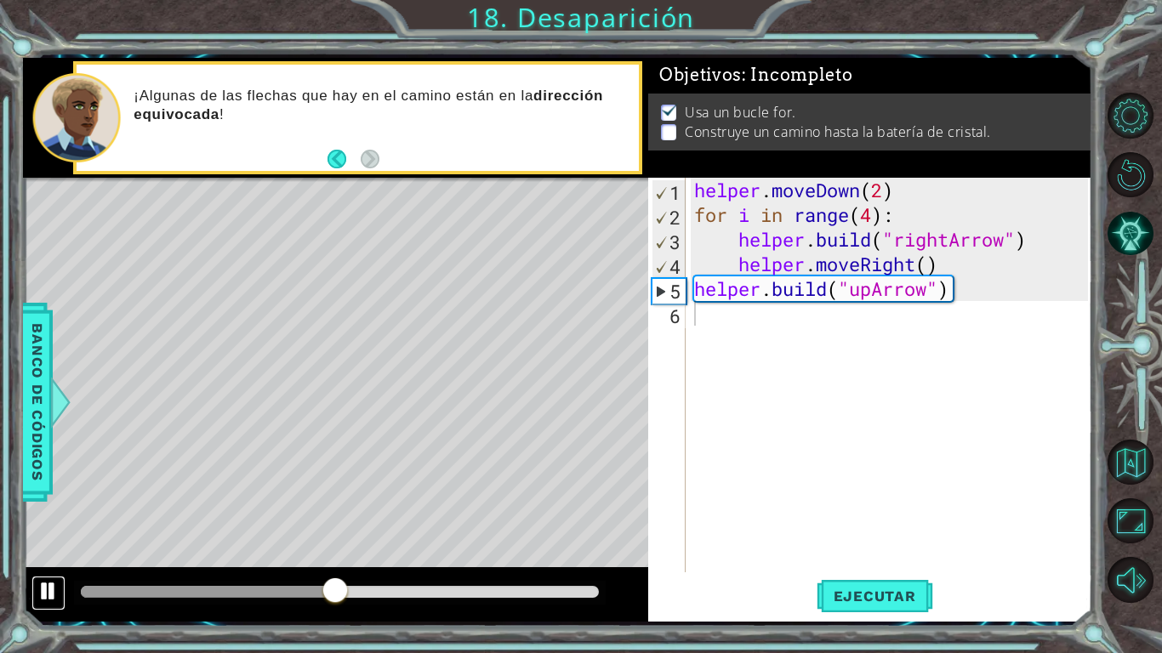
click at [47, 509] on div at bounding box center [48, 591] width 22 height 22
drag, startPoint x: 905, startPoint y: 220, endPoint x: 681, endPoint y: 225, distance: 224.7
click at [681, 225] on div "1 2 3 4 5 6 helper . moveDown ( 2 ) for i in range ( 4 ) : helper . build ( "ri…" at bounding box center [868, 375] width 440 height 395
type textarea "for i in range(4):"
click at [728, 321] on div "helper . moveDown ( 2 ) for i in range ( 4 ) : helper . build ( "rightArrow" ) …" at bounding box center [894, 400] width 406 height 444
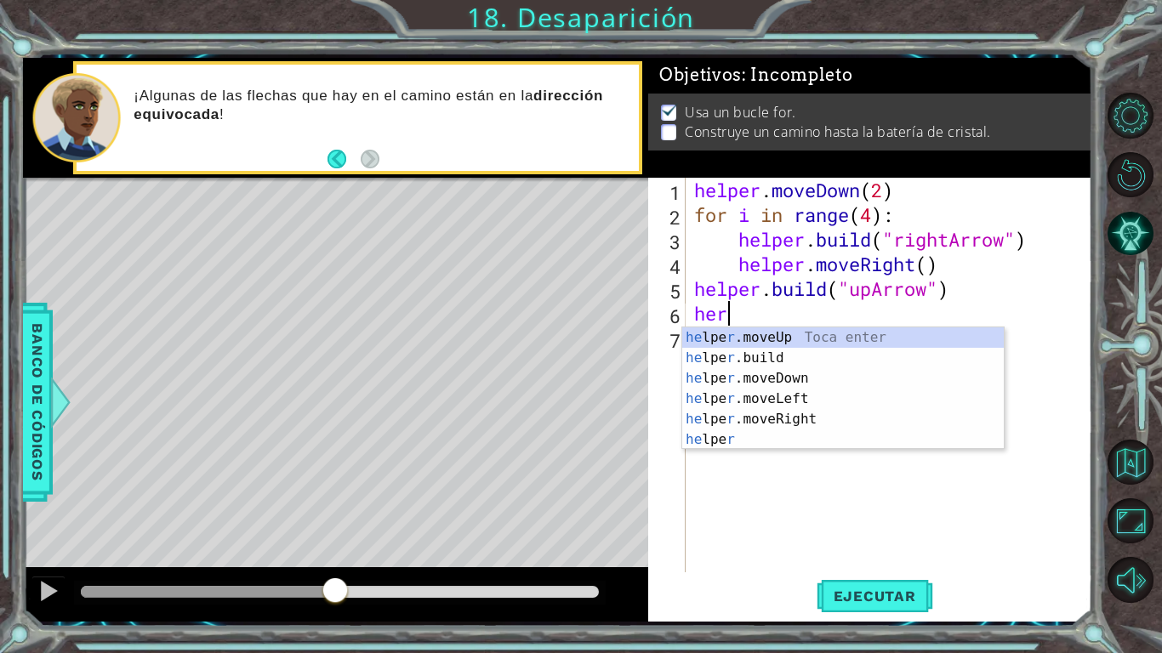
type textarea "helper.moveUp(1)"
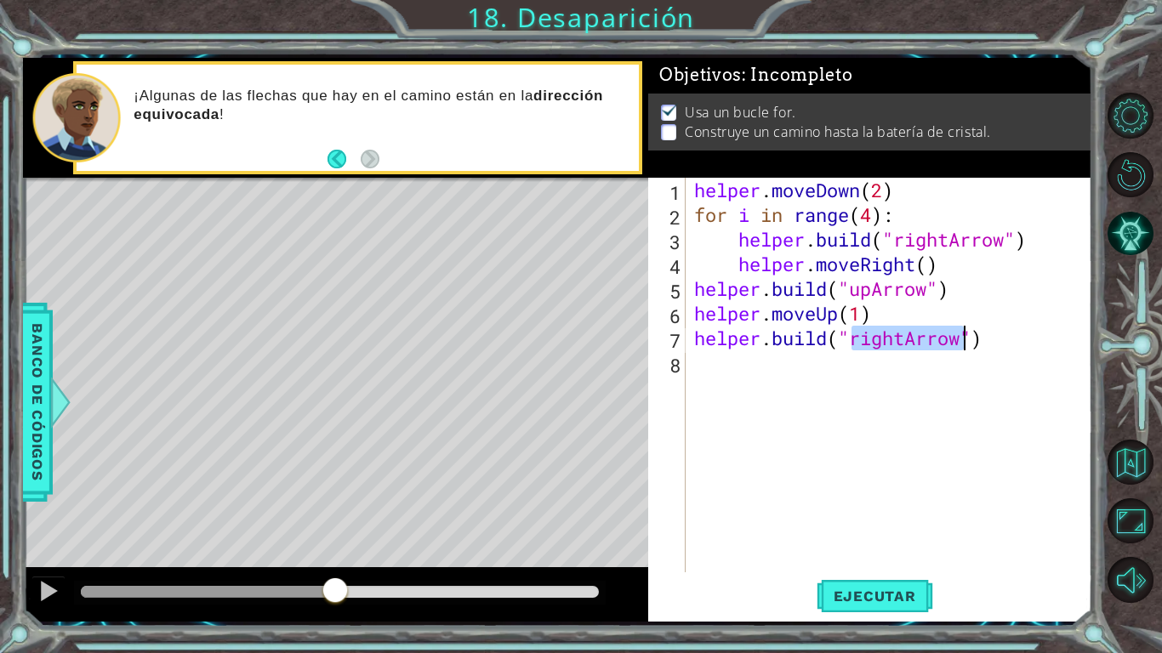
click at [904, 346] on div "helper . moveDown ( 2 ) for i in range ( 4 ) : helper . build ( "rightArrow" ) …" at bounding box center [889, 375] width 397 height 395
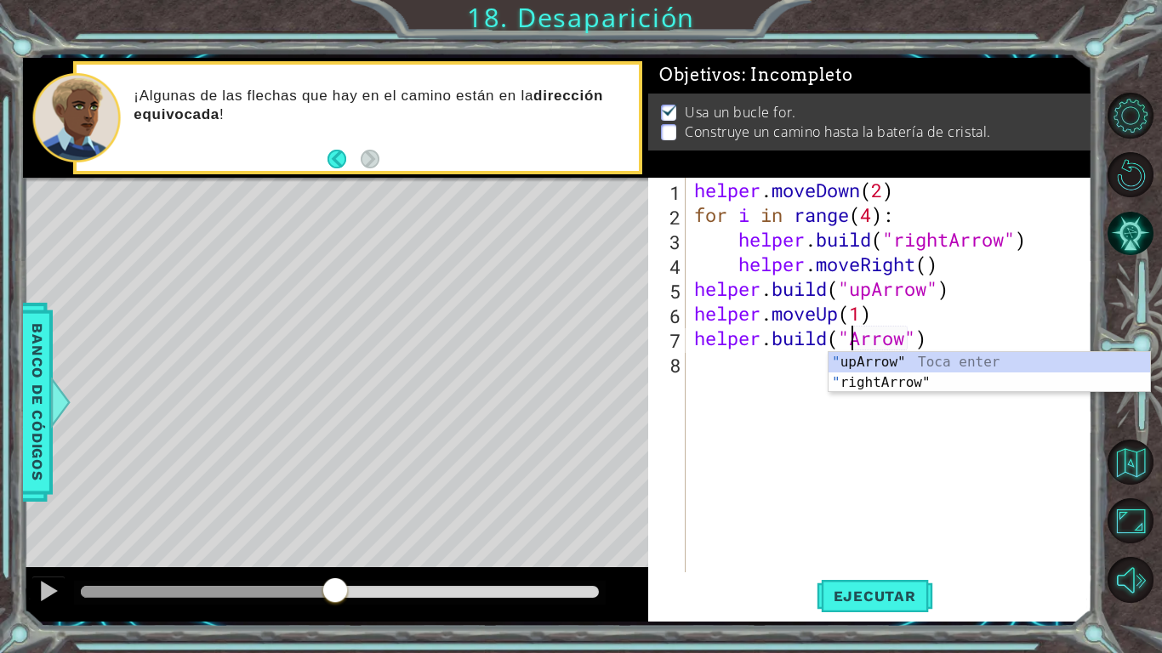
scroll to position [0, 8]
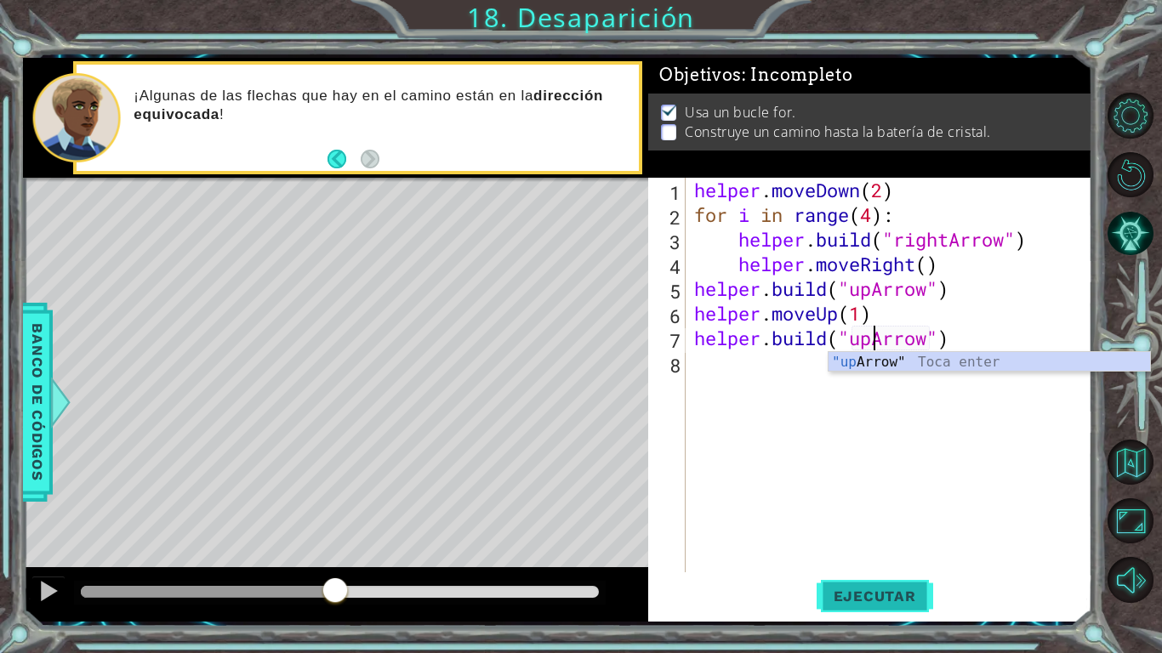
type textarea "[DOMAIN_NAME]("upArrow")"
click at [863, 509] on span "Ejecutar" at bounding box center [875, 596] width 117 height 17
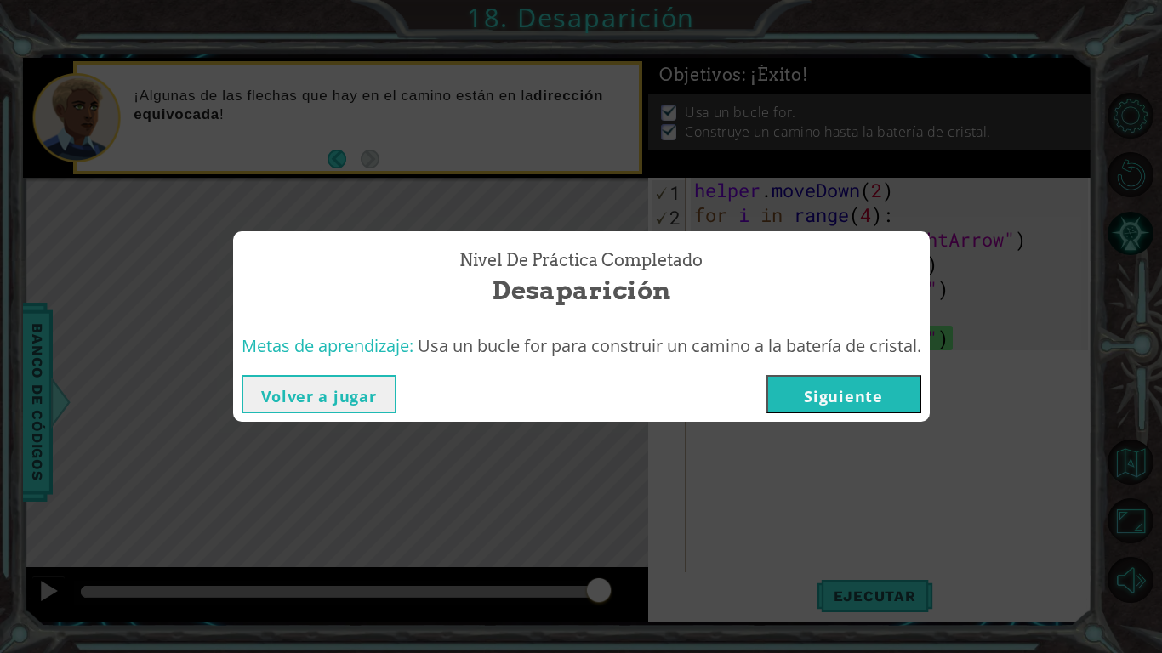
click at [816, 391] on button "Siguiente" at bounding box center [844, 394] width 155 height 38
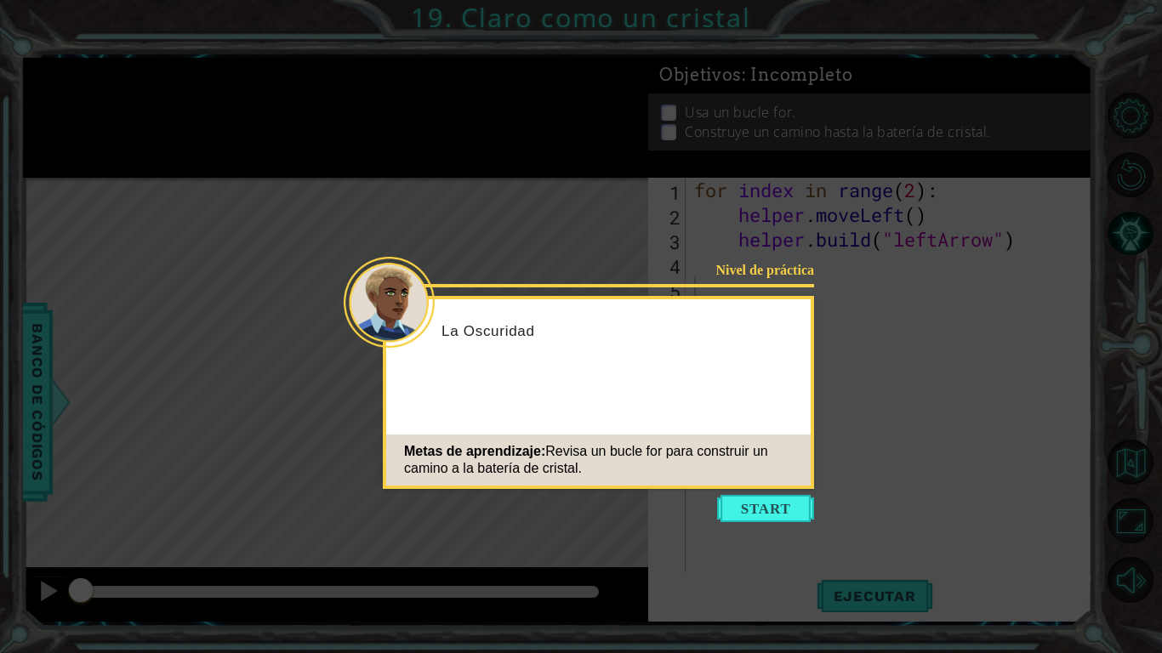
click at [754, 498] on button "Start" at bounding box center [765, 508] width 97 height 27
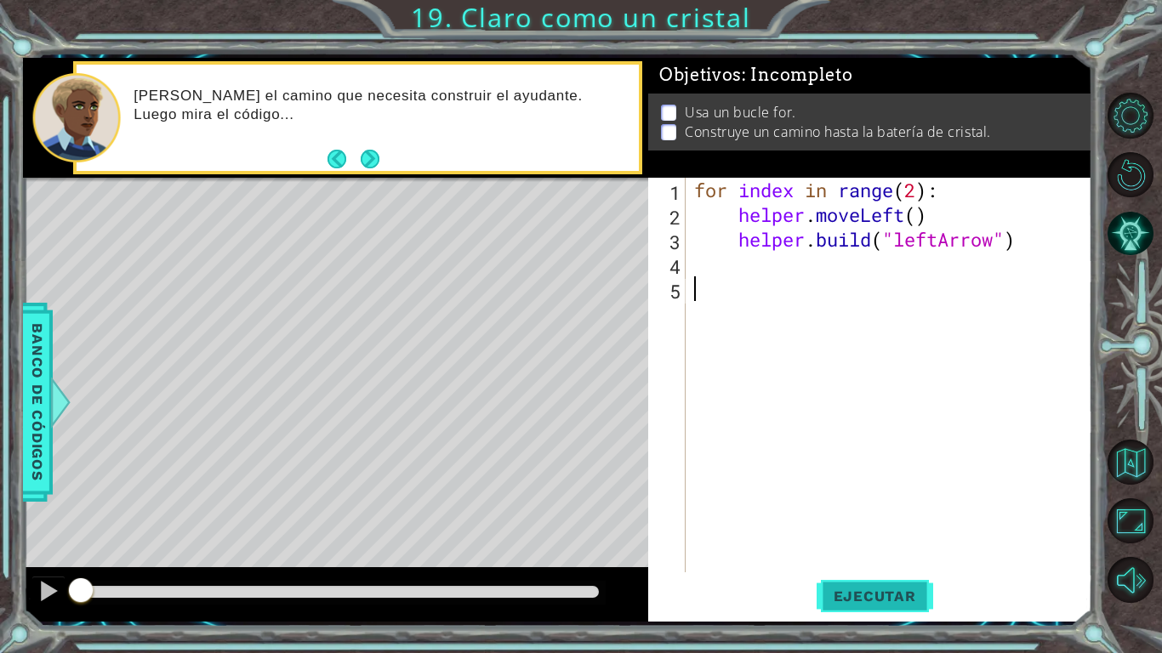
click at [866, 509] on button "Ejecutar" at bounding box center [875, 596] width 117 height 44
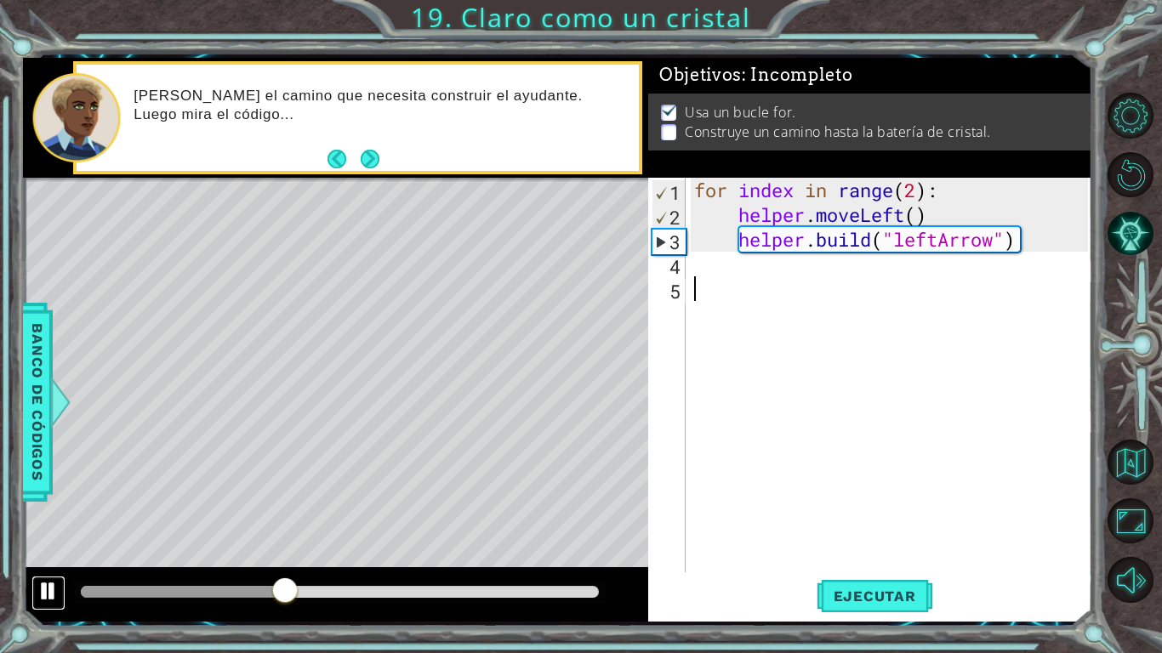
click at [43, 509] on div at bounding box center [48, 591] width 22 height 22
drag, startPoint x: 789, startPoint y: 197, endPoint x: 773, endPoint y: 194, distance: 15.5
click at [773, 194] on div "for index in range ( 2 ) : helper . moveLeft ( ) helper . build ( "leftArrow" )" at bounding box center [894, 400] width 406 height 444
click at [795, 194] on div "for index in range ( 2 ) : helper . moveLeft ( ) helper . build ( "leftArrow" )" at bounding box center [894, 400] width 406 height 444
drag, startPoint x: 777, startPoint y: 194, endPoint x: 764, endPoint y: 197, distance: 13.0
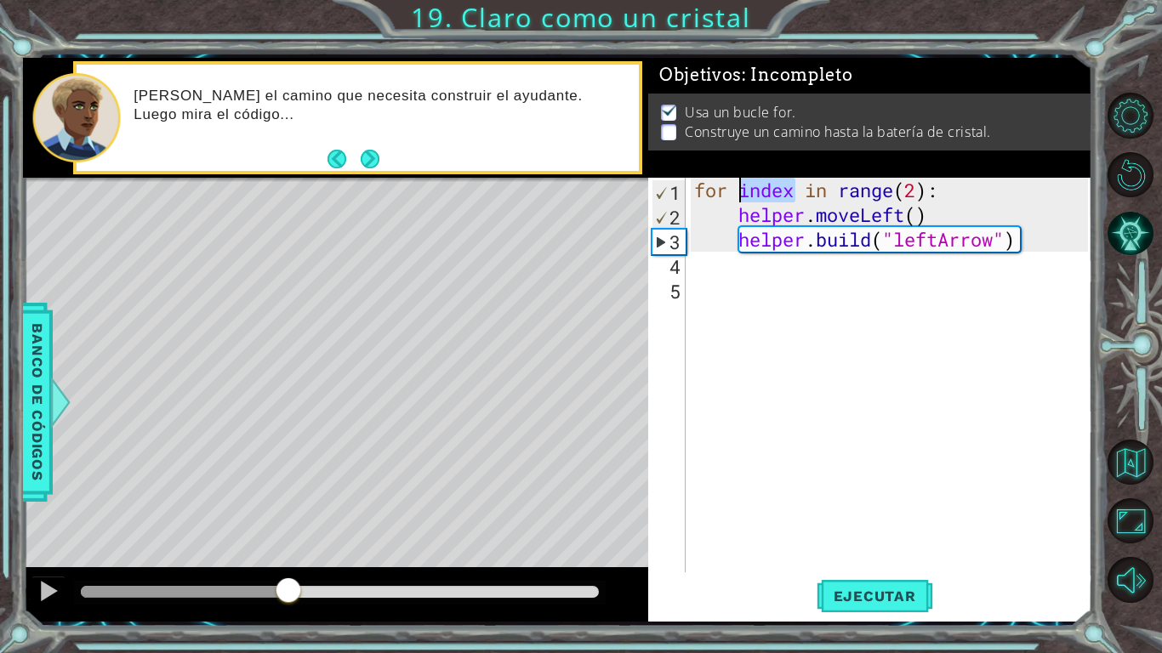
click at [764, 197] on div "for index in range ( 2 ) : helper . moveLeft ( ) helper . build ( "leftArrow" )" at bounding box center [894, 400] width 406 height 444
click at [764, 197] on div "for index in range ( 2 ) : helper . moveLeft ( ) helper . build ( "leftArrow" )" at bounding box center [889, 375] width 397 height 395
drag, startPoint x: 752, startPoint y: 193, endPoint x: 793, endPoint y: 197, distance: 41.0
click at [793, 197] on div "for index in range ( 2 ) : helper . moveLeft ( ) helper . build ( "leftArrow" )" at bounding box center [894, 400] width 406 height 444
type textarea "for i in range(2):"
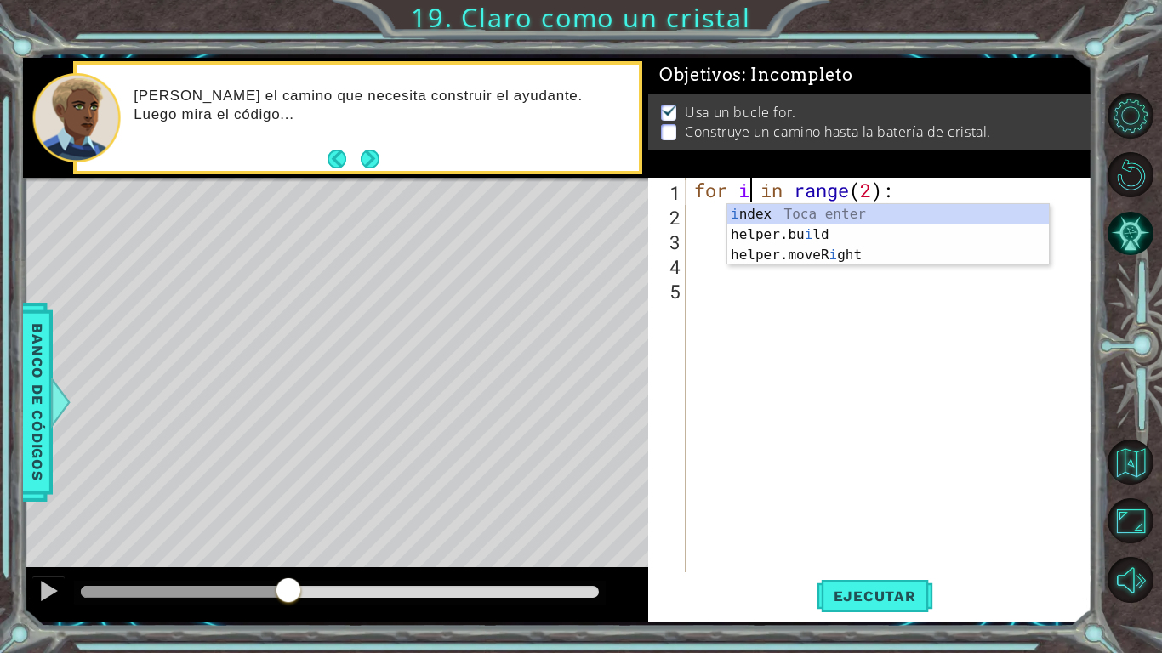
click at [816, 305] on div "for i in range ( 2 ) : helper . moveLeft ( ) helper . build ( "leftArrow" )" at bounding box center [894, 400] width 406 height 444
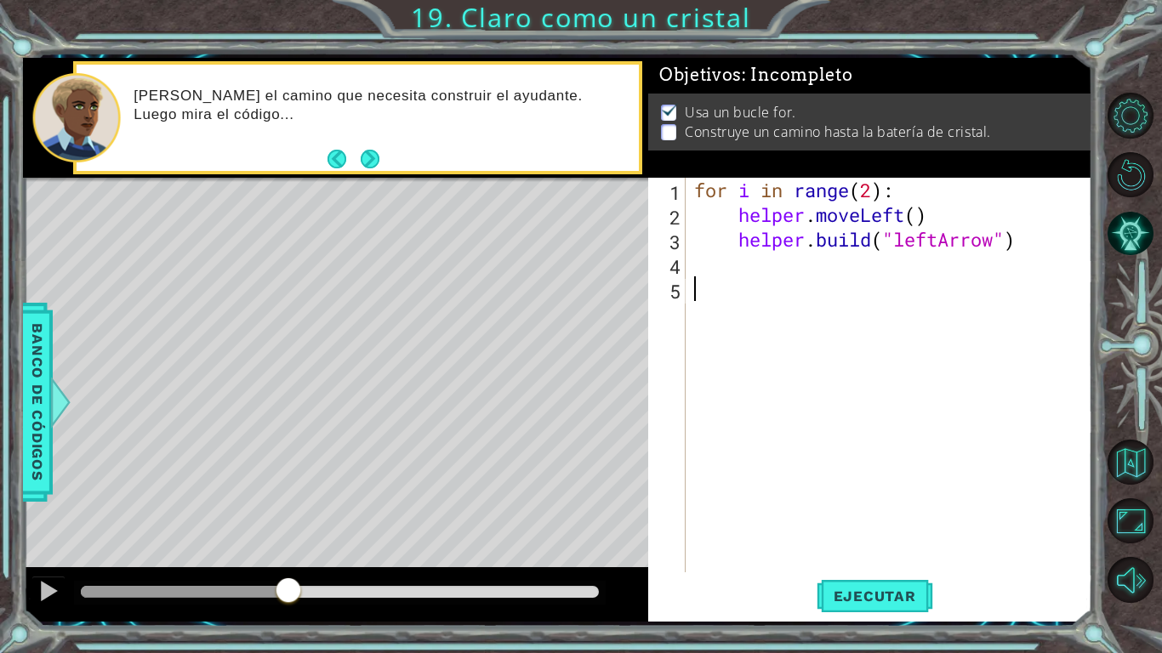
click at [756, 200] on div "for i in range ( 2 ) : helper . moveLeft ( ) helper . build ( "leftArrow" )" at bounding box center [894, 400] width 406 height 444
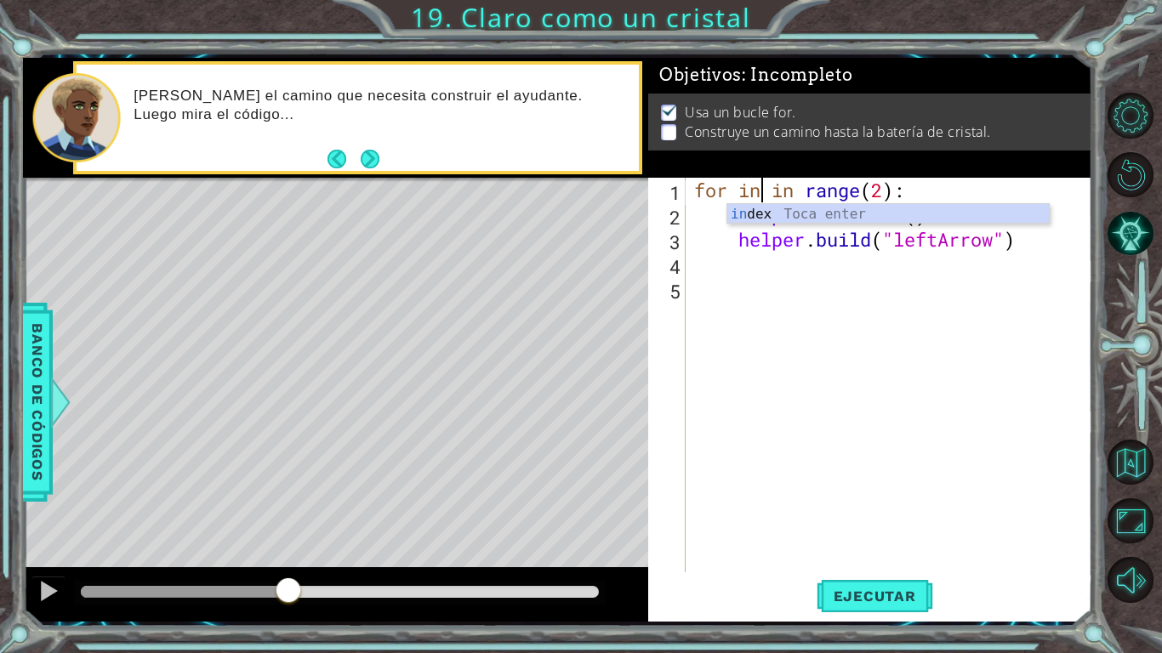
type textarea "for index in range(2):"
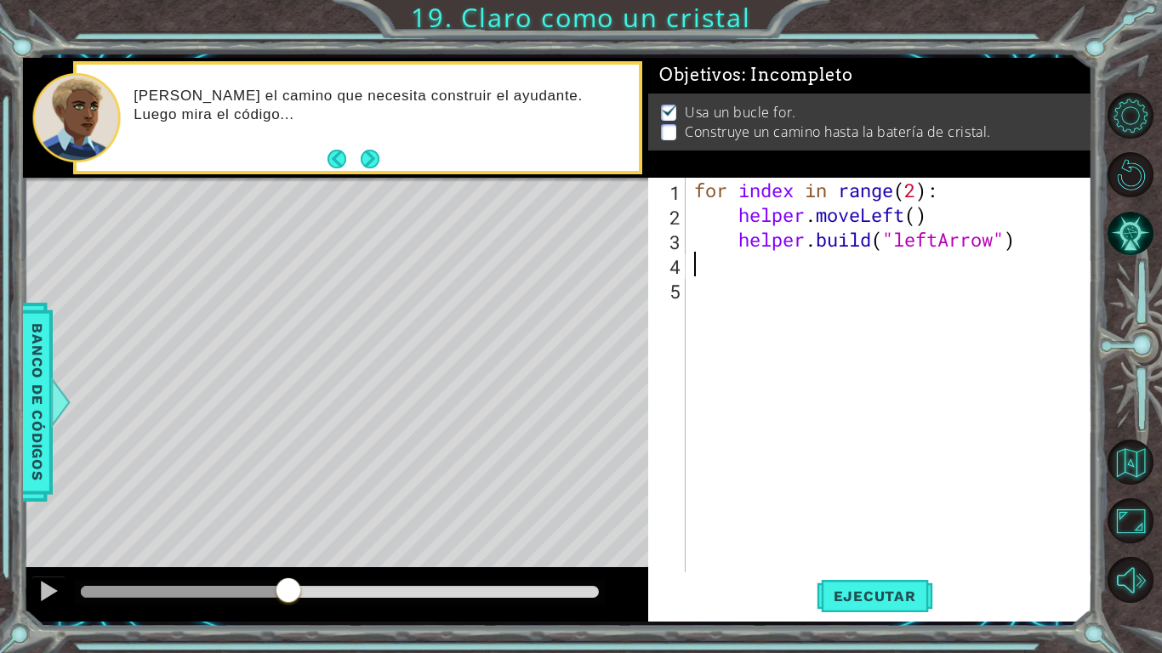
click at [744, 267] on div "for index in range ( 2 ) : helper . moveLeft ( ) helper . build ( "leftArrow" )" at bounding box center [894, 400] width 406 height 444
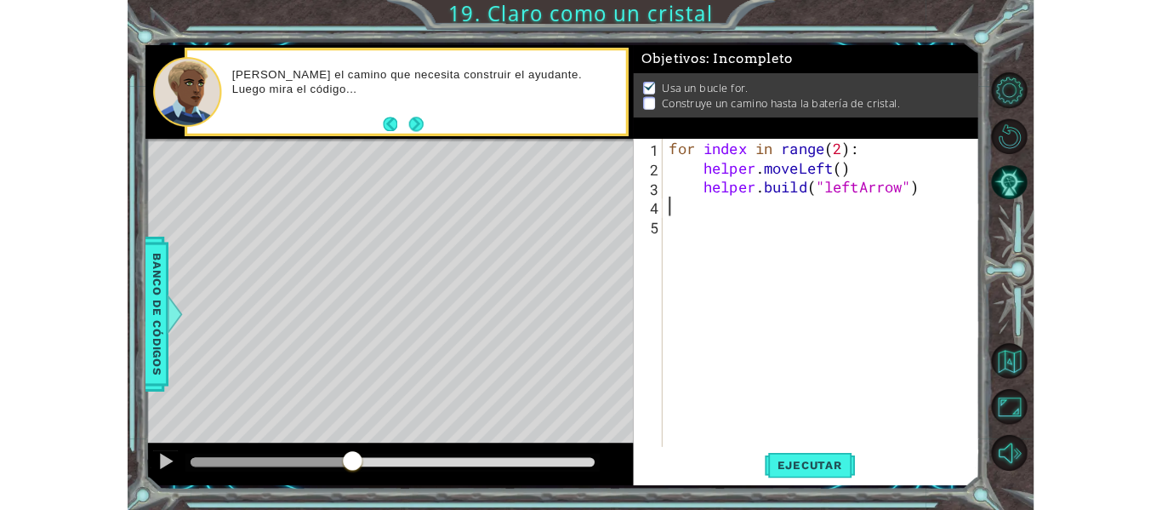
scroll to position [0, 0]
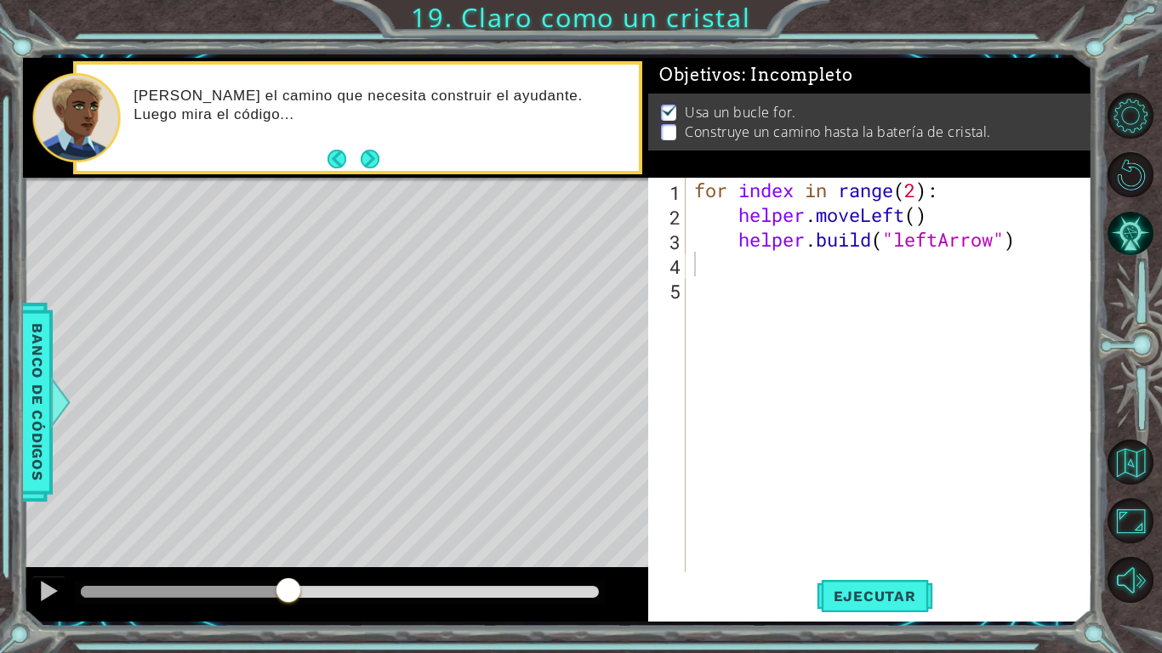
click at [780, 284] on div "for index in range ( 2 ) : helper . moveLeft ( ) helper . build ( "leftArrow" )" at bounding box center [894, 400] width 406 height 444
click at [750, 276] on div "for index in range ( 2 ) : helper . moveLeft ( ) helper . build ( "leftArrow" )" at bounding box center [894, 400] width 406 height 444
click at [1121, 509] on button "Sonido apagado" at bounding box center [1131, 580] width 46 height 46
click at [1121, 509] on button "Sonido encendido" at bounding box center [1131, 580] width 46 height 46
